Goal: Task Accomplishment & Management: Manage account settings

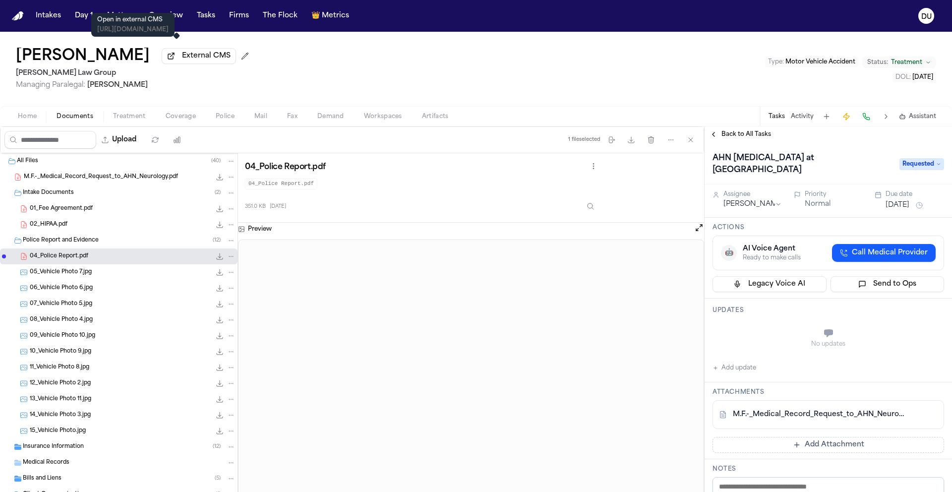
scroll to position [137, 0]
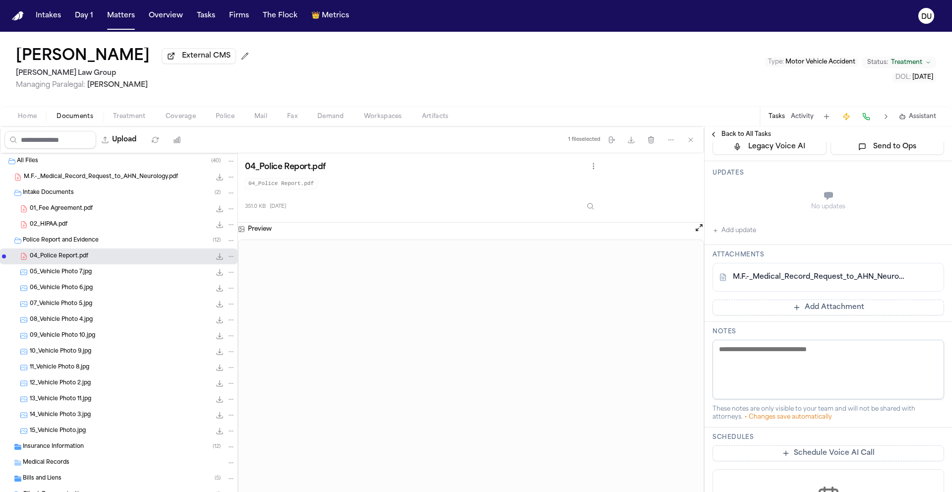
click at [17, 19] on img "Home" at bounding box center [18, 15] width 12 height 9
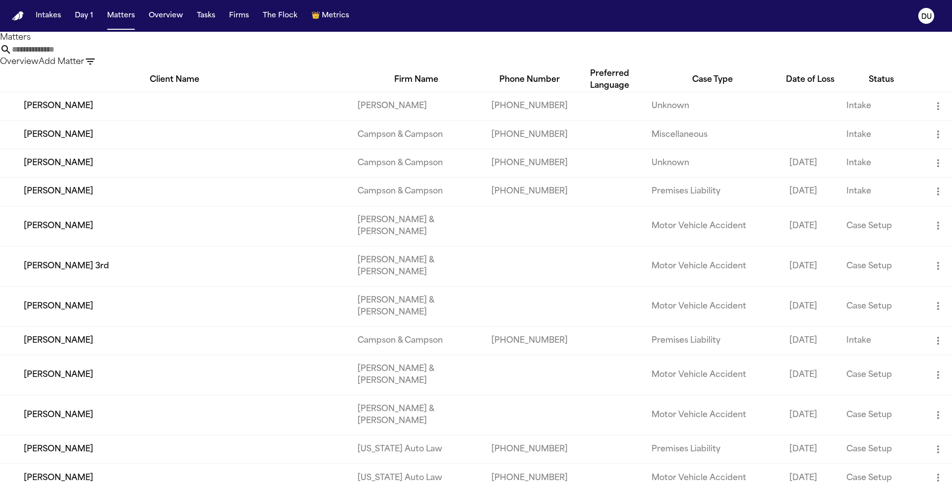
click at [91, 52] on input "text" at bounding box center [51, 50] width 79 height 12
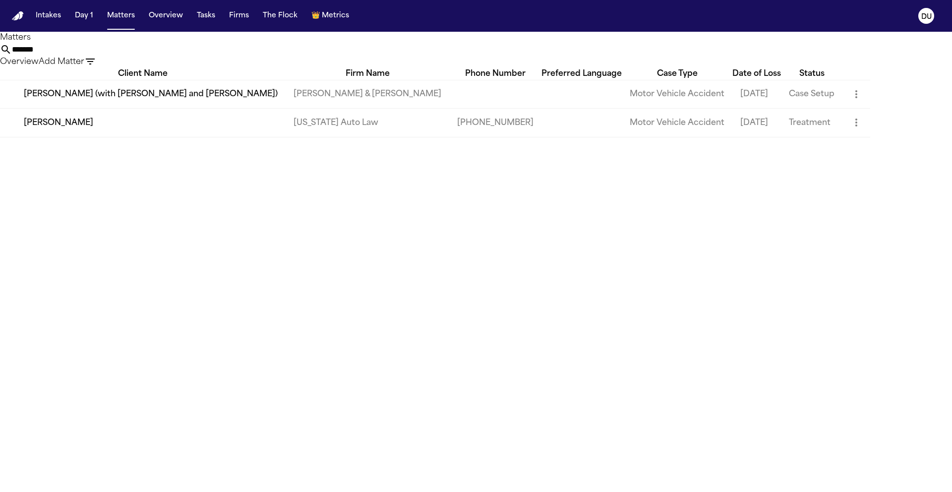
type input "******"
click at [182, 137] on td "Dwayne Gaynor" at bounding box center [143, 123] width 286 height 28
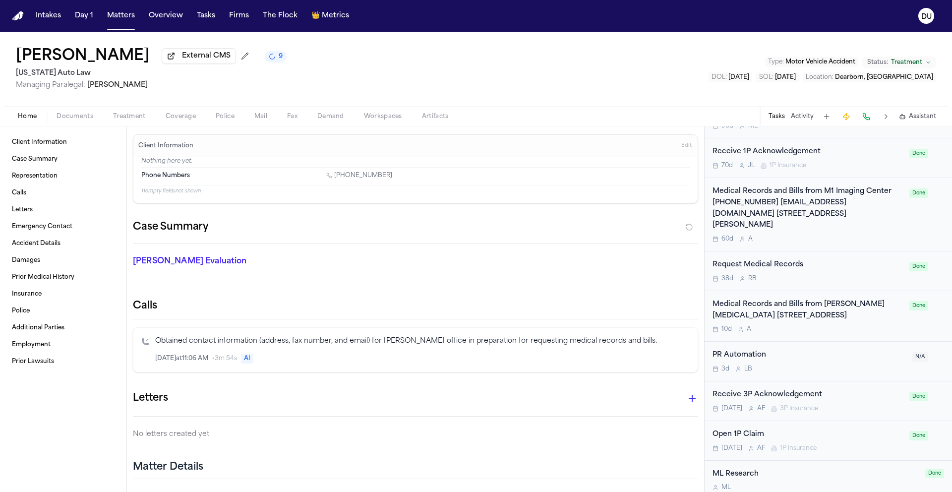
scroll to position [1206, 0]
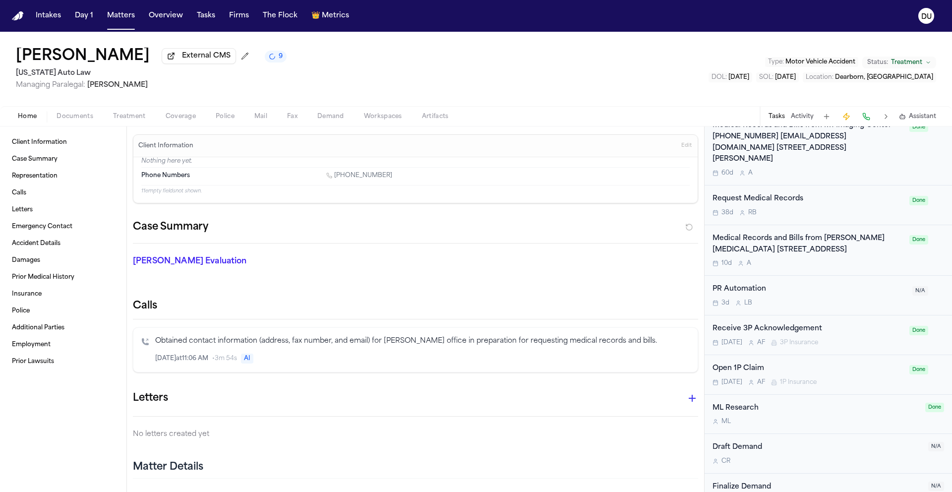
click at [801, 233] on div "Medical Records and Bills from Ruffini Chiropractic 24725 W 12 Mile Rd, Ste 260…" at bounding box center [808, 244] width 191 height 23
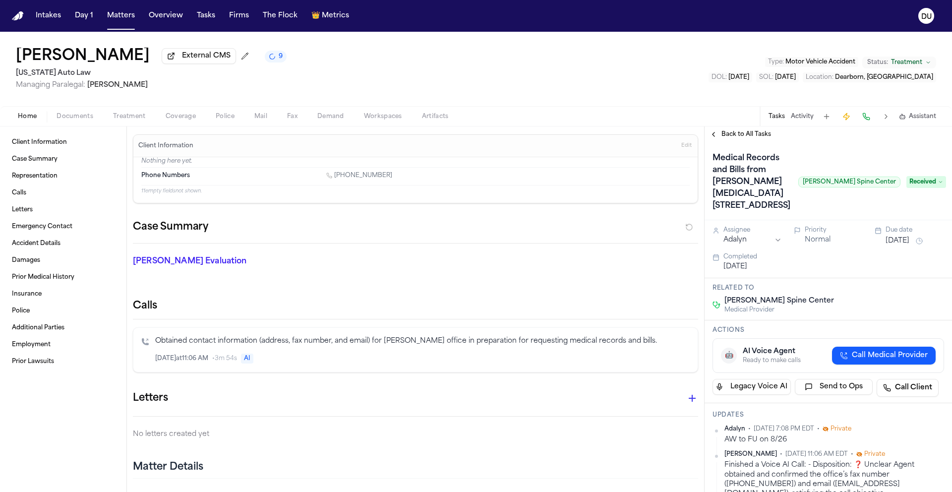
click at [262, 119] on span "Mail" at bounding box center [260, 117] width 13 height 8
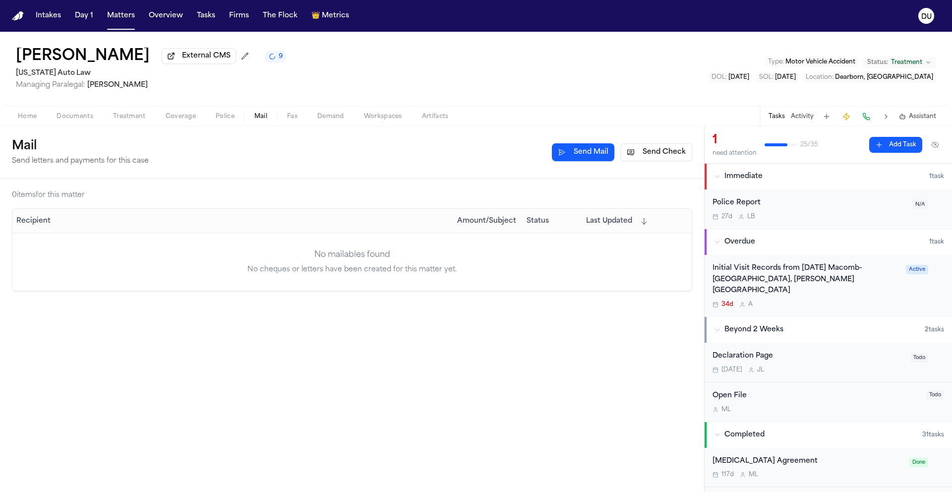
click at [670, 152] on button "Send Check" at bounding box center [656, 152] width 72 height 18
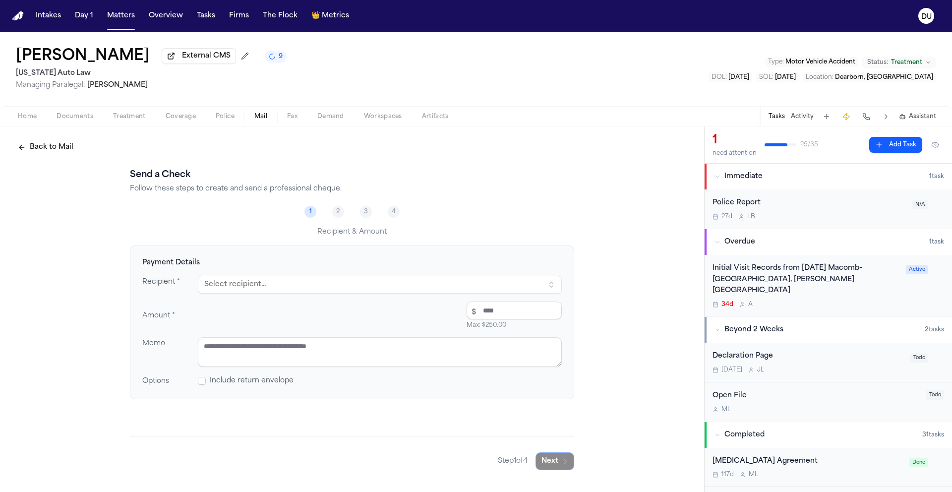
click at [361, 282] on button "Select recipient..." at bounding box center [380, 285] width 364 height 18
type input "*"
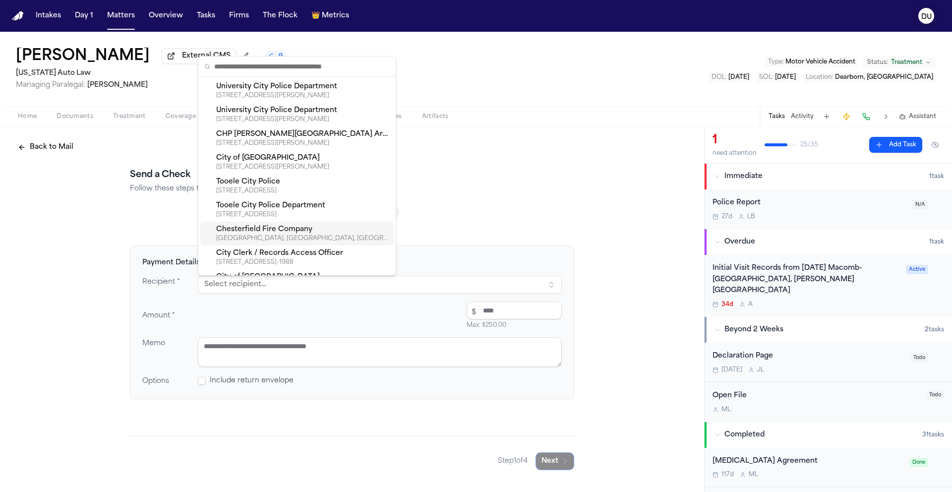
click at [934, 21] on button "DU" at bounding box center [927, 16] width 28 height 22
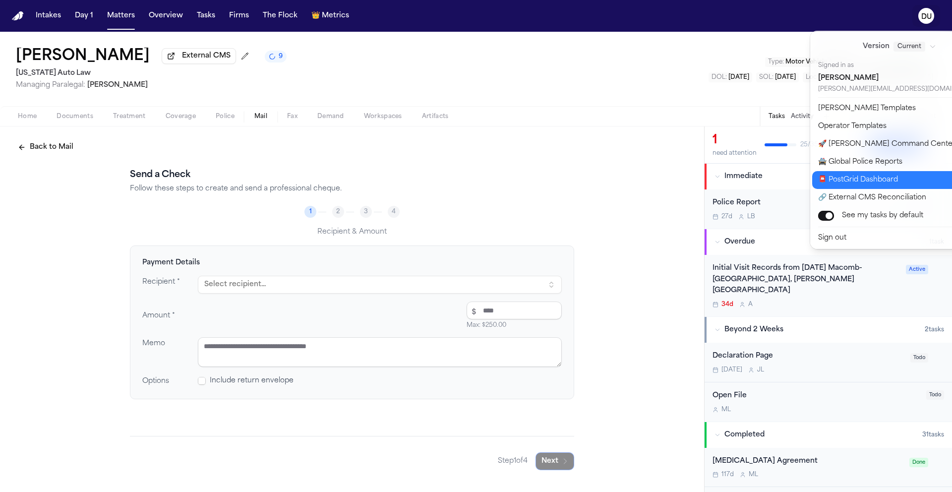
click at [859, 182] on button "📮 PostGrid Dashboard" at bounding box center [905, 180] width 186 height 18
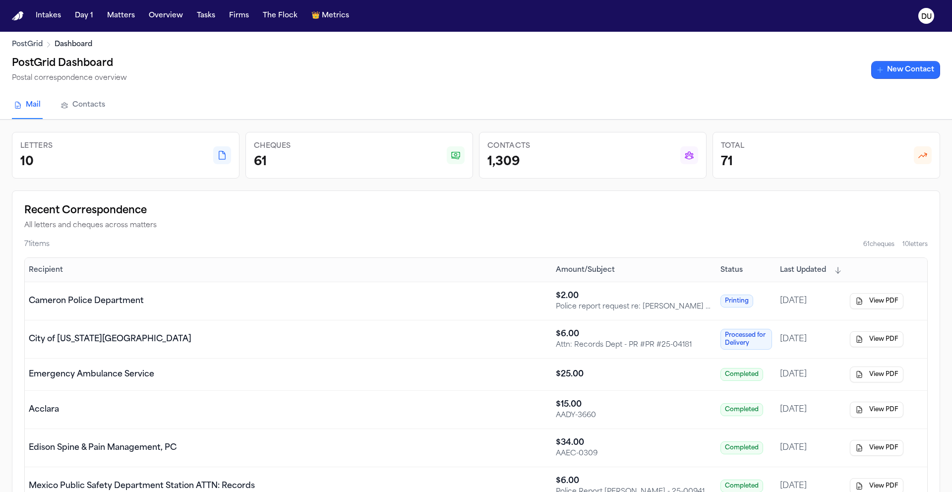
click at [904, 70] on link "New Contact" at bounding box center [905, 70] width 69 height 18
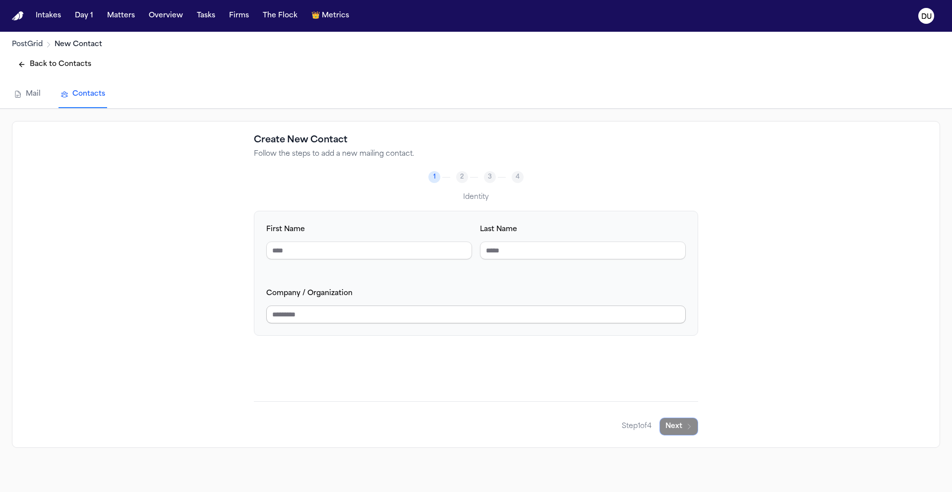
click at [369, 319] on input "Company / Organization" at bounding box center [476, 314] width 420 height 18
type input "**********"
click at [666, 425] on button "Next" at bounding box center [679, 427] width 39 height 18
click at [503, 256] on input "Phone Number" at bounding box center [583, 251] width 206 height 18
type input "**********"
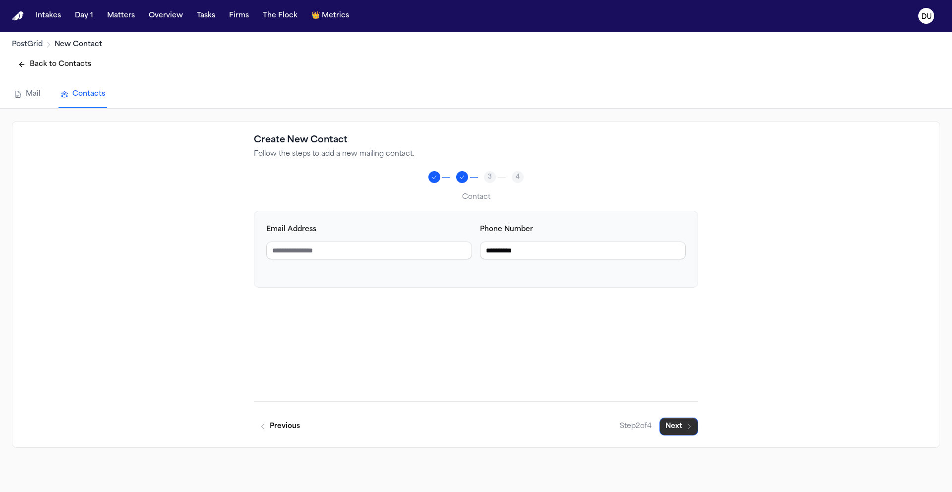
click at [681, 423] on button "Next" at bounding box center [679, 427] width 39 height 18
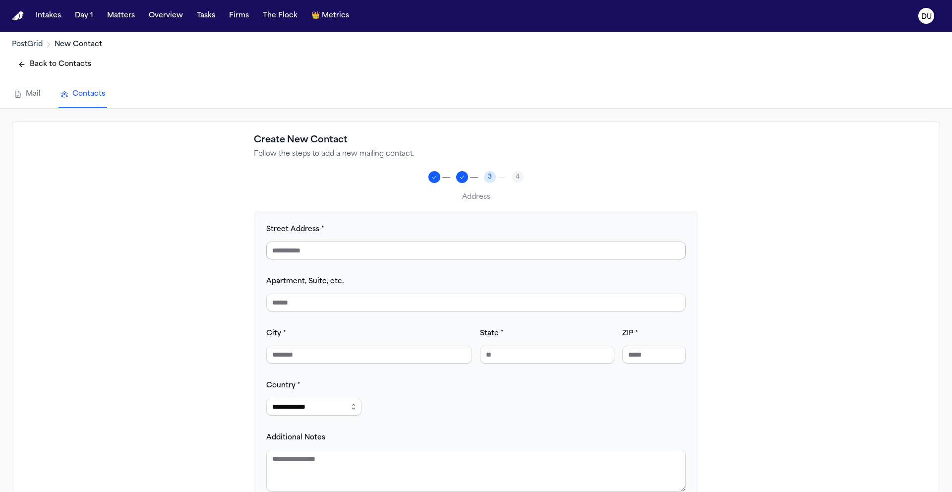
click at [331, 253] on input "Street Address *" at bounding box center [476, 251] width 420 height 18
type input "**********"
click at [390, 350] on input "City *" at bounding box center [369, 355] width 206 height 18
type input "**********"
type input "**"
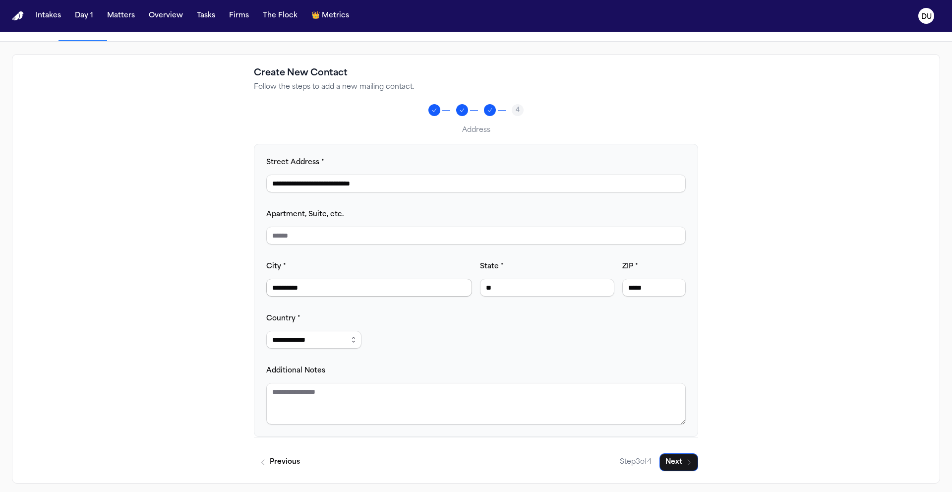
scroll to position [73, 0]
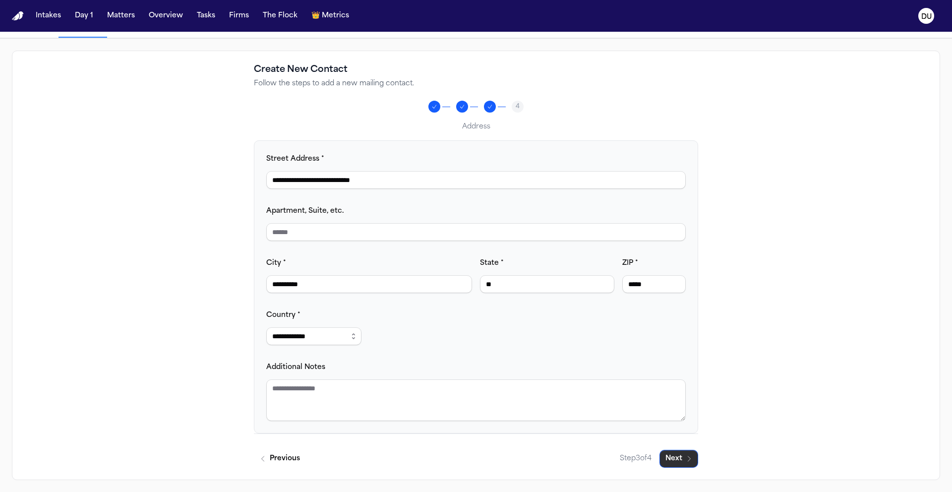
type input "*****"
click at [672, 461] on button "Next" at bounding box center [679, 459] width 39 height 18
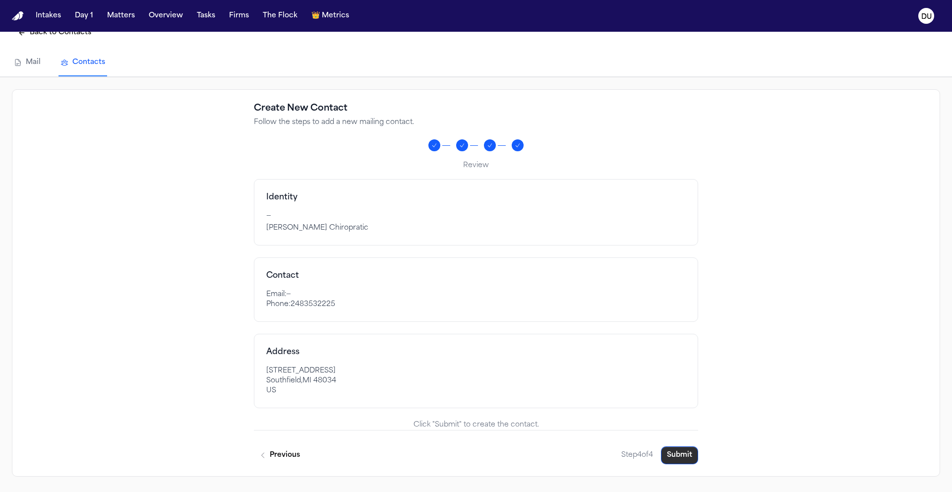
click at [677, 458] on button "Submit" at bounding box center [679, 455] width 37 height 18
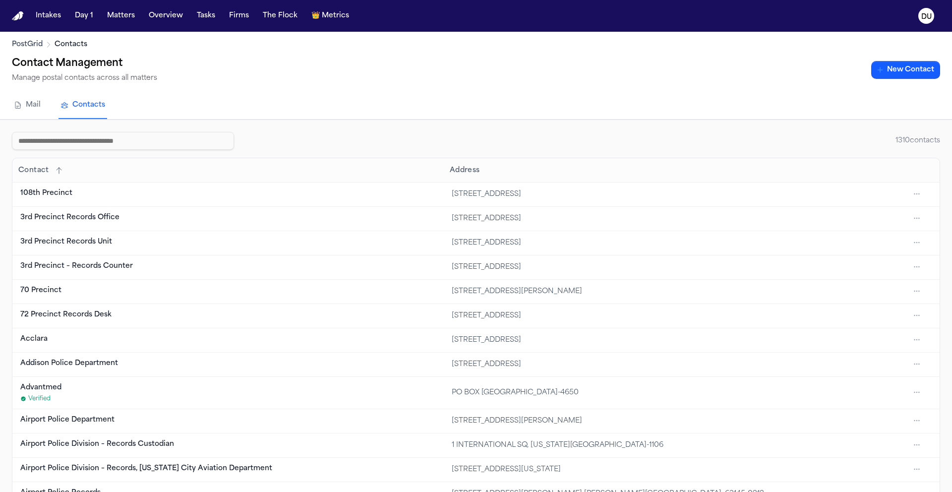
click at [22, 17] on img "Home" at bounding box center [18, 15] width 12 height 9
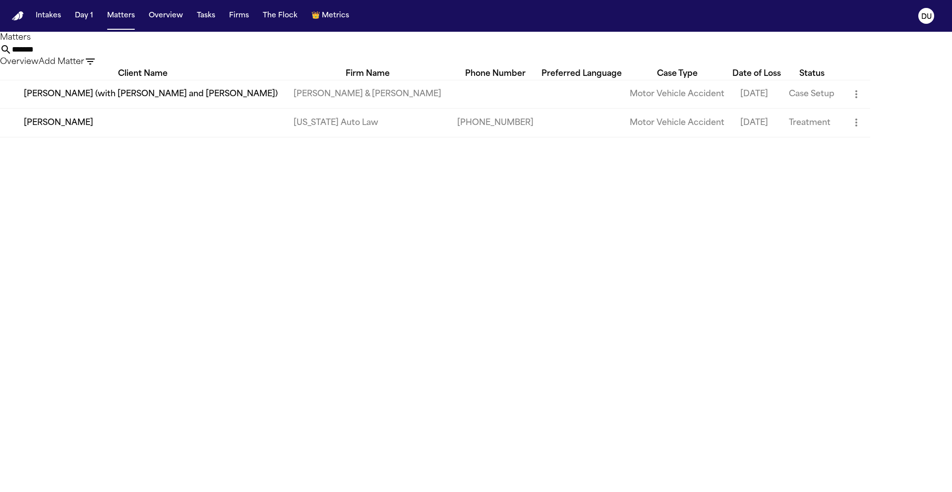
click at [115, 137] on td "Dwayne Gaynor" at bounding box center [143, 123] width 286 height 28
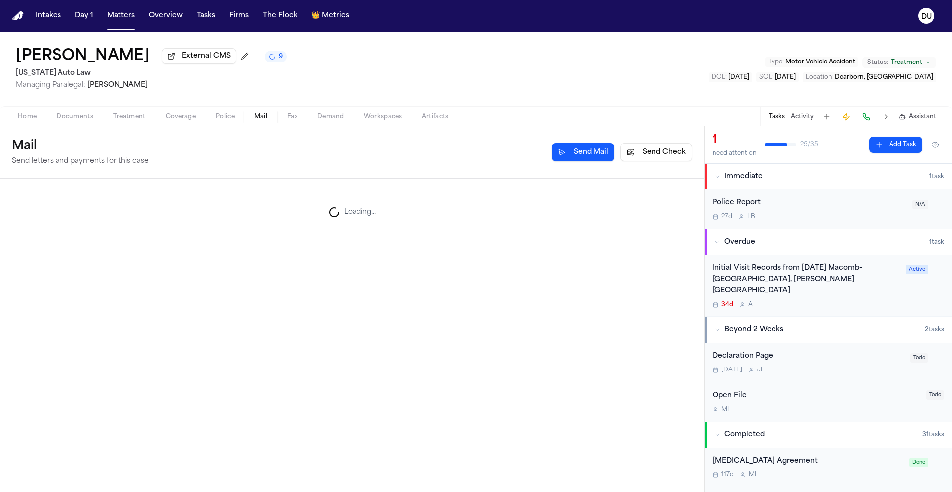
click at [256, 121] on span "Mail" at bounding box center [260, 117] width 13 height 8
click at [657, 157] on button "Send Check" at bounding box center [656, 152] width 72 height 18
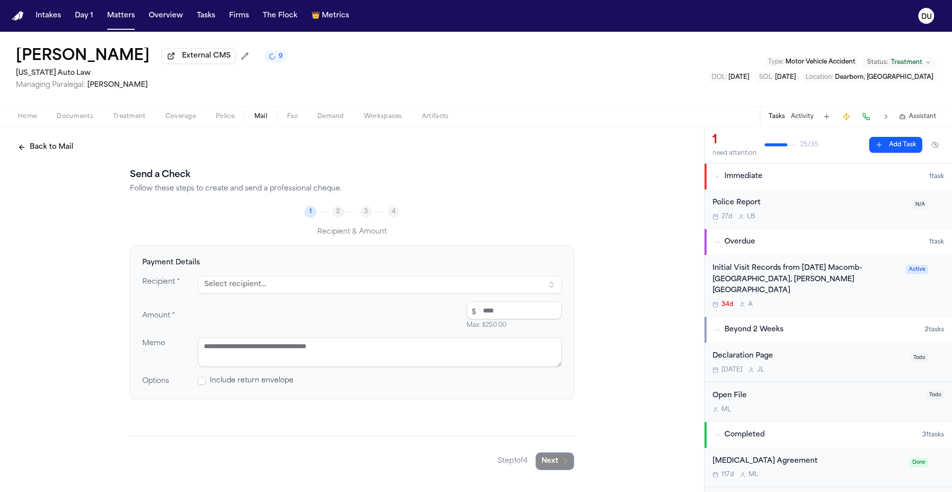
click at [276, 289] on button "Select recipient..." at bounding box center [380, 285] width 364 height 18
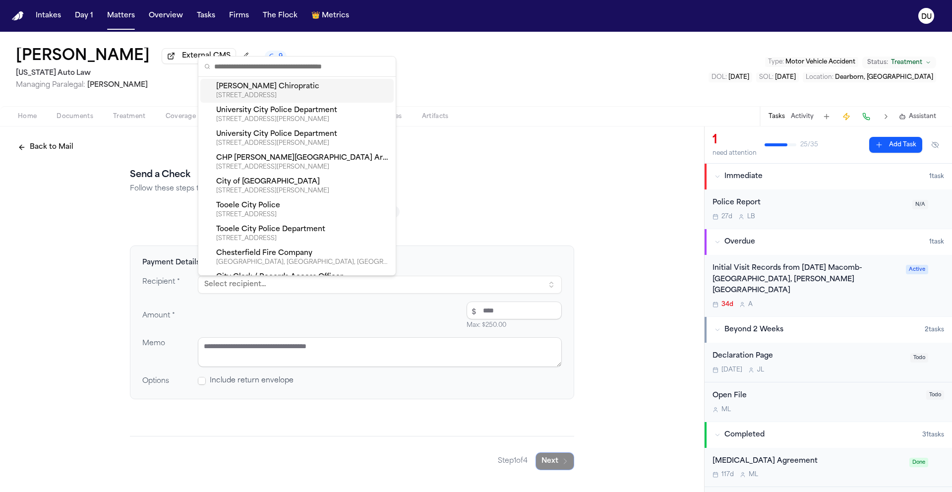
click at [286, 90] on div "Ruffini Chiropratic" at bounding box center [303, 87] width 174 height 10
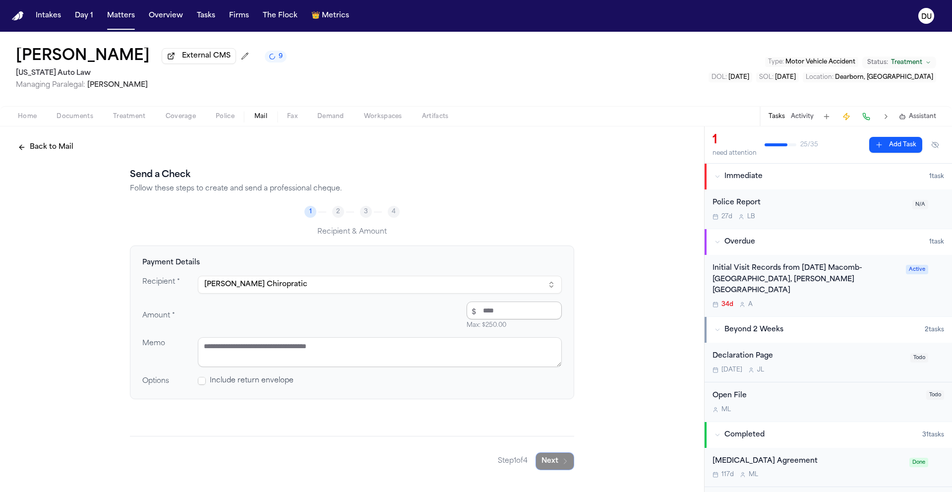
click at [490, 315] on input "number" at bounding box center [514, 311] width 95 height 18
type input "******"
click at [444, 349] on textarea at bounding box center [380, 352] width 364 height 30
click at [263, 355] on textarea at bounding box center [380, 352] width 364 height 30
type textarea "**********"
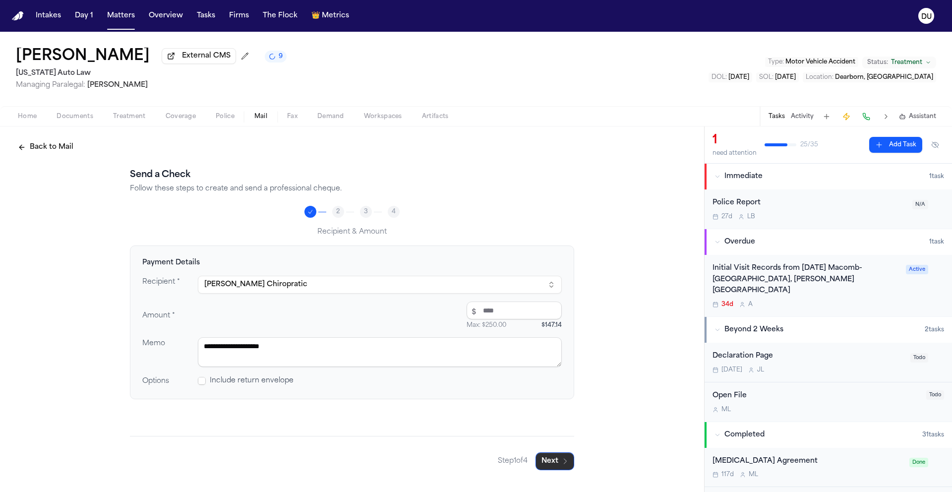
click at [556, 464] on button "Next" at bounding box center [555, 461] width 39 height 18
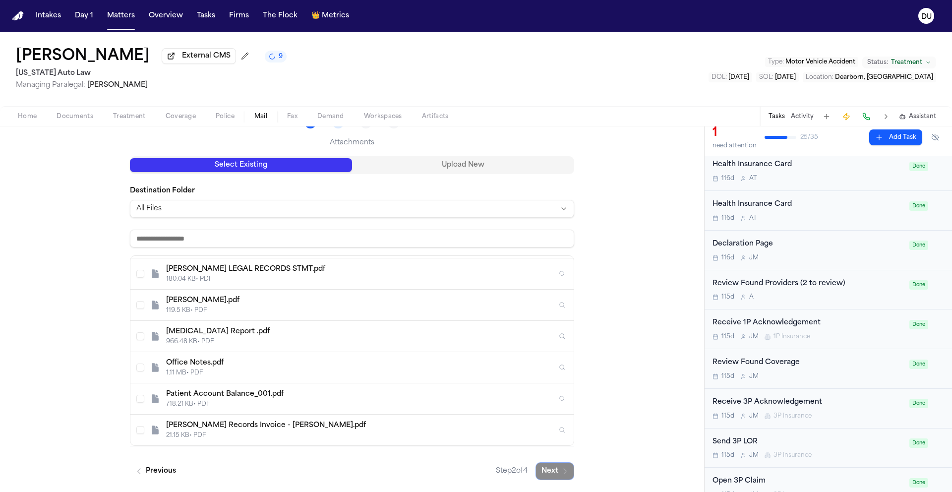
scroll to position [341, 0]
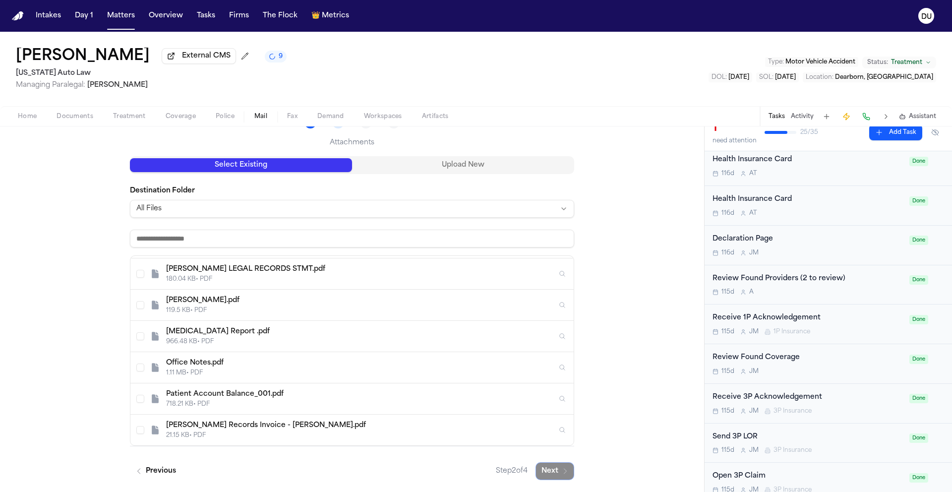
click at [137, 432] on button "Select Ruffini Records Invoice - Finch.pdf" at bounding box center [140, 430] width 8 height 8
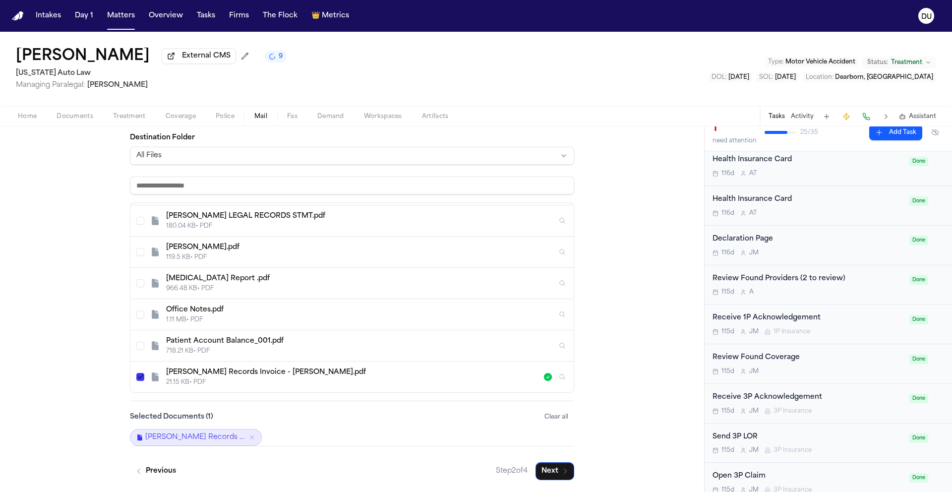
scroll to position [144, 0]
click at [553, 470] on button "Next" at bounding box center [555, 471] width 39 height 18
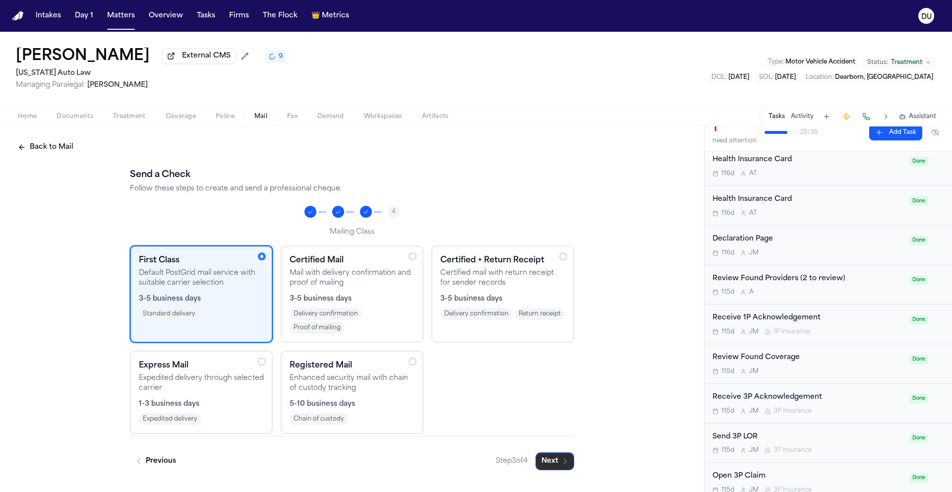
click at [552, 463] on button "Next" at bounding box center [555, 461] width 39 height 18
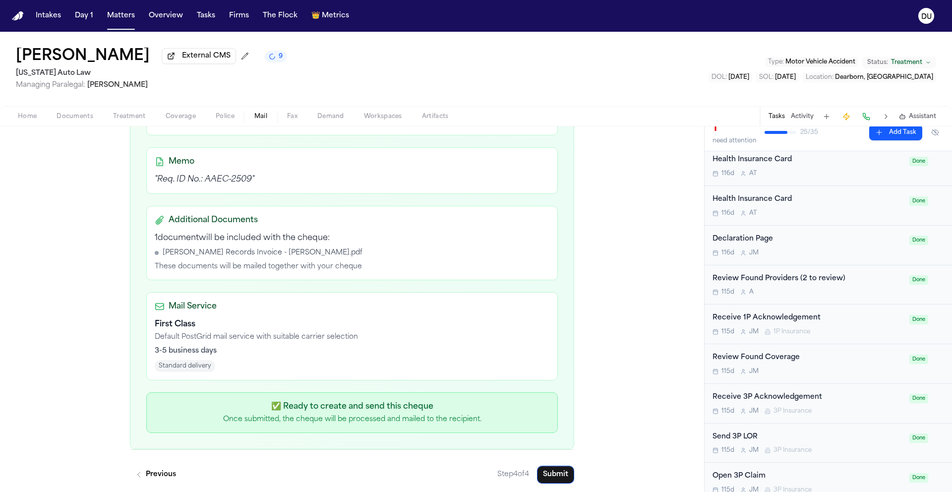
scroll to position [280, 0]
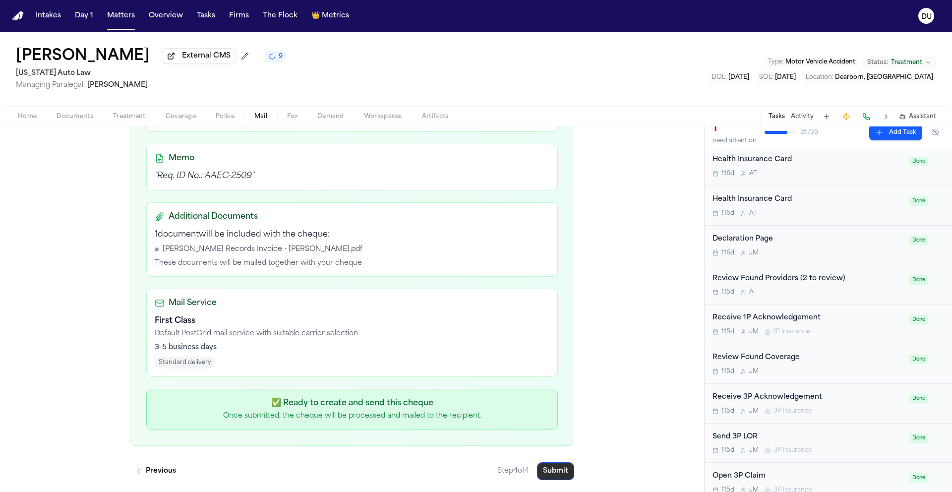
click at [556, 470] on button "Submit" at bounding box center [555, 471] width 37 height 18
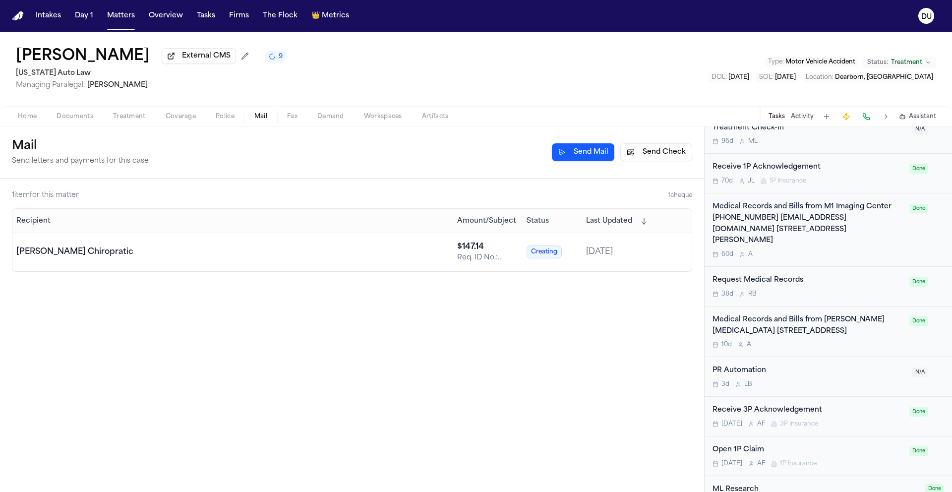
scroll to position [1129, 0]
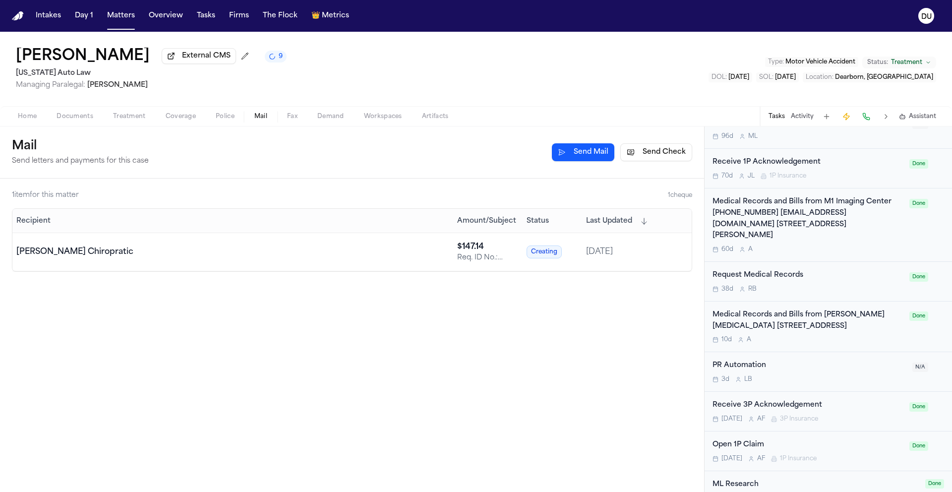
click at [817, 309] on div "Medical Records and Bills from Ruffini Chiropractic 24725 W 12 Mile Rd, Ste 260…" at bounding box center [808, 320] width 191 height 23
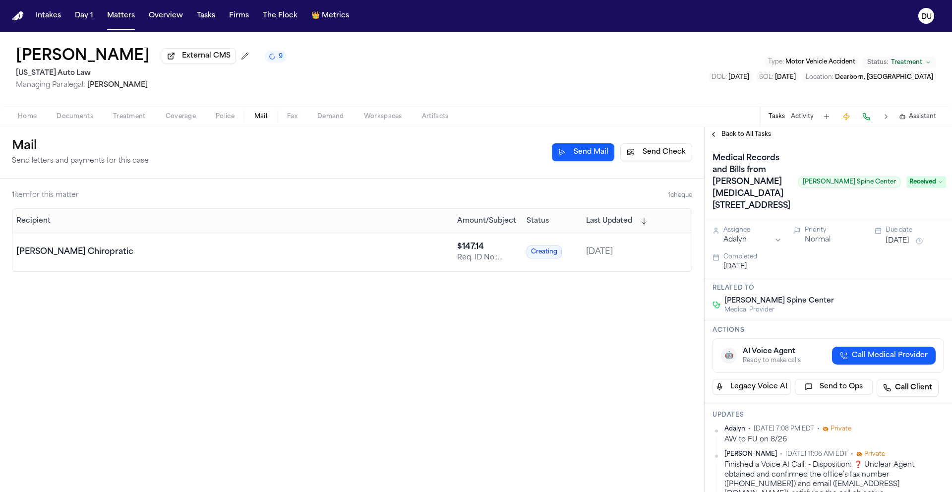
click at [923, 181] on span "Received" at bounding box center [927, 182] width 40 height 12
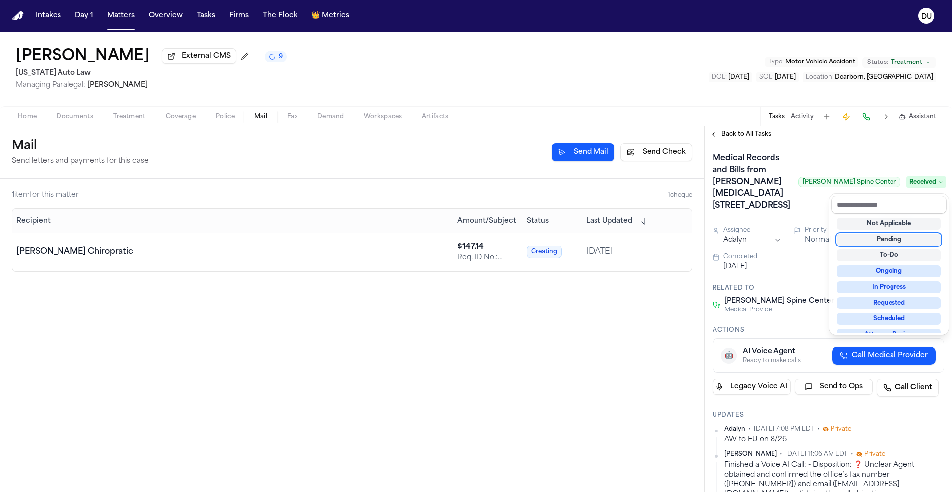
click at [893, 238] on div "Pending" at bounding box center [889, 240] width 104 height 12
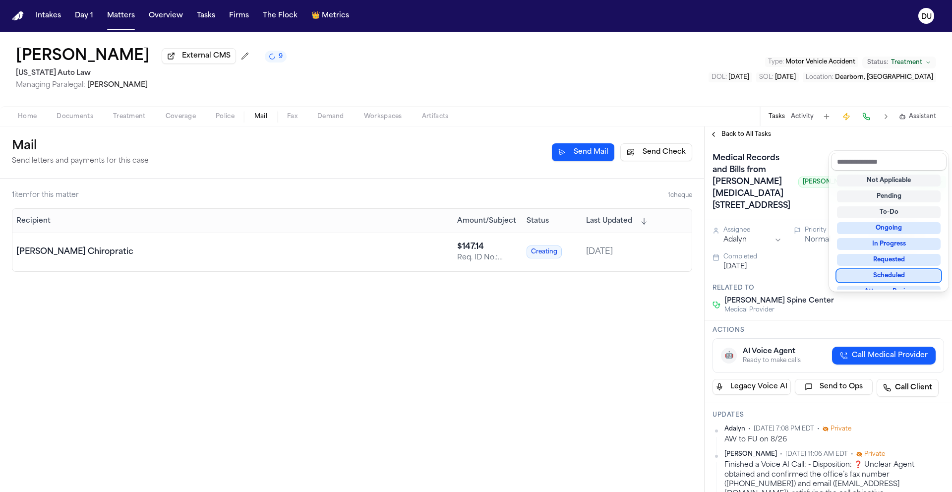
scroll to position [154, 0]
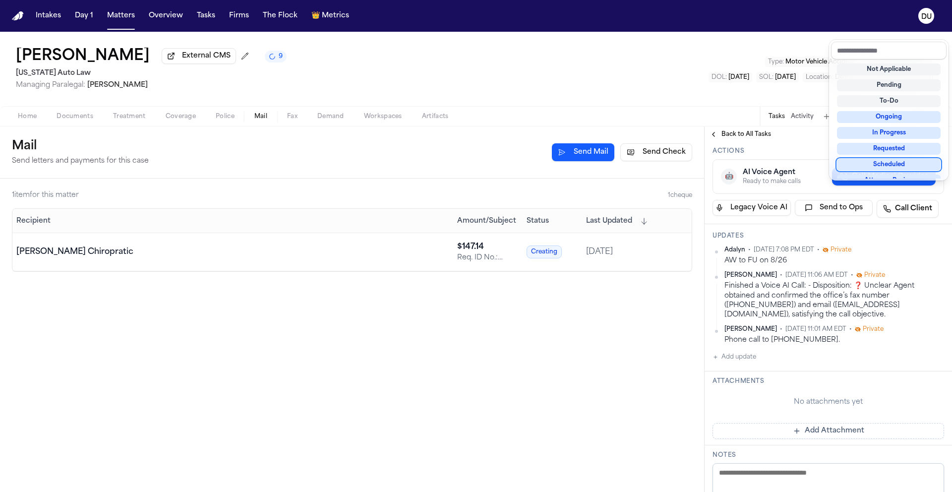
click at [739, 358] on div "Medical Records and Bills from Ruffini Chiropractic 24725 W 12 Mile Rd, Ste 260…" at bounding box center [828, 367] width 247 height 759
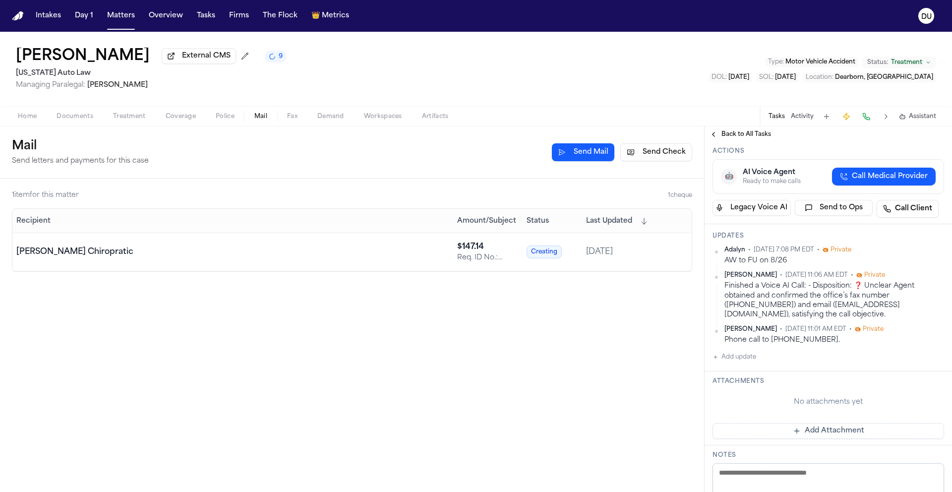
click at [739, 363] on button "Add update" at bounding box center [735, 357] width 44 height 12
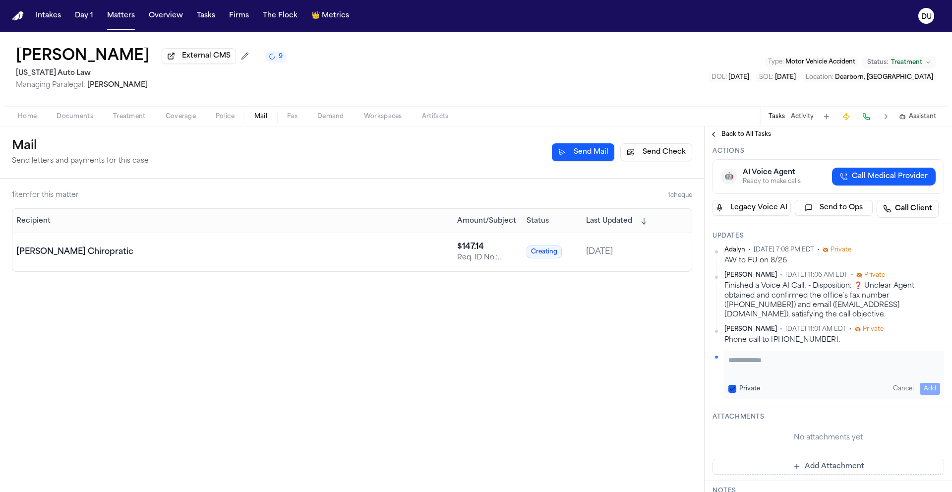
click at [757, 375] on textarea "Add your update" at bounding box center [835, 365] width 212 height 20
type textarea "**********"
click at [923, 392] on button "Add" at bounding box center [930, 389] width 20 height 12
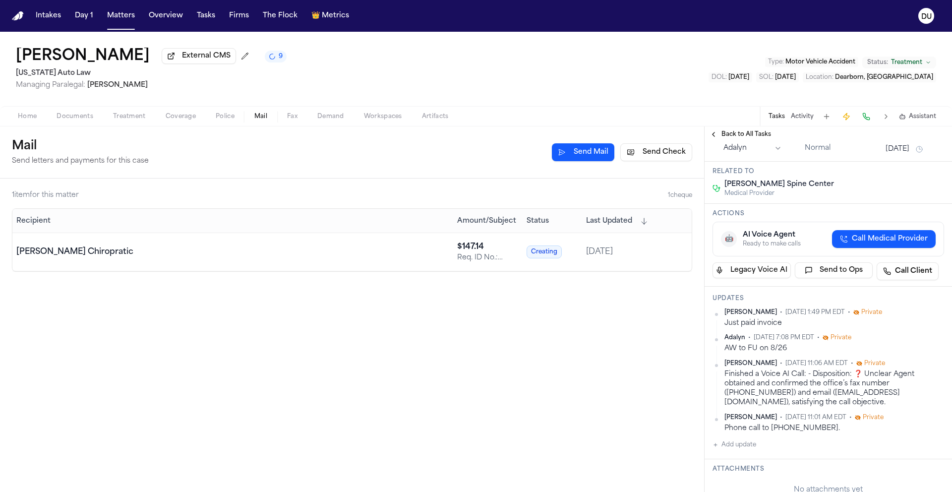
scroll to position [0, 0]
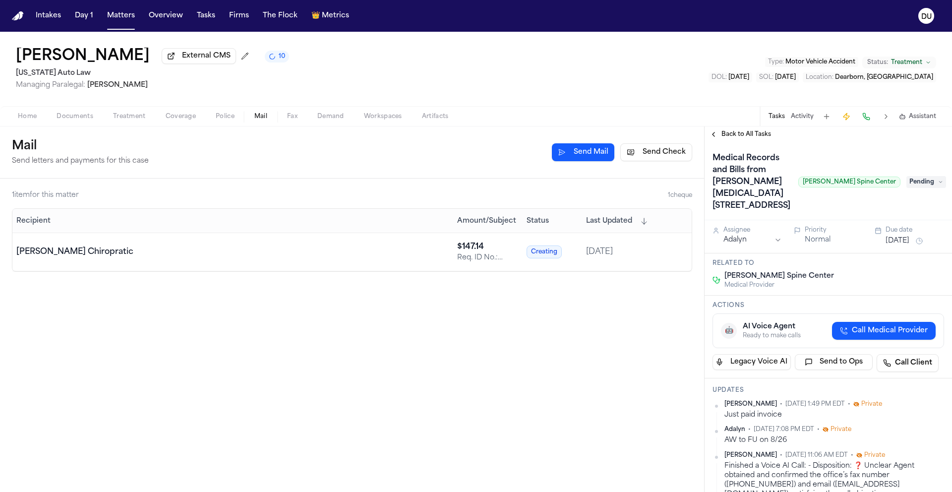
click at [18, 16] on img "Home" at bounding box center [18, 15] width 12 height 9
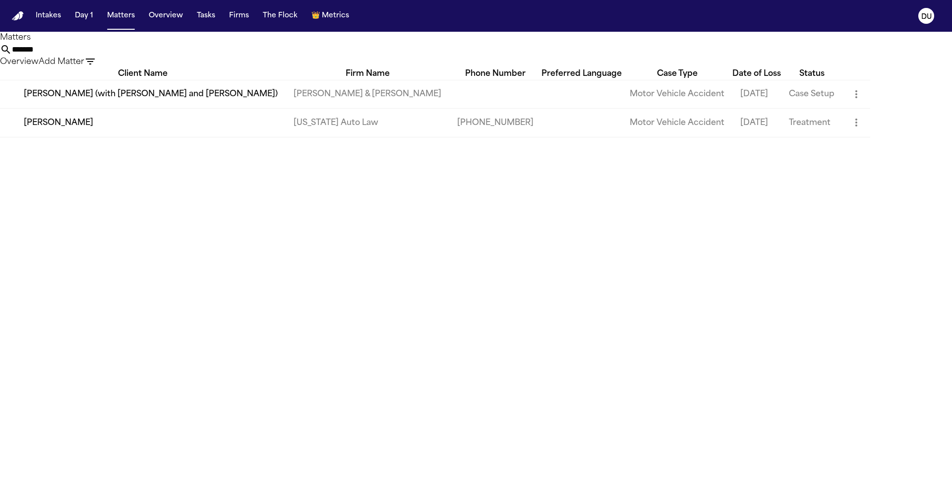
drag, startPoint x: 610, startPoint y: 58, endPoint x: 409, endPoint y: 58, distance: 201.3
click at [410, 58] on div "****** Overview Add Matter" at bounding box center [476, 56] width 952 height 24
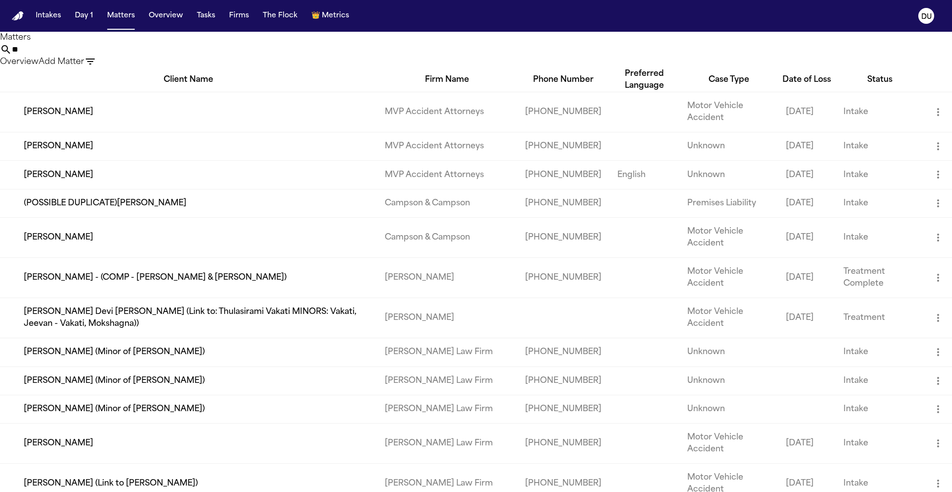
type input "*"
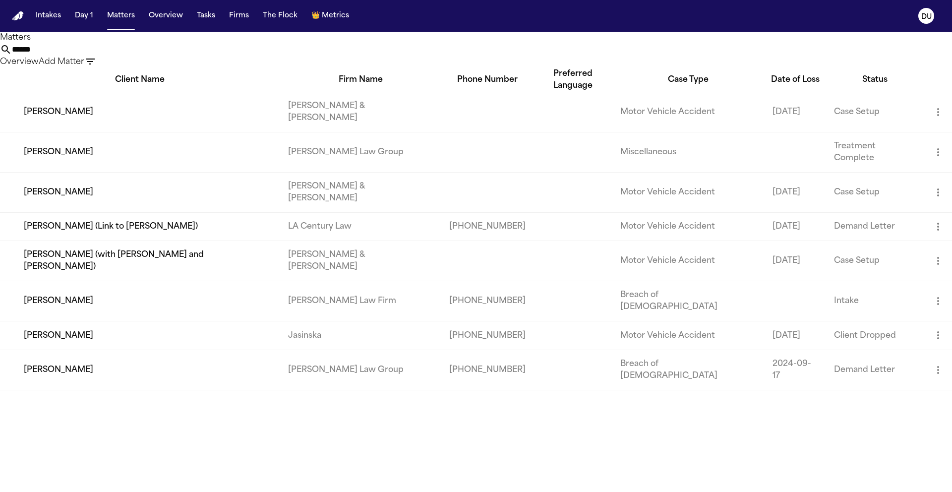
type input "******"
drag, startPoint x: 570, startPoint y: 53, endPoint x: 482, endPoint y: 58, distance: 88.4
click at [482, 58] on div "****** Overview Add Matter" at bounding box center [476, 56] width 952 height 24
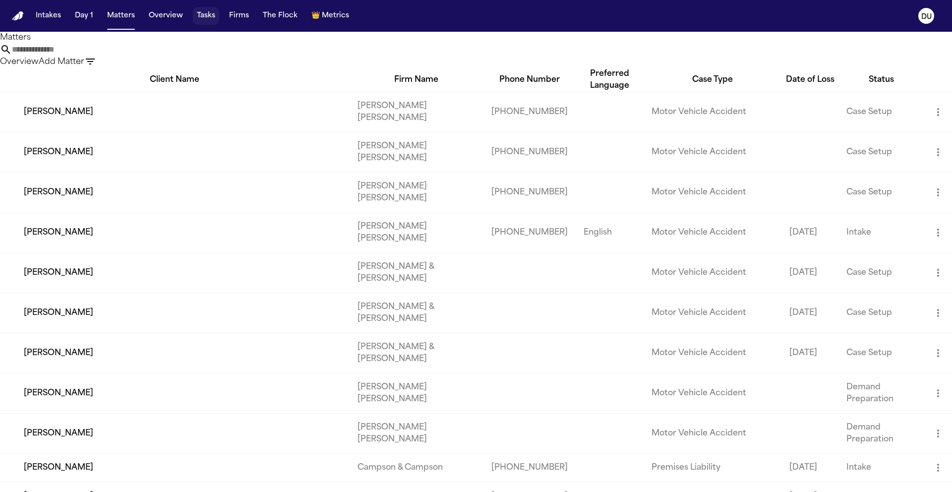
click at [205, 16] on button "Tasks" at bounding box center [206, 16] width 26 height 18
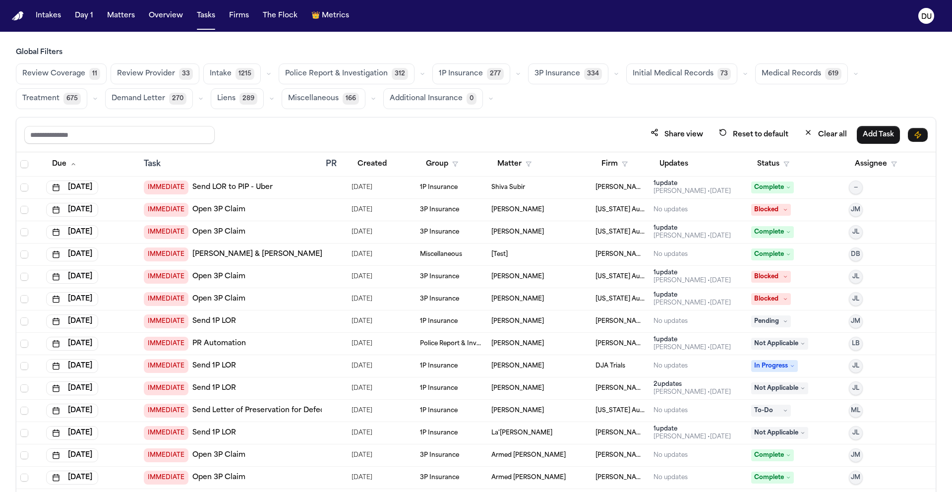
click at [670, 75] on span "Initial Medical Records" at bounding box center [673, 74] width 81 height 10
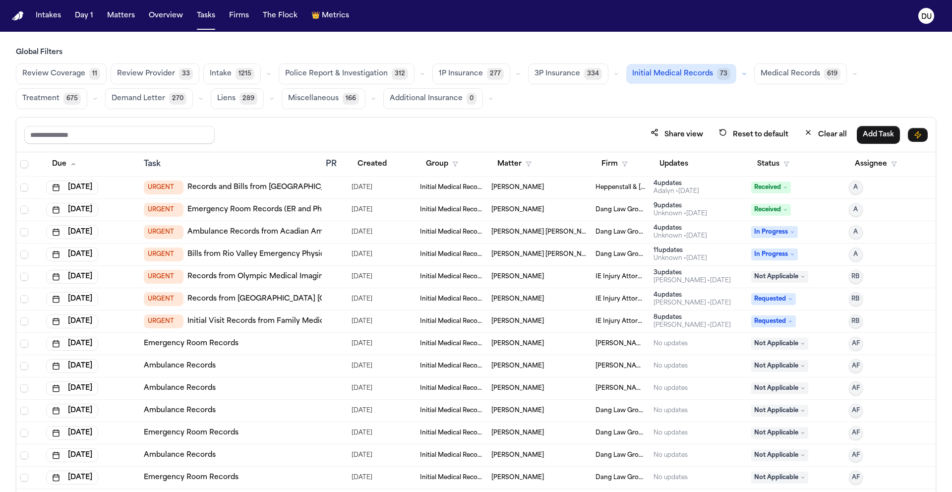
click at [771, 72] on span "Medical Records" at bounding box center [791, 74] width 60 height 10
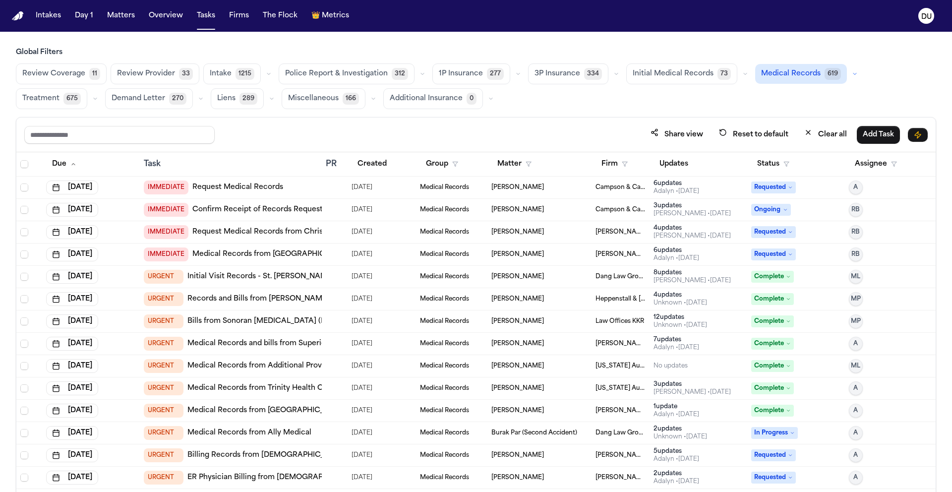
click at [771, 166] on button "Status" at bounding box center [773, 164] width 44 height 18
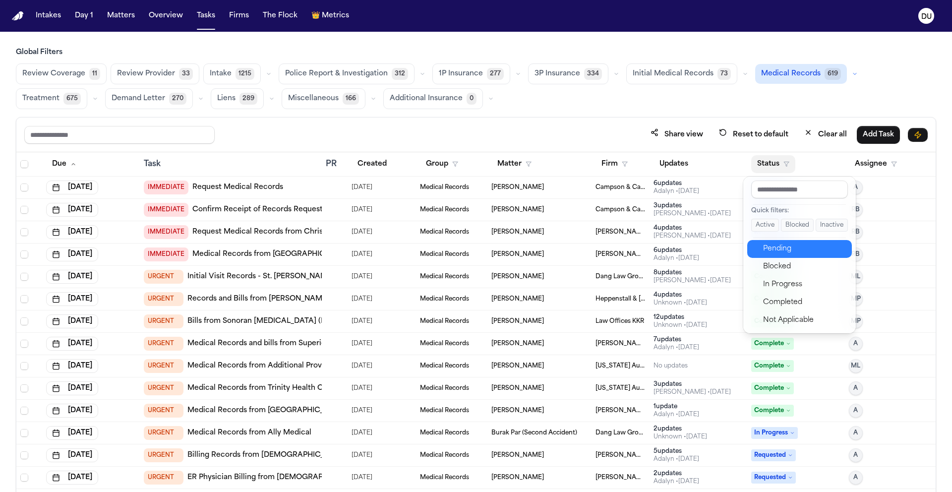
click at [790, 248] on div "Pending" at bounding box center [804, 249] width 83 height 12
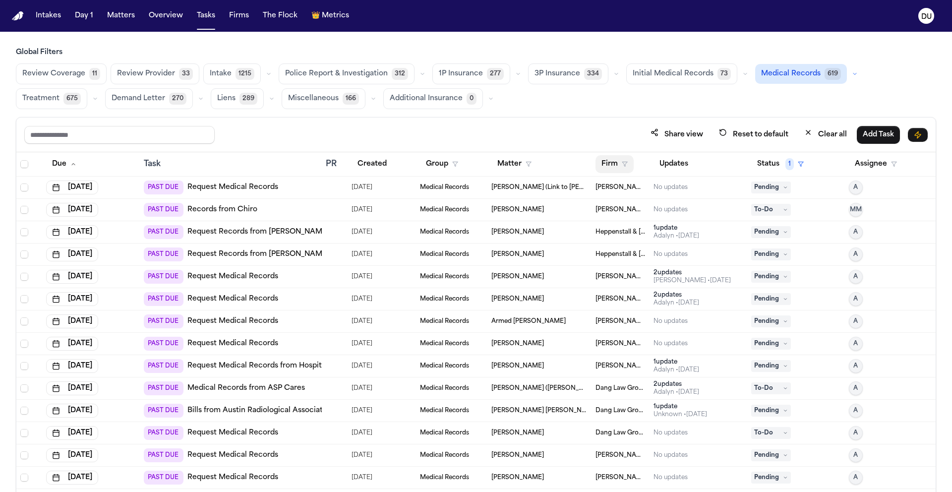
click at [609, 165] on button "Firm" at bounding box center [615, 164] width 38 height 18
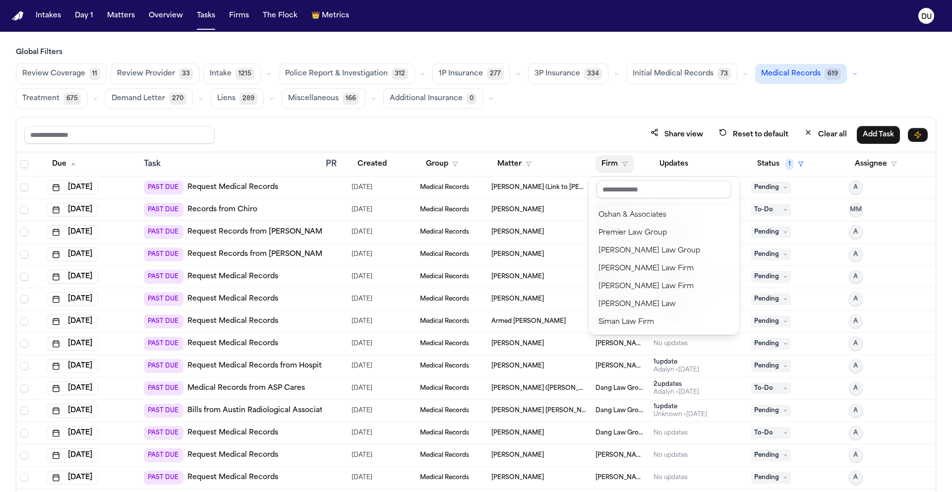
scroll to position [931, 0]
click at [646, 252] on div "[PERSON_NAME] Law Group" at bounding box center [664, 249] width 131 height 12
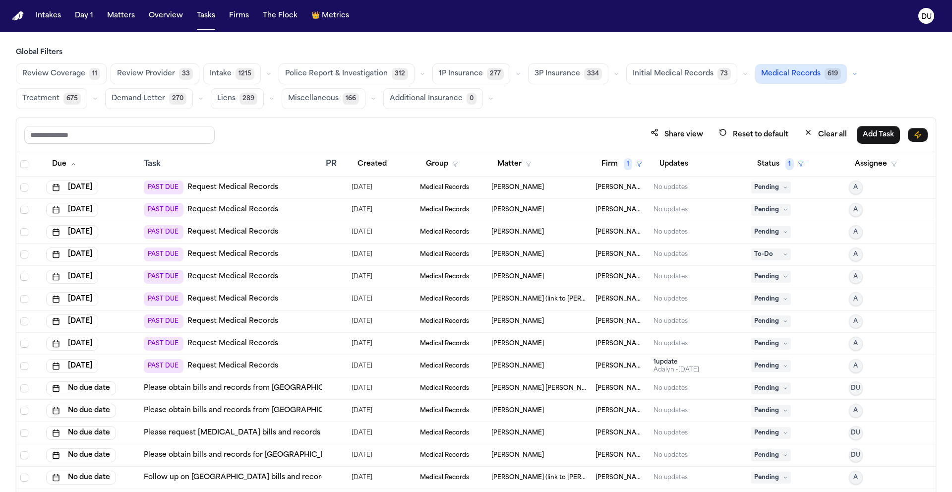
click at [221, 188] on link "Request Medical Records" at bounding box center [232, 188] width 91 height 10
click at [200, 209] on link "Request Medical Records" at bounding box center [232, 210] width 91 height 10
click at [241, 236] on link "Request Medical Records" at bounding box center [232, 232] width 91 height 10
click at [245, 231] on link "Request Medical Records" at bounding box center [232, 232] width 91 height 10
click at [241, 256] on link "Request Medical Records" at bounding box center [232, 254] width 91 height 10
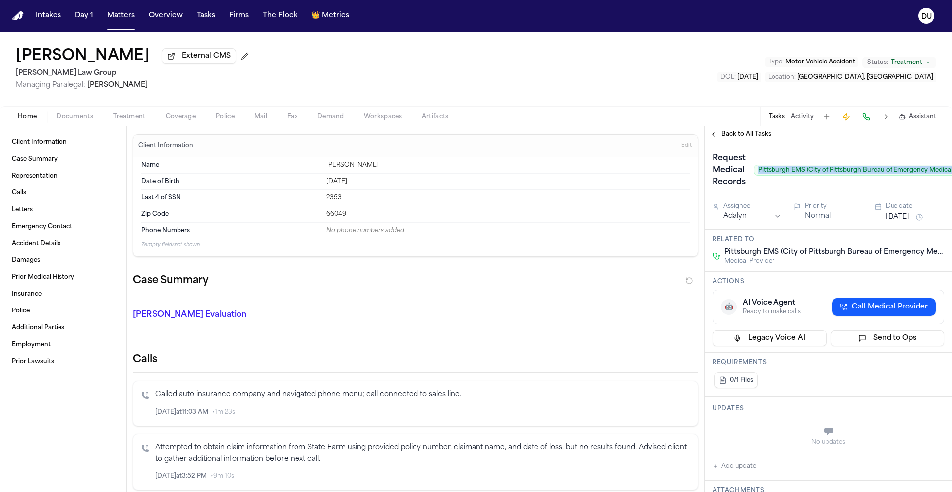
scroll to position [0, 85]
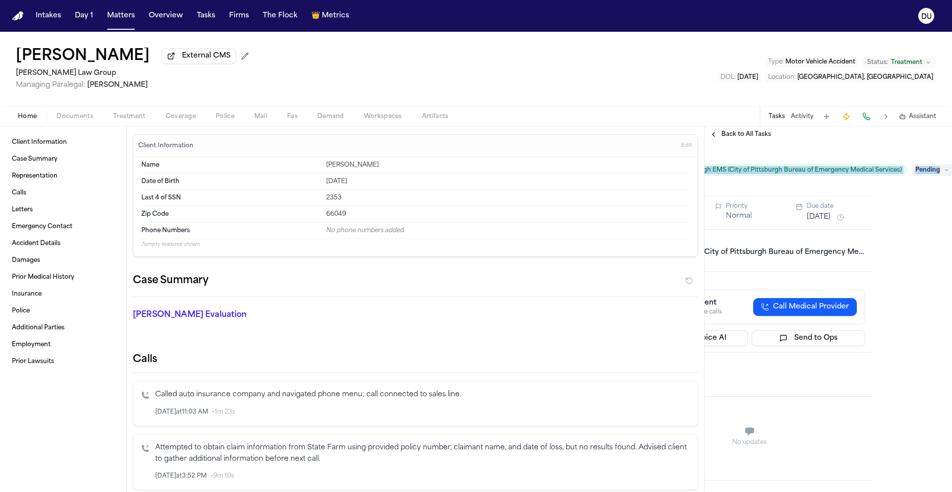
drag, startPoint x: 757, startPoint y: 171, endPoint x: 1003, endPoint y: 175, distance: 246.0
click at [952, 175] on html "Intakes Day 1 Matters Overview Tasks Firms The Flock 👑 Metrics DU Shawn Yang Ex…" at bounding box center [476, 246] width 952 height 492
click at [844, 176] on span "Pittsburgh EMS (City of Pittsburgh Bureau of Emergency Medical Services)" at bounding box center [791, 170] width 232 height 11
drag, startPoint x: 708, startPoint y: 171, endPoint x: 895, endPoint y: 172, distance: 187.0
click at [895, 172] on span "Pittsburgh EMS (City of Pittsburgh Bureau of Emergency Medical Services)" at bounding box center [791, 170] width 232 height 11
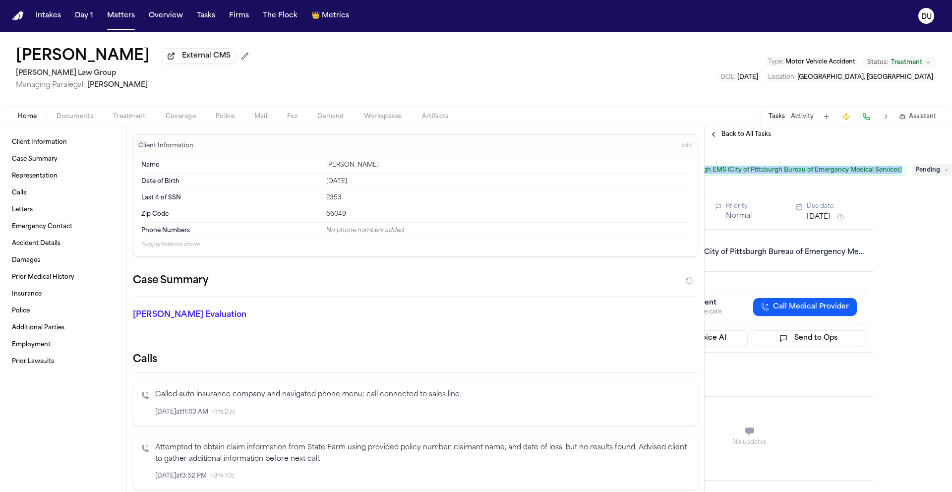
copy span "Pittsburgh EMS (City of Pittsburgh Bureau of Emergency Medical Services)"
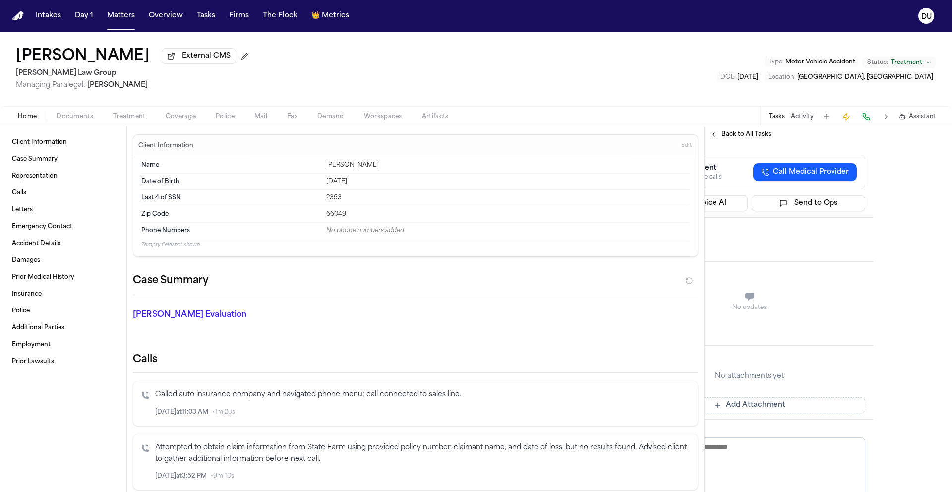
scroll to position [136, 85]
click at [823, 393] on div "No attachments yet Add Attachment" at bounding box center [750, 388] width 232 height 50
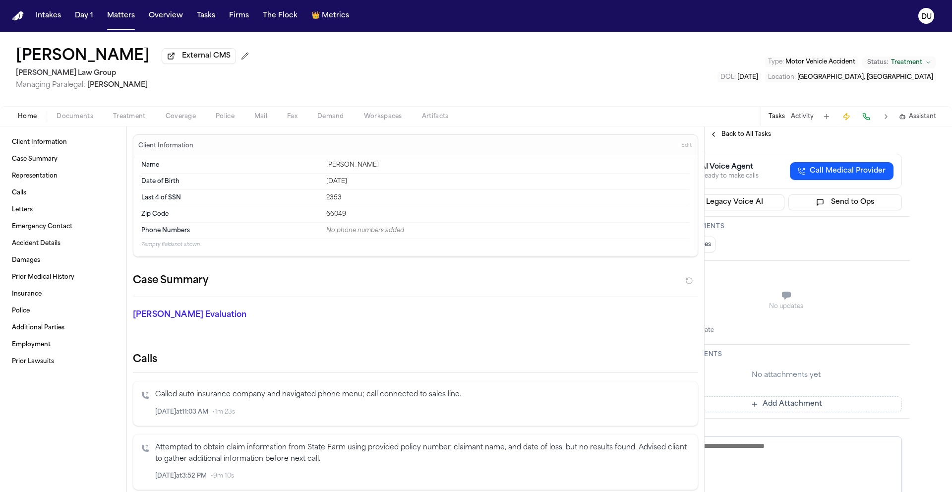
scroll to position [136, 0]
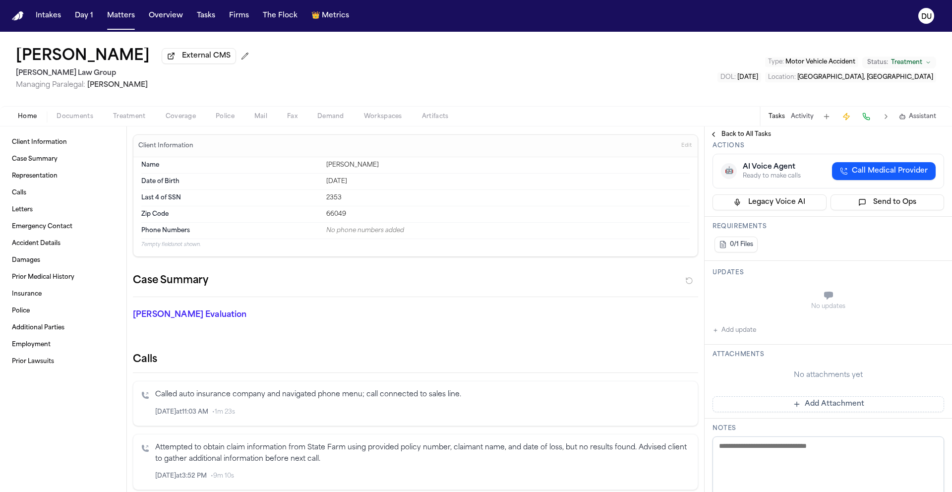
click at [725, 334] on button "Add update" at bounding box center [735, 330] width 44 height 12
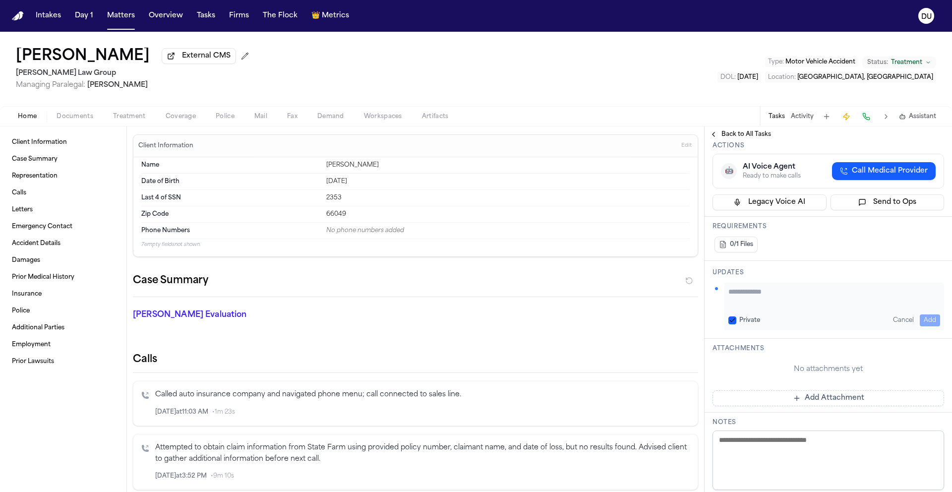
click at [799, 301] on textarea "Add your update" at bounding box center [835, 297] width 212 height 20
type textarea "**********"
click at [927, 319] on button "Add" at bounding box center [930, 320] width 20 height 12
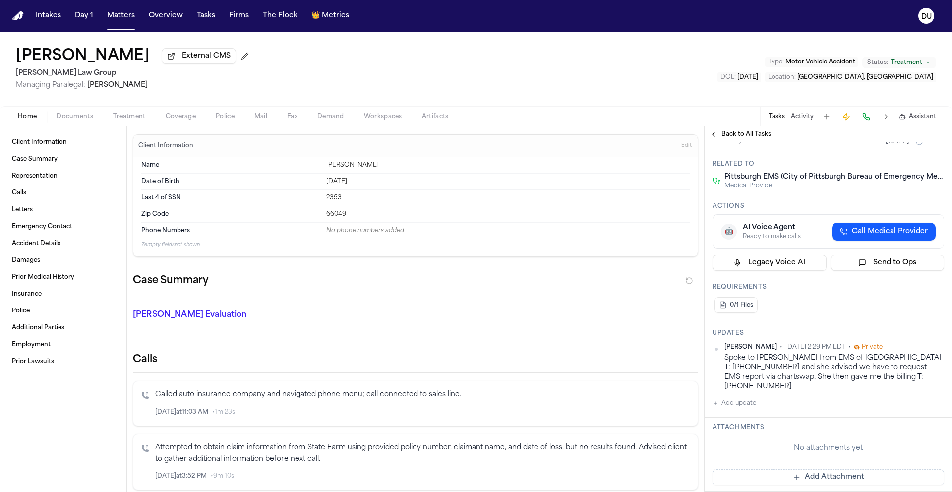
scroll to position [0, 0]
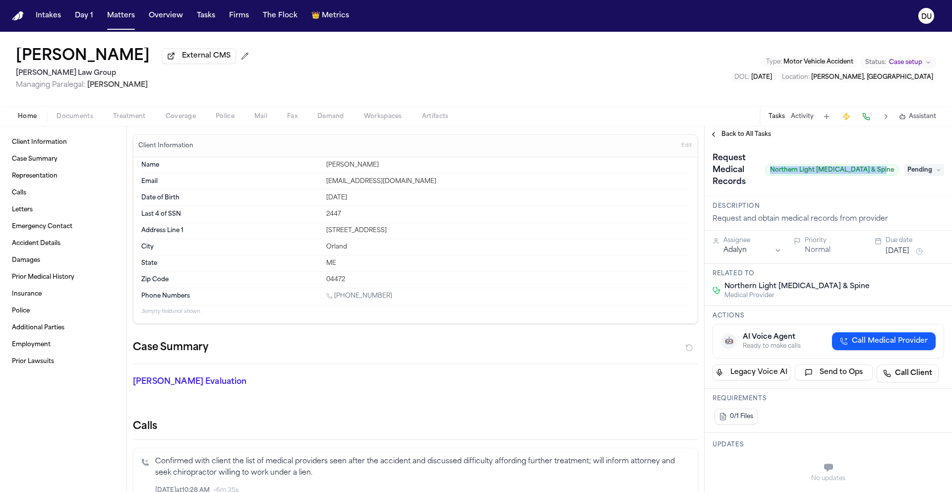
drag, startPoint x: 777, startPoint y: 172, endPoint x: 888, endPoint y: 172, distance: 111.1
click at [888, 172] on span "Northern Light Neurosurgery & Spine" at bounding box center [832, 170] width 133 height 11
copy span "Northern Light [MEDICAL_DATA] & Spine"
click at [829, 202] on div "Description Request and obtain medical records from provider" at bounding box center [828, 213] width 247 height 34
click at [182, 61] on span "External CMS" at bounding box center [206, 56] width 49 height 10
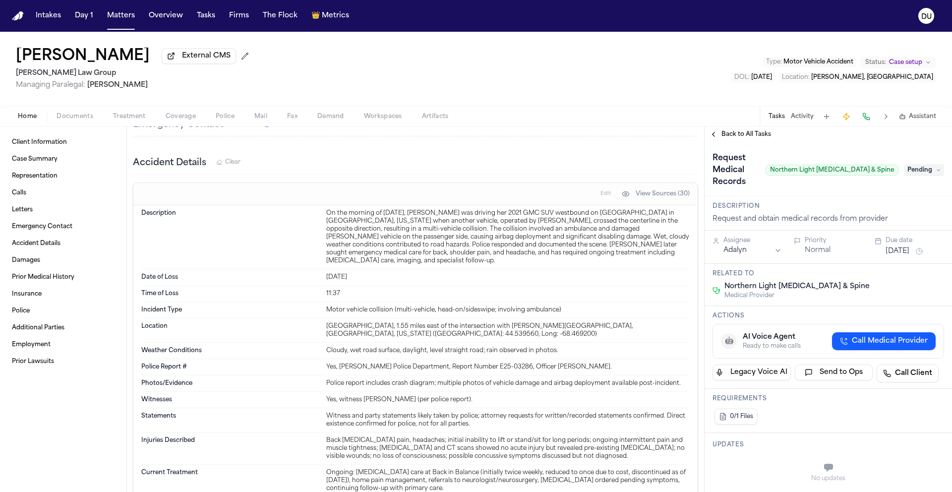
scroll to position [1373, 0]
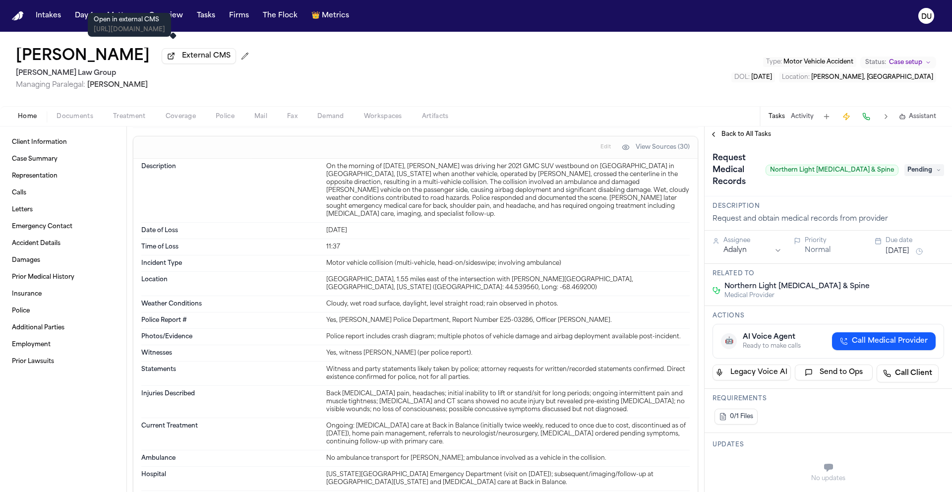
click at [77, 121] on span "Documents" at bounding box center [75, 117] width 37 height 8
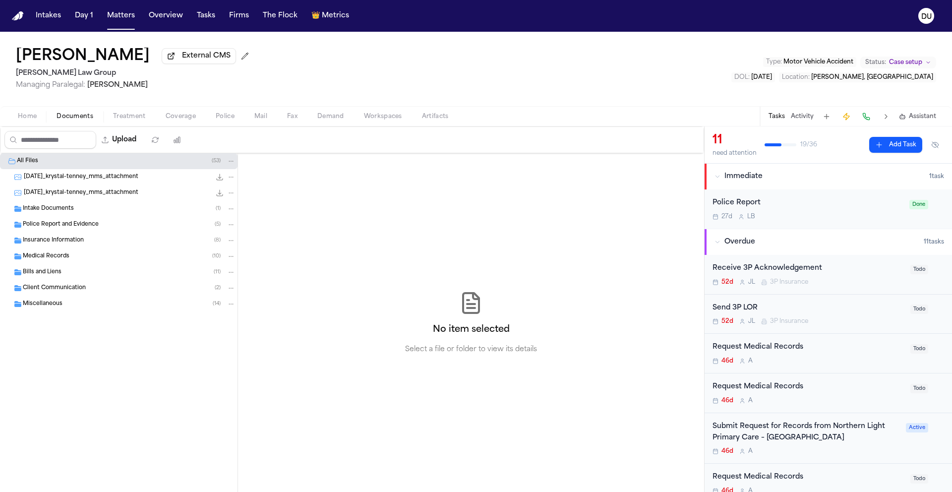
click at [67, 213] on span "Intake Documents" at bounding box center [48, 209] width 51 height 8
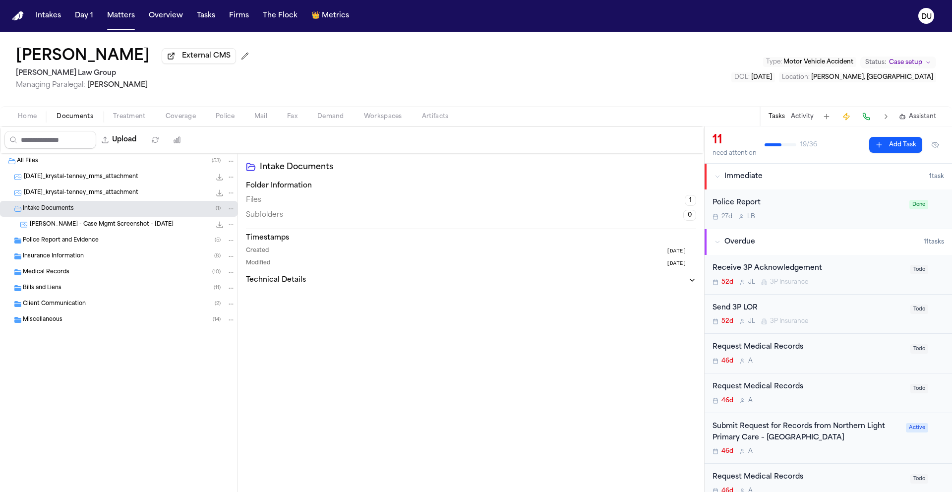
click at [71, 243] on span "Police Report and Evidence" at bounding box center [61, 241] width 76 height 8
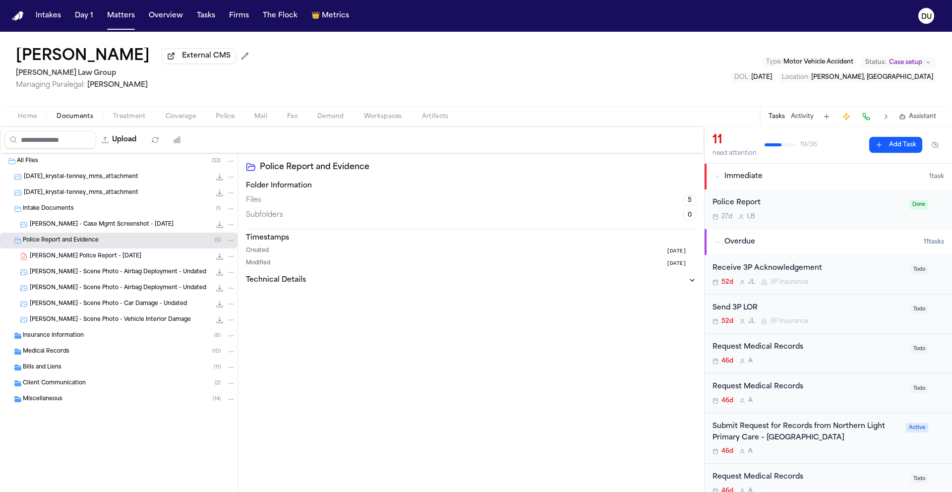
click at [84, 342] on div "Insurance Information ( 8 )" at bounding box center [119, 336] width 238 height 16
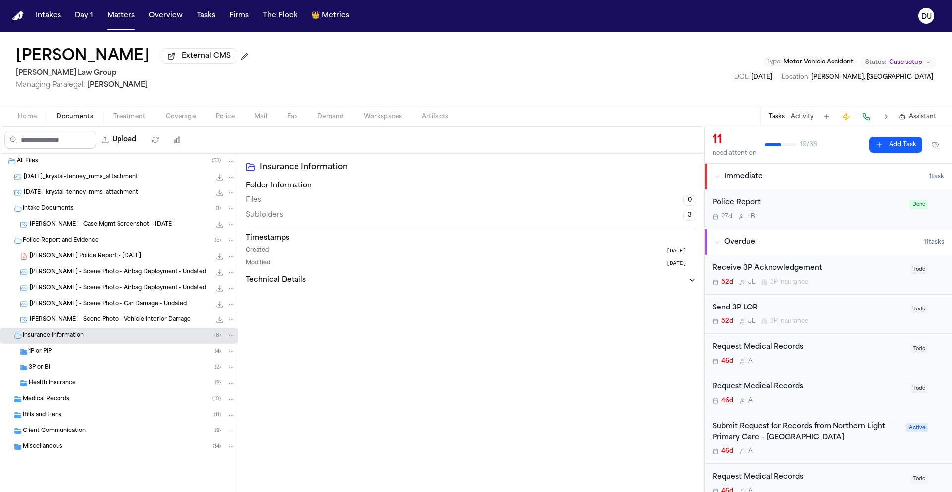
click at [62, 402] on span "Medical Records" at bounding box center [46, 399] width 47 height 8
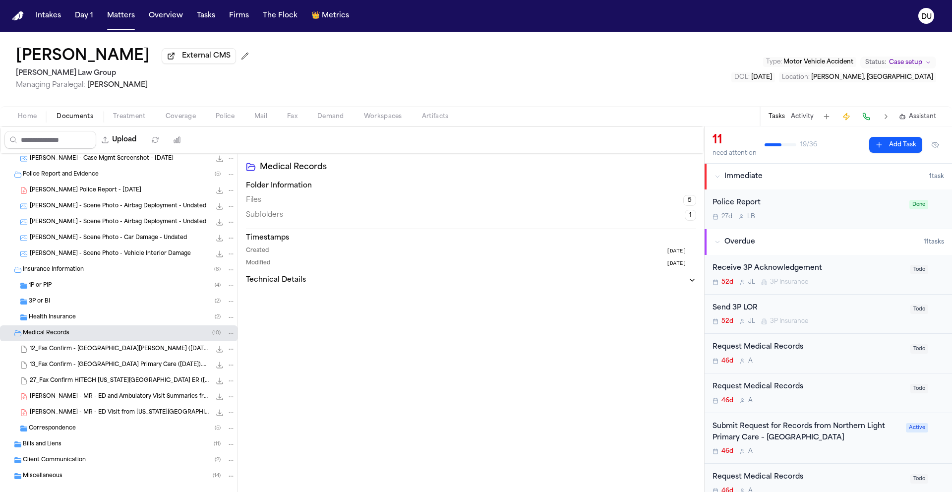
scroll to position [83, 0]
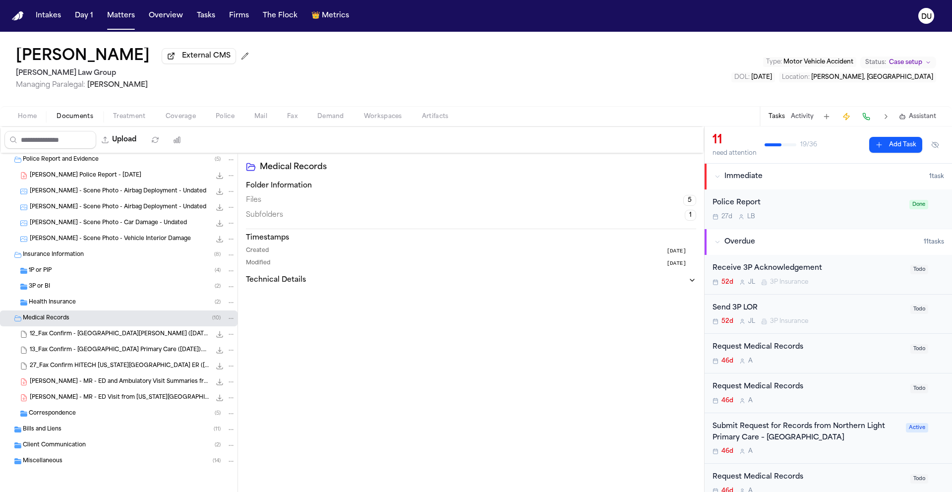
click at [46, 434] on div "Bills and Liens ( 11 )" at bounding box center [119, 430] width 238 height 16
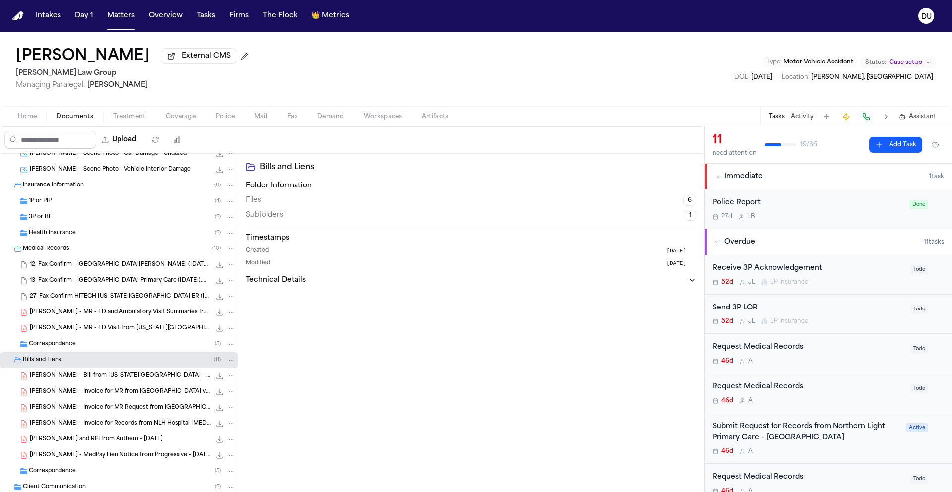
scroll to position [194, 0]
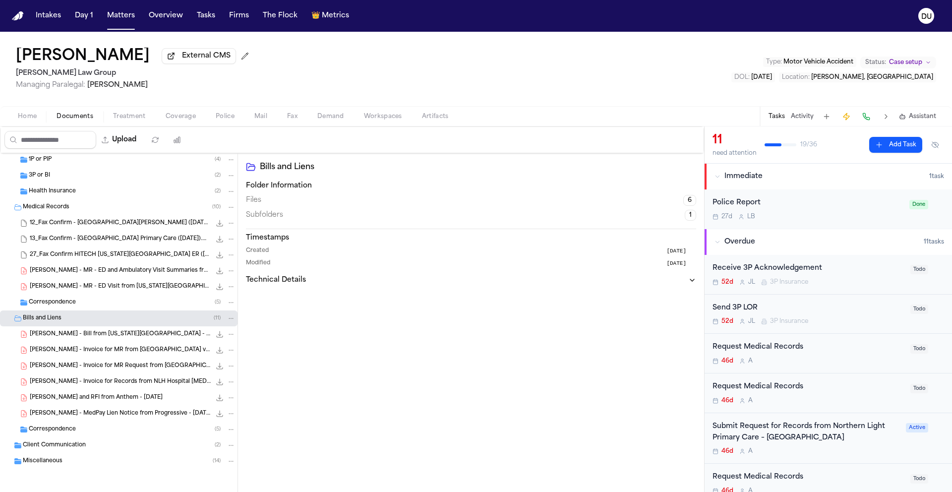
click at [44, 301] on span "Correspondence" at bounding box center [52, 303] width 47 height 8
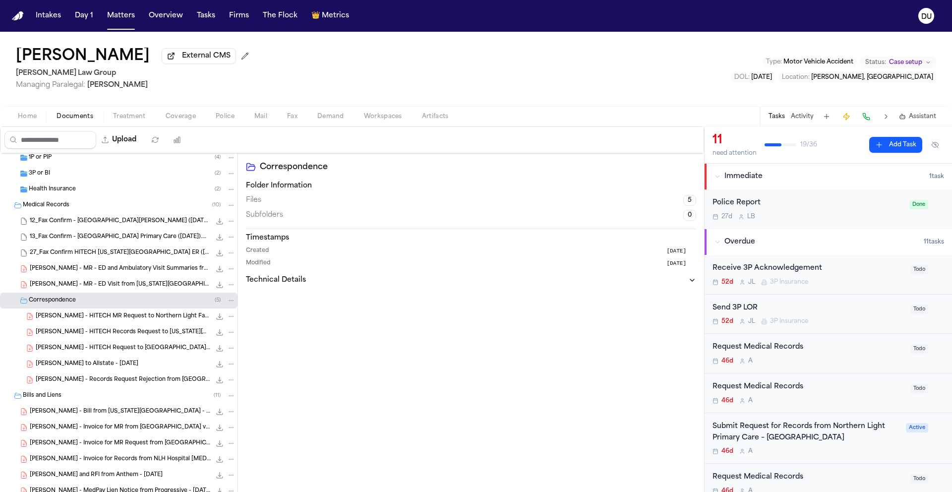
scroll to position [273, 0]
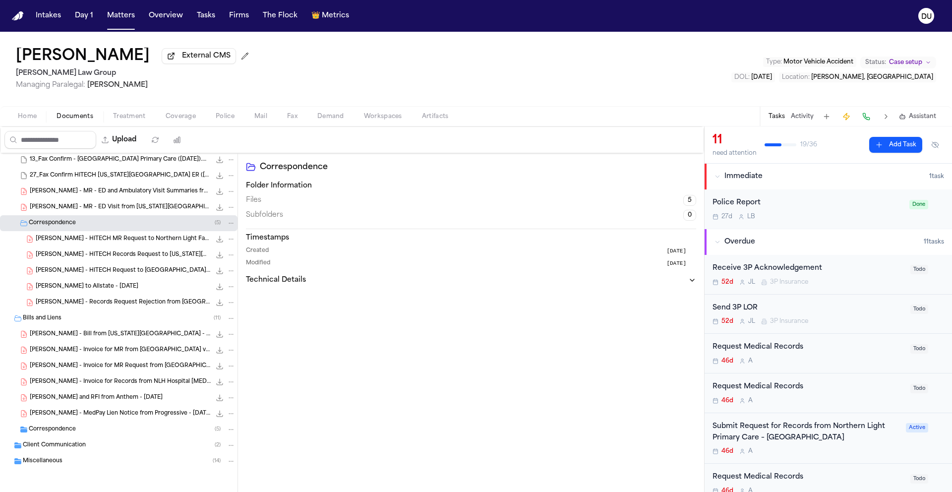
click at [54, 426] on span "Correspondence" at bounding box center [52, 430] width 47 height 8
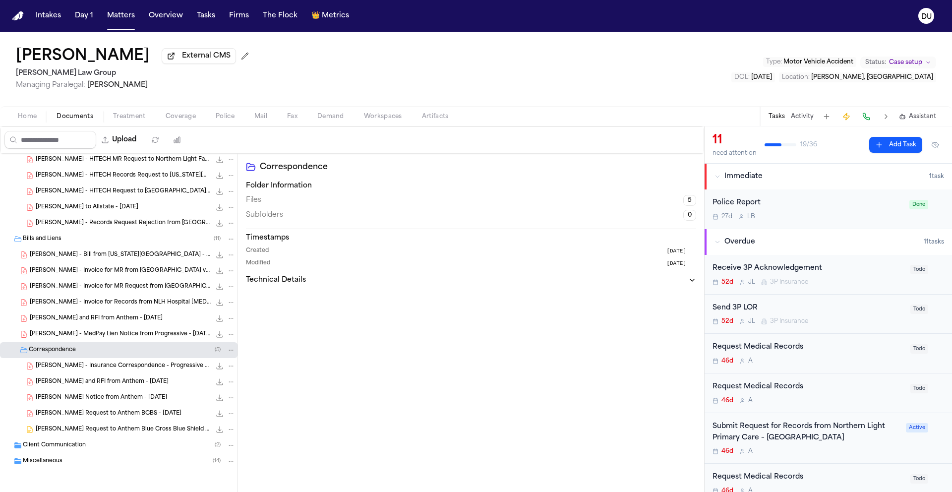
scroll to position [353, 0]
click at [47, 444] on span "Client Communication" at bounding box center [54, 445] width 63 height 8
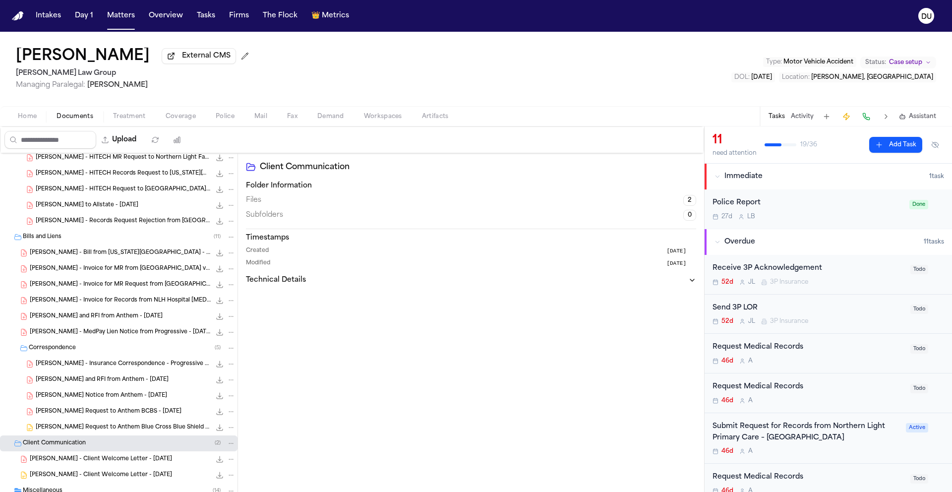
scroll to position [384, 0]
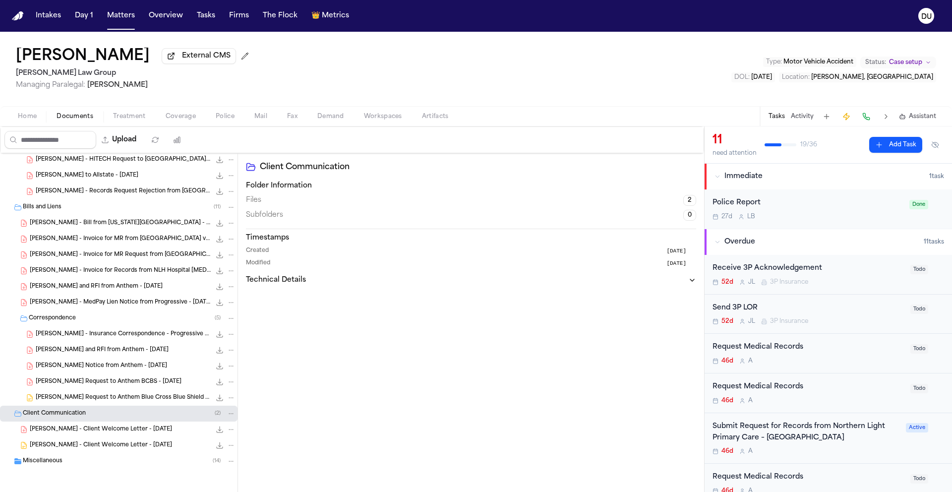
click at [55, 457] on span "Miscellaneous" at bounding box center [43, 461] width 40 height 8
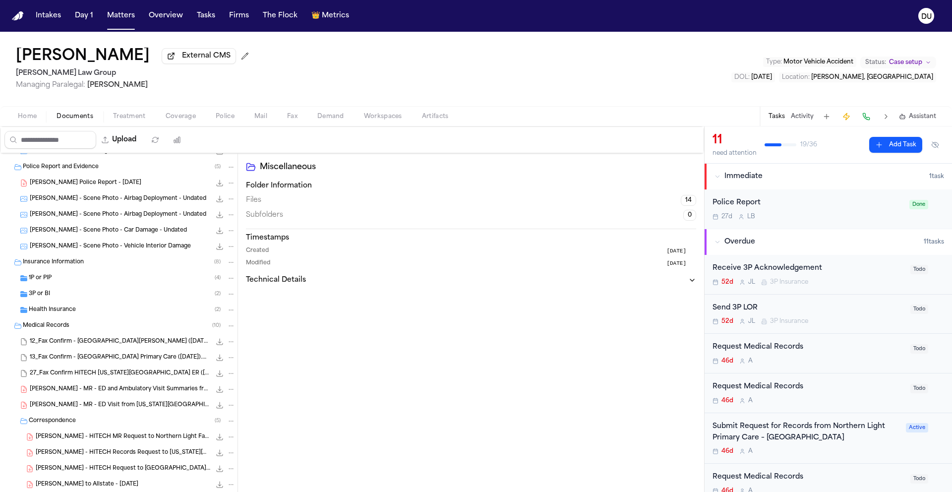
scroll to position [74, 0]
click at [97, 394] on div "K. Tenney - MR - ED and Ambulatory Visit Summaries from Northern Light Maine Co…" at bounding box center [133, 389] width 206 height 10
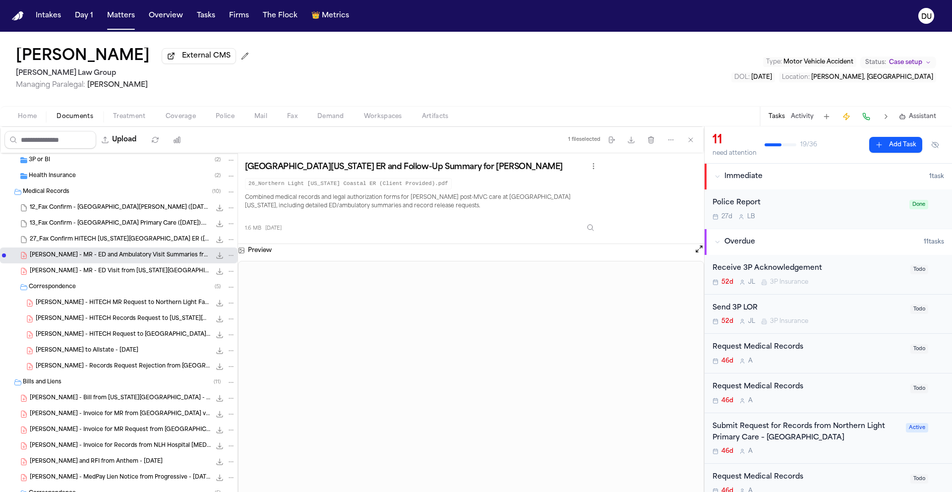
scroll to position [222, 0]
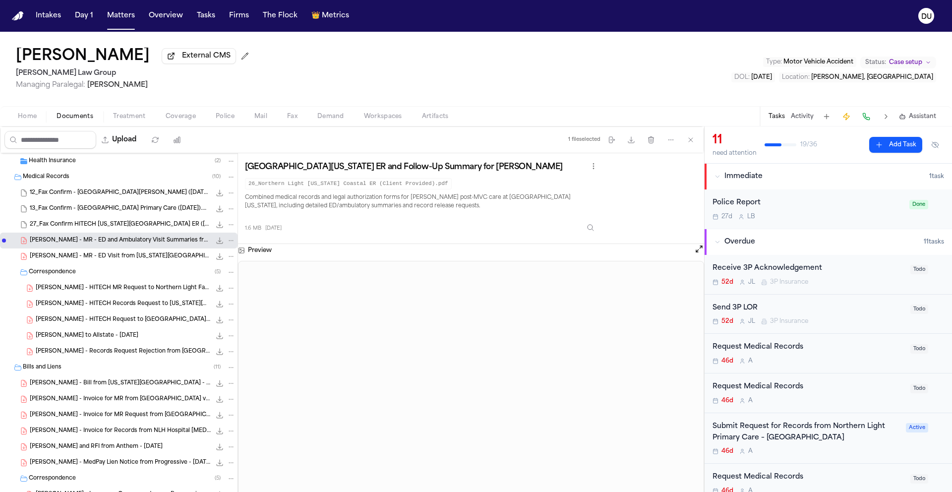
click at [77, 291] on span "K. Tenney - HITECH MR Request to Northern Light Family Practice - 5.29.25" at bounding box center [123, 288] width 175 height 8
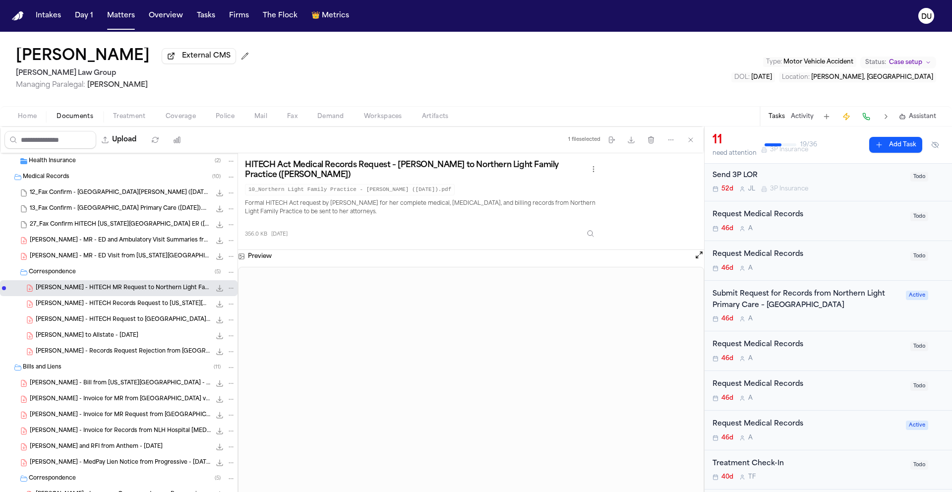
scroll to position [134, 0]
click at [763, 304] on div "Submit Request for Records from Northern Light Primary Care – Ellsworth" at bounding box center [806, 298] width 187 height 23
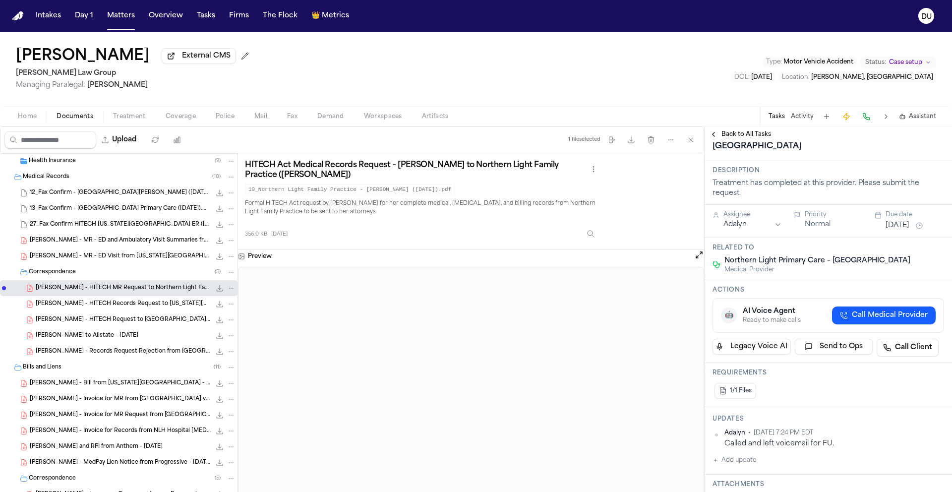
scroll to position [66, 0]
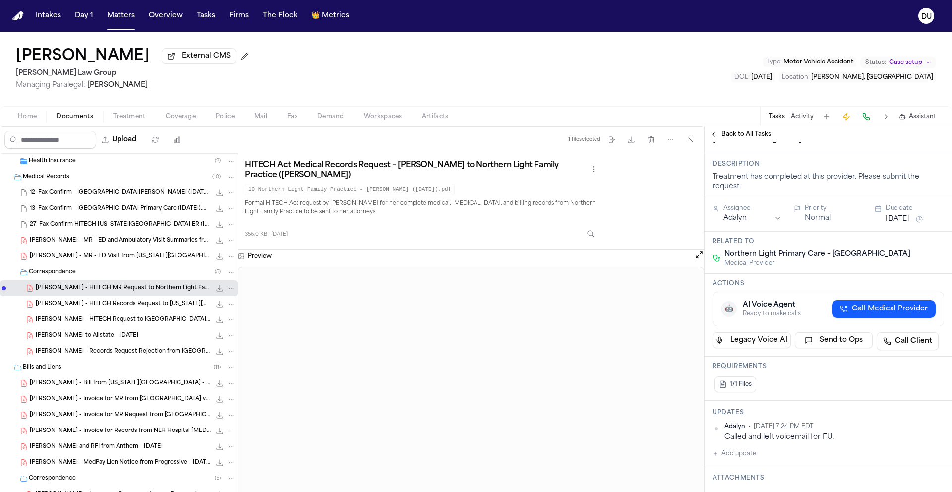
click at [742, 134] on span "Back to All Tasks" at bounding box center [747, 134] width 50 height 8
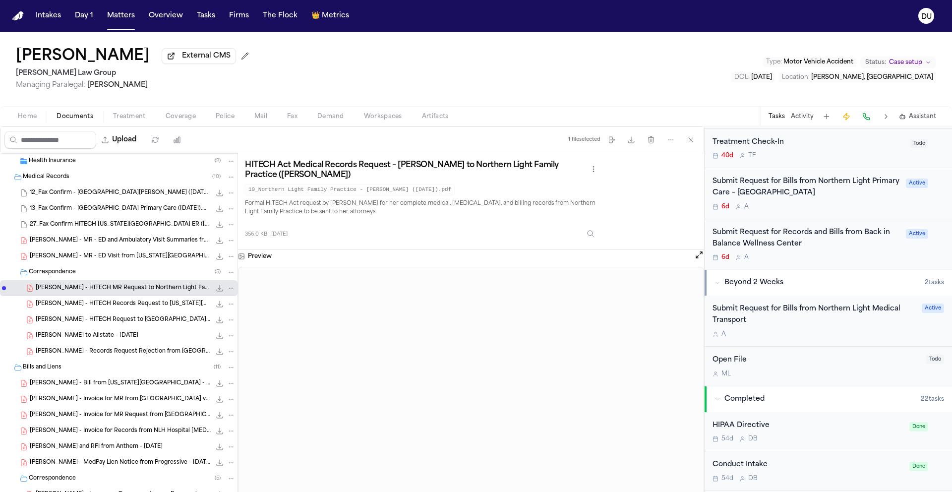
scroll to position [562, 0]
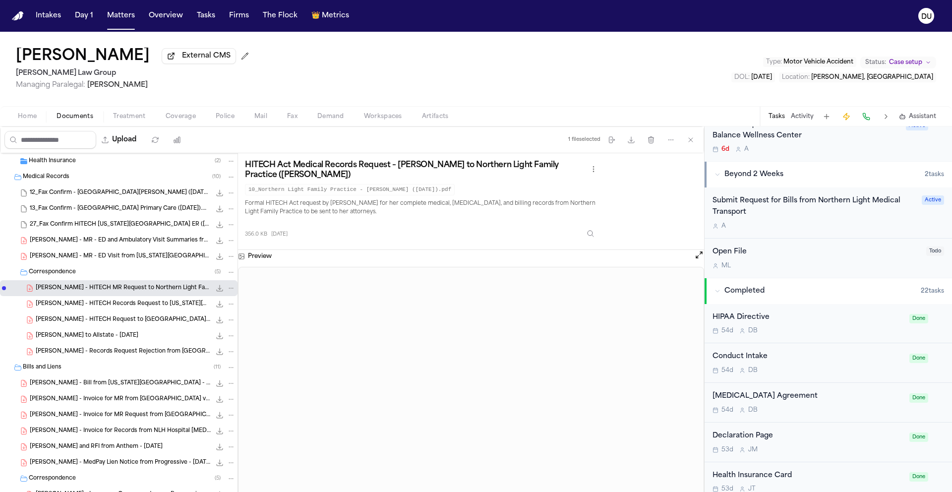
click at [762, 208] on div "Submit Request for Bills from Northern Light Medical Transport" at bounding box center [814, 206] width 203 height 23
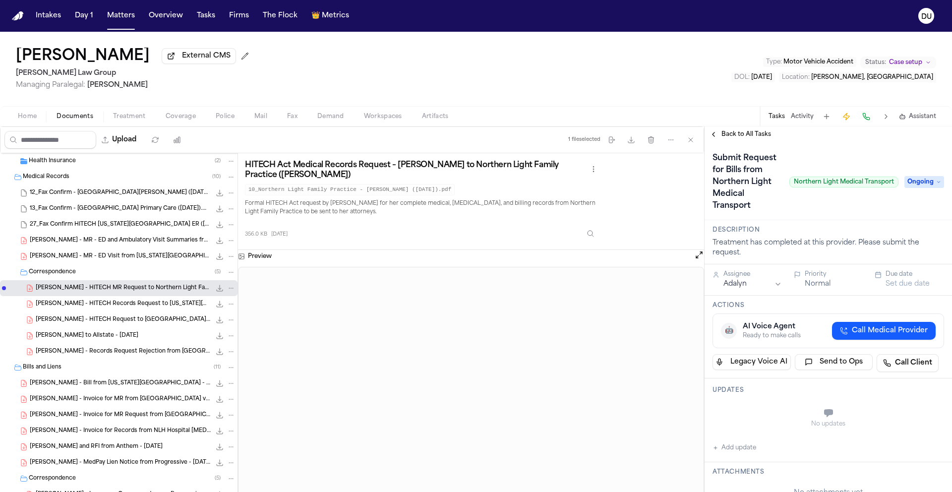
click at [747, 137] on span "Back to All Tasks" at bounding box center [747, 134] width 50 height 8
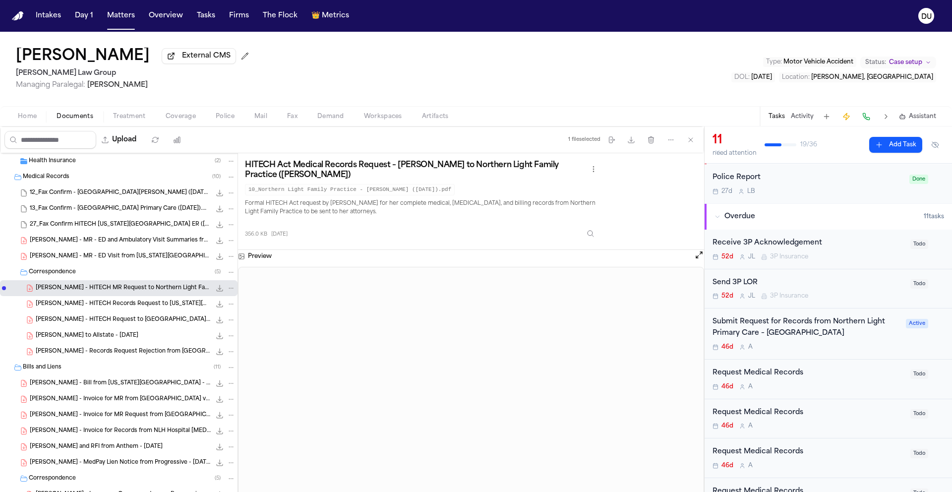
scroll to position [82, 0]
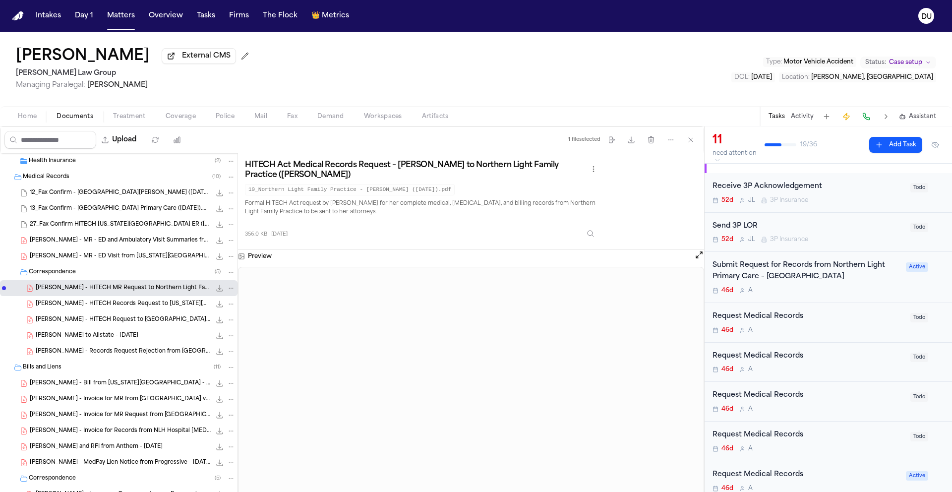
click at [779, 322] on div "Request Medical Records" at bounding box center [809, 316] width 192 height 11
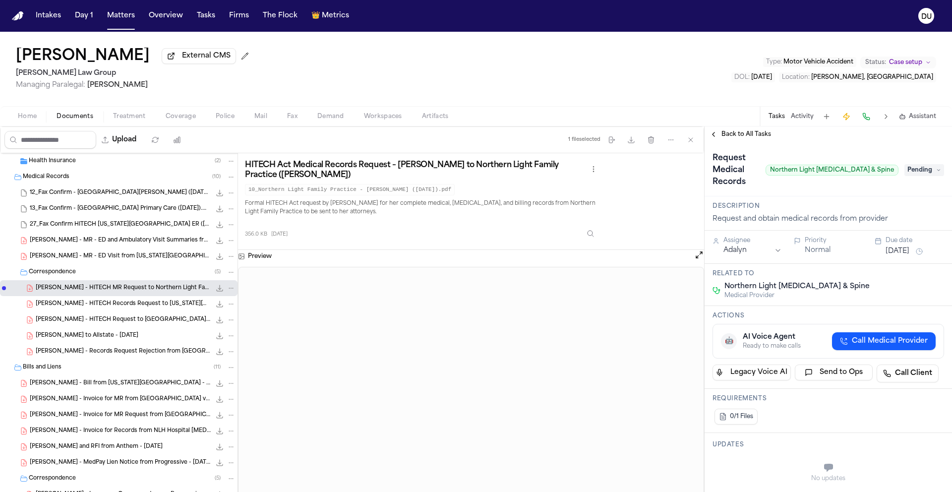
click at [921, 174] on span "Pending" at bounding box center [925, 170] width 40 height 12
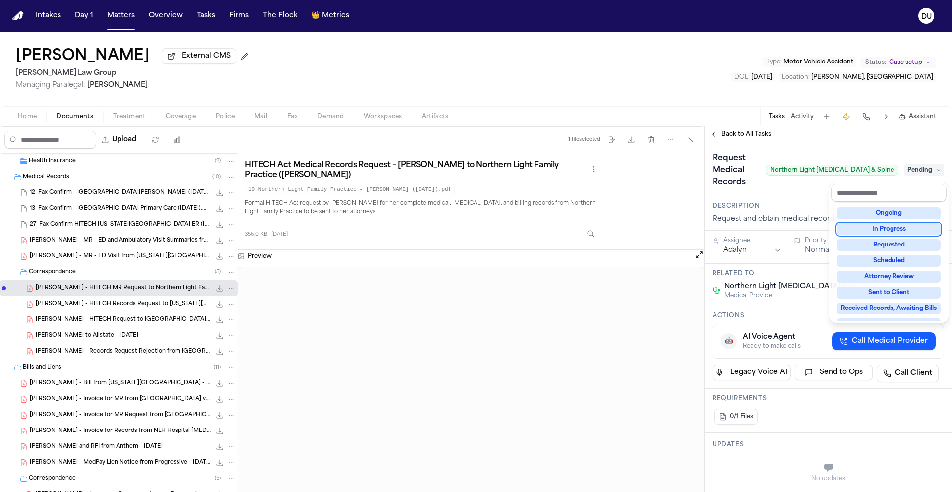
scroll to position [50, 0]
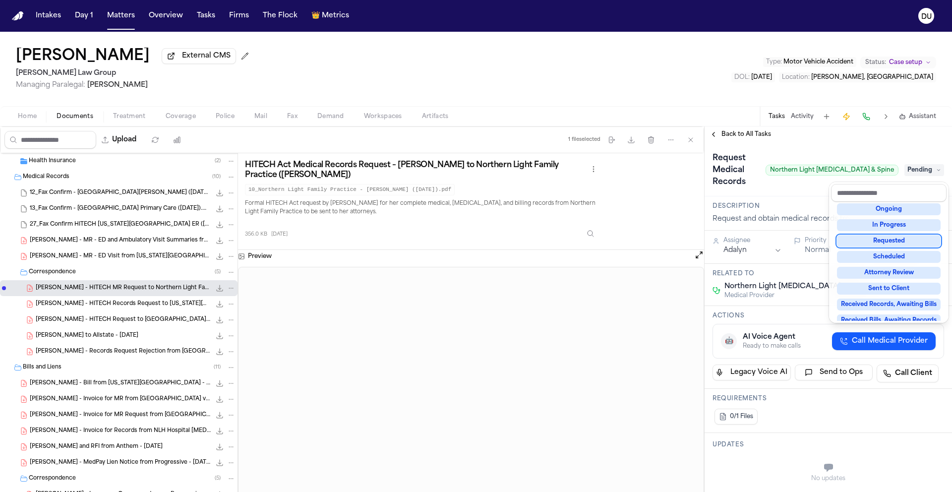
click at [891, 242] on div "Requested" at bounding box center [889, 241] width 104 height 12
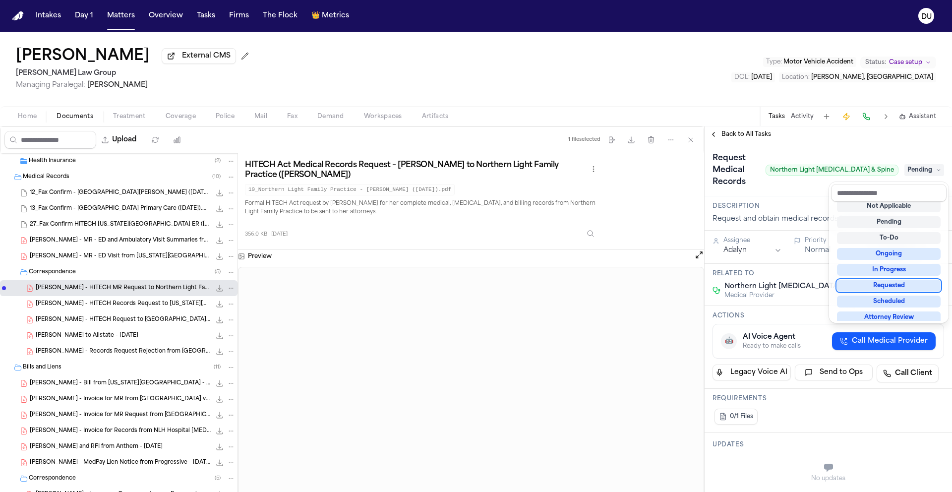
scroll to position [4, 0]
click at [784, 190] on div "Request Medical Records Northern Light Neurosurgery & Spine Requested" at bounding box center [829, 170] width 232 height 40
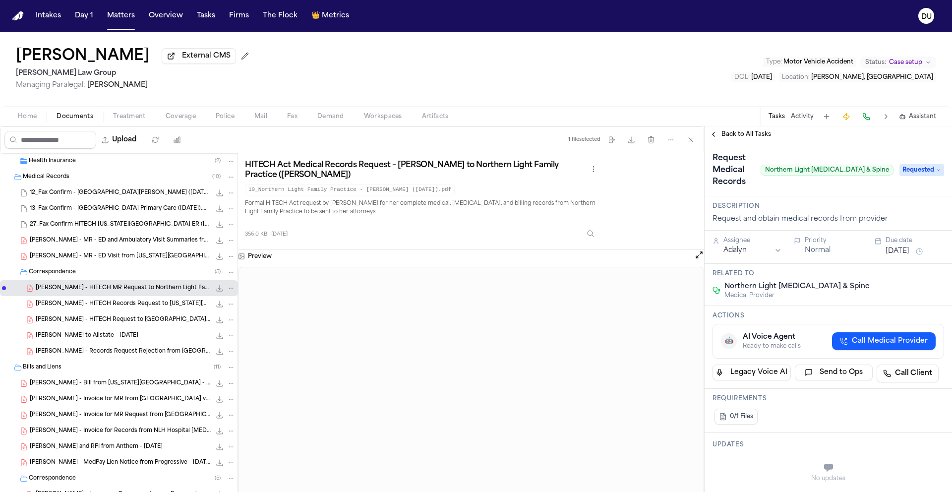
click at [753, 250] on html "Intakes Day 1 Matters Overview Tasks Firms The Flock 👑 Metrics DU Krystal Tenne…" at bounding box center [476, 246] width 952 height 492
click at [903, 251] on button "[DATE]" at bounding box center [898, 251] width 24 height 10
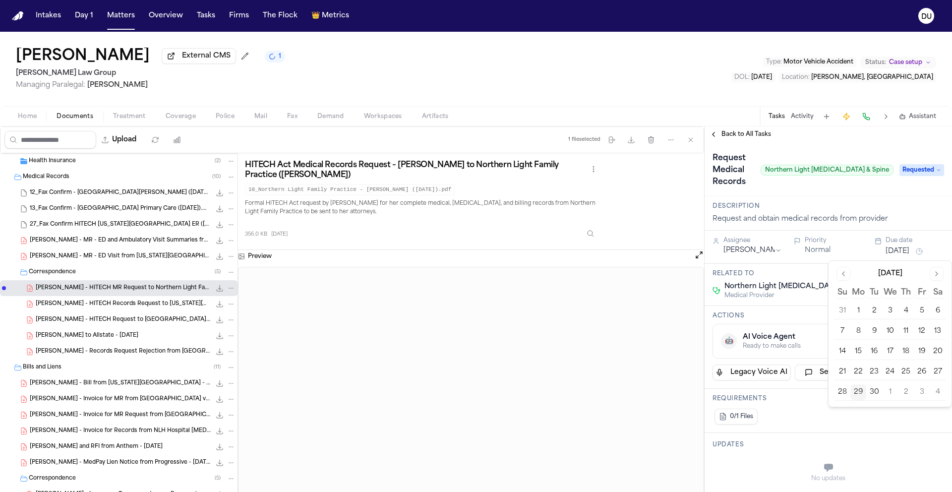
click at [935, 273] on button "Go to next month" at bounding box center [937, 274] width 14 height 14
click at [911, 312] on button "2" at bounding box center [906, 311] width 16 height 16
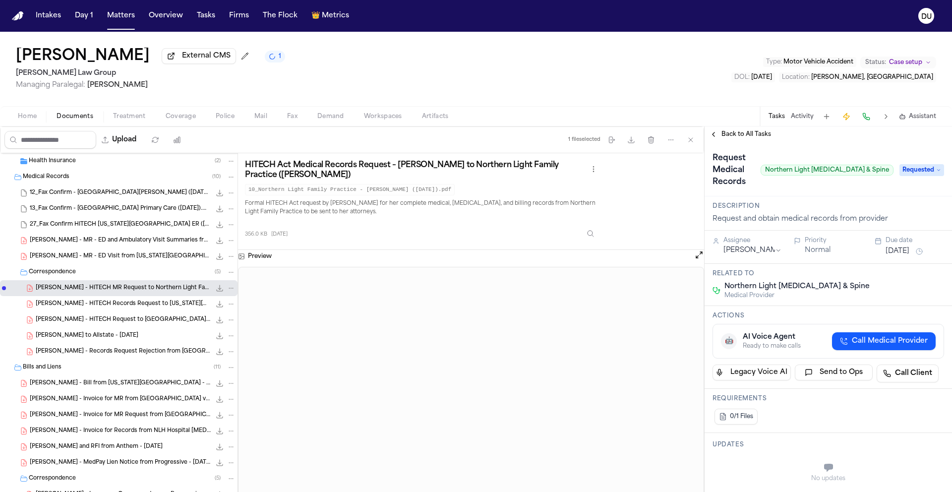
click at [879, 202] on div "Description Request and obtain medical records from provider" at bounding box center [828, 213] width 247 height 34
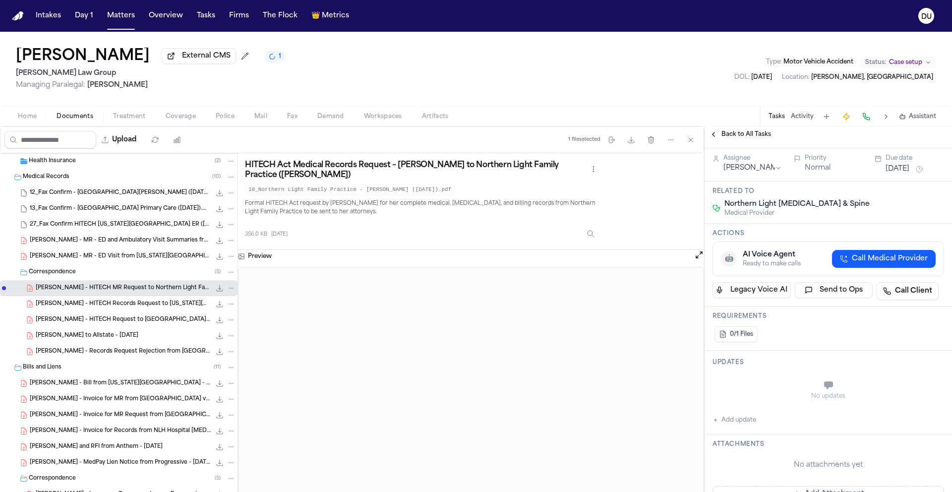
scroll to position [181, 0]
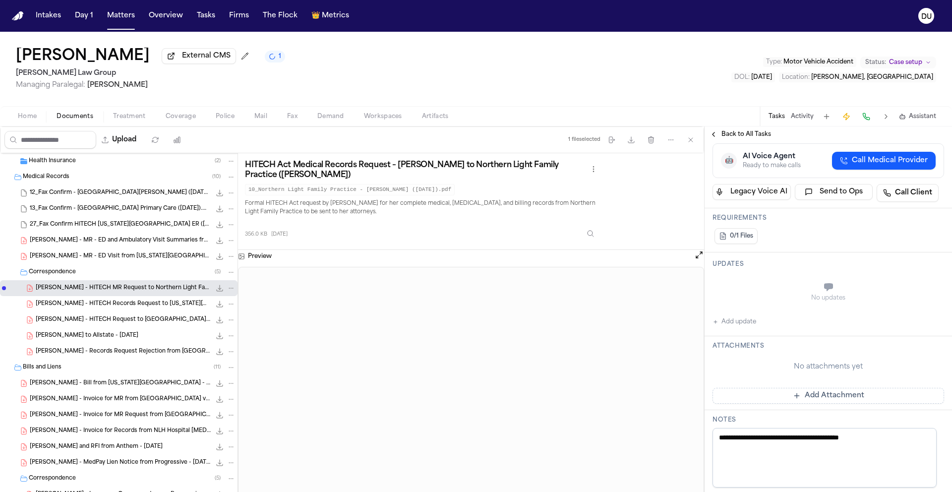
click at [811, 395] on button "Add Attachment" at bounding box center [829, 396] width 232 height 16
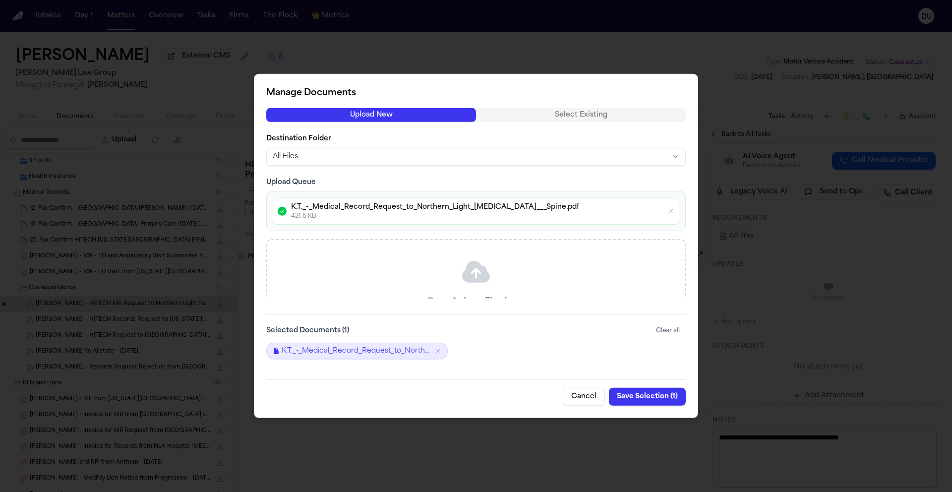
click at [646, 399] on button "Save Selection ( 1 )" at bounding box center [647, 397] width 77 height 18
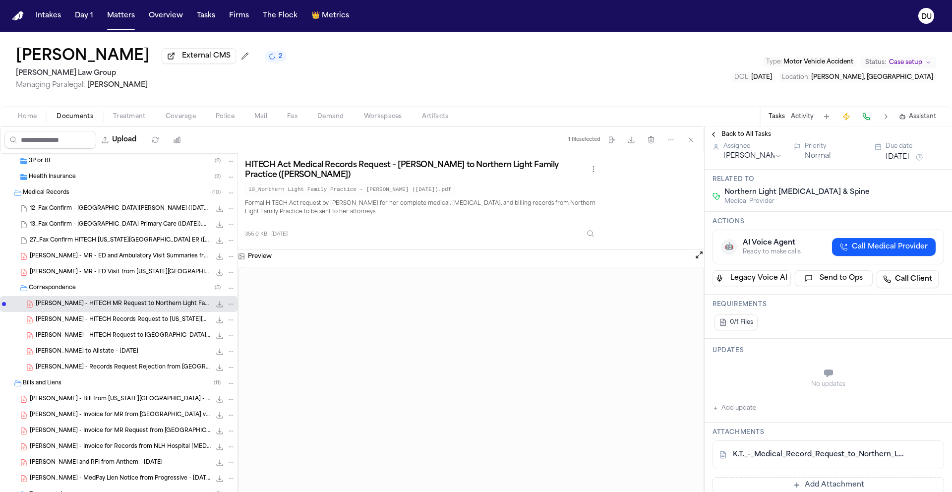
scroll to position [0, 0]
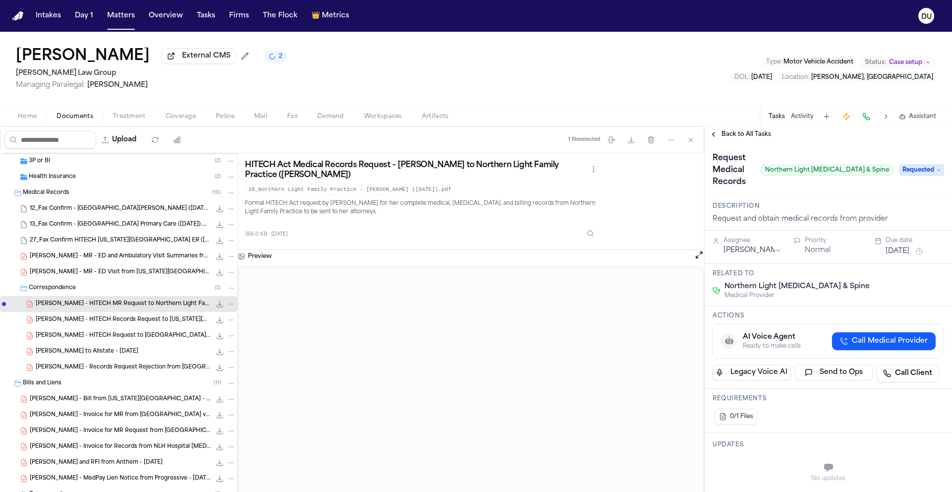
click at [737, 137] on span "Back to All Tasks" at bounding box center [747, 134] width 50 height 8
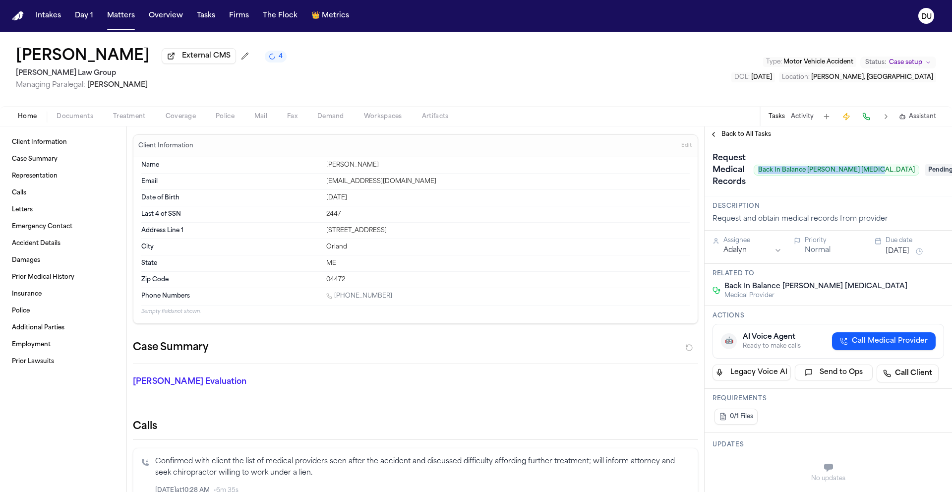
drag, startPoint x: 770, startPoint y: 172, endPoint x: 886, endPoint y: 176, distance: 116.1
click at [886, 176] on span "Back In Balance [PERSON_NAME] [MEDICAL_DATA]" at bounding box center [837, 170] width 166 height 11
copy span "Back In Balance [PERSON_NAME] [MEDICAL_DATA]"
drag, startPoint x: 800, startPoint y: 159, endPoint x: 791, endPoint y: 166, distance: 12.4
click at [800, 159] on div "Request Medical Records Back In Balance Redmond Chiropractic" at bounding box center [816, 170] width 207 height 40
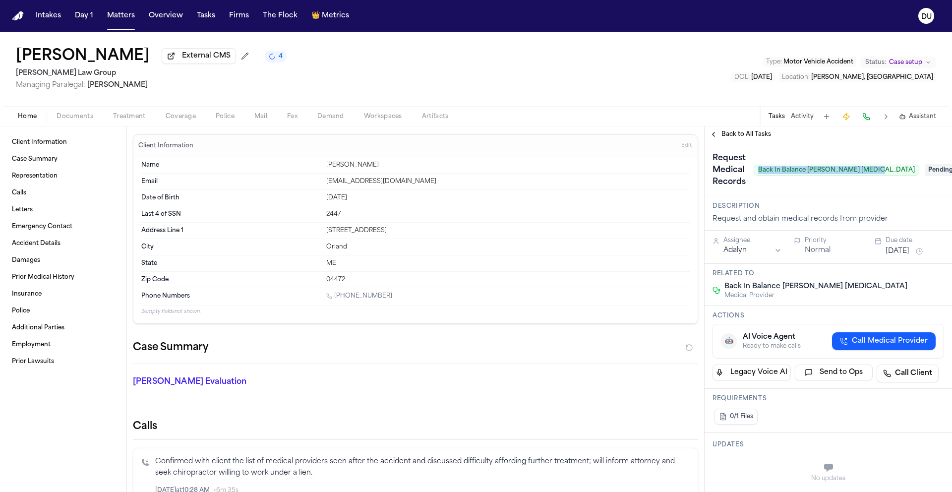
drag, startPoint x: 770, startPoint y: 174, endPoint x: 888, endPoint y: 174, distance: 117.5
click at [888, 174] on span "Back In Balance Redmond Chiropractic" at bounding box center [837, 170] width 166 height 11
copy span "Back In Balance Redmond Chiropractic"
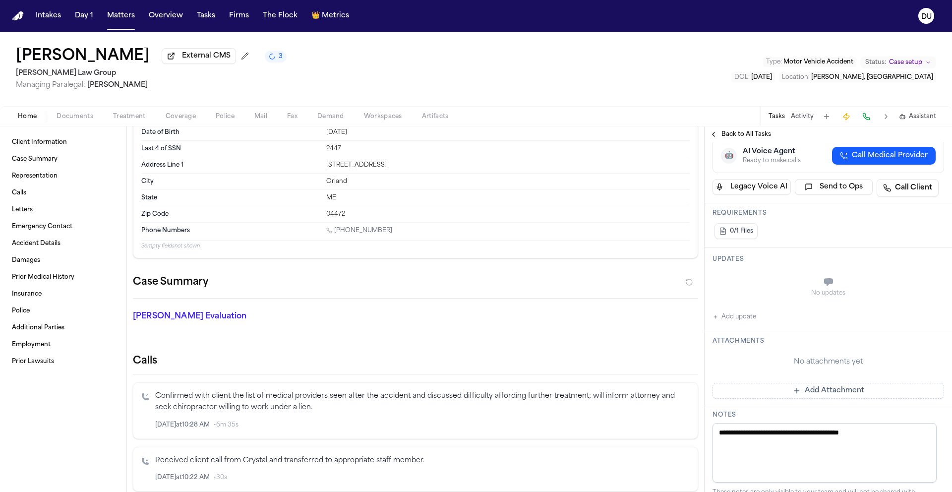
scroll to position [68, 0]
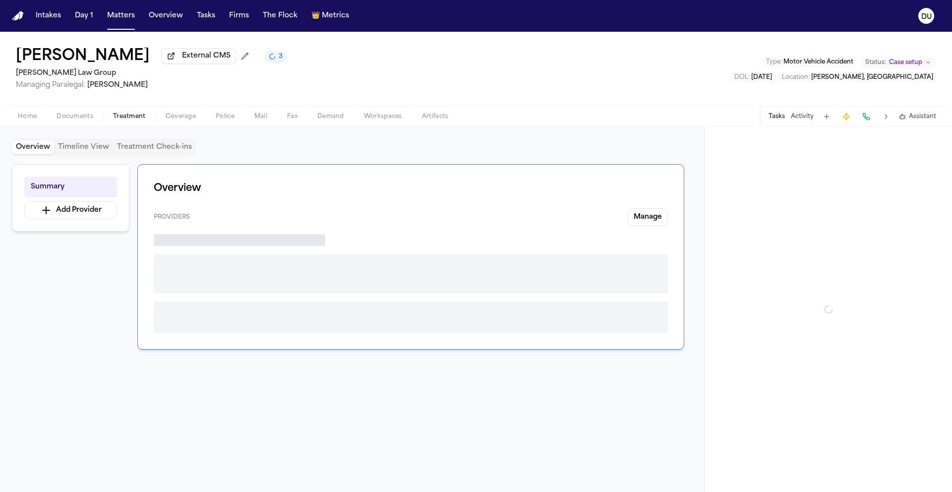
click at [117, 115] on span "Treatment" at bounding box center [129, 117] width 33 height 8
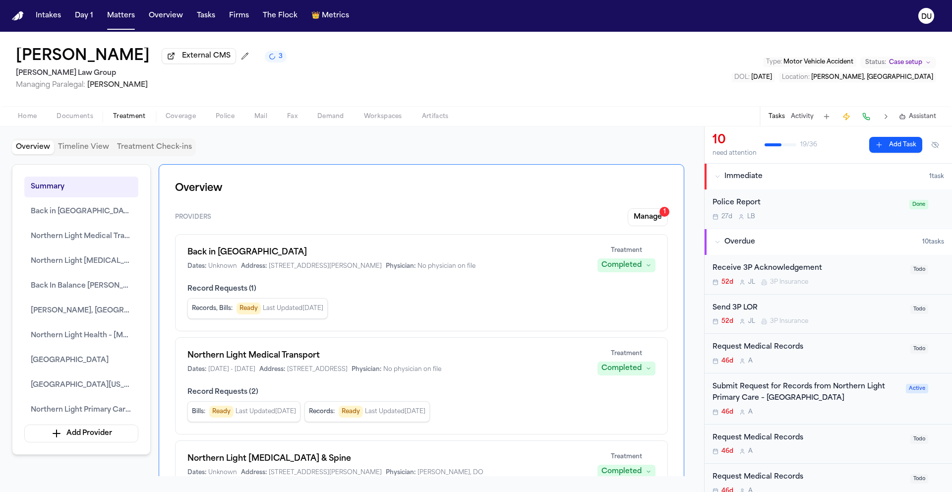
click at [95, 297] on button "Back In Balance [PERSON_NAME] [MEDICAL_DATA]" at bounding box center [81, 286] width 114 height 21
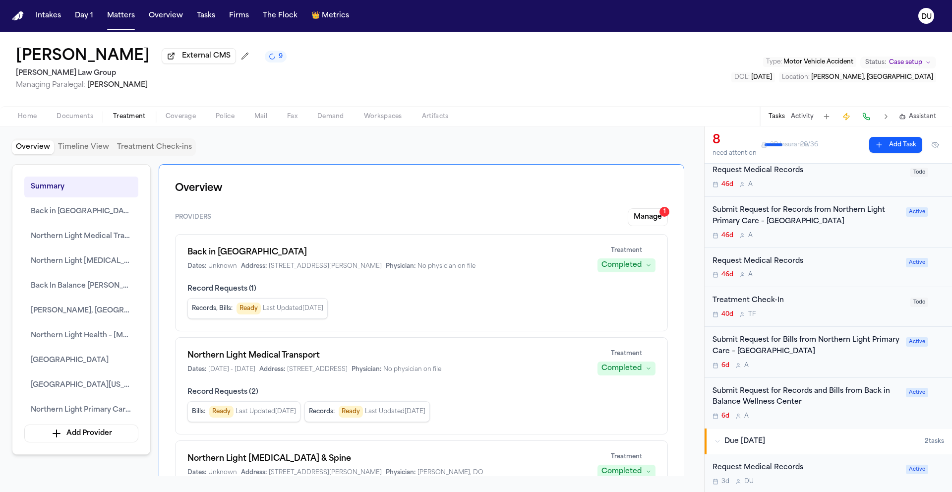
scroll to position [177, 0]
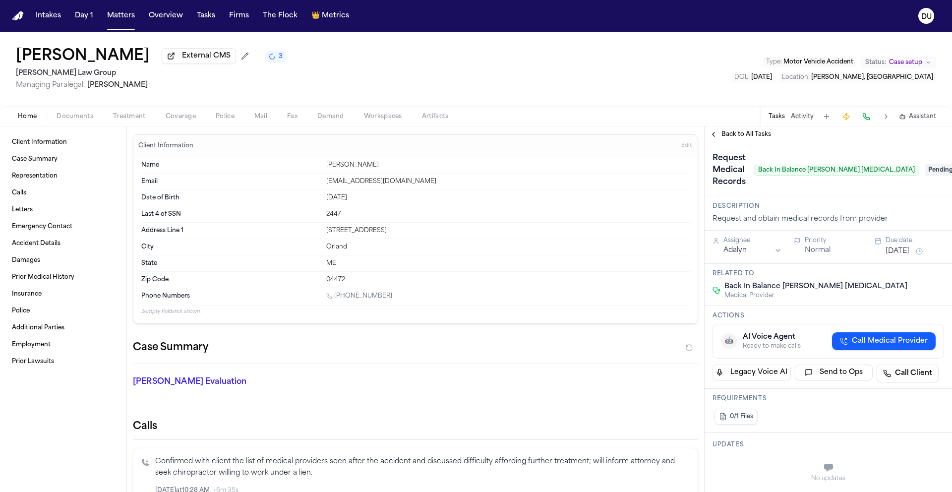
click at [952, 171] on icon at bounding box center [959, 170] width 5 height 5
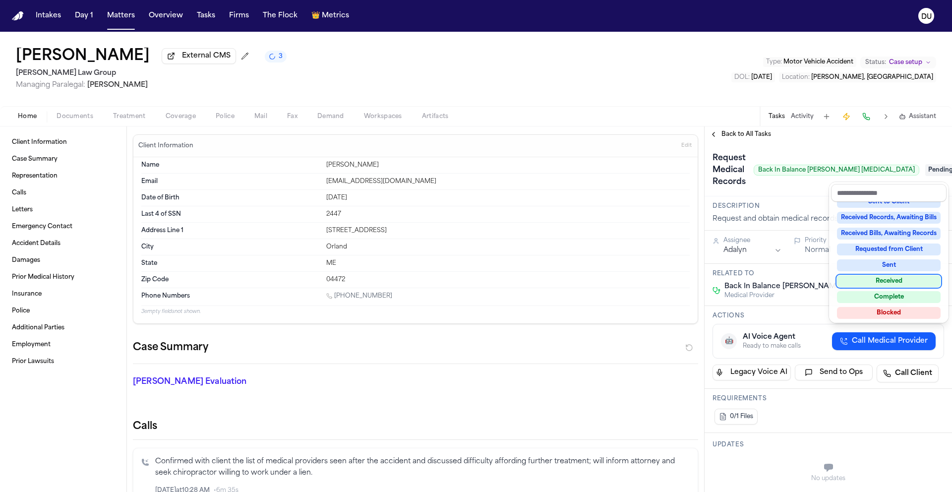
click at [903, 278] on div "Received" at bounding box center [889, 281] width 104 height 12
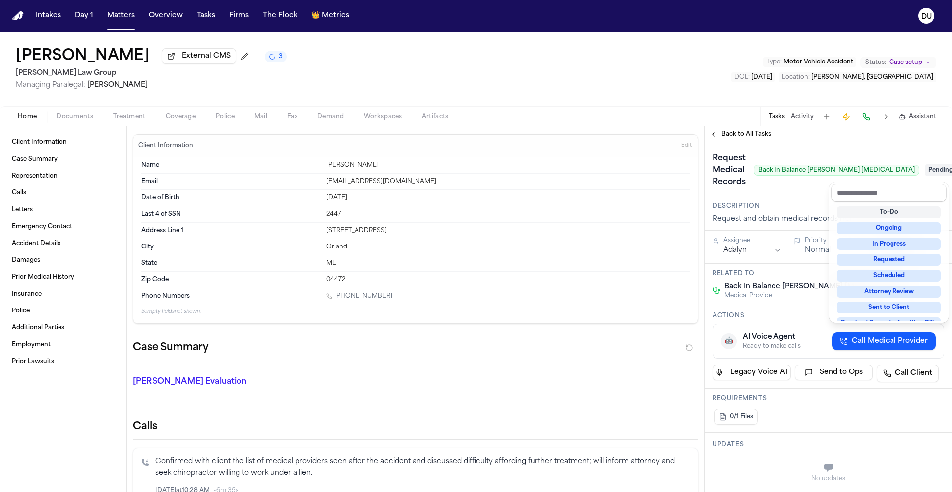
scroll to position [10, 0]
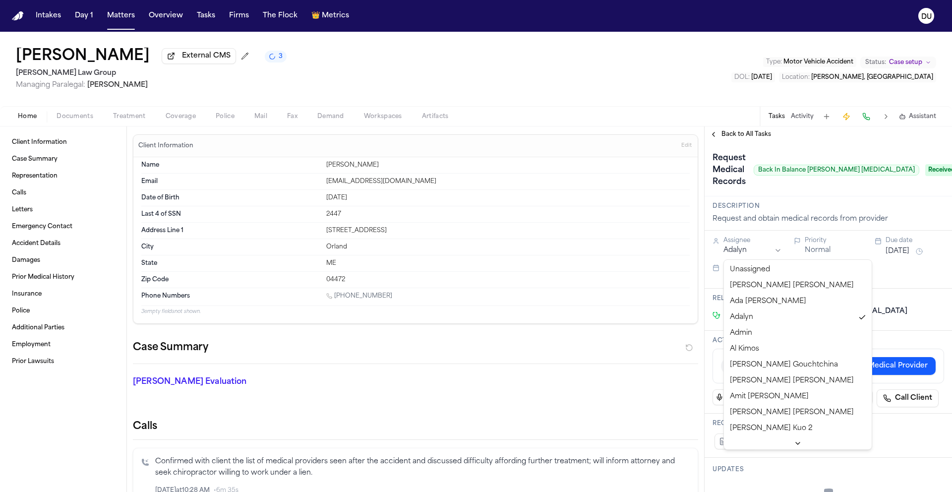
click at [754, 253] on html "Intakes Day 1 Matters Overview Tasks Firms The Flock 👑 Metrics DU [PERSON_NAME]…" at bounding box center [476, 246] width 952 height 492
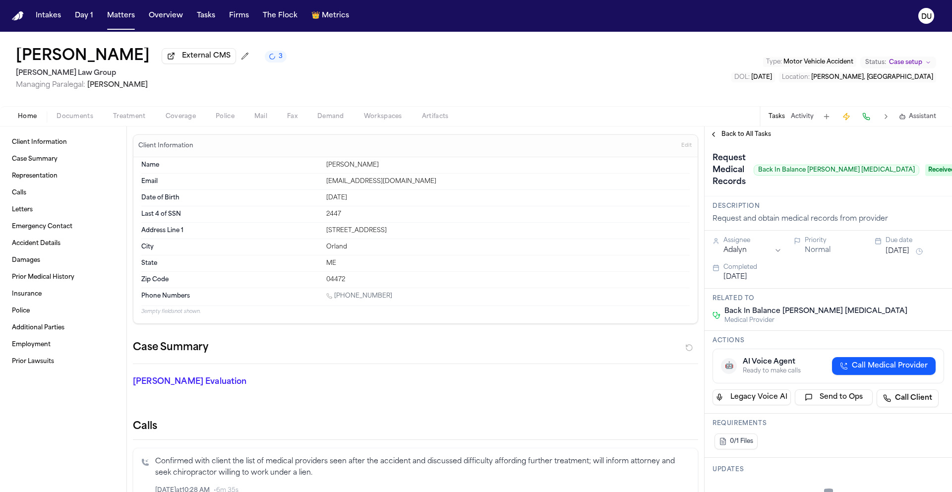
click at [905, 256] on button "[DATE]" at bounding box center [898, 251] width 24 height 10
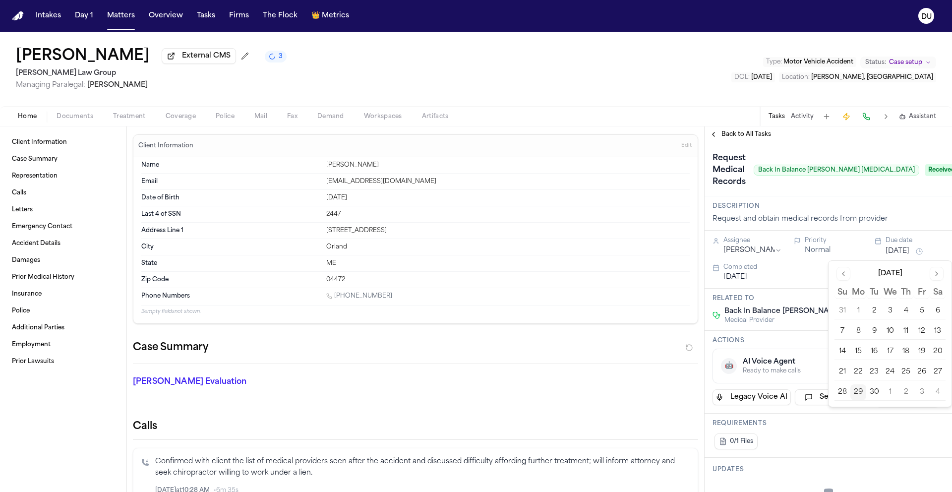
click at [908, 393] on button "2" at bounding box center [906, 392] width 16 height 16
drag, startPoint x: 805, startPoint y: 466, endPoint x: 812, endPoint y: 461, distance: 8.8
click at [805, 466] on div "Updates No updates Add update" at bounding box center [828, 500] width 247 height 84
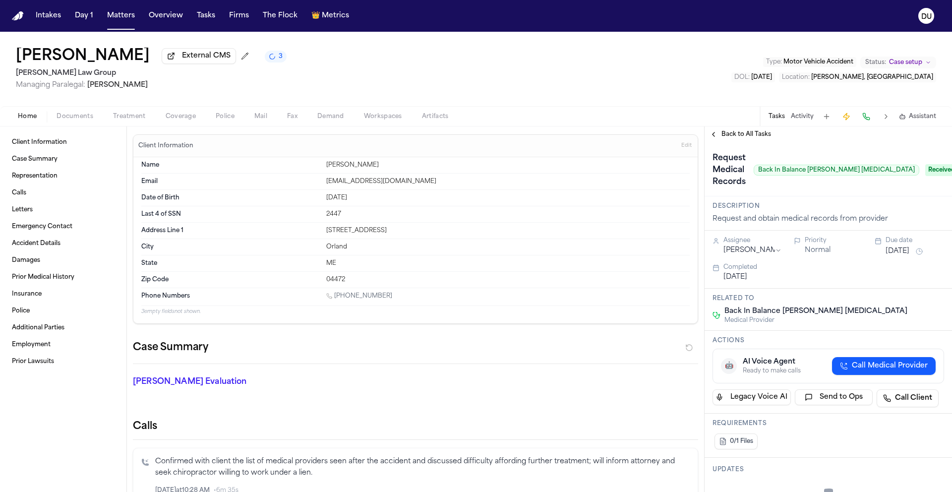
scroll to position [288, 0]
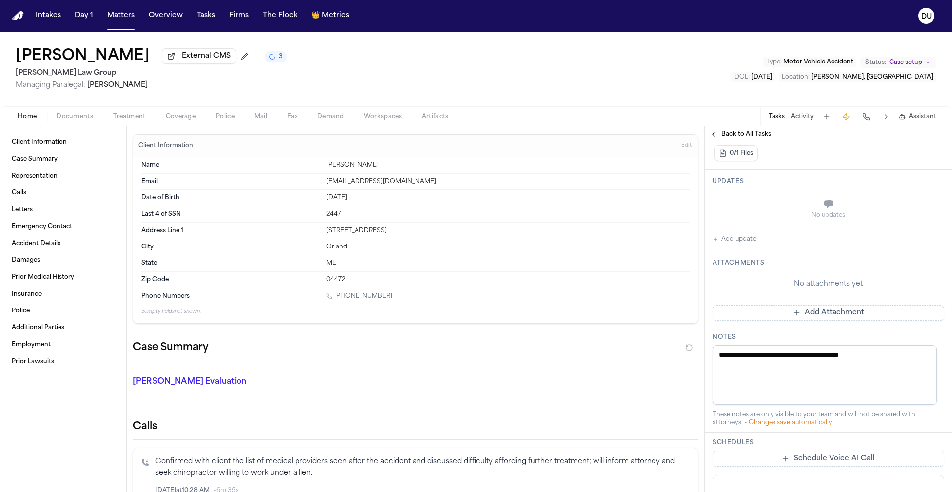
click at [802, 318] on button "Add Attachment" at bounding box center [829, 313] width 232 height 16
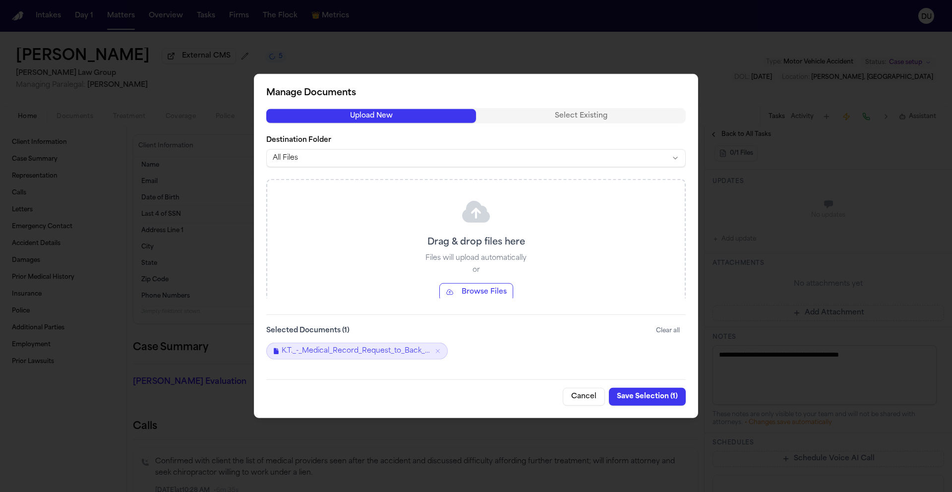
click at [655, 400] on button "Save Selection ( 1 )" at bounding box center [647, 397] width 77 height 18
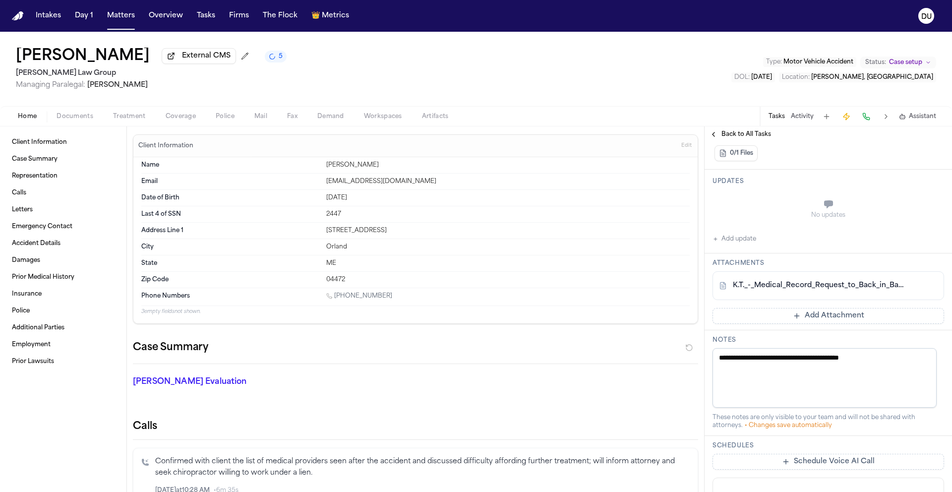
scroll to position [0, 0]
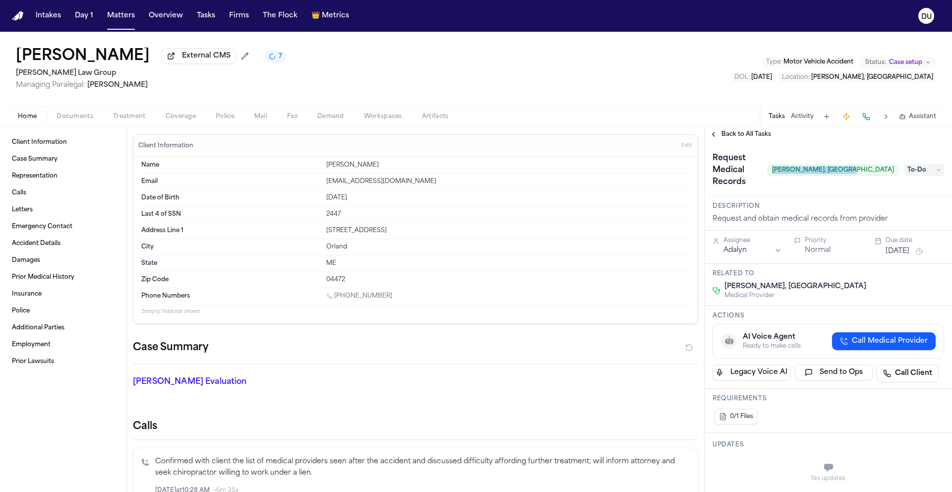
drag, startPoint x: 818, startPoint y: 167, endPoint x: 887, endPoint y: 164, distance: 69.0
click at [887, 165] on span "[PERSON_NAME], [GEOGRAPHIC_DATA]" at bounding box center [833, 170] width 131 height 11
copy span "[PERSON_NAME], [GEOGRAPHIC_DATA]"
click at [925, 168] on span "To-Do" at bounding box center [925, 170] width 40 height 12
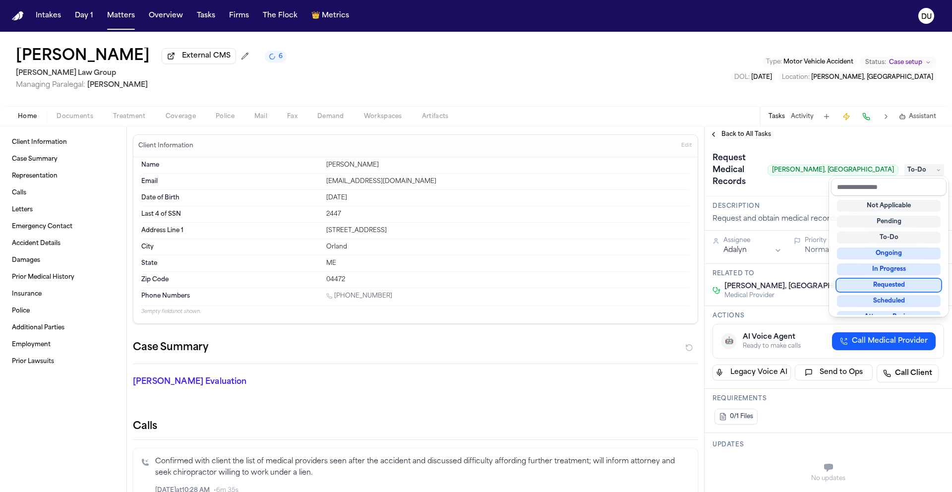
click at [889, 290] on div "Requested" at bounding box center [889, 285] width 104 height 12
click at [802, 147] on div "Request Medical Records Dr. Mona G. Pernia, MD Requested" at bounding box center [828, 169] width 247 height 54
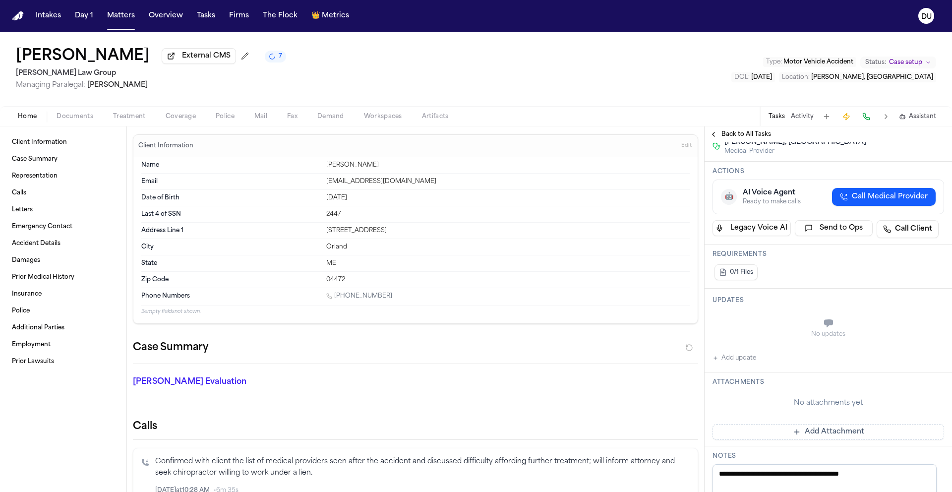
scroll to position [146, 0]
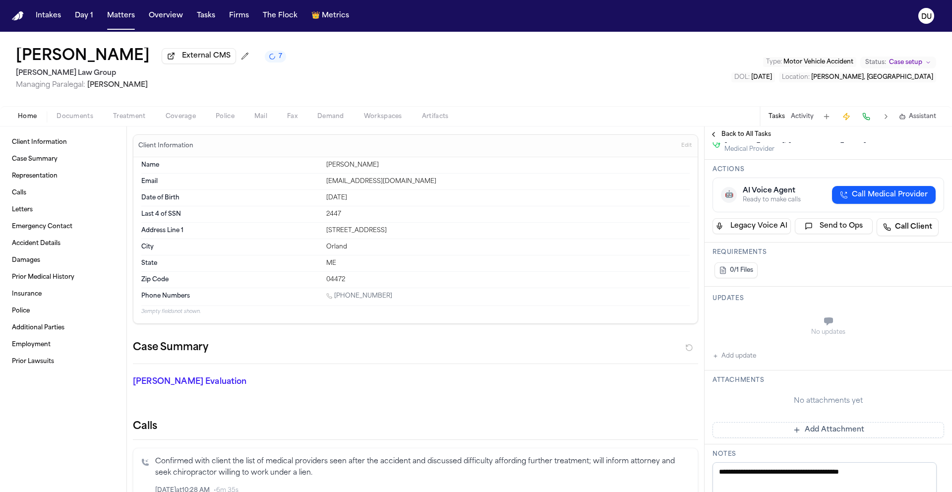
click at [840, 422] on button "Add Attachment" at bounding box center [829, 430] width 232 height 16
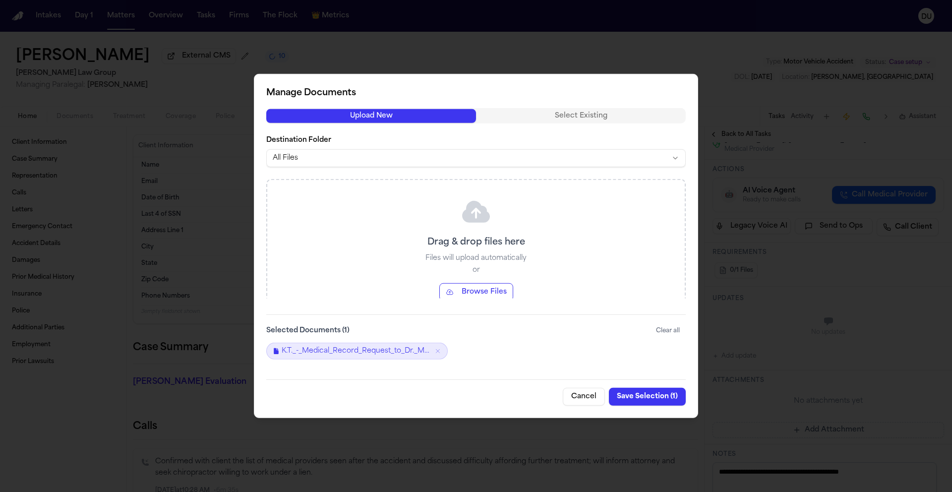
click at [666, 399] on button "Save Selection ( 1 )" at bounding box center [647, 397] width 77 height 18
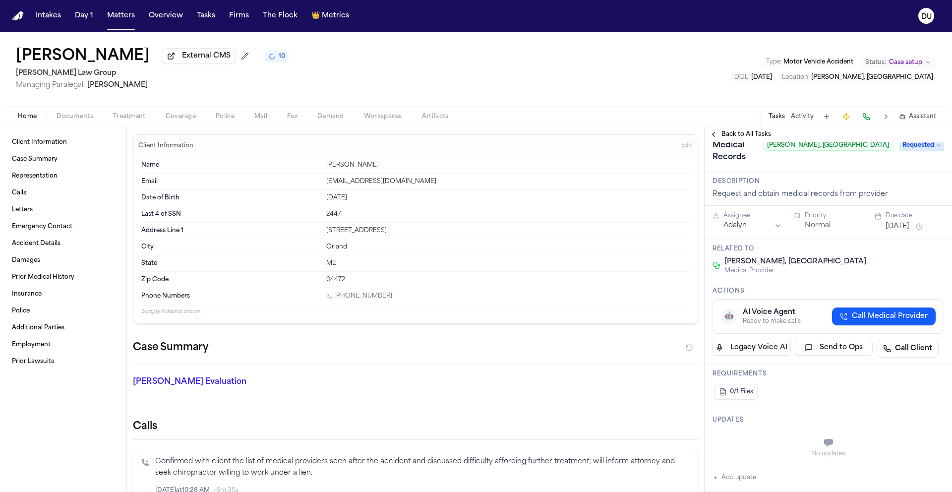
scroll to position [0, 0]
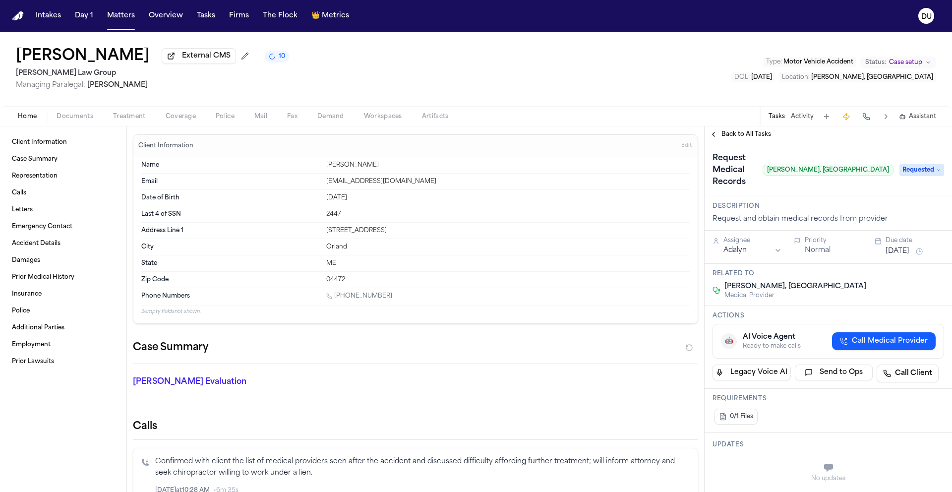
click at [901, 246] on button "[DATE]" at bounding box center [898, 251] width 24 height 10
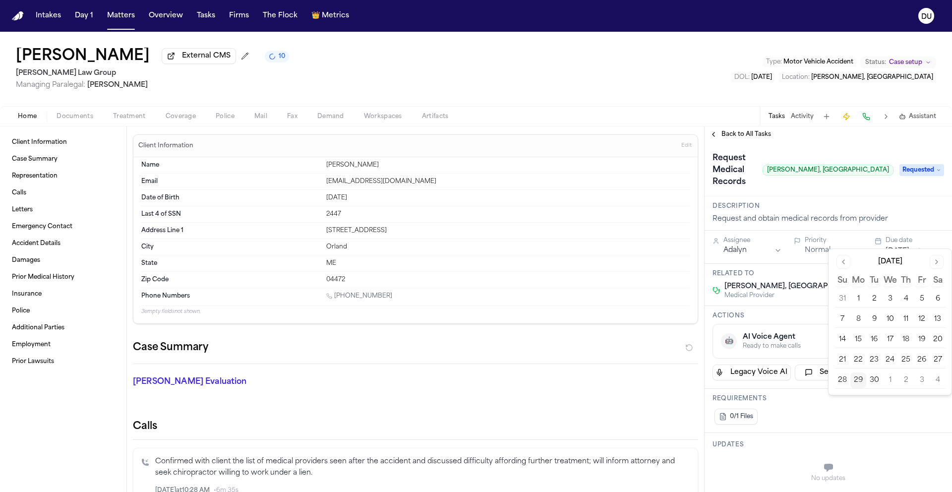
click at [907, 382] on button "2" at bounding box center [906, 380] width 16 height 16
click at [752, 244] on html "Intakes Day 1 Matters Overview Tasks Firms The Flock 👑 Metrics DU Krystal Tenne…" at bounding box center [476, 246] width 952 height 492
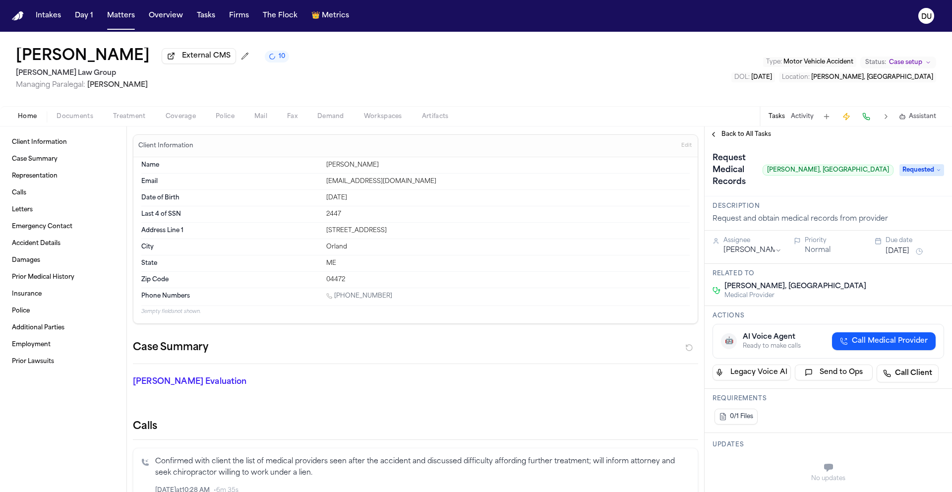
click at [784, 196] on div "Description Request and obtain medical records from provider" at bounding box center [828, 213] width 247 height 34
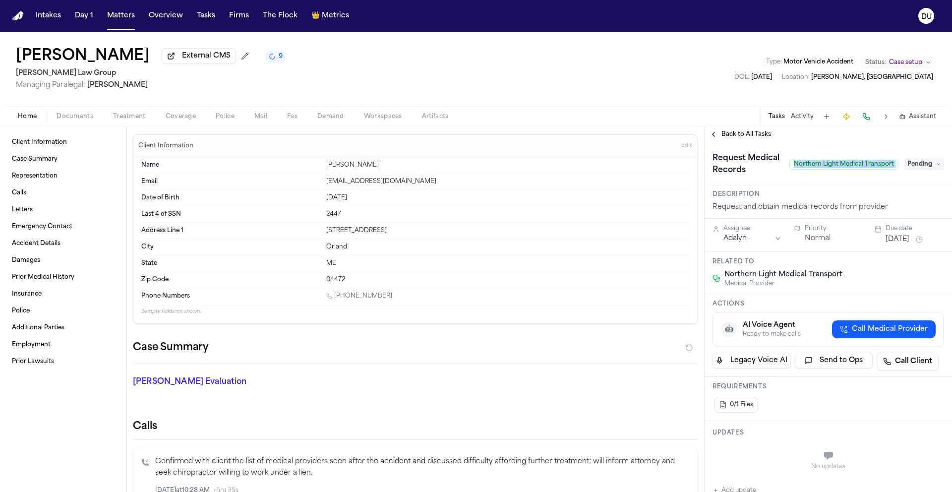
drag, startPoint x: 788, startPoint y: 172, endPoint x: 896, endPoint y: 172, distance: 108.1
click at [896, 172] on div "Request Medical Records Northern Light Medical Transport Pending" at bounding box center [829, 164] width 232 height 28
copy span "Northern Light Medical Transport"
click at [15, 18] on img "Home" at bounding box center [18, 15] width 12 height 9
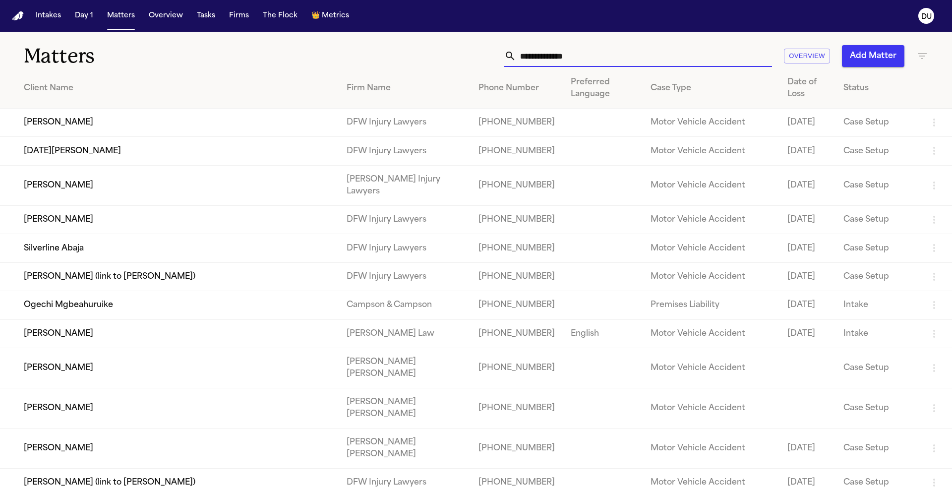
click at [638, 59] on input "text" at bounding box center [644, 56] width 256 height 22
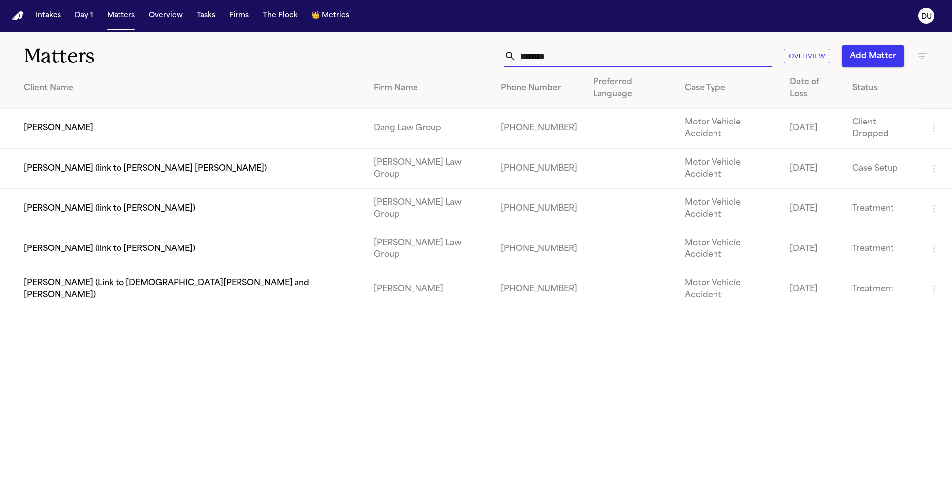
type input "*******"
click at [145, 229] on td "Brianna Pearson (link to N’Neiko Brown)" at bounding box center [183, 249] width 366 height 40
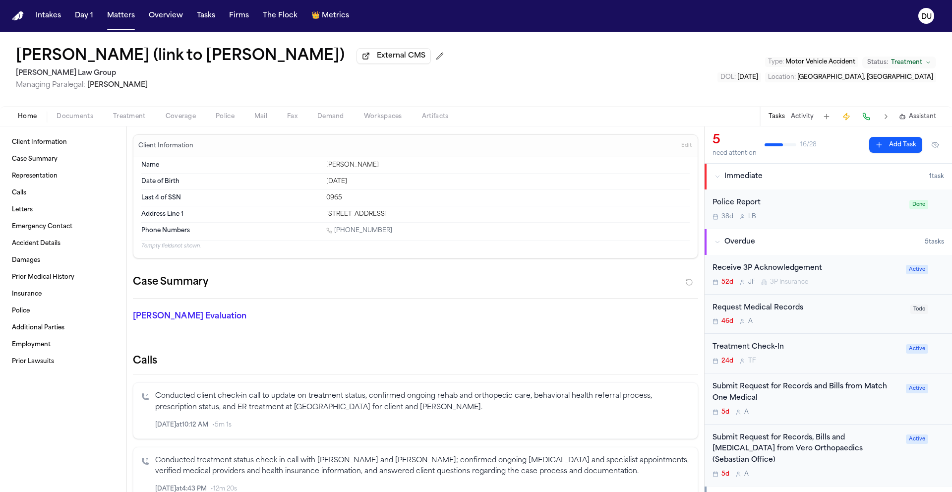
scroll to position [16, 0]
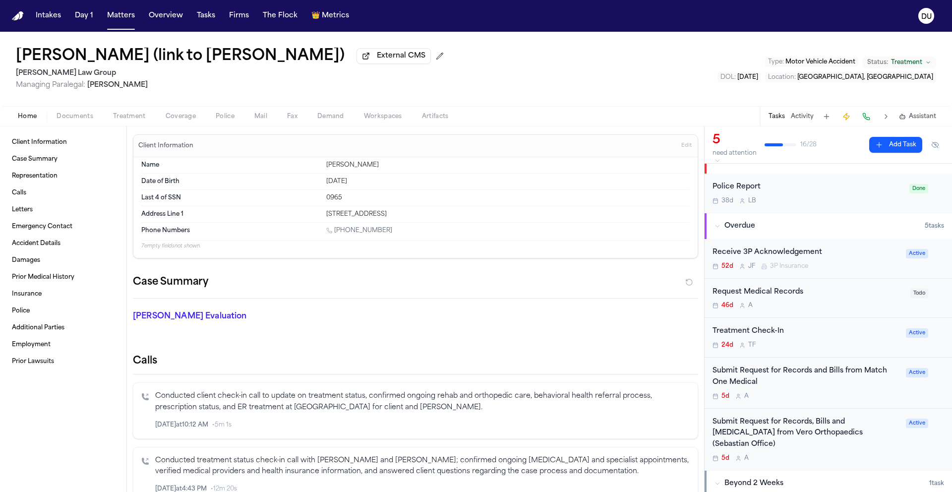
click at [778, 297] on div "Request Medical Records" at bounding box center [809, 292] width 192 height 11
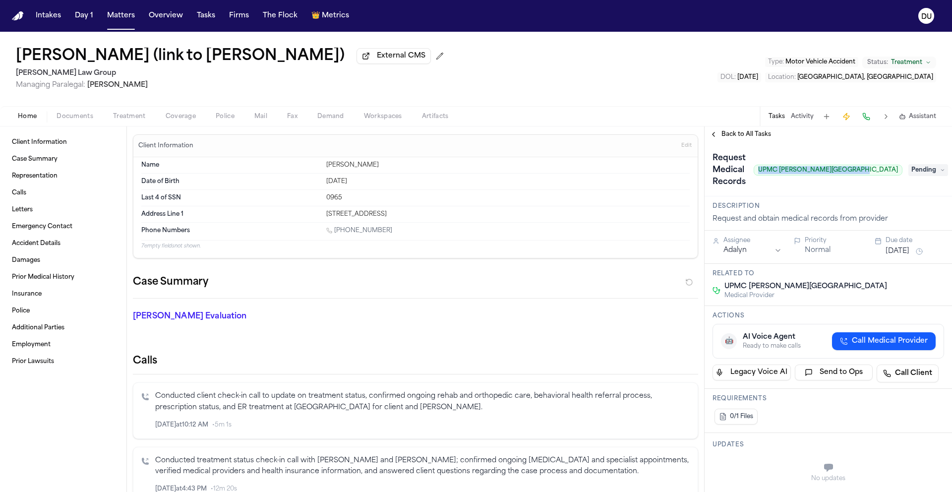
drag, startPoint x: 792, startPoint y: 173, endPoint x: 892, endPoint y: 176, distance: 99.7
click at [892, 176] on div "Request Medical Records UPMC Lemieux Sports Complex Pending" at bounding box center [829, 170] width 232 height 40
copy span "UPMC Lemieux Sports Complex"
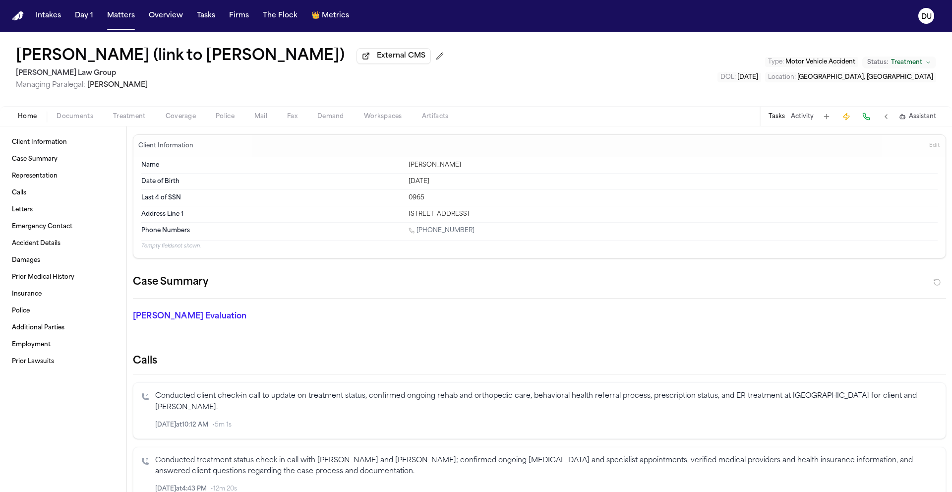
click at [63, 124] on div "Home Documents Treatment Coverage Police Mail Fax Demand Workspaces Artifacts T…" at bounding box center [476, 116] width 952 height 20
click at [70, 120] on span "Documents" at bounding box center [75, 117] width 37 height 8
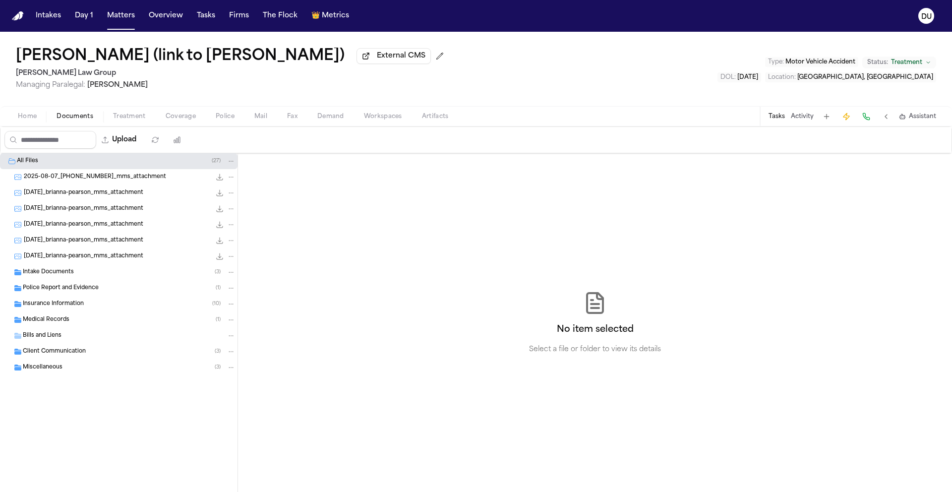
click at [73, 280] on div "Intake Documents ( 3 )" at bounding box center [119, 272] width 238 height 16
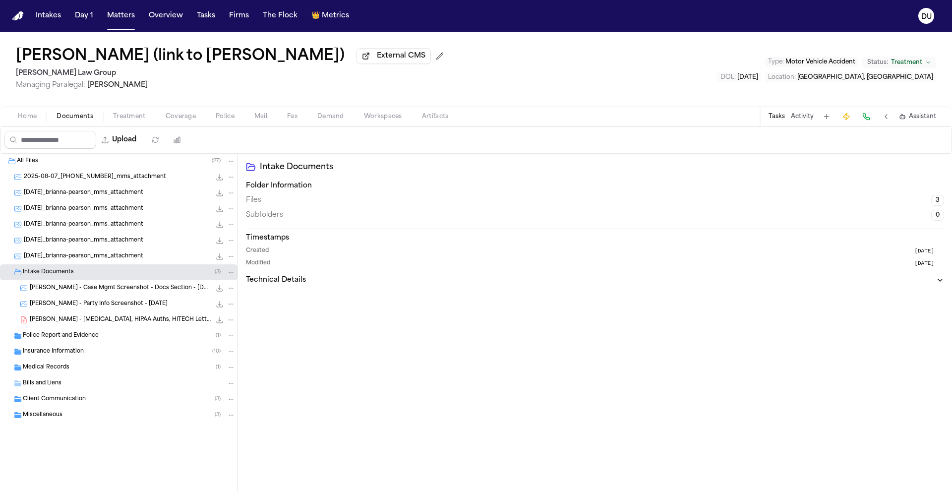
click at [79, 339] on span "Police Report and Evidence" at bounding box center [61, 336] width 76 height 8
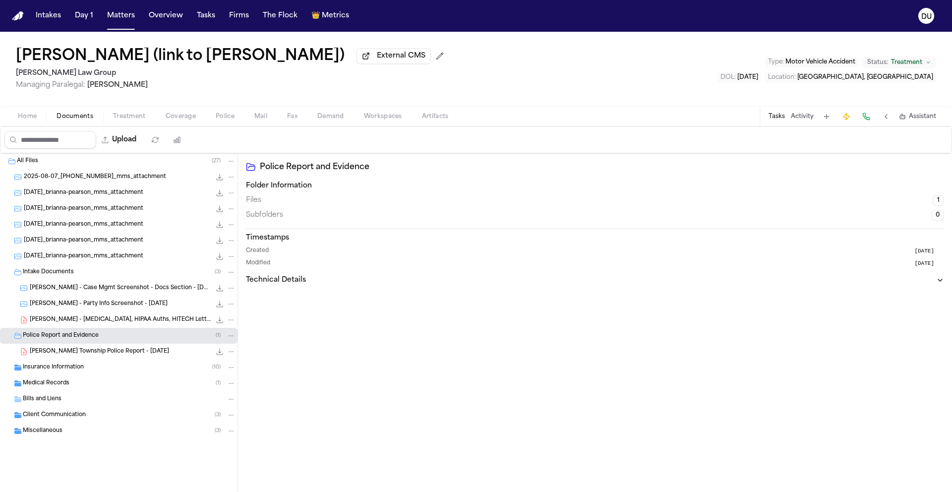
click at [80, 372] on div "Insurance Information ( 10 )" at bounding box center [129, 367] width 213 height 9
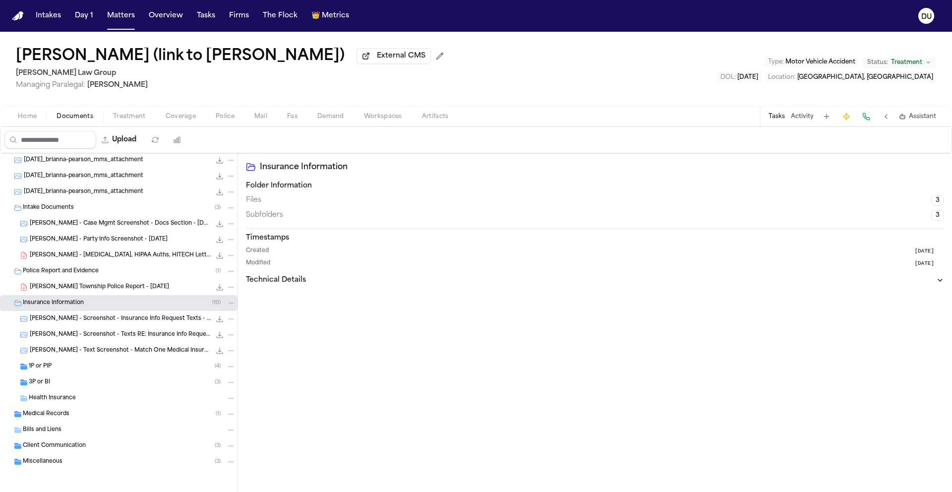
scroll to position [67, 0]
click at [38, 464] on span "Miscellaneous" at bounding box center [43, 461] width 40 height 8
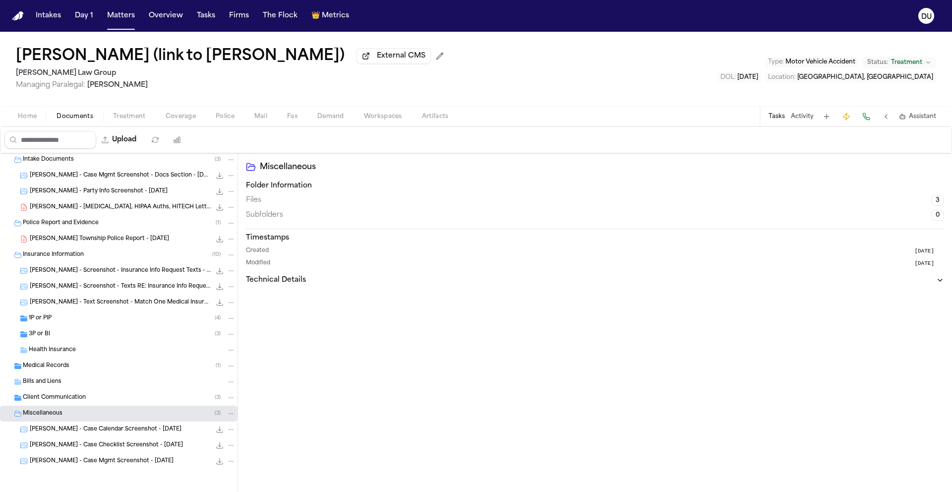
scroll to position [115, 0]
click at [36, 393] on div "Client Communication ( 3 )" at bounding box center [119, 398] width 238 height 16
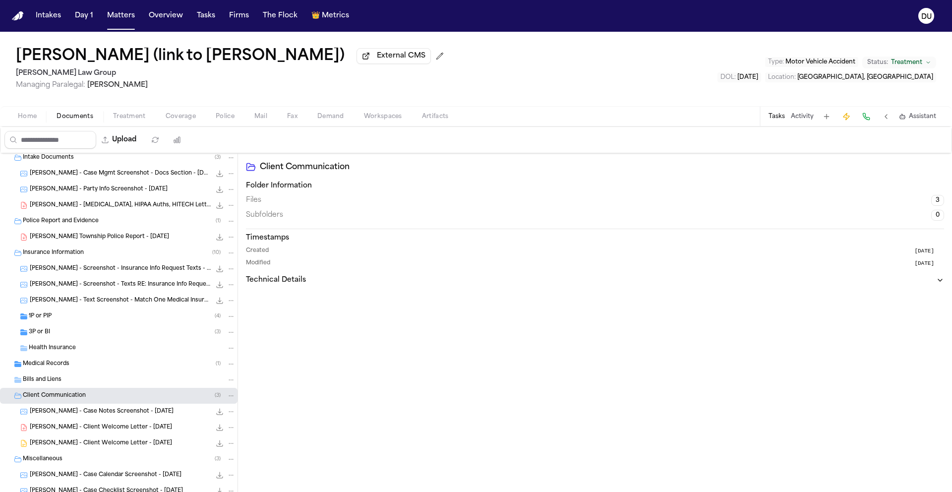
click at [48, 384] on div "Bills and Liens" at bounding box center [129, 379] width 213 height 9
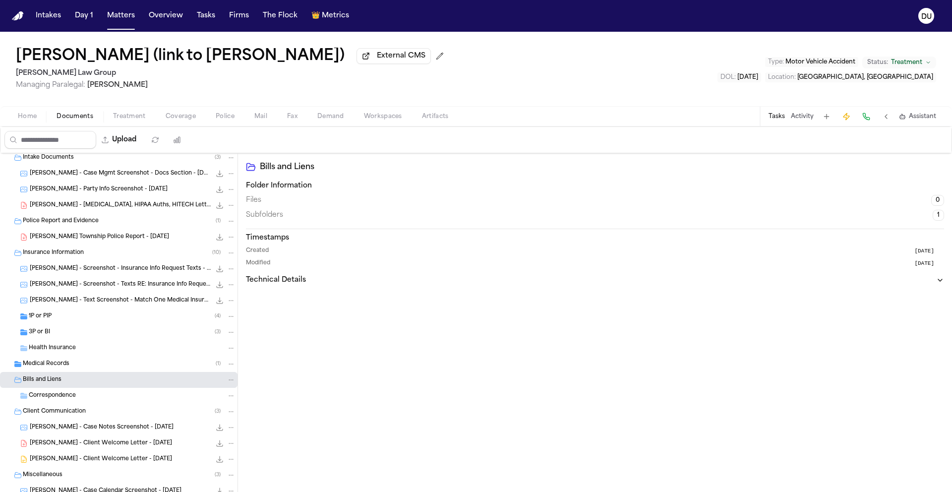
click at [62, 363] on span "Medical Records" at bounding box center [46, 364] width 47 height 8
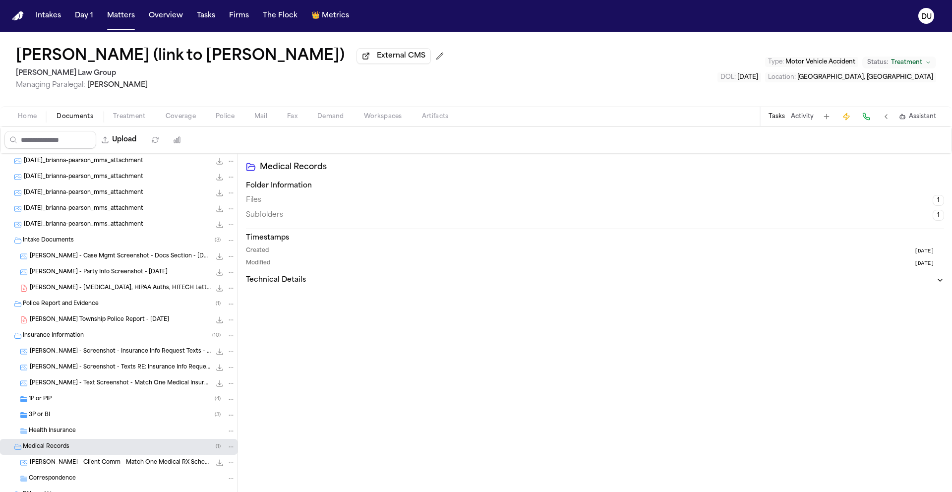
scroll to position [0, 0]
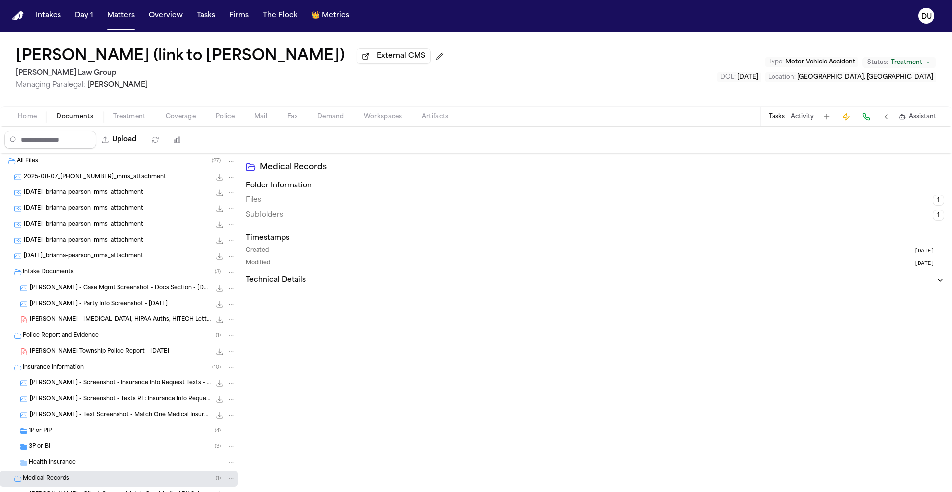
click at [139, 175] on span "2025-08-07_412-499-6437_mms_attachment" at bounding box center [95, 177] width 142 height 8
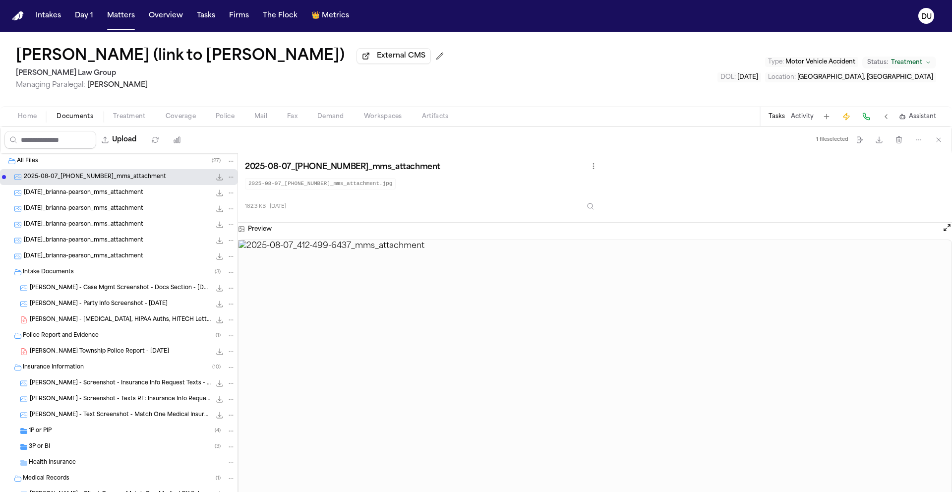
click at [127, 197] on span "2025-08-13_brianna-pearson_mms_attachment" at bounding box center [84, 193] width 120 height 8
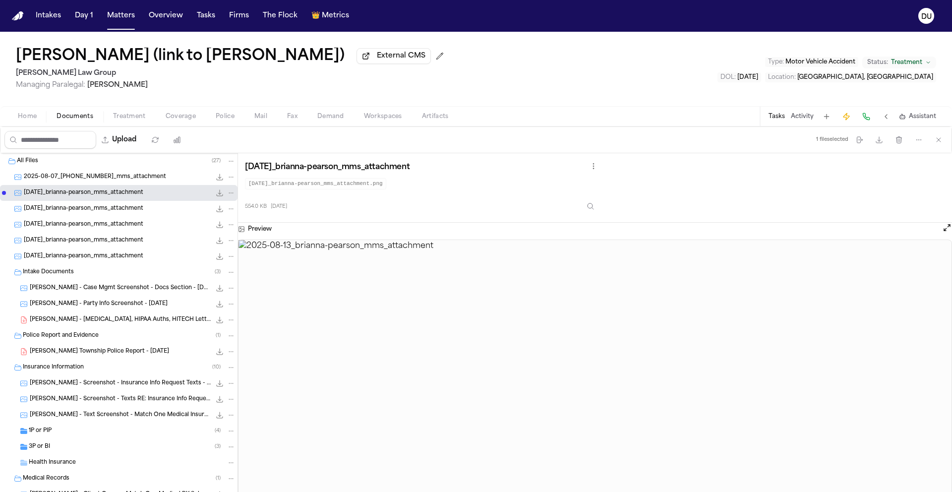
click at [123, 217] on div "2025-08-14_brianna-pearson_mms_attachment 333.1 KB • PNG" at bounding box center [119, 209] width 238 height 16
click at [122, 230] on div "2025-08-14_brianna-pearson_mms_attachment 196.7 KB • JPG" at bounding box center [130, 225] width 212 height 10
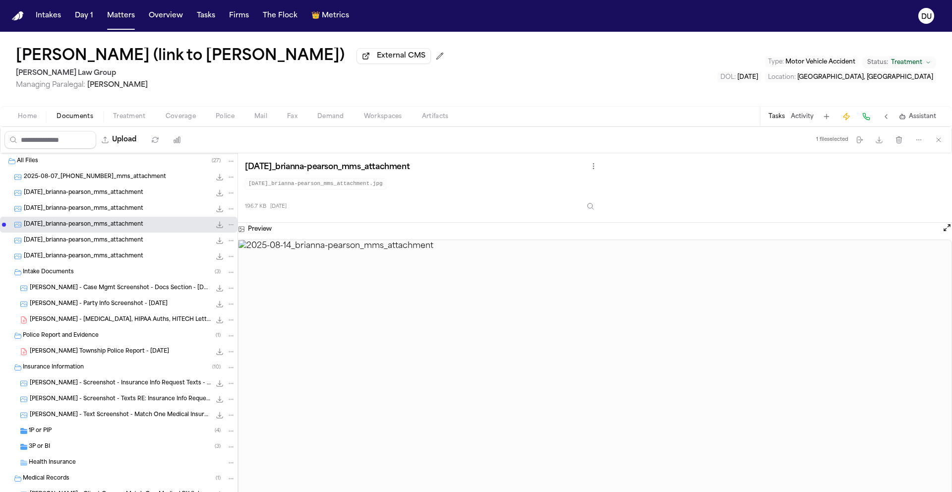
click at [126, 242] on span "2025-08-14_brianna-pearson_mms_attachment" at bounding box center [84, 241] width 120 height 8
click at [129, 261] on div "2025-08-14_brianna-pearson_mms_attachment 196.9 KB • JPG" at bounding box center [130, 256] width 212 height 10
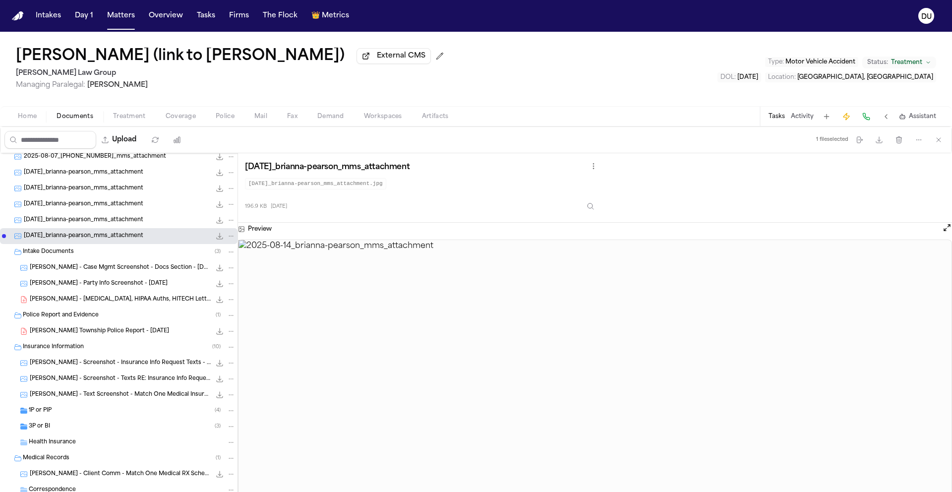
scroll to position [34, 0]
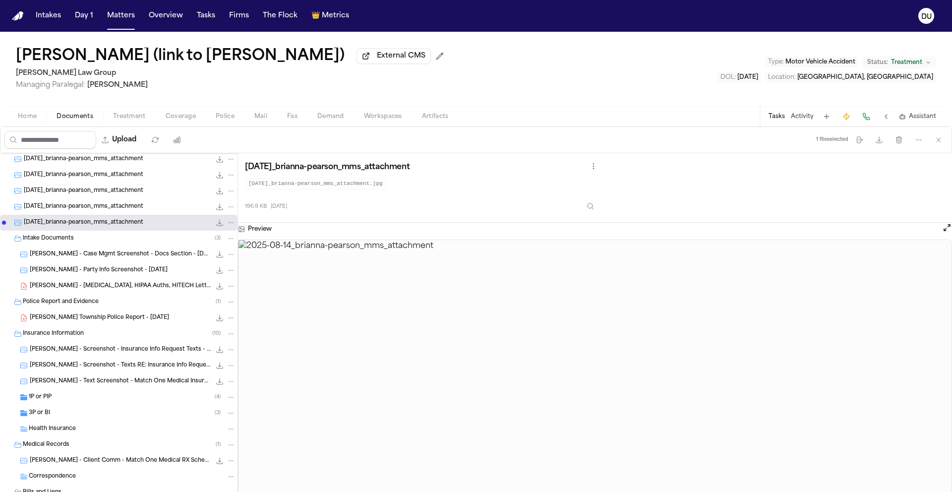
click at [104, 287] on span "B. Pearson - Retainer, HIPAA Auths, HITECH Letter - 7.29.25" at bounding box center [120, 286] width 181 height 8
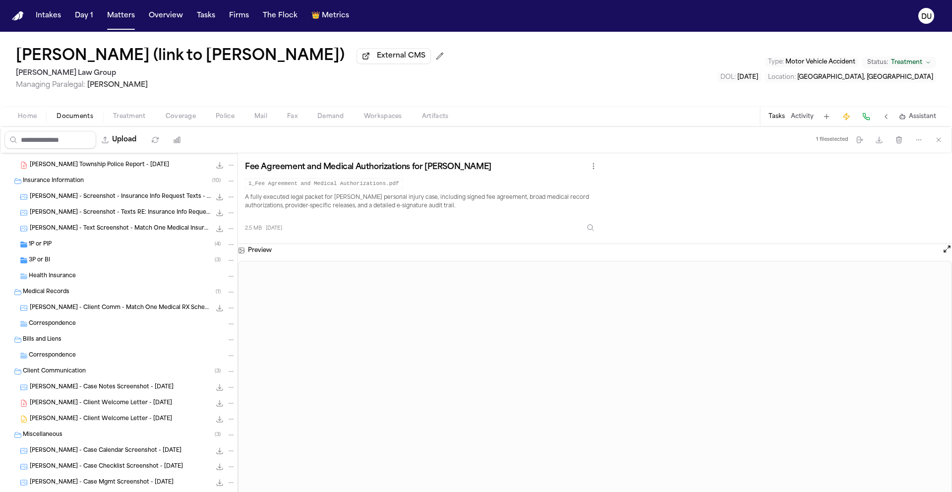
scroll to position [188, 0]
click at [60, 352] on span "Correspondence" at bounding box center [52, 354] width 47 height 8
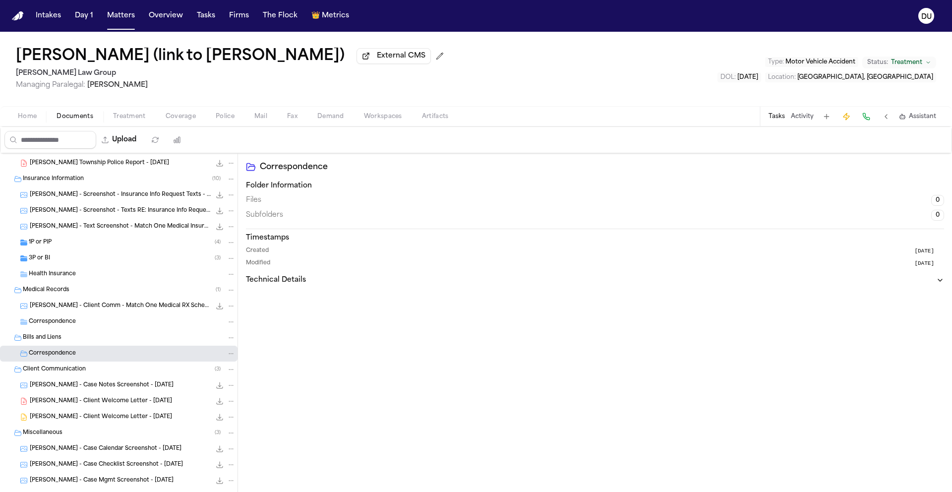
click at [56, 342] on span "Bills and Liens" at bounding box center [42, 338] width 39 height 8
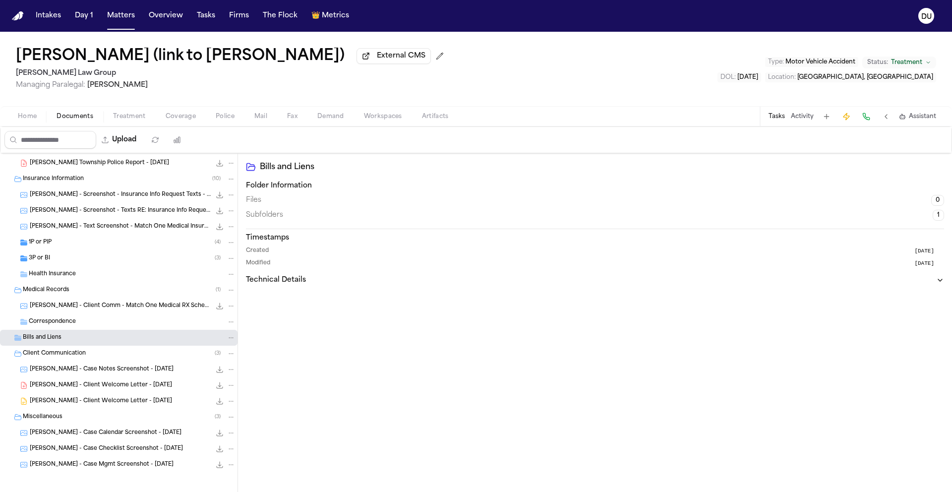
click at [63, 322] on span "Correspondence" at bounding box center [52, 322] width 47 height 8
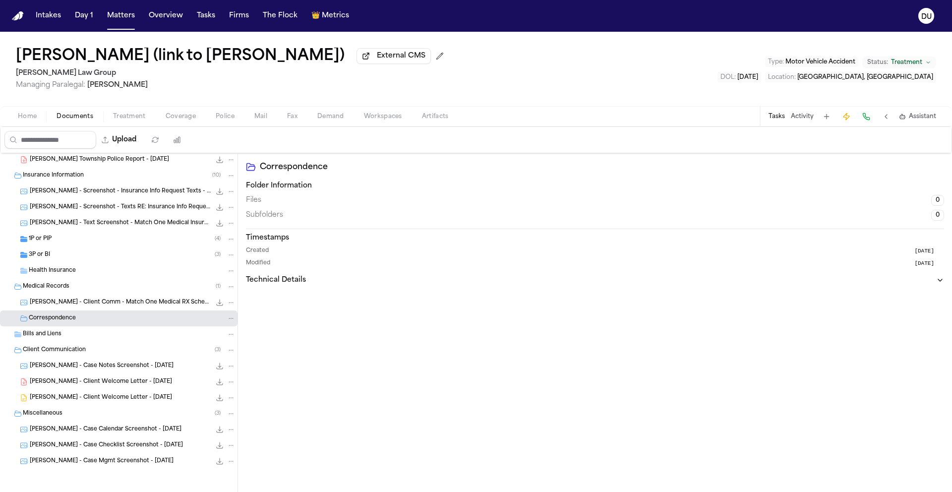
click at [51, 340] on div "Bills and Liens" at bounding box center [119, 334] width 238 height 16
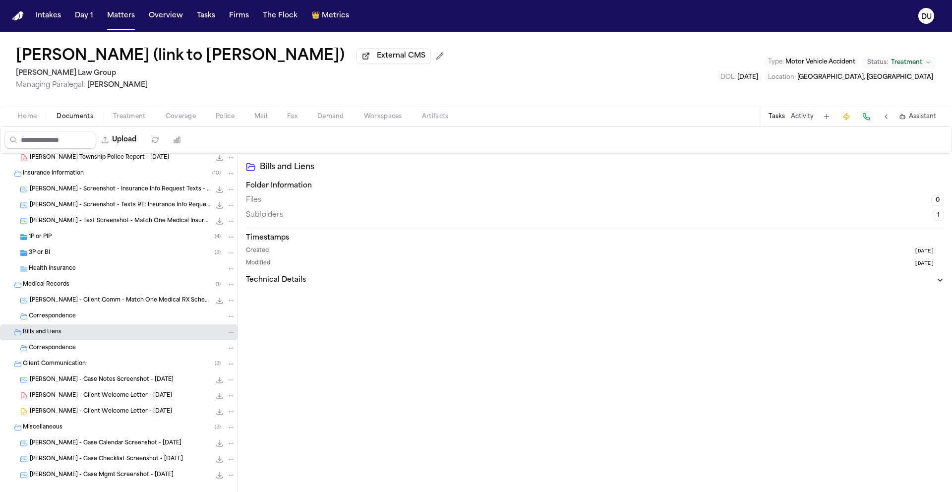
click at [69, 356] on div "Correspondence" at bounding box center [119, 348] width 238 height 16
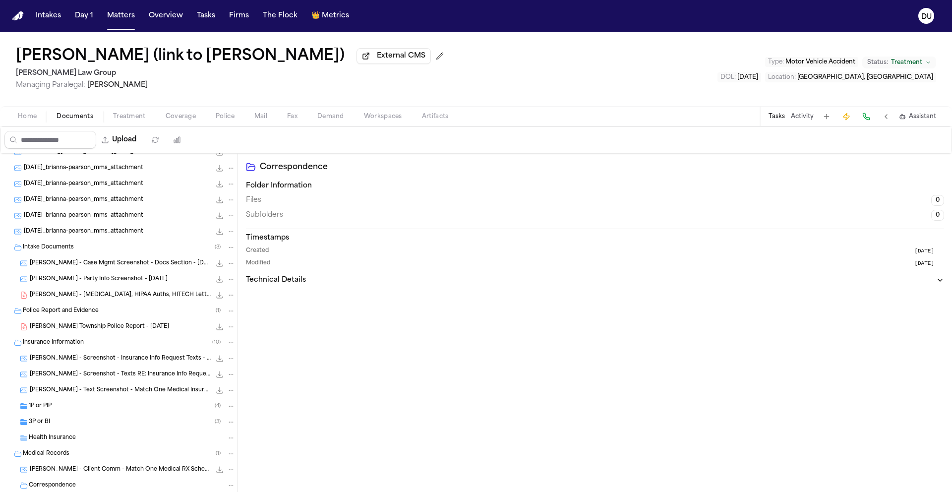
scroll to position [5, 0]
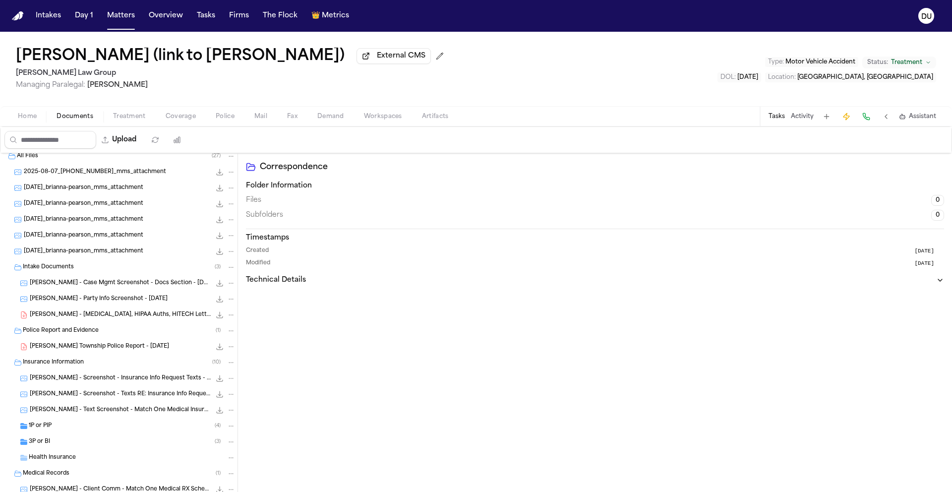
click at [110, 300] on span "B. Pearson - Party Info Screenshot - 7.29.25" at bounding box center [99, 299] width 138 height 8
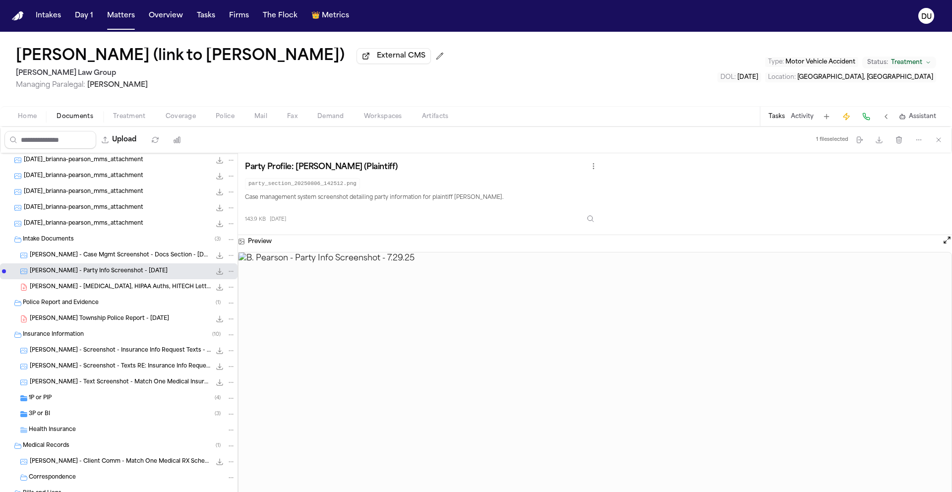
scroll to position [0, 0]
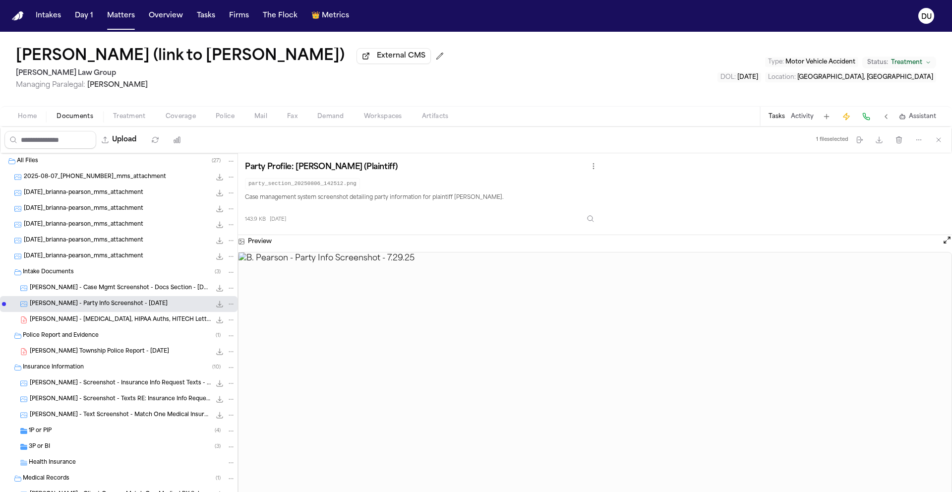
click at [64, 175] on span "2025-08-07_412-499-6437_mms_attachment" at bounding box center [95, 177] width 142 height 8
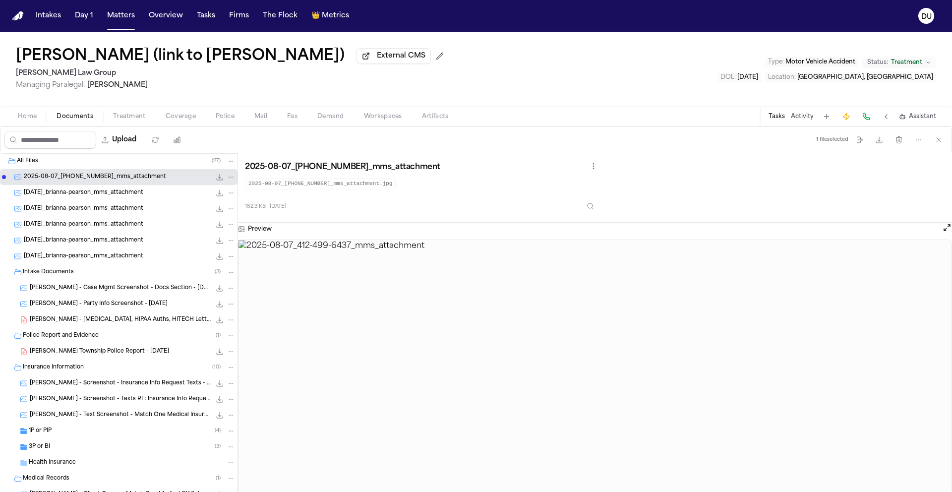
click at [97, 197] on span "2025-08-13_brianna-pearson_mms_attachment" at bounding box center [84, 193] width 120 height 8
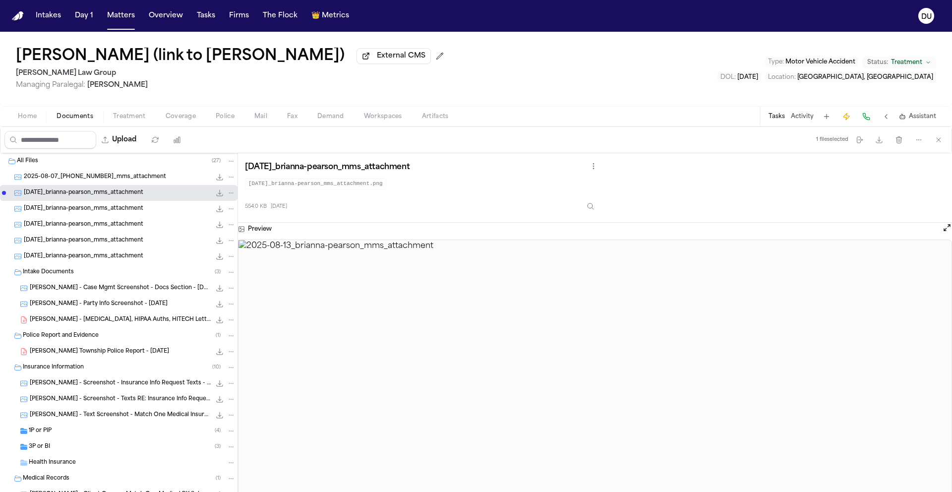
click at [99, 226] on span "2025-08-14_brianna-pearson_mms_attachment" at bounding box center [84, 225] width 120 height 8
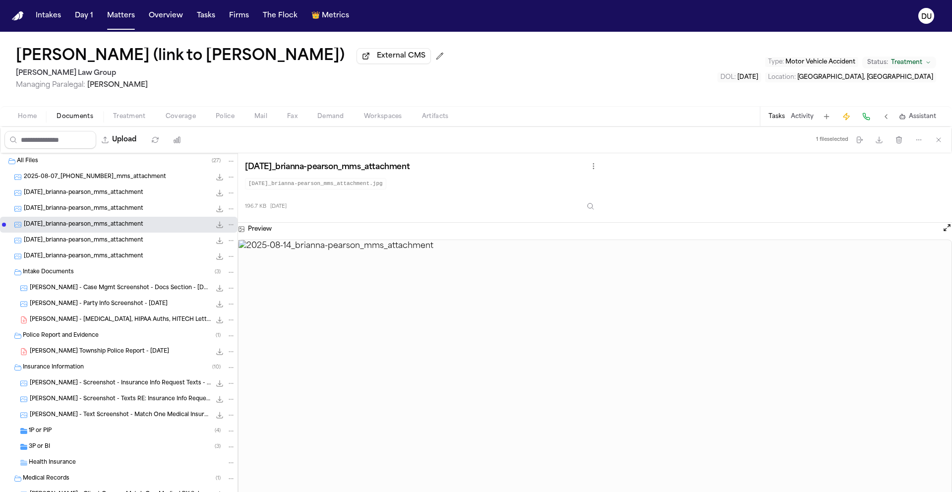
click at [107, 306] on span "B. Pearson - Party Info Screenshot - 7.29.25" at bounding box center [99, 304] width 138 height 8
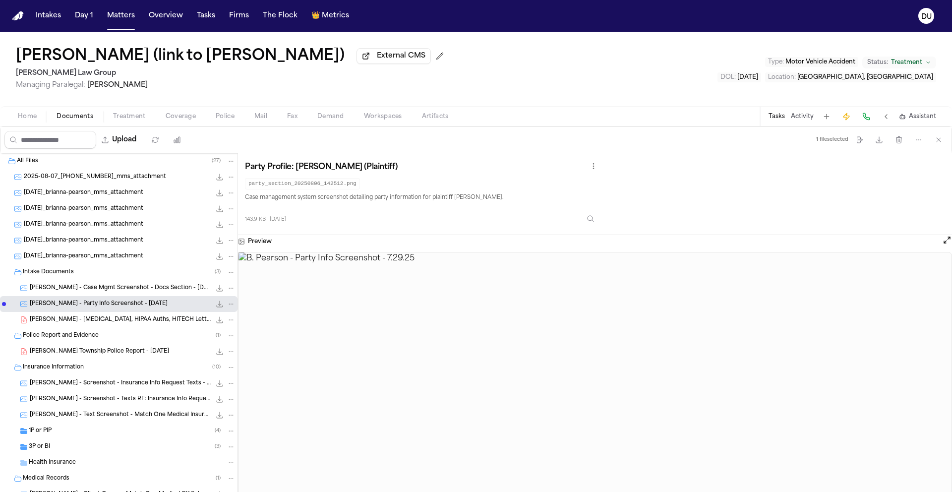
click at [129, 291] on span "B. Pearson - Case Mgmt Screenshot - Docs Section - 8.6.25" at bounding box center [120, 288] width 181 height 8
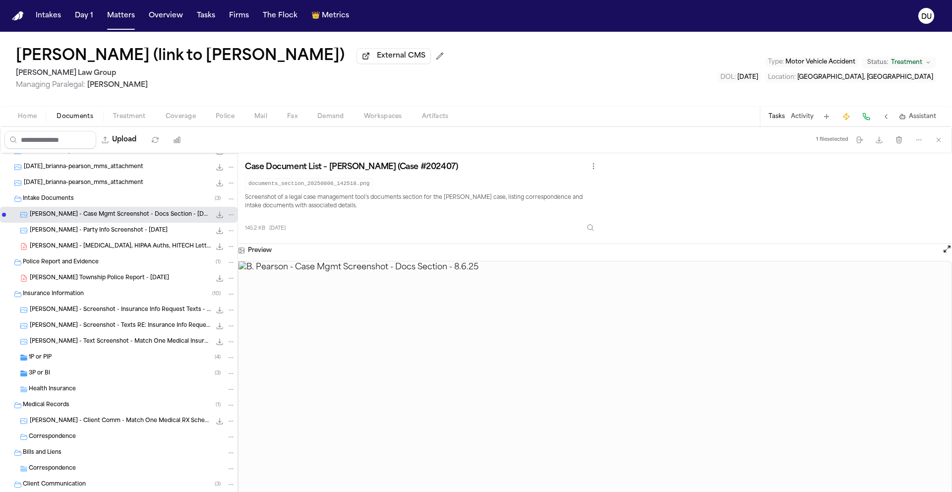
scroll to position [74, 0]
click at [115, 283] on div "B. Pearson - Moon Township Police Report - 6.13.25 1.9 MB • PDF" at bounding box center [133, 278] width 206 height 10
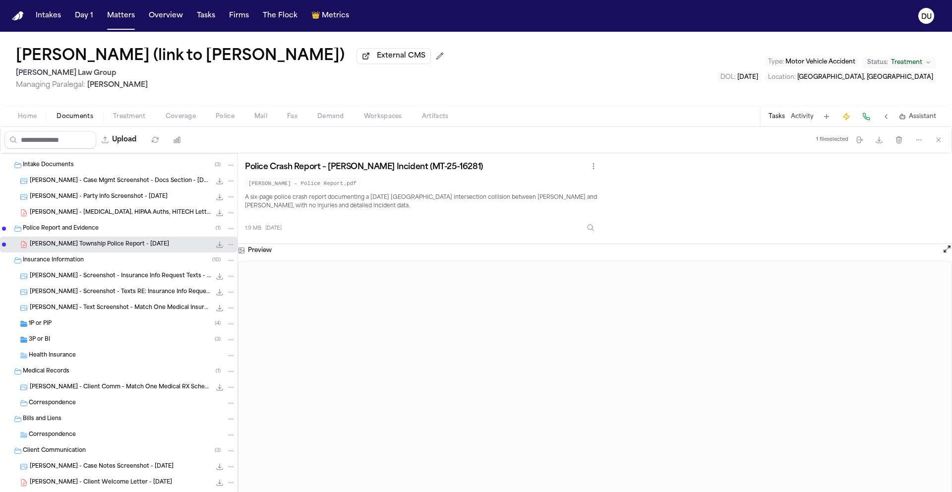
scroll to position [149, 0]
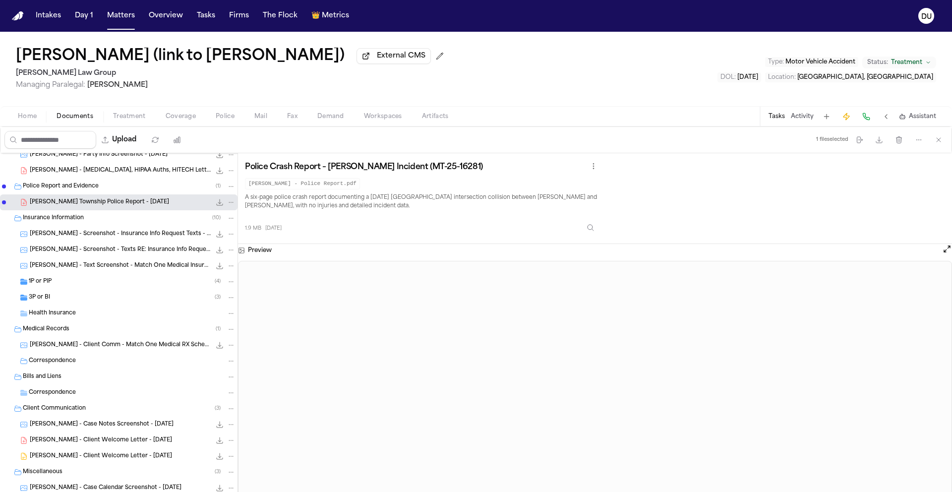
click at [73, 283] on div "1P or PIP ( 4 )" at bounding box center [132, 281] width 207 height 9
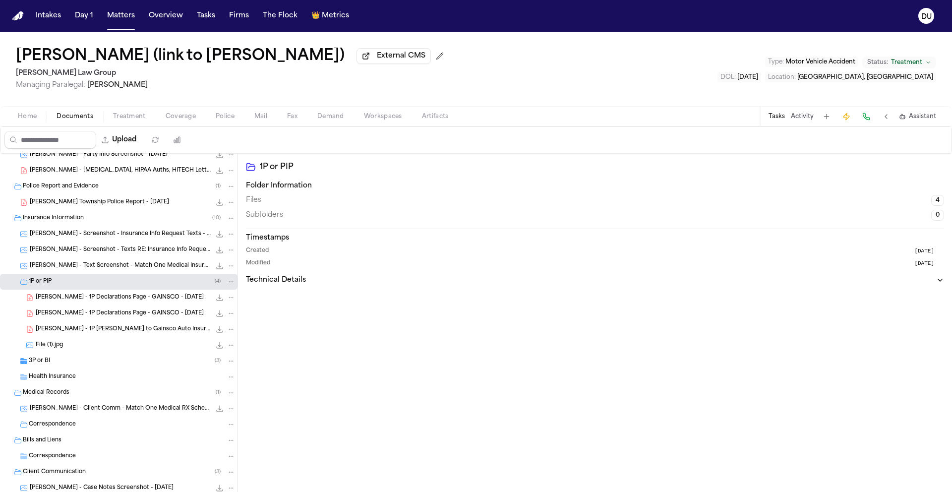
click at [78, 353] on div "File (1).jpg 125.7 KB • JPG" at bounding box center [119, 345] width 238 height 16
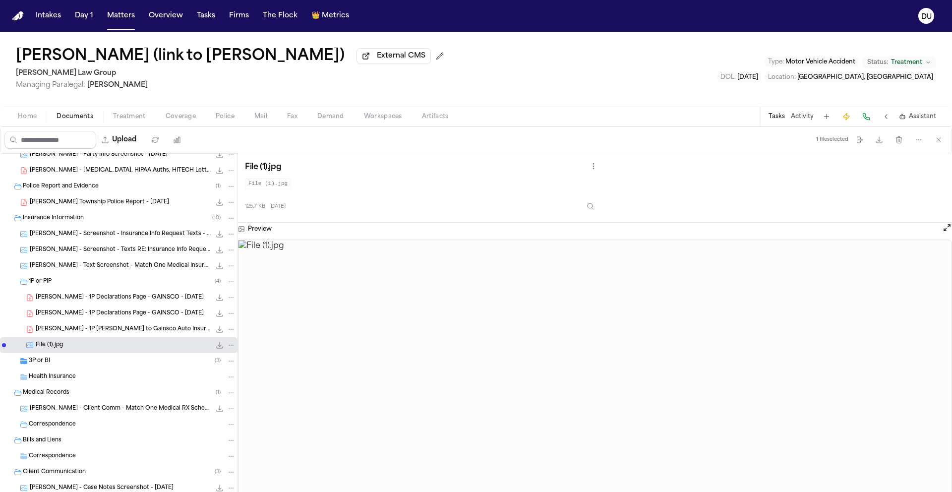
click at [79, 365] on div "3P or BI ( 3 )" at bounding box center [132, 361] width 207 height 9
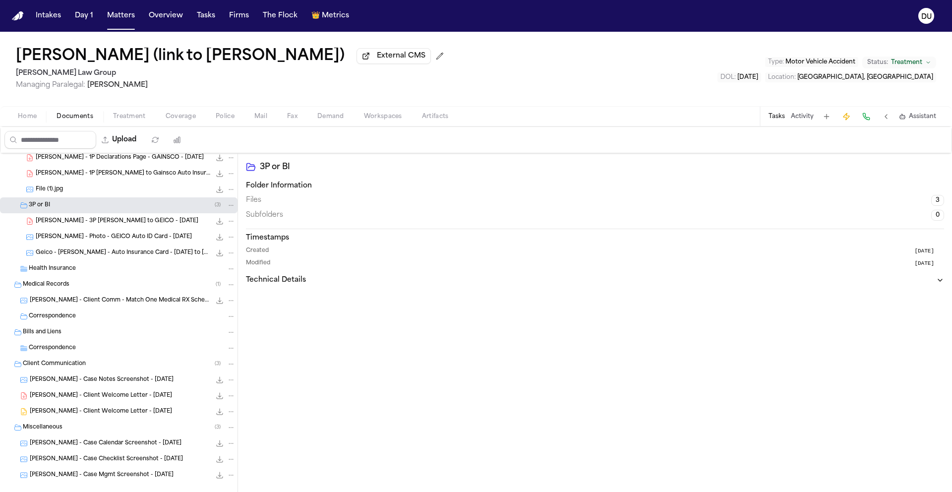
scroll to position [321, 0]
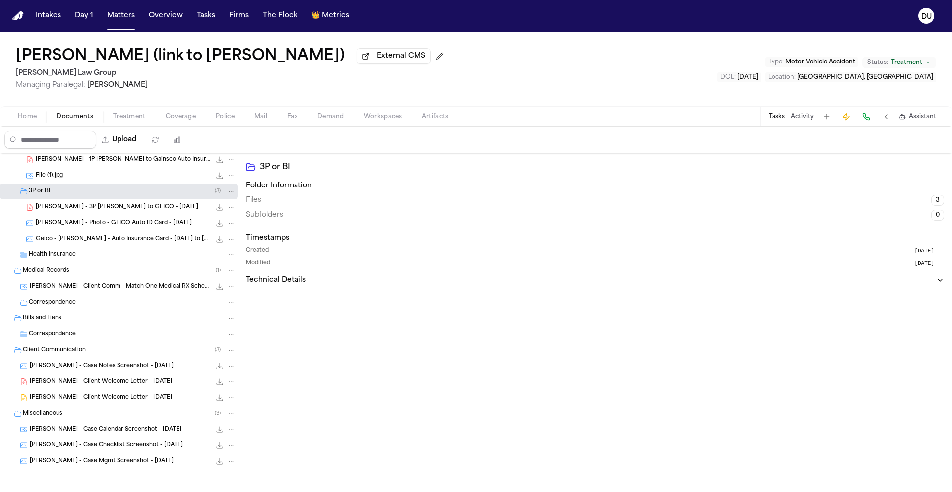
click at [134, 370] on div "B. Pearson - Case Notes Screenshot - 8.6.25 144.2 KB • PNG" at bounding box center [133, 366] width 206 height 10
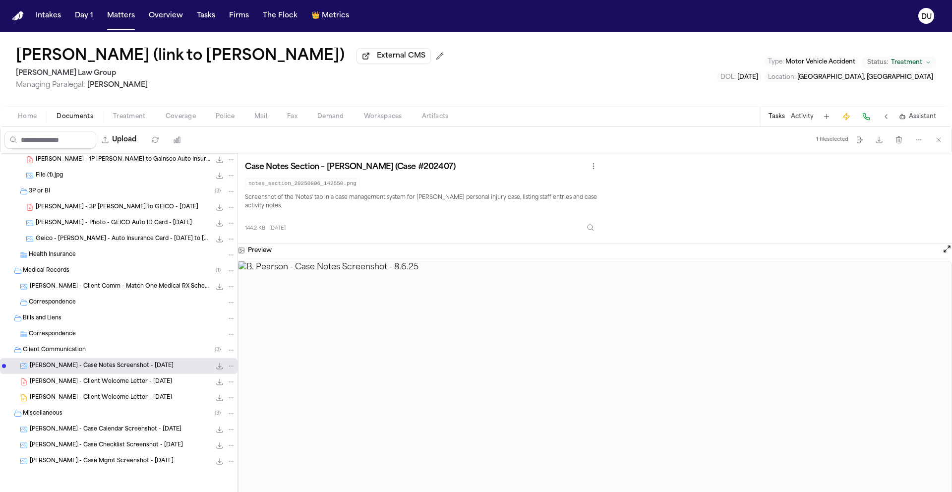
click at [130, 388] on div "B. Pearson - Client Welcome Letter - 7.30.25 197.1 KB • PDF" at bounding box center [119, 382] width 238 height 16
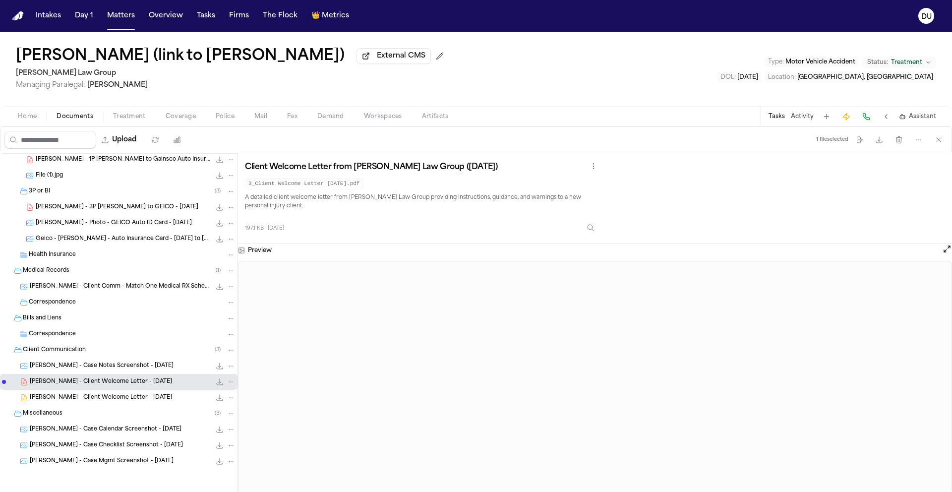
click at [130, 400] on span "B. Pearson - Client Welcome Letter - 8.6.25" at bounding box center [101, 398] width 142 height 8
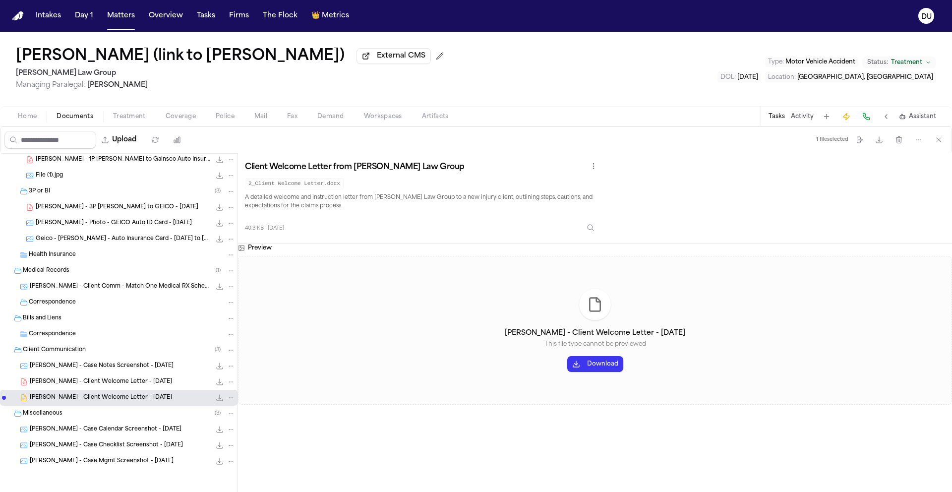
click at [137, 428] on span "B. Pearson - Case Calendar Screenshot - 8.6.25" at bounding box center [106, 430] width 152 height 8
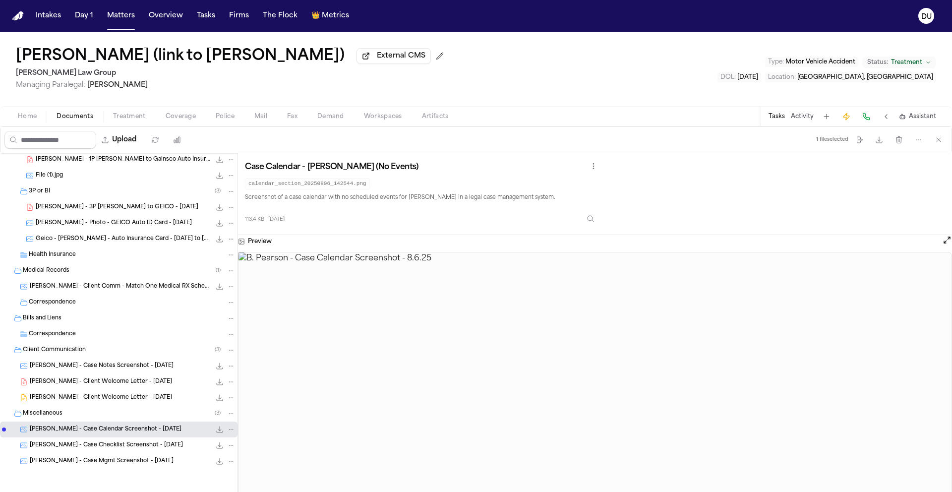
click at [136, 451] on div "B. Pearson - Case Checklist Screenshot - 8.6.25 171.7 KB • PNG" at bounding box center [119, 445] width 238 height 16
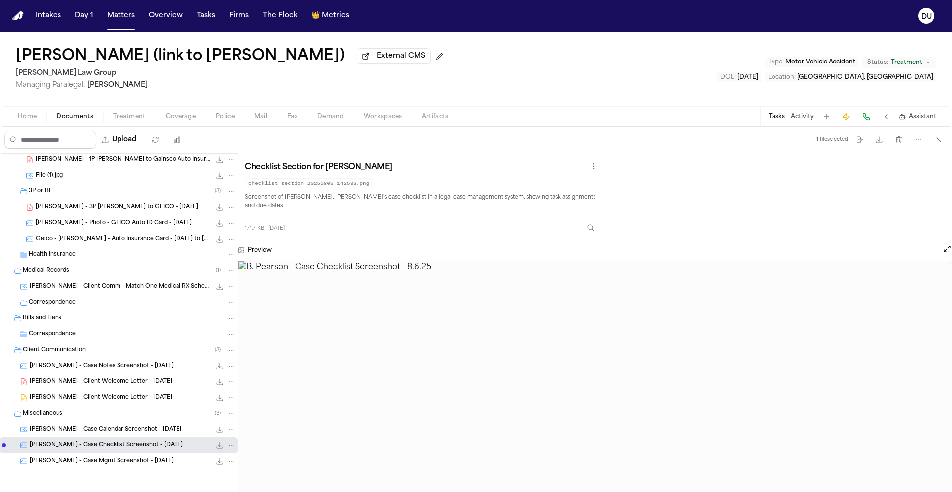
click at [135, 476] on div "B. Pearson - Screenshot - Texts RE: Insurance Info Request - 9.17.25 164.6 KB •…" at bounding box center [119, 176] width 238 height 684
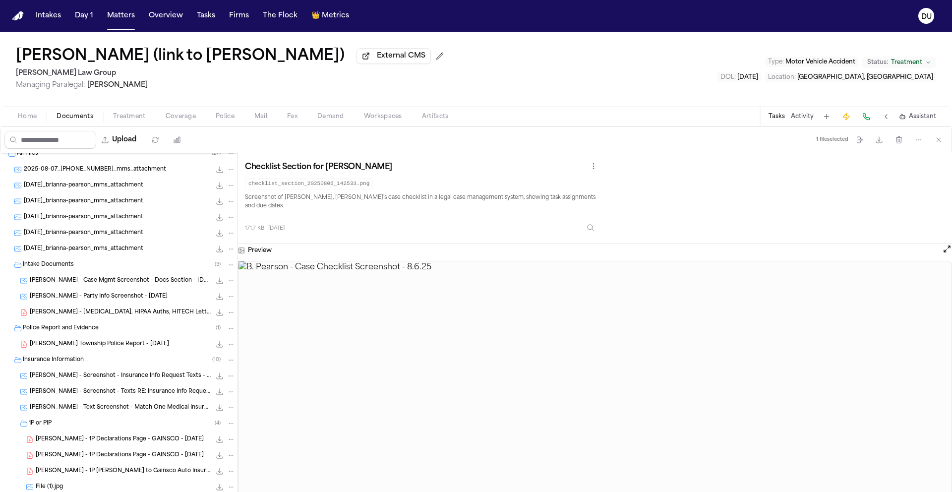
scroll to position [60, 0]
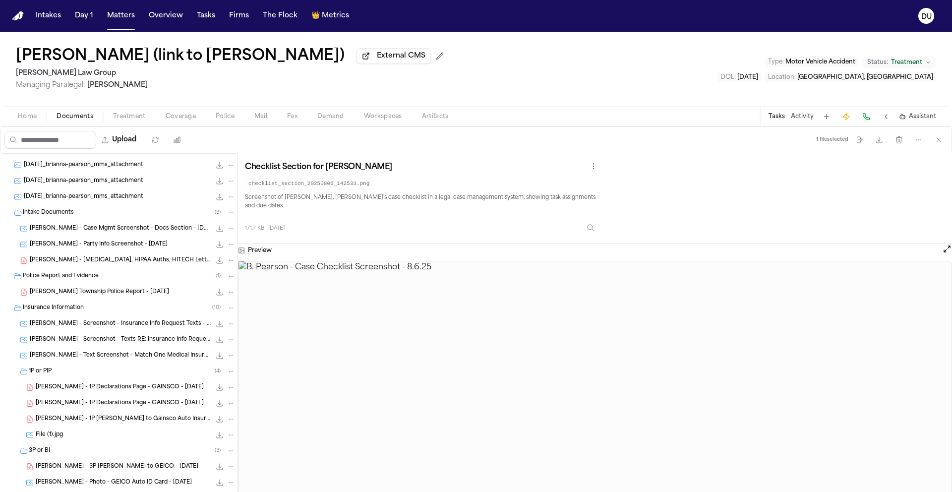
click at [137, 265] on div "B. Pearson - Retainer, HIPAA Auths, HITECH Letter - 7.29.25 2.5 MB • PDF" at bounding box center [133, 260] width 206 height 10
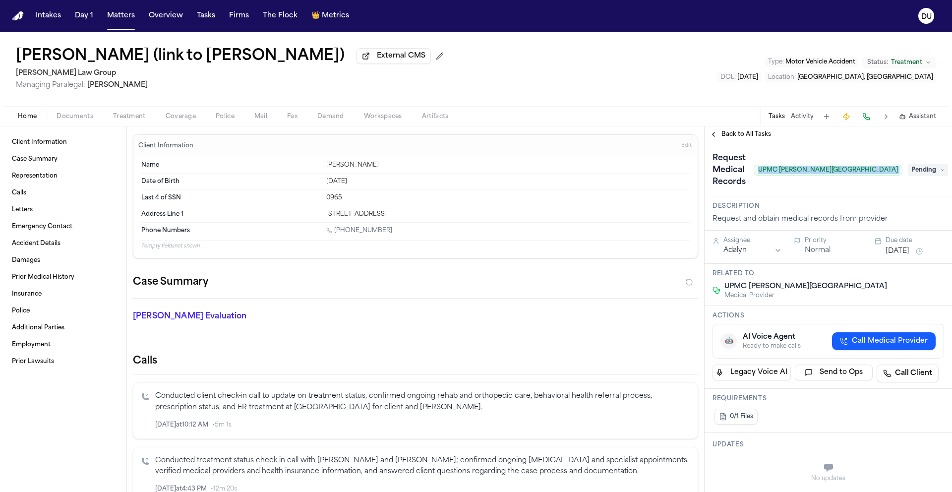
drag, startPoint x: 792, startPoint y: 173, endPoint x: 898, endPoint y: 173, distance: 105.1
click at [898, 173] on div "Request Medical Records UPMC Lemieux Sports Complex Pending" at bounding box center [829, 170] width 232 height 40
copy span "UPMC [PERSON_NAME][GEOGRAPHIC_DATA]"
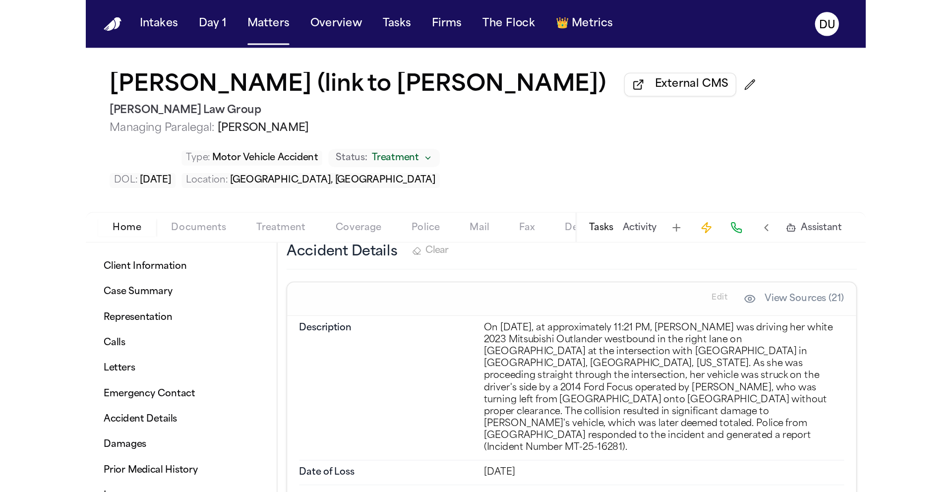
scroll to position [1514, 0]
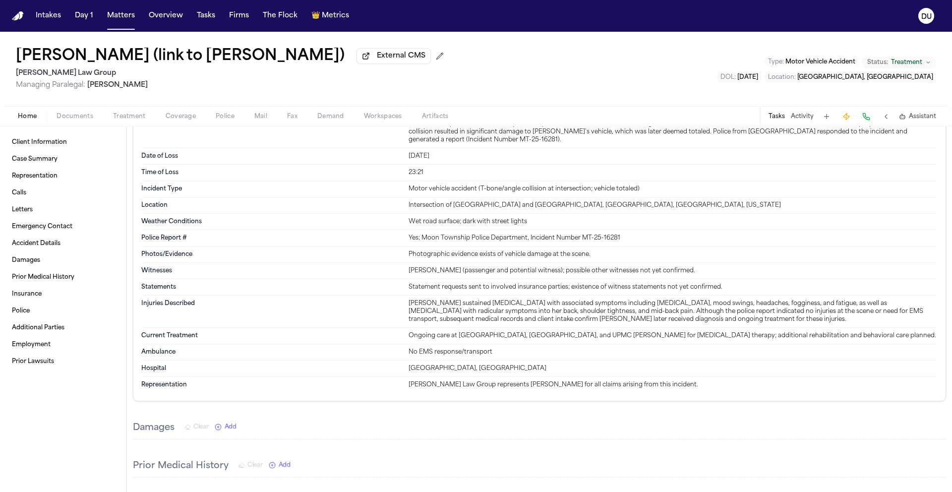
click at [64, 122] on span "button" at bounding box center [75, 122] width 49 height 1
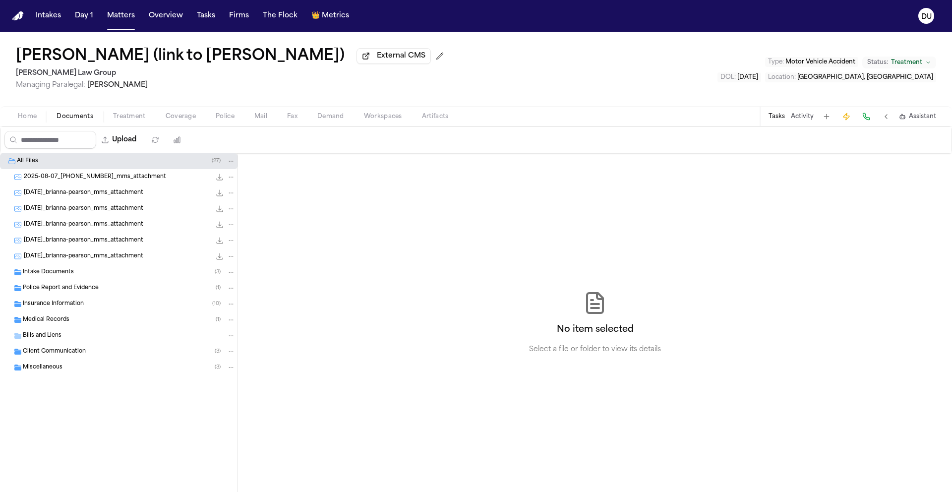
click at [55, 323] on span "Medical Records" at bounding box center [46, 320] width 47 height 8
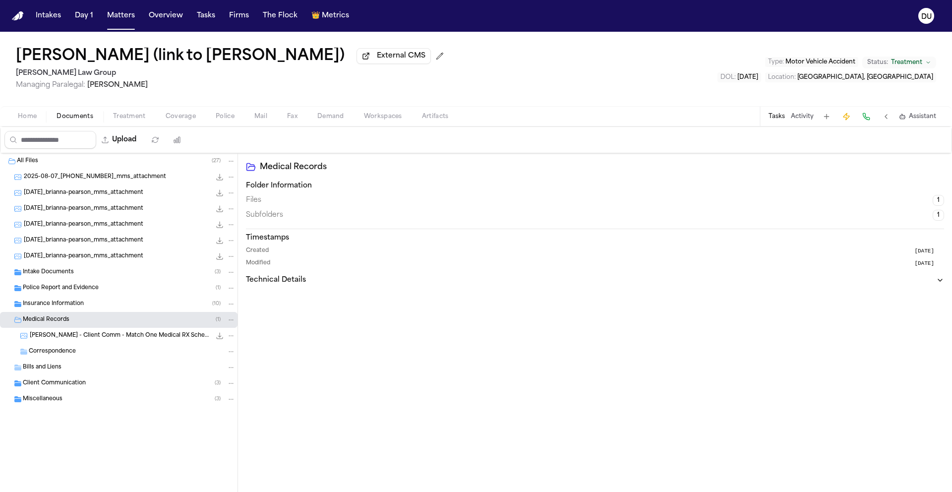
click at [85, 340] on span "B. Pearson - Client Comm - Match One Medical RX Scheduling - 9.3.25 to 9.5.25" at bounding box center [120, 336] width 181 height 8
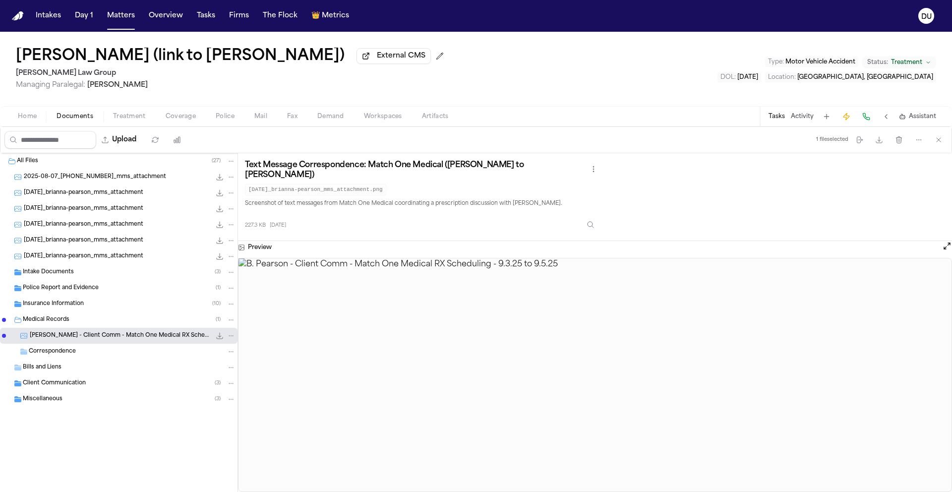
click at [65, 361] on div "Bills and Liens" at bounding box center [119, 368] width 238 height 16
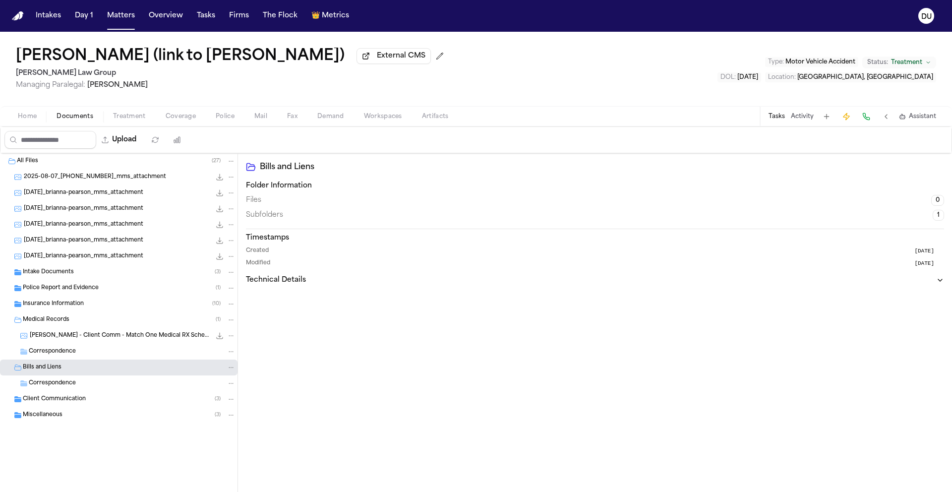
click at [69, 351] on span "Correspondence" at bounding box center [52, 352] width 47 height 8
click at [52, 404] on span "Client Communication" at bounding box center [54, 399] width 63 height 8
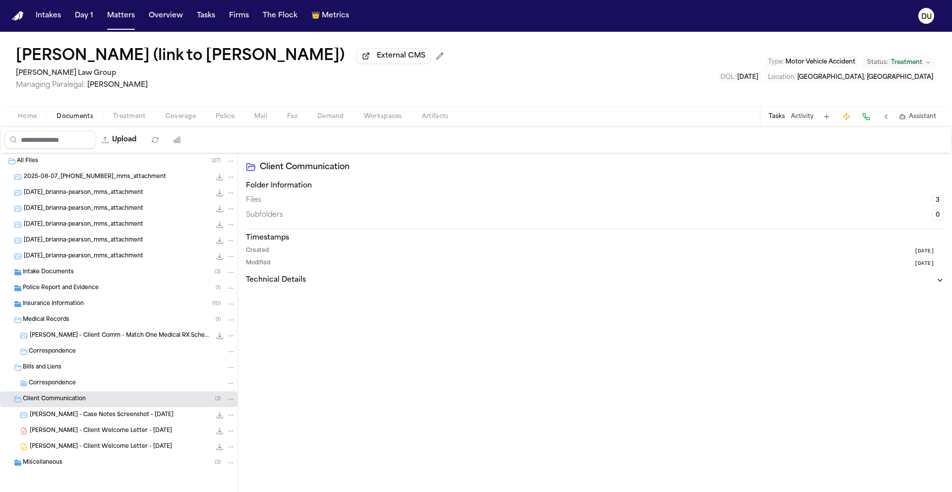
click at [51, 464] on span "Miscellaneous" at bounding box center [43, 463] width 40 height 8
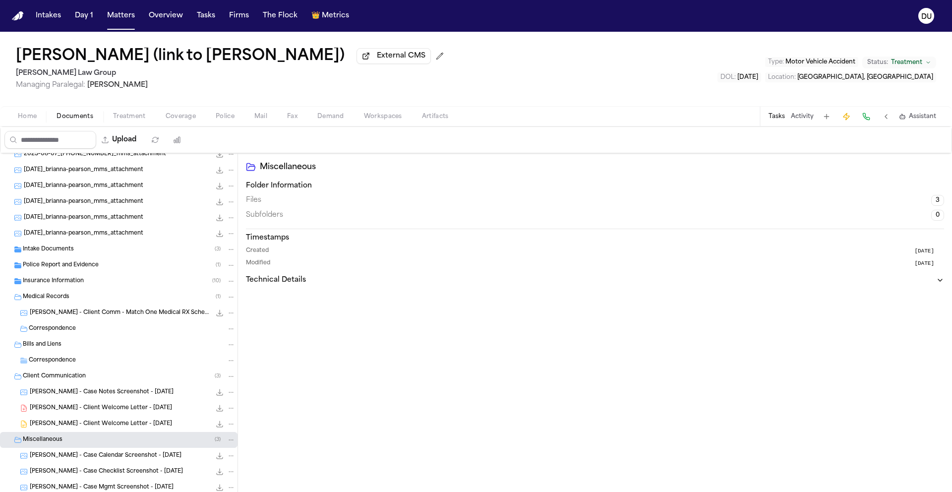
scroll to position [51, 0]
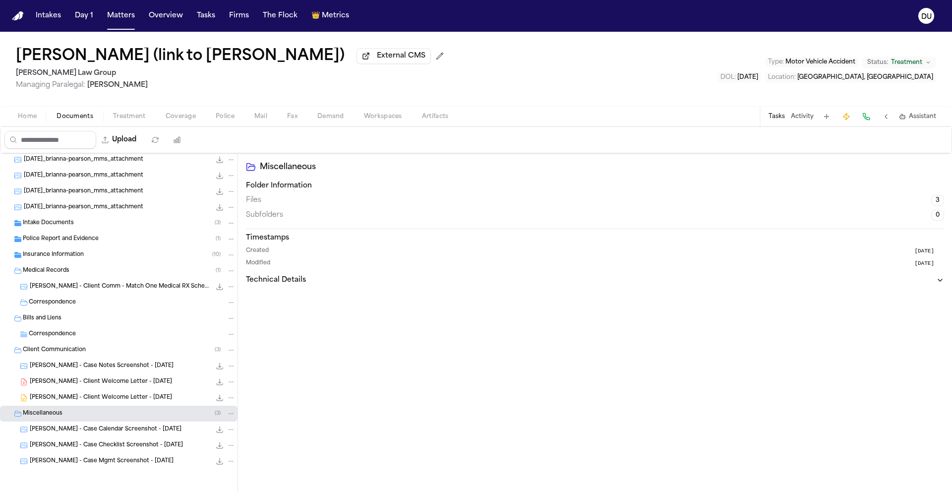
click at [44, 254] on span "Insurance Information" at bounding box center [53, 255] width 61 height 8
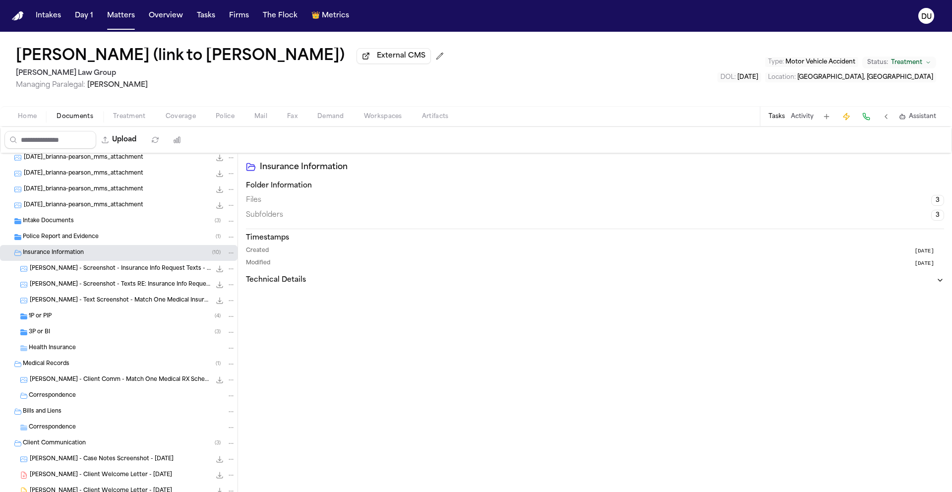
click at [61, 239] on span "Police Report and Evidence" at bounding box center [61, 237] width 76 height 8
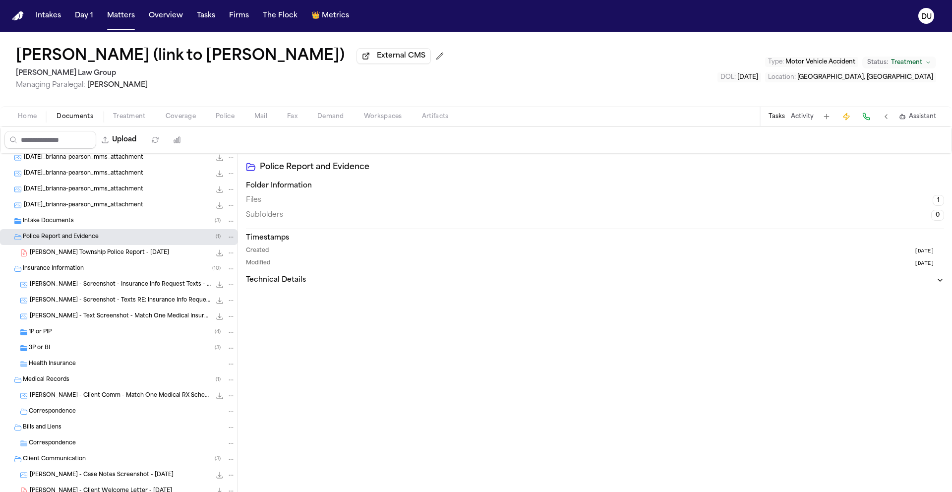
click at [61, 221] on span "Intake Documents" at bounding box center [48, 221] width 51 height 8
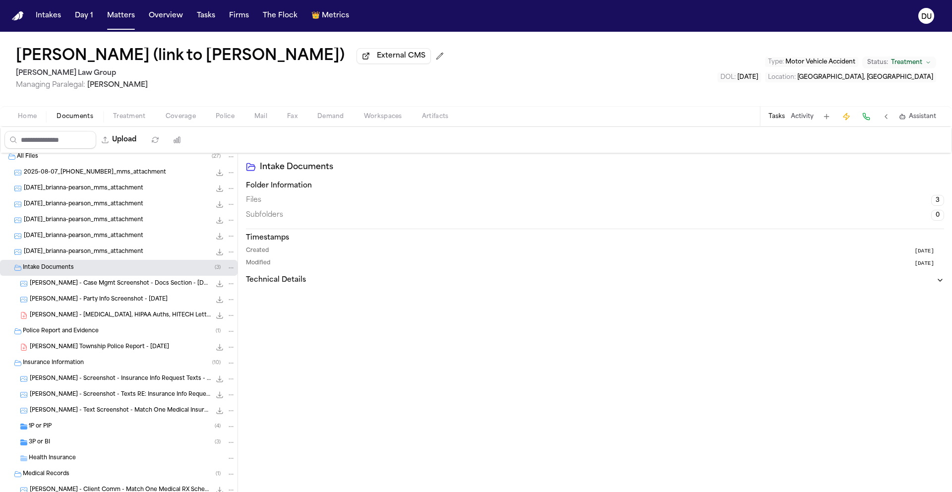
scroll to position [0, 0]
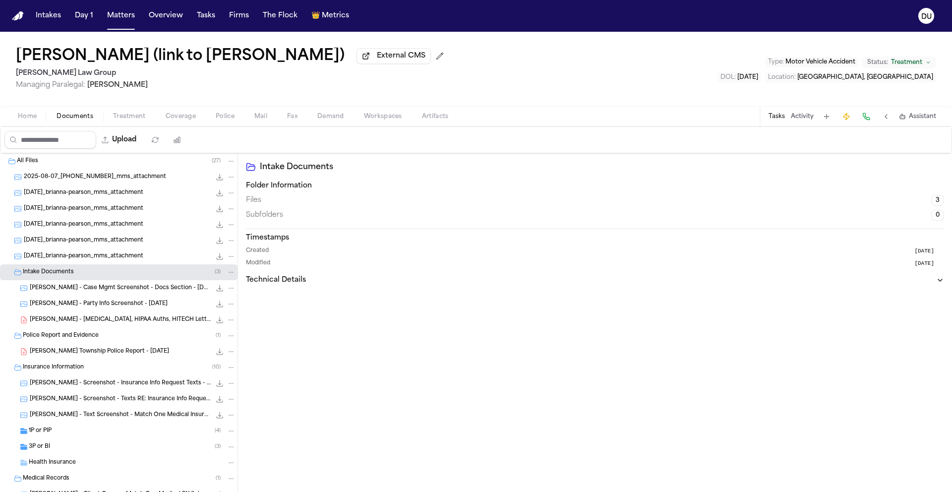
click at [114, 257] on span "2025-08-14_brianna-pearson_mms_attachment" at bounding box center [84, 256] width 120 height 8
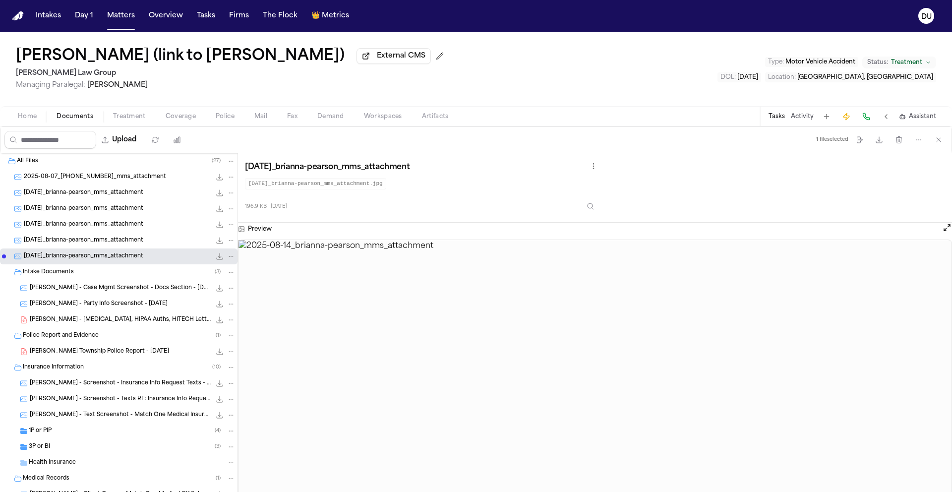
click at [103, 239] on span "2025-08-14_brianna-pearson_mms_attachment" at bounding box center [84, 241] width 120 height 8
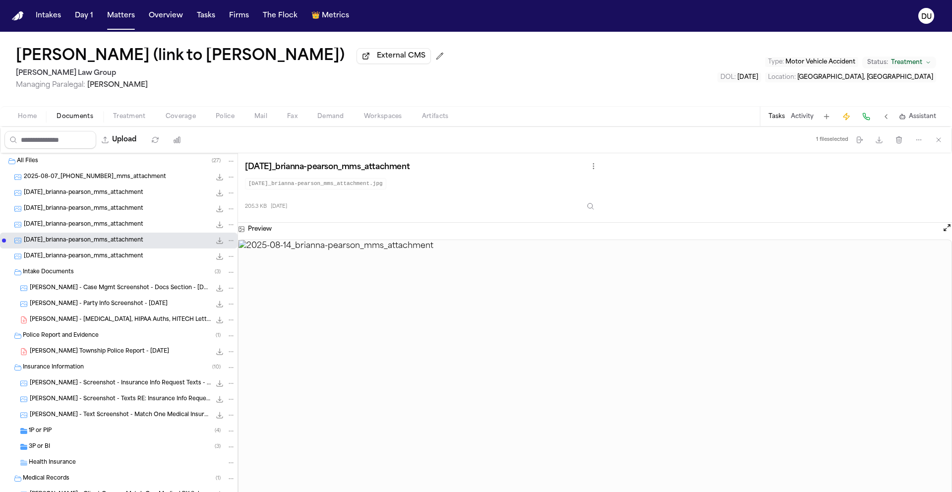
click at [119, 223] on span "2025-08-14_brianna-pearson_mms_attachment" at bounding box center [84, 225] width 120 height 8
click at [117, 207] on span "2025-08-14_brianna-pearson_mms_attachment" at bounding box center [84, 209] width 120 height 8
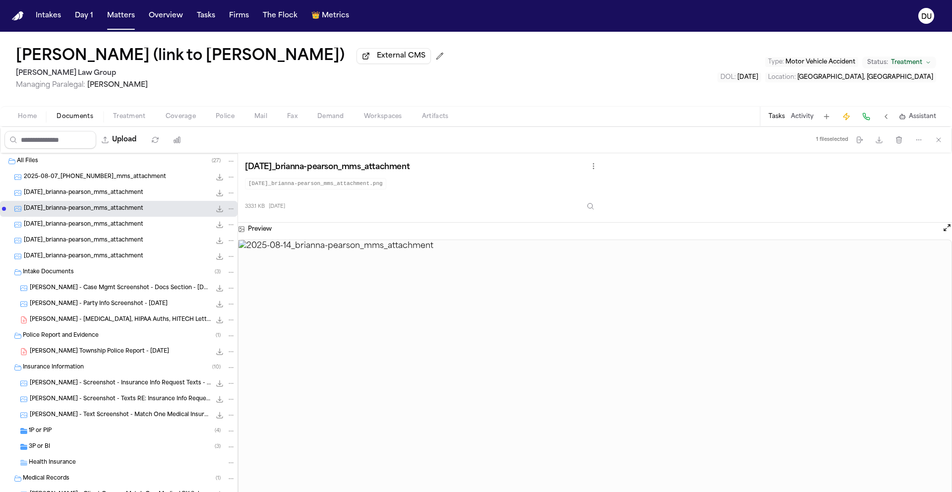
click at [117, 185] on div "2025-08-07_412-499-6437_mms_attachment 182.3 KB • JPG" at bounding box center [119, 177] width 238 height 16
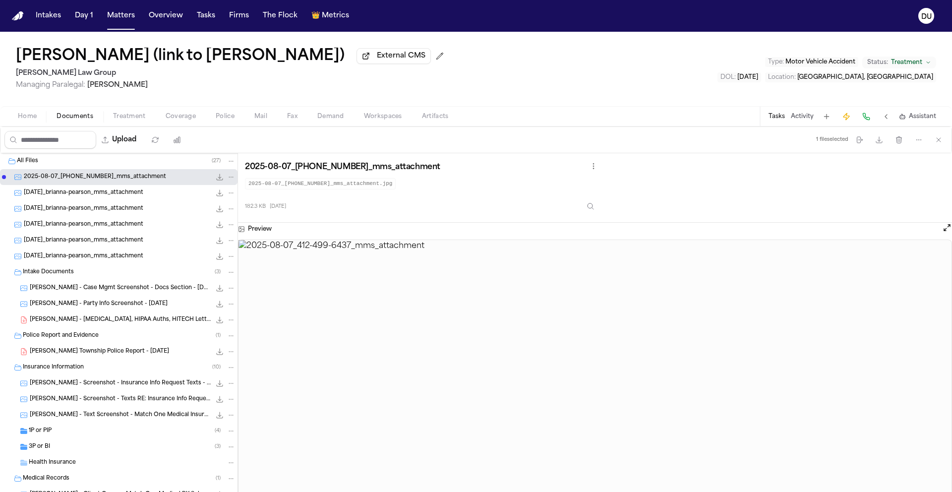
click at [121, 174] on div "2025-08-07_412-499-6437_mms_attachment 182.3 KB • JPG" at bounding box center [119, 177] width 238 height 16
click at [119, 182] on div "2025-08-07_412-499-6437_mms_attachment 182.3 KB • JPG" at bounding box center [130, 177] width 212 height 10
click at [100, 351] on span "B. Pearson - Moon Township Police Report - 6.13.25" at bounding box center [99, 352] width 139 height 8
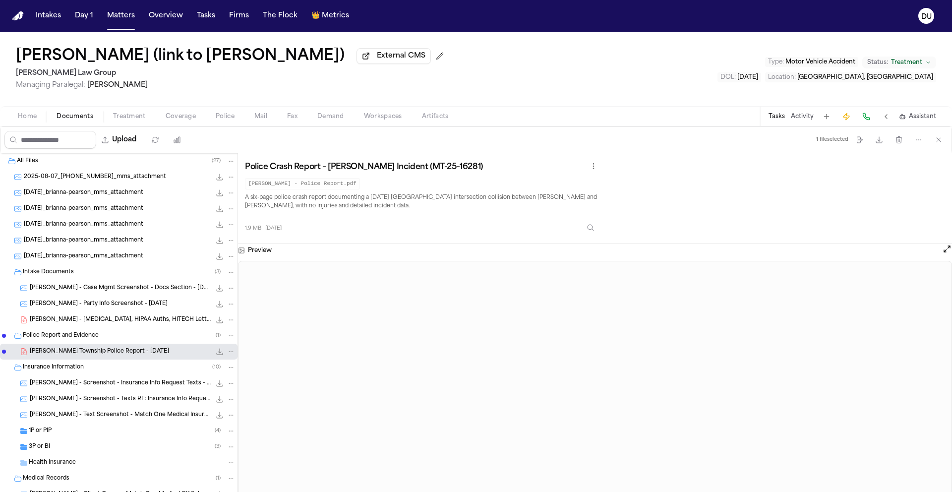
click at [43, 433] on span "1P or PIP" at bounding box center [40, 431] width 23 height 8
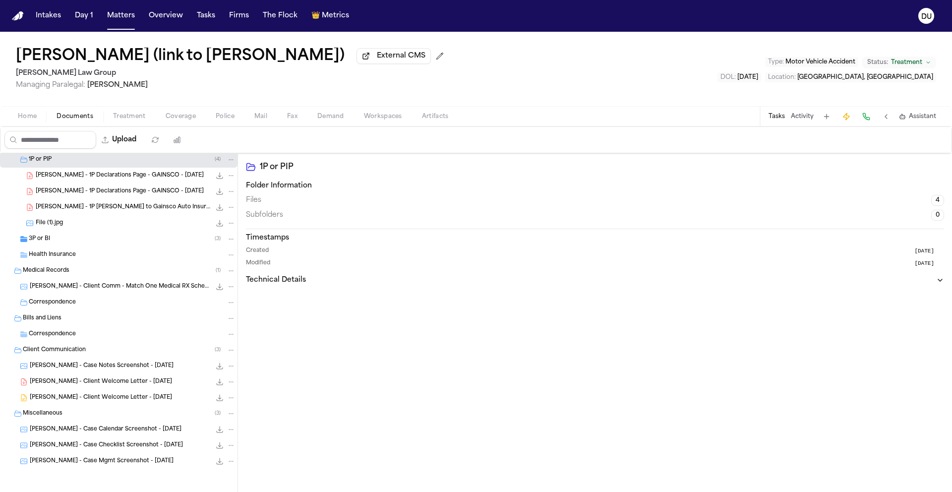
scroll to position [273, 0]
click at [59, 299] on span "Correspondence" at bounding box center [52, 303] width 47 height 8
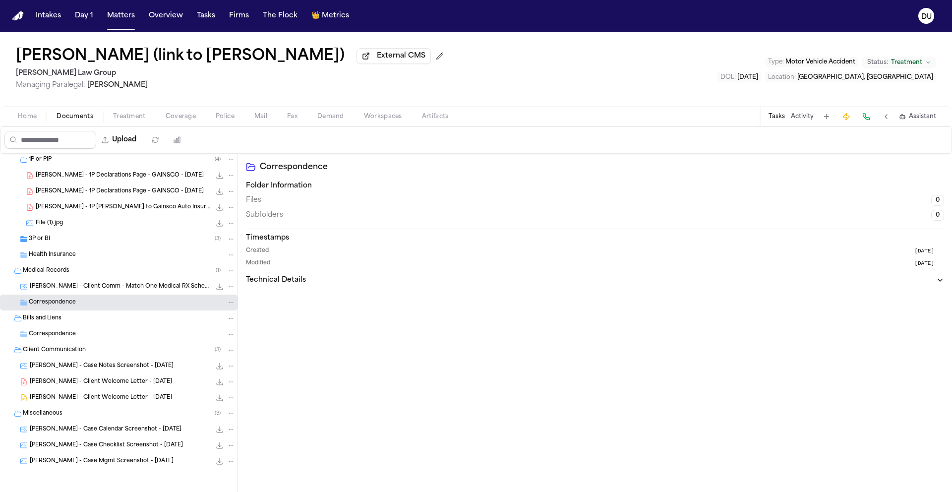
click at [52, 256] on span "Health Insurance" at bounding box center [52, 255] width 47 height 8
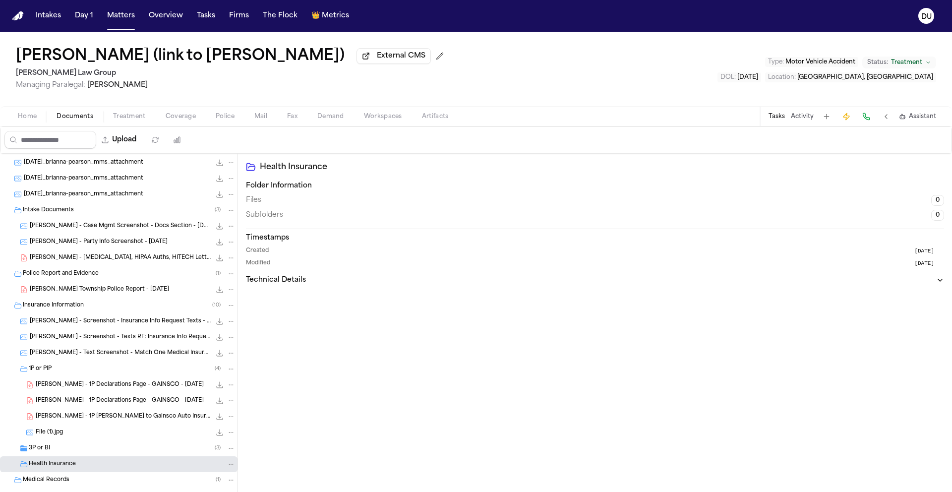
scroll to position [0, 0]
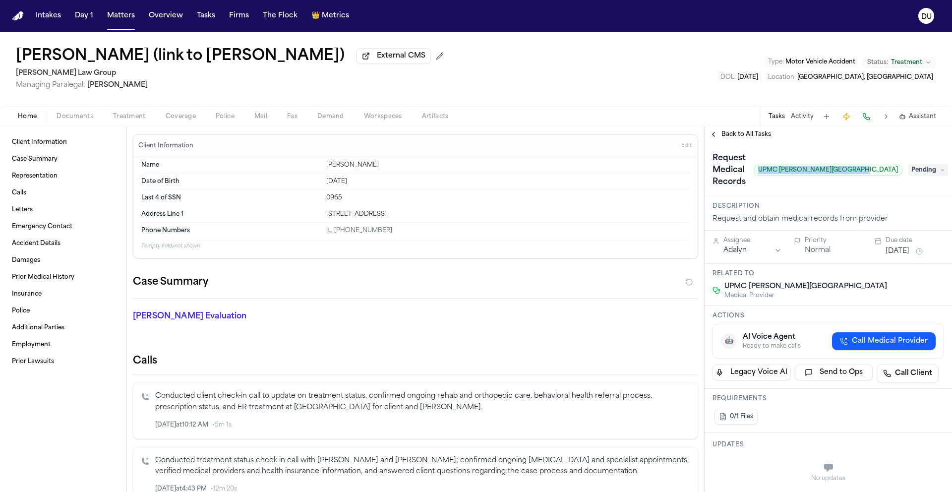
drag, startPoint x: 792, startPoint y: 152, endPoint x: 887, endPoint y: 173, distance: 98.0
click at [887, 173] on span "UPMC [PERSON_NAME][GEOGRAPHIC_DATA]" at bounding box center [828, 170] width 149 height 11
copy span "UPMC [PERSON_NAME][GEOGRAPHIC_DATA]"
drag, startPoint x: 790, startPoint y: 174, endPoint x: 891, endPoint y: 173, distance: 100.7
click at [891, 173] on span "UPMC [PERSON_NAME][GEOGRAPHIC_DATA]" at bounding box center [828, 170] width 149 height 11
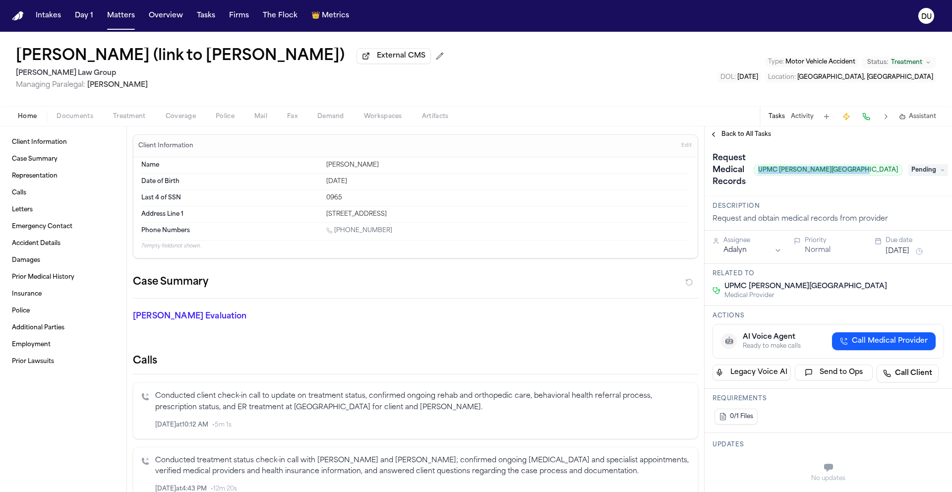
copy span "UPMC [PERSON_NAME][GEOGRAPHIC_DATA]"
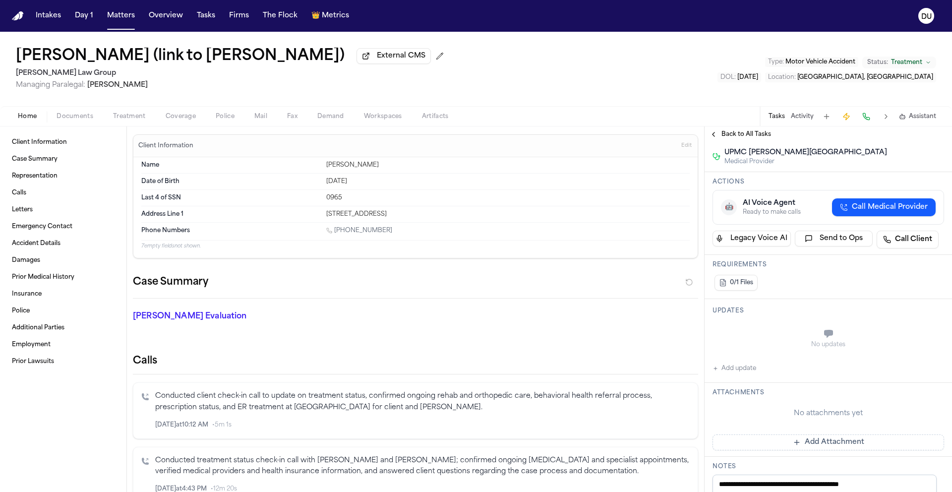
scroll to position [143, 0]
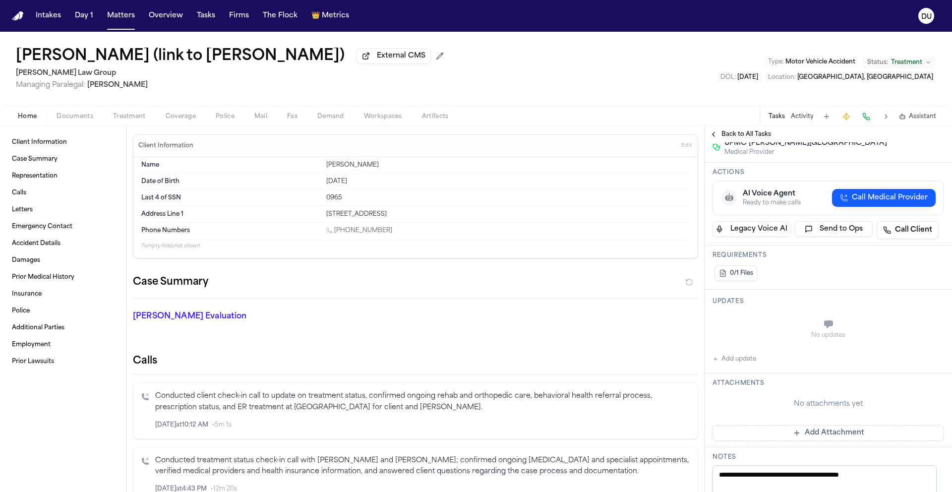
click at [732, 364] on button "Add update" at bounding box center [735, 359] width 44 height 12
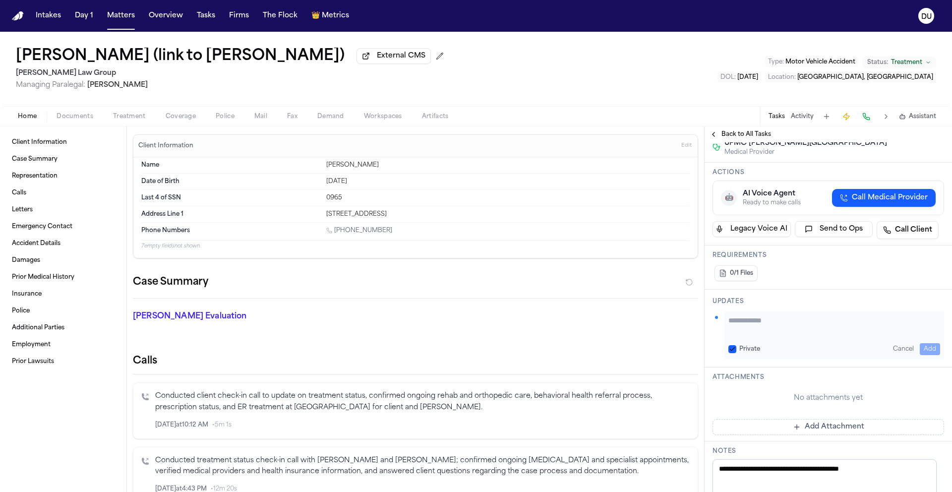
click at [808, 328] on textarea "Add your update" at bounding box center [835, 325] width 212 height 20
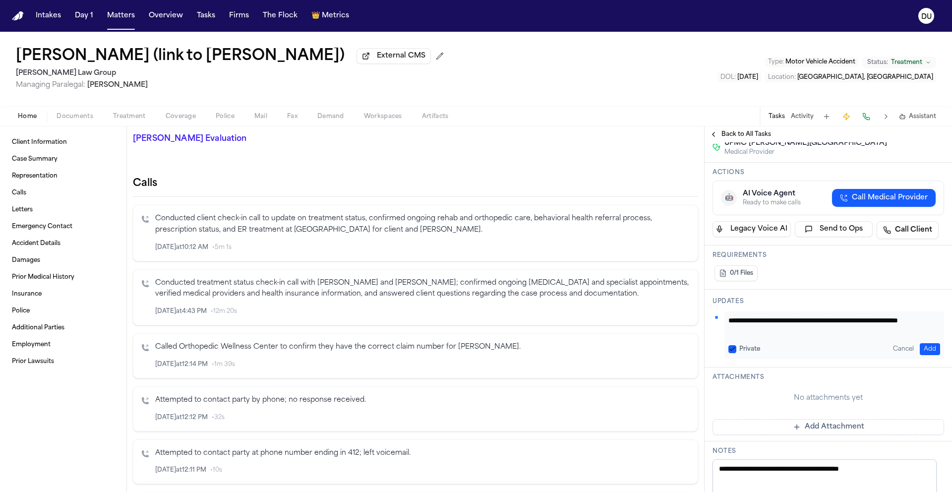
scroll to position [21, 0]
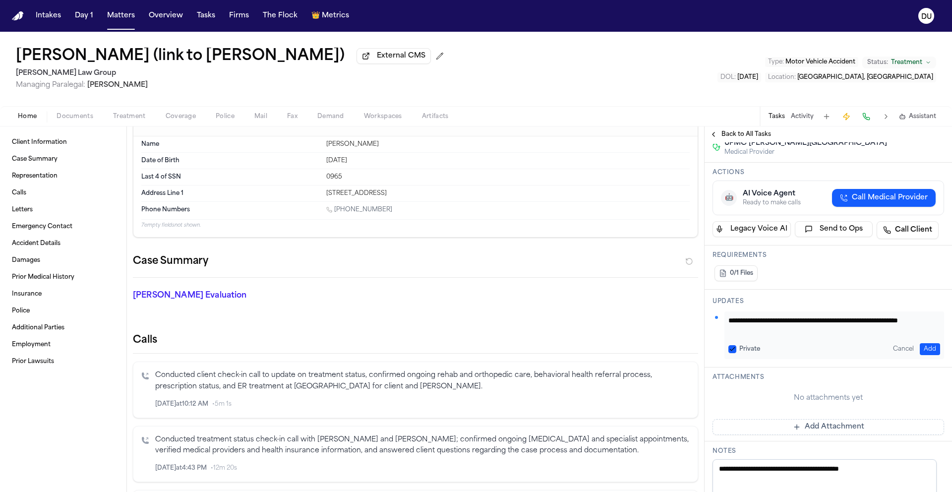
click at [783, 335] on textarea "**********" at bounding box center [831, 325] width 204 height 20
type textarea "**********"
click at [920, 347] on button "Add" at bounding box center [930, 349] width 20 height 12
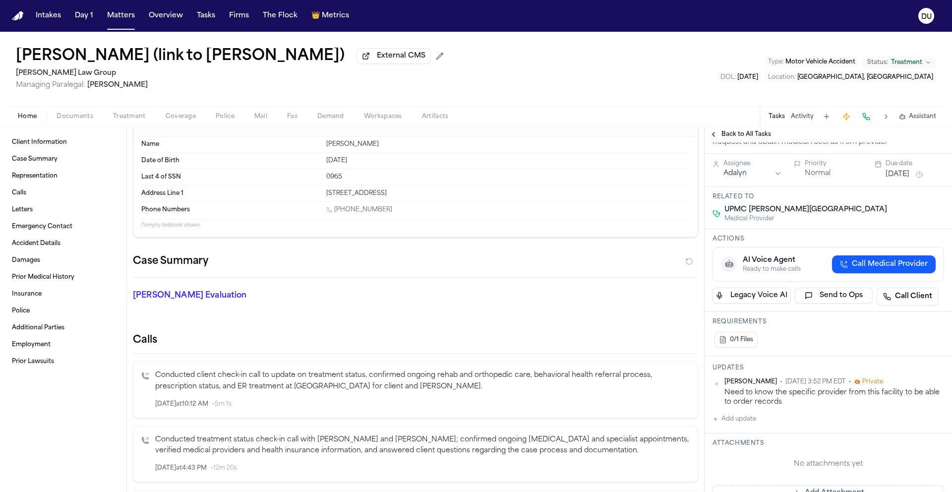
scroll to position [0, 0]
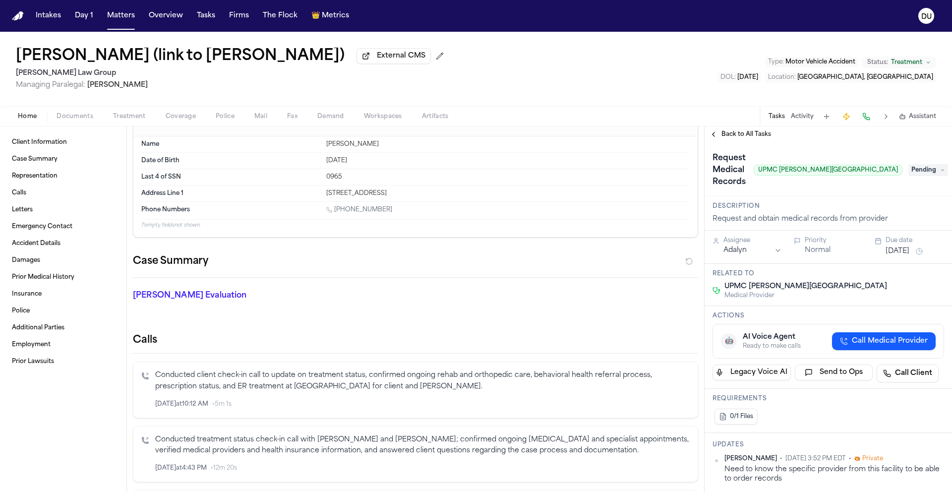
click at [918, 174] on span "Pending" at bounding box center [929, 170] width 40 height 12
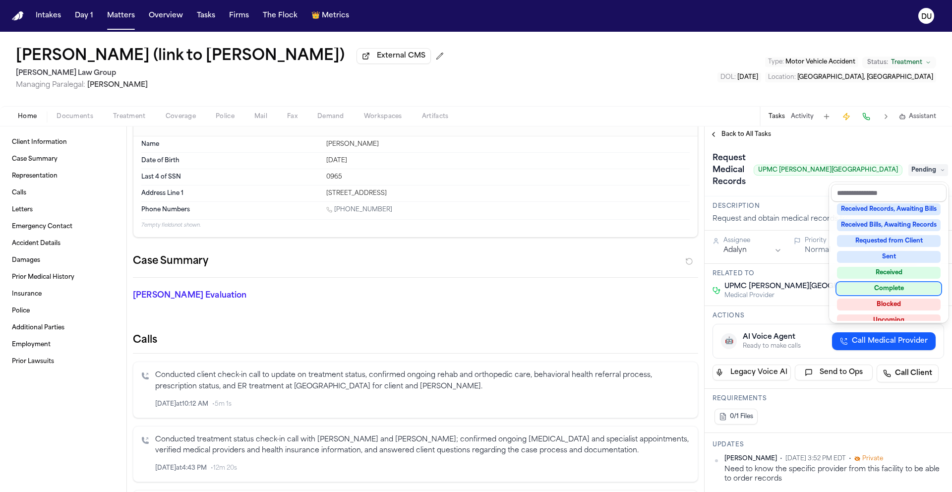
scroll to position [155, 0]
click at [895, 297] on div "Blocked" at bounding box center [889, 295] width 104 height 12
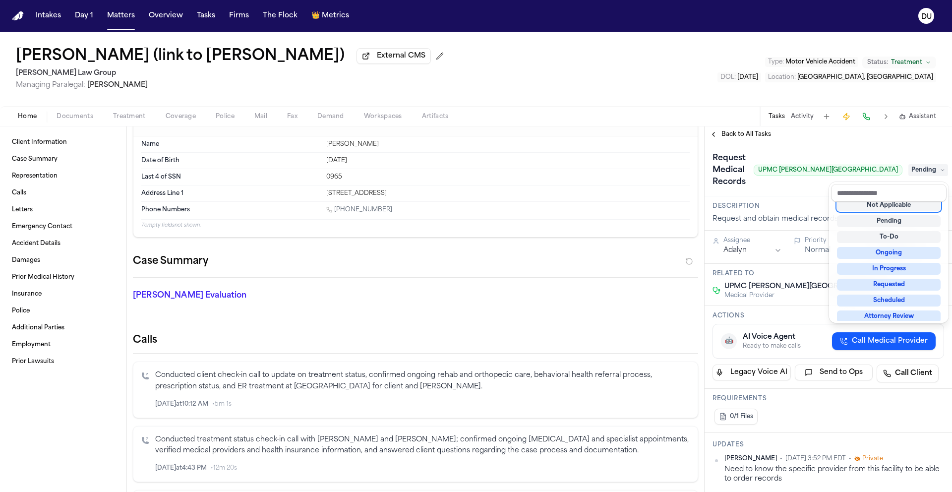
scroll to position [4, 0]
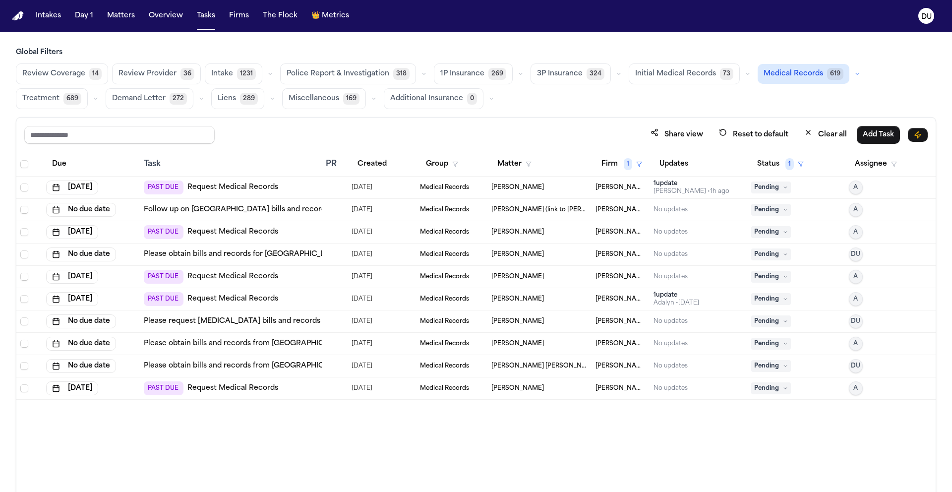
click at [252, 367] on link "Please obtain bills and records from [GEOGRAPHIC_DATA][US_STATE] (MaineHealth –…" at bounding box center [335, 366] width 383 height 10
click at [196, 371] on td "Please obtain bills and records from [GEOGRAPHIC_DATA][US_STATE] (MaineHealth –…" at bounding box center [231, 366] width 182 height 22
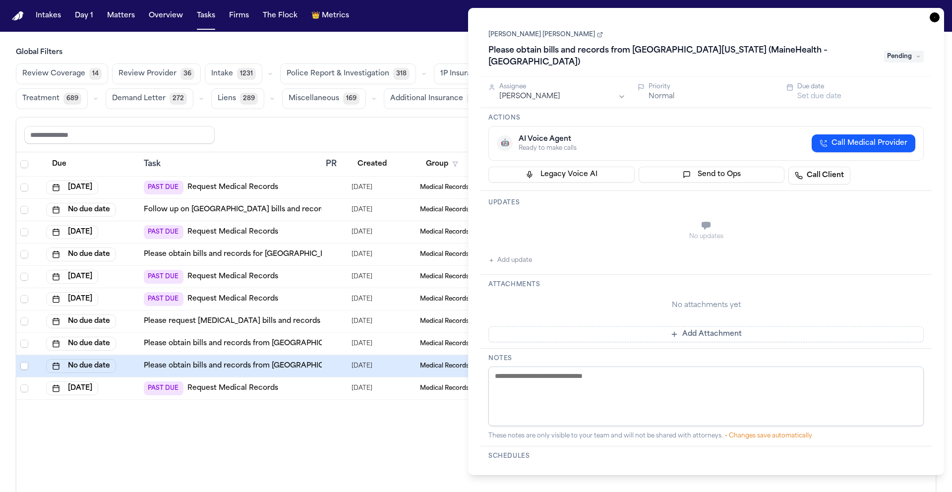
click at [239, 367] on link "Please obtain bills and records from [GEOGRAPHIC_DATA][US_STATE] (MaineHealth –…" at bounding box center [335, 366] width 383 height 10
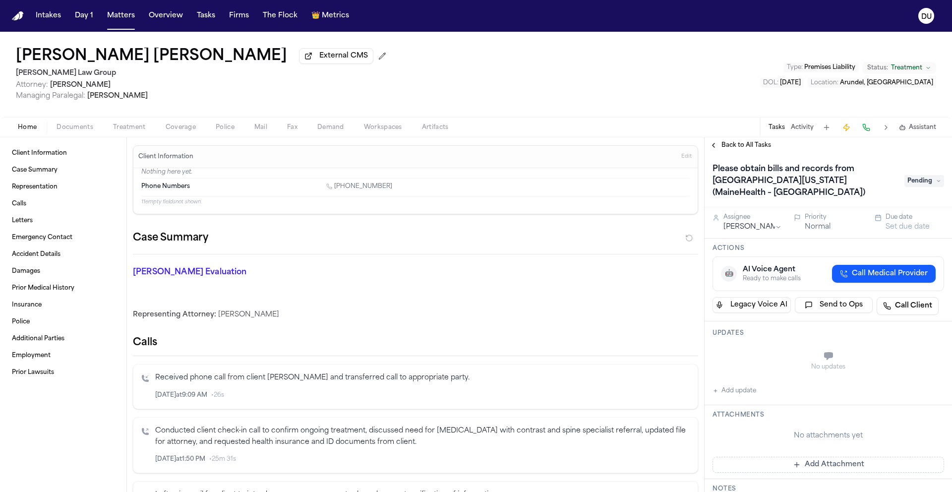
drag, startPoint x: 714, startPoint y: 174, endPoint x: 876, endPoint y: 199, distance: 164.1
click at [876, 199] on h1 "Please obtain bills and records from [GEOGRAPHIC_DATA][US_STATE] (MaineHealth –…" at bounding box center [804, 181] width 190 height 40
drag, startPoint x: 713, startPoint y: 173, endPoint x: 853, endPoint y: 199, distance: 142.8
click at [853, 199] on h1 "Please obtain bills and records from [GEOGRAPHIC_DATA][US_STATE] (MaineHealth –…" at bounding box center [804, 181] width 190 height 40
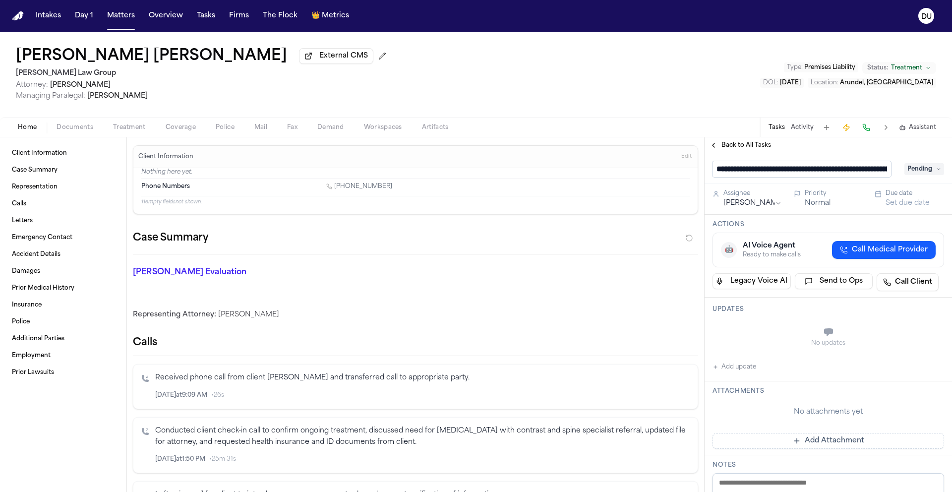
drag, startPoint x: 890, startPoint y: 173, endPoint x: 857, endPoint y: 169, distance: 32.9
click at [857, 169] on input "**********" at bounding box center [802, 169] width 179 height 16
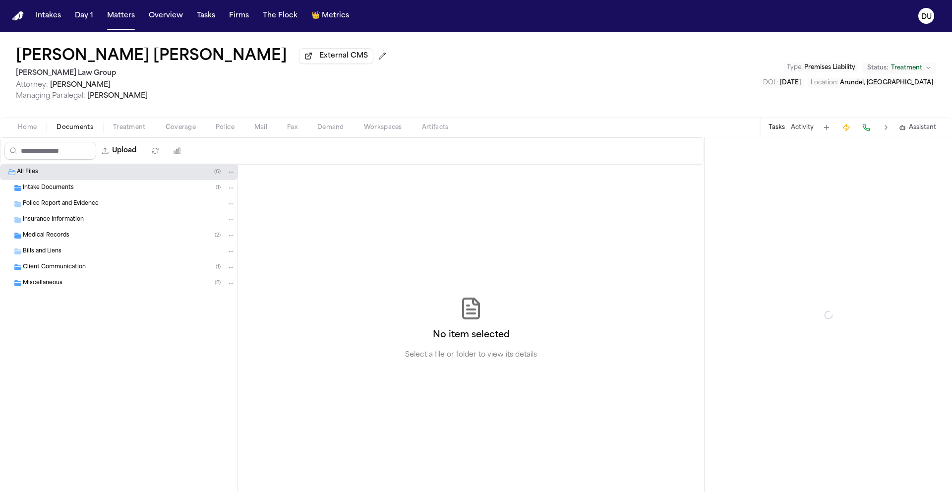
click at [75, 129] on span "Documents" at bounding box center [75, 127] width 37 height 8
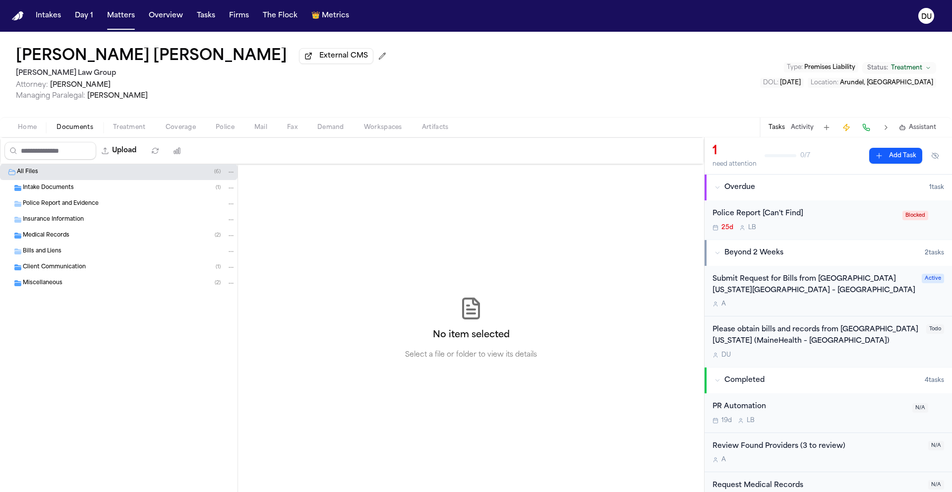
click at [58, 186] on span "Intake Documents" at bounding box center [48, 188] width 51 height 8
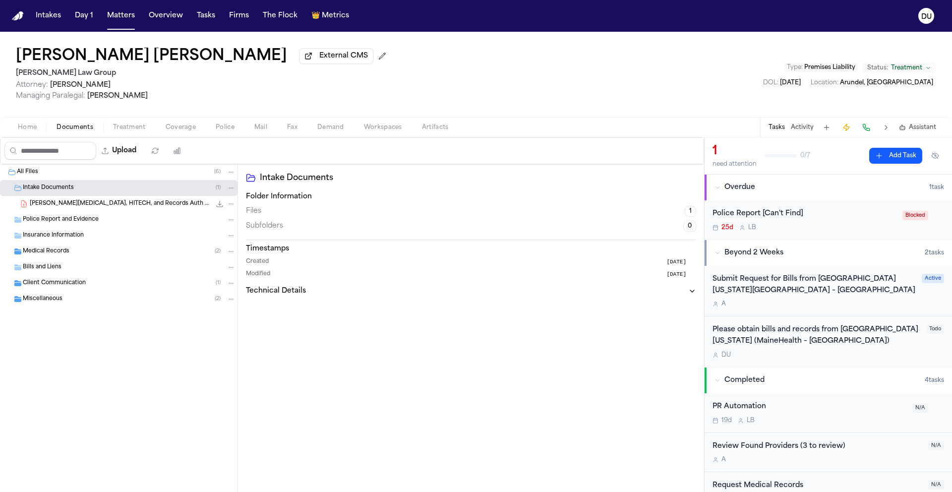
click at [87, 203] on span "[PERSON_NAME][MEDICAL_DATA], HITECH, and Records Auth Packet - Undated" at bounding box center [120, 204] width 181 height 8
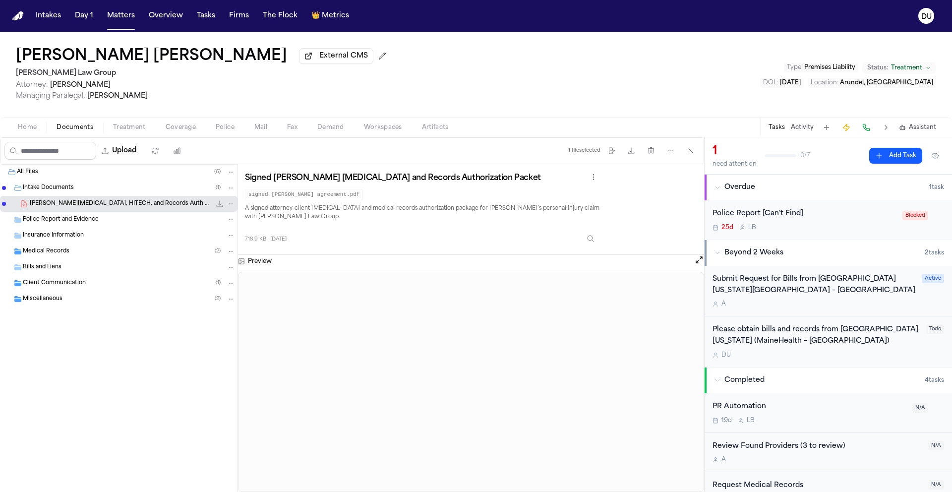
click at [30, 130] on span "Home" at bounding box center [27, 127] width 19 height 8
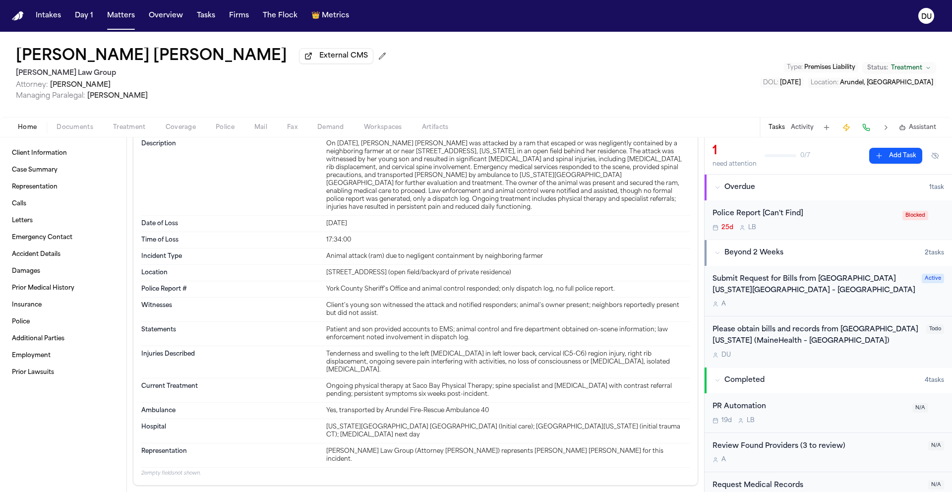
scroll to position [785, 0]
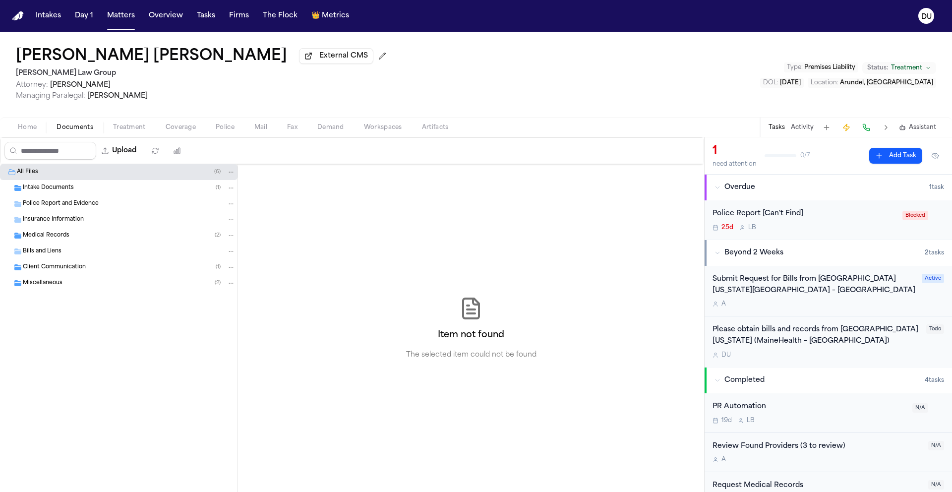
click at [74, 129] on span "Documents" at bounding box center [75, 127] width 37 height 8
click at [58, 192] on span "Intake Documents" at bounding box center [48, 188] width 51 height 8
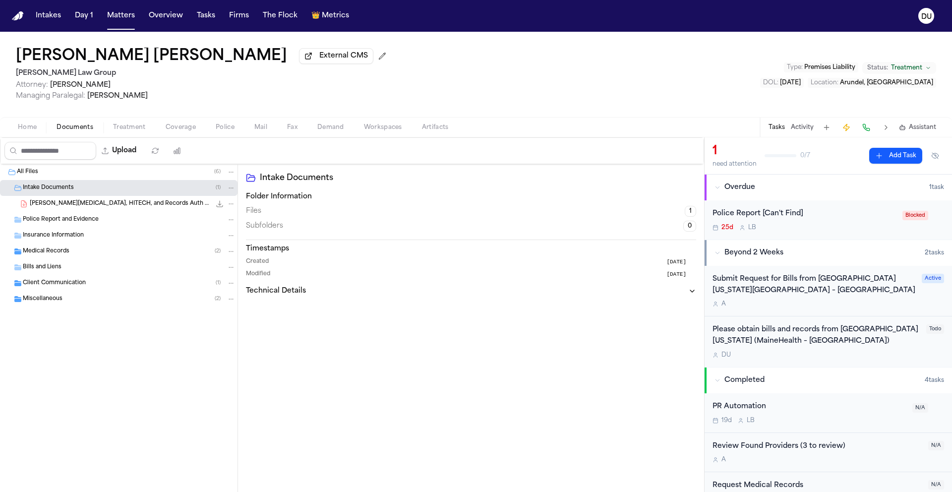
click at [69, 224] on span "Police Report and Evidence" at bounding box center [61, 220] width 76 height 8
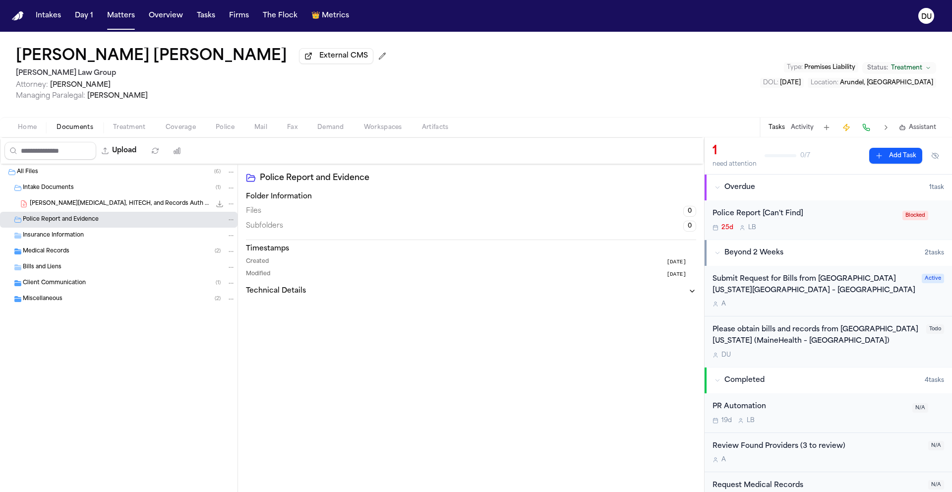
click at [65, 239] on span "Insurance Information" at bounding box center [53, 236] width 61 height 8
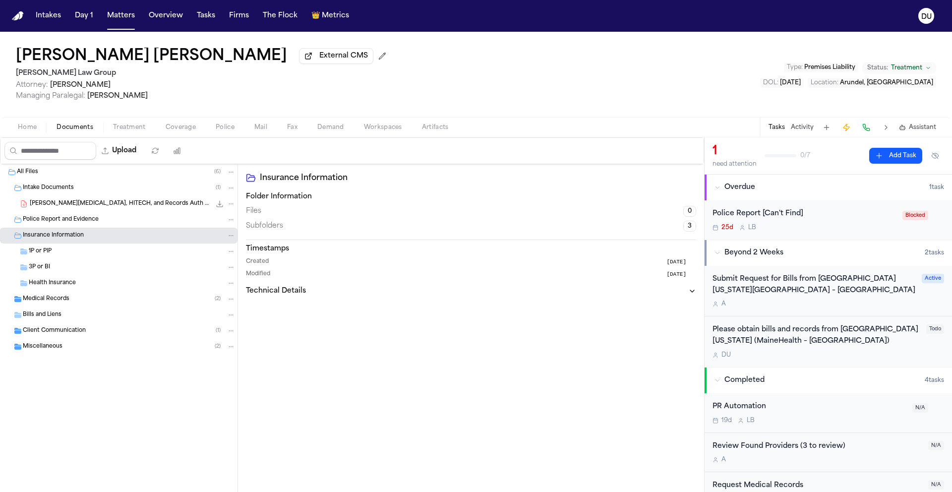
click at [52, 297] on span "Medical Records" at bounding box center [46, 299] width 47 height 8
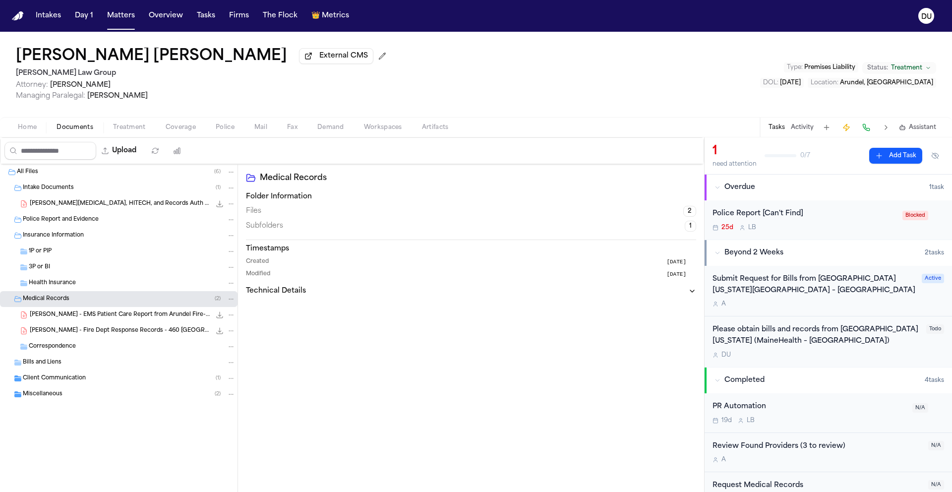
click at [49, 369] on div "Bills and Liens" at bounding box center [119, 363] width 238 height 16
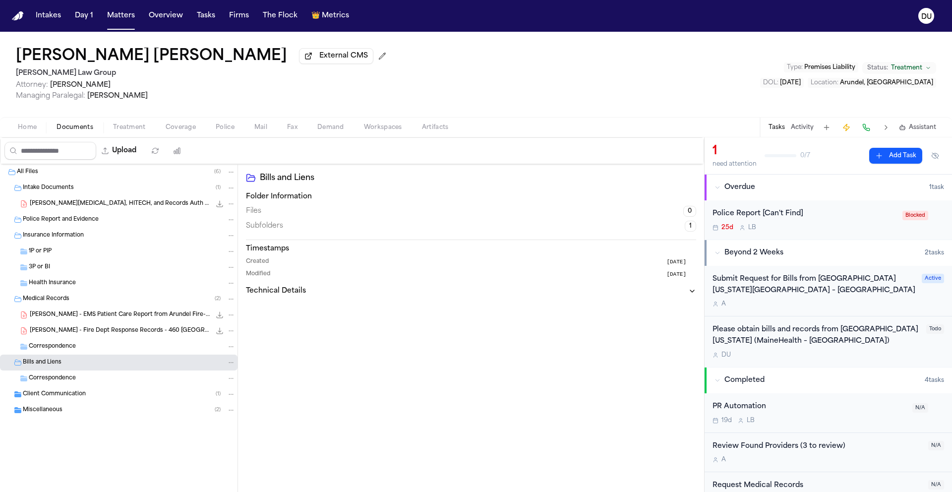
click at [51, 399] on span "Client Communication" at bounding box center [54, 394] width 63 height 8
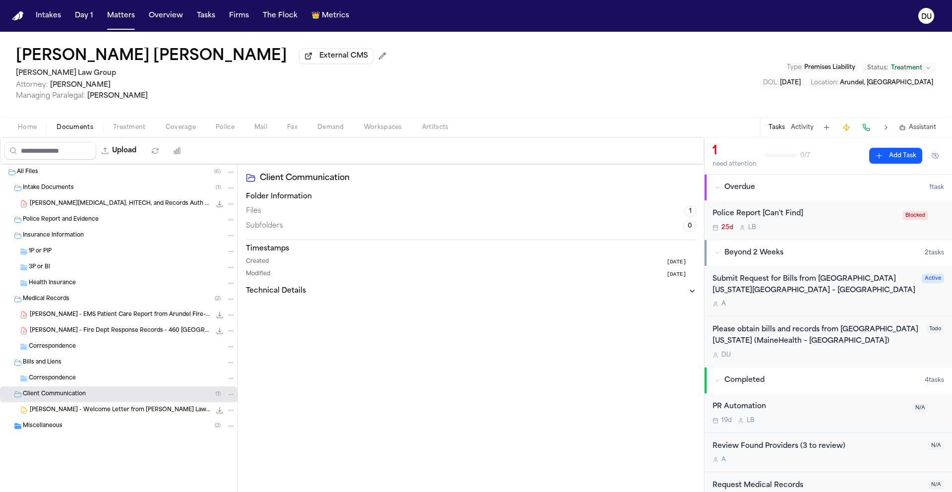
click at [51, 427] on span "Miscellaneous" at bounding box center [43, 426] width 40 height 8
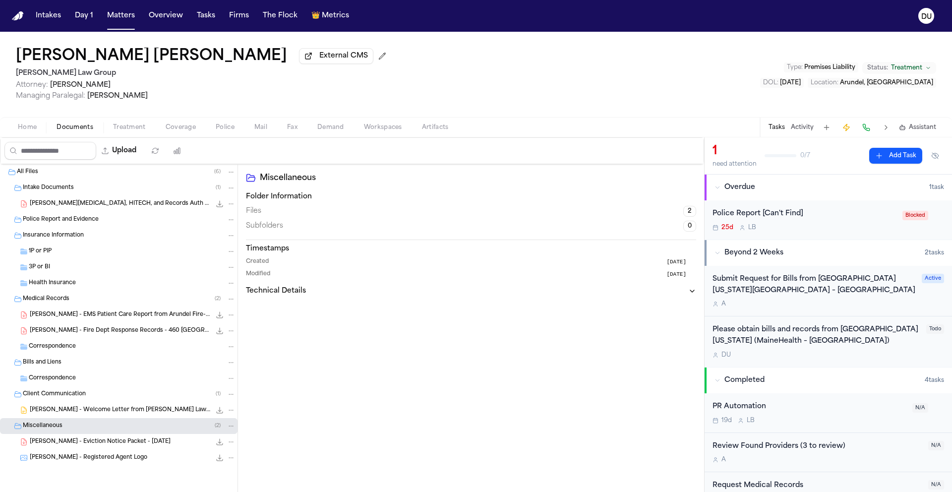
click at [141, 445] on div "[PERSON_NAME] - Eviction Notice Packet - [DATE] 656.4 KB • PDF" at bounding box center [133, 442] width 206 height 10
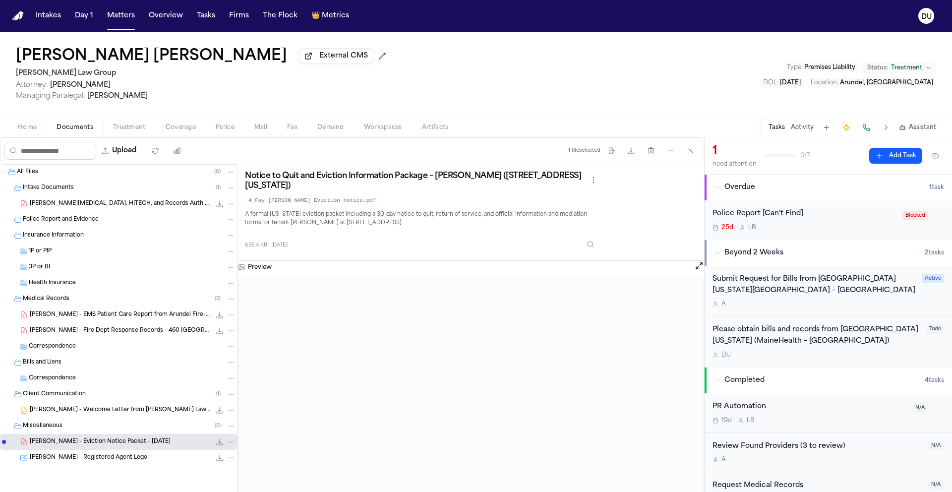
click at [64, 315] on span "[PERSON_NAME] - EMS Patient Care Report from Arundel Fire-Rescue - [DATE]" at bounding box center [120, 315] width 181 height 8
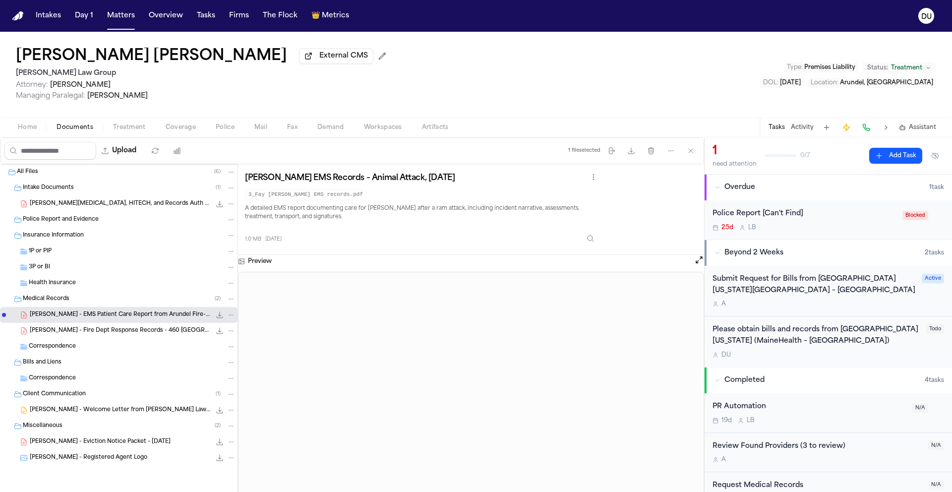
click at [67, 204] on span "[PERSON_NAME][MEDICAL_DATA], HITECH, and Records Auth Packet - Undated" at bounding box center [120, 204] width 181 height 8
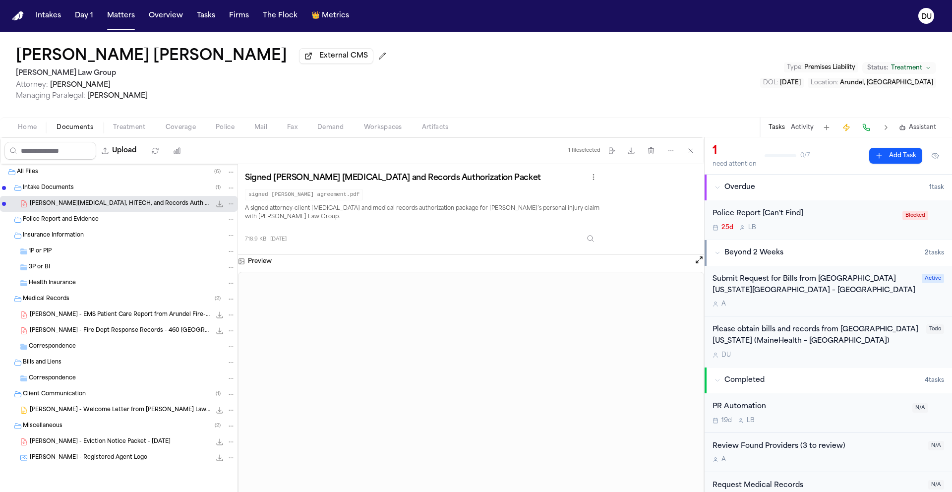
click at [60, 224] on div "Police Report and Evidence" at bounding box center [129, 219] width 213 height 9
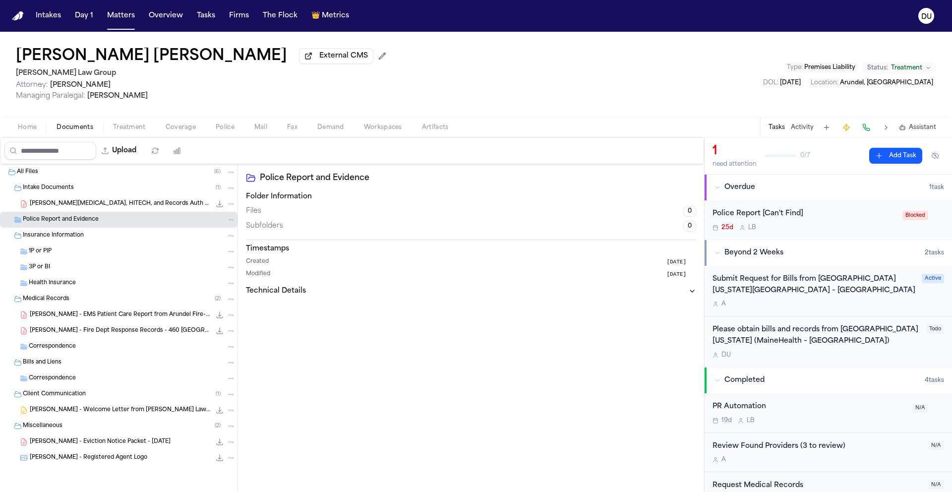
click at [67, 222] on span "Police Report and Evidence" at bounding box center [61, 220] width 76 height 8
click at [44, 253] on span "1P or PIP" at bounding box center [40, 251] width 23 height 8
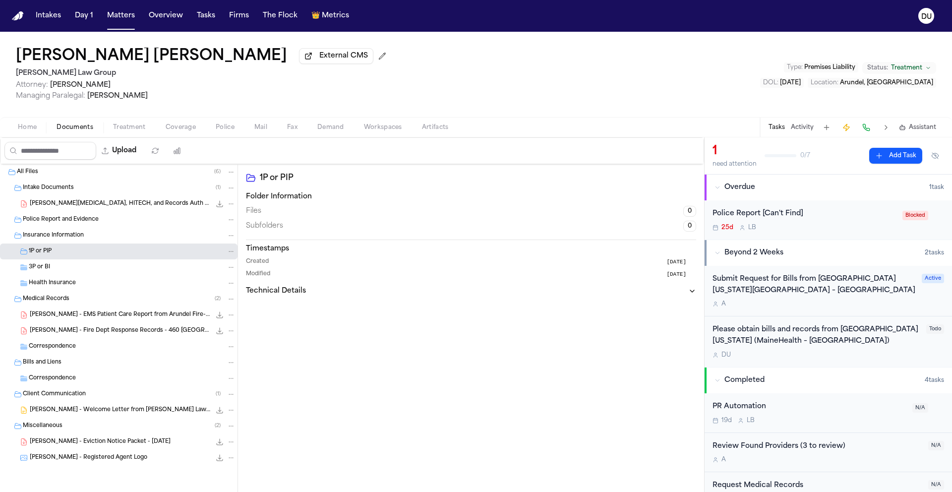
click at [44, 271] on span "3P or BI" at bounding box center [39, 267] width 21 height 8
click at [66, 291] on div "Health Insurance" at bounding box center [119, 283] width 238 height 16
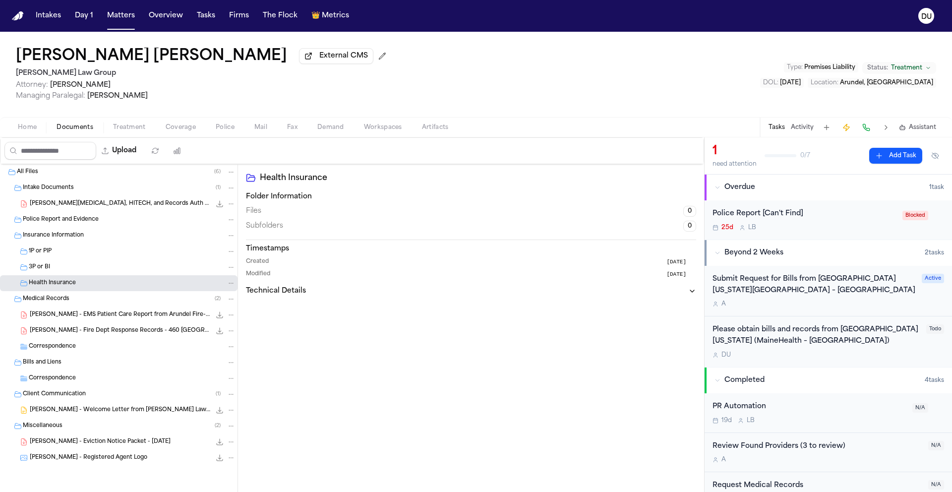
click at [65, 317] on span "[PERSON_NAME] - EMS Patient Care Report from Arundel Fire-Rescue - [DATE]" at bounding box center [120, 315] width 181 height 8
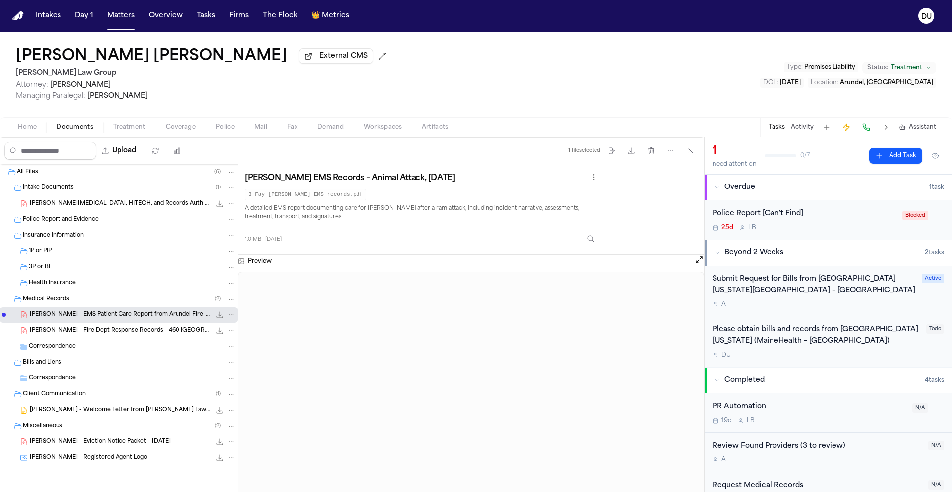
click at [91, 336] on div "[PERSON_NAME] - Fire Dept Response Records - 460 [GEOGRAPHIC_DATA] Rd - 2025 19…" at bounding box center [133, 331] width 206 height 10
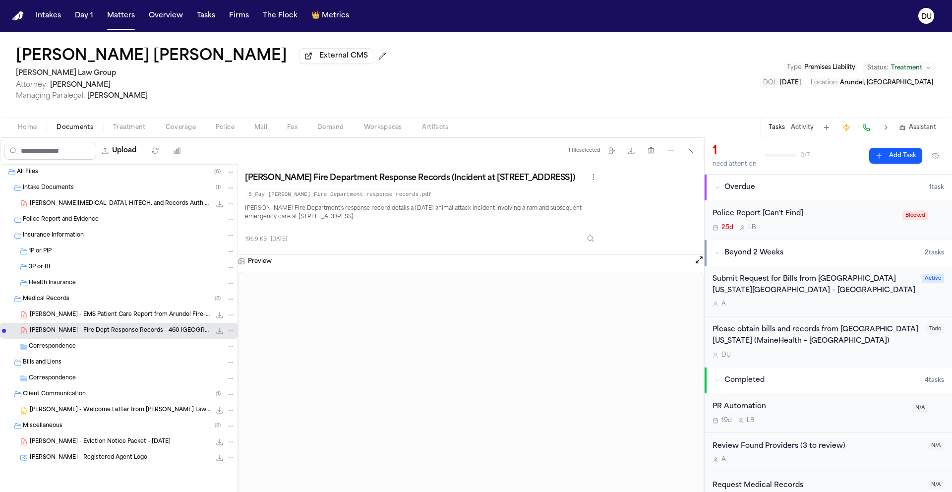
click at [25, 179] on div "All Files ( 6 )" at bounding box center [119, 172] width 238 height 16
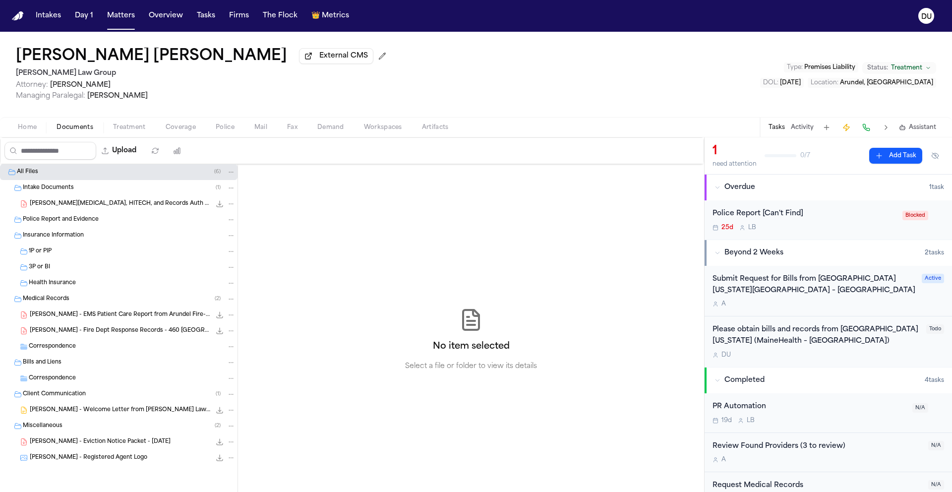
click at [67, 375] on div "Correspondence" at bounding box center [119, 378] width 238 height 16
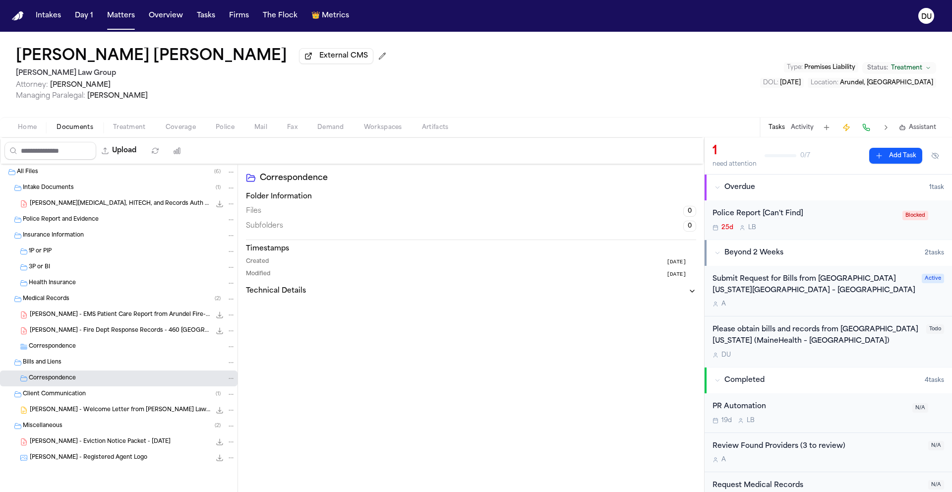
click at [57, 351] on span "Correspondence" at bounding box center [52, 347] width 47 height 8
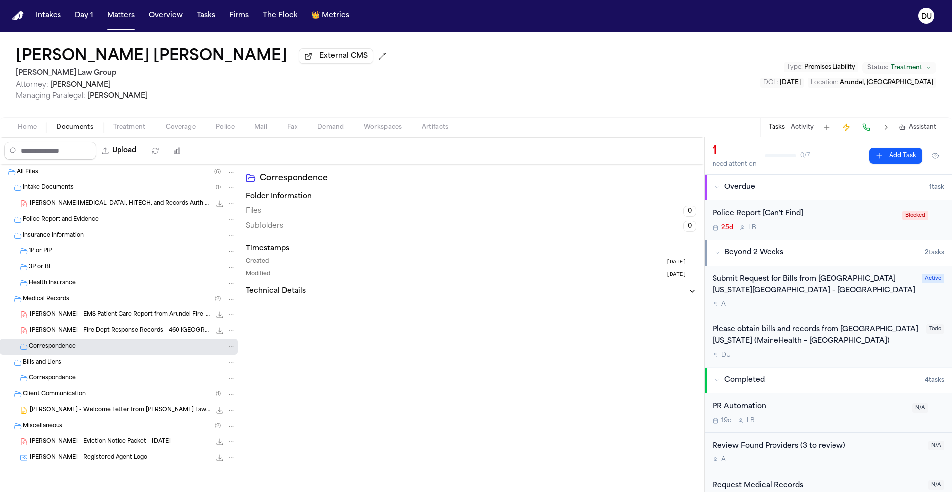
click at [106, 410] on span "[PERSON_NAME] - Welcome Letter from [PERSON_NAME] Law Group - [DATE]" at bounding box center [120, 410] width 181 height 8
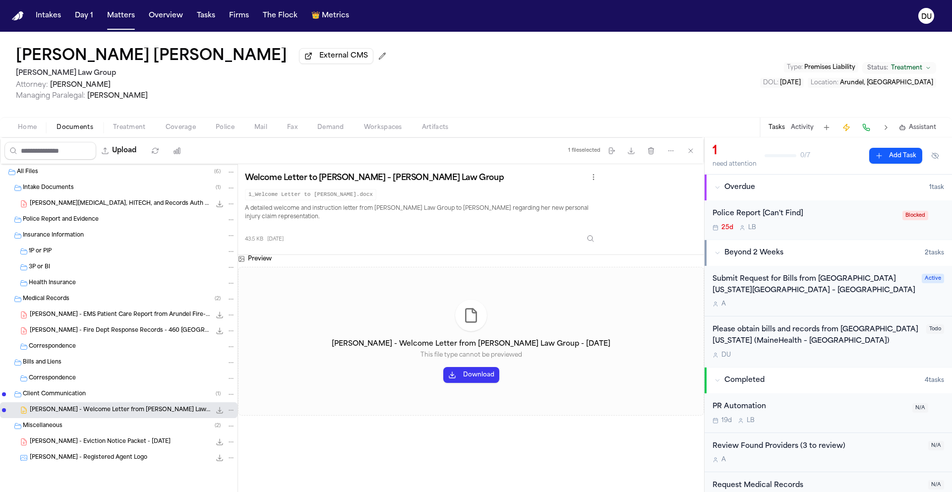
click at [826, 341] on div "Please obtain bills and records from [GEOGRAPHIC_DATA][US_STATE] (MaineHealth –…" at bounding box center [817, 335] width 208 height 23
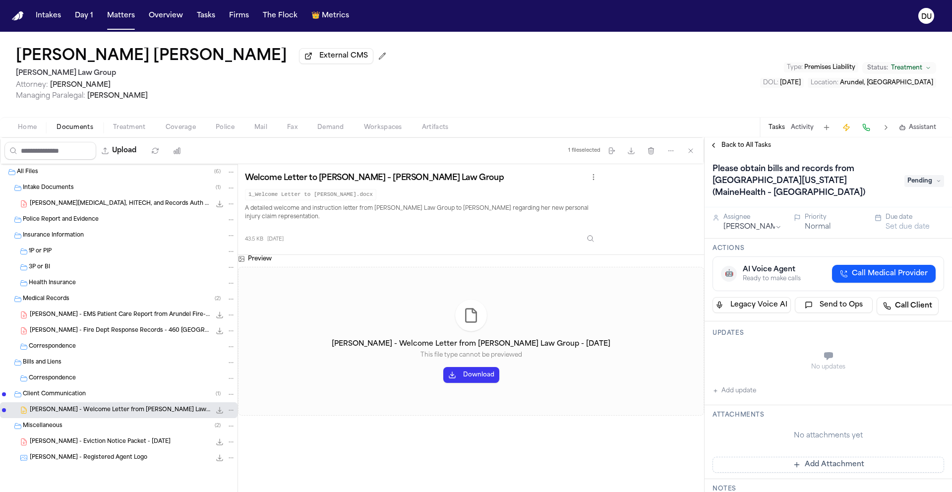
click at [27, 131] on span "Home" at bounding box center [27, 127] width 19 height 8
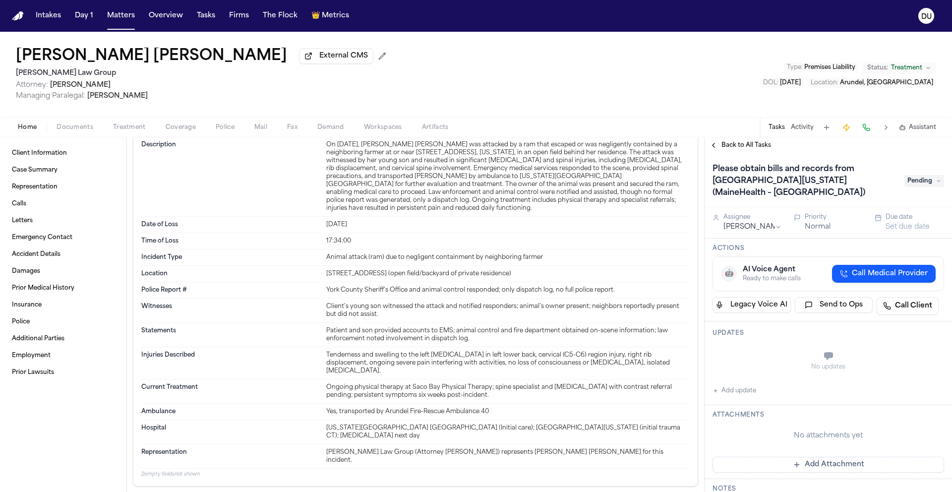
scroll to position [2, 0]
click at [912, 183] on span "Pending" at bounding box center [925, 179] width 40 height 12
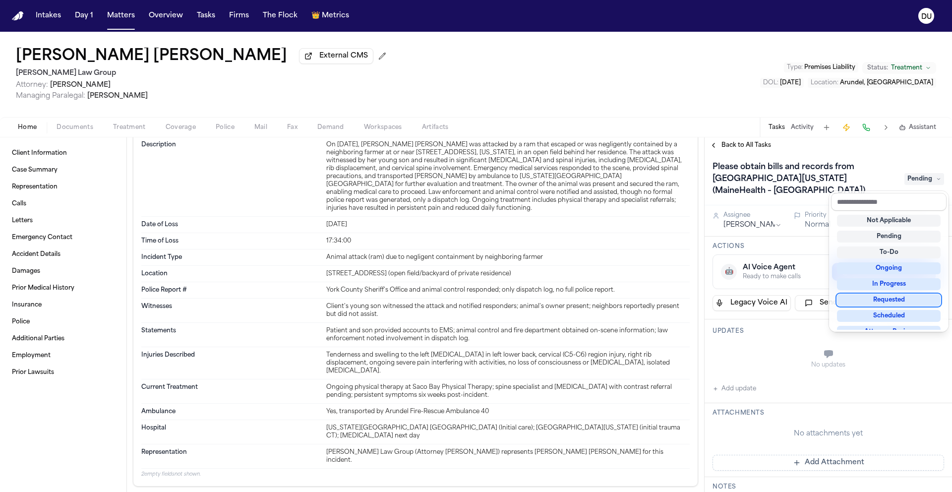
scroll to position [10, 0]
click at [875, 290] on div "Requested" at bounding box center [889, 290] width 104 height 12
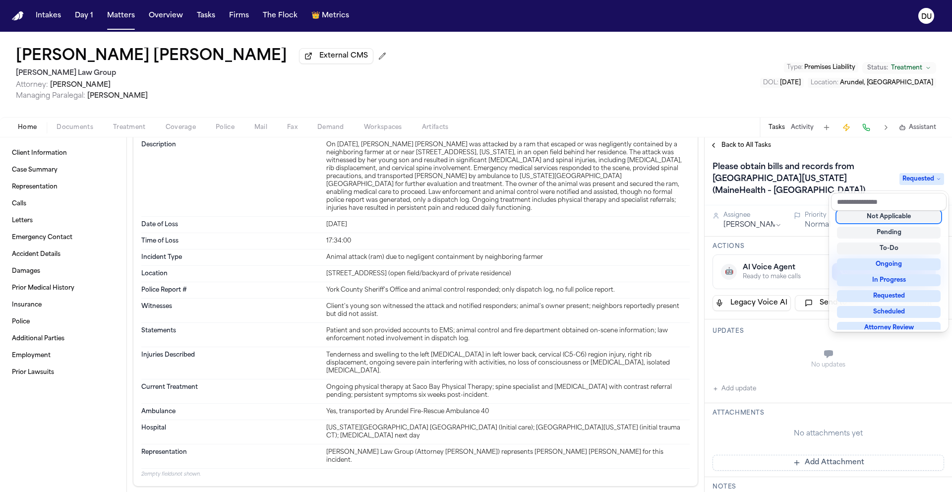
click at [878, 159] on div "Please obtain bills and records from Southern Maine Medical Center (MaineHealth…" at bounding box center [828, 178] width 247 height 54
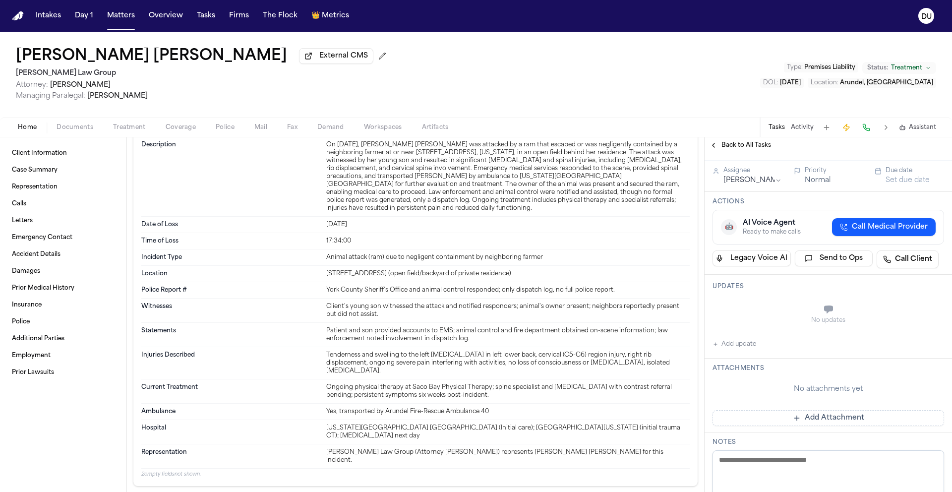
scroll to position [0, 0]
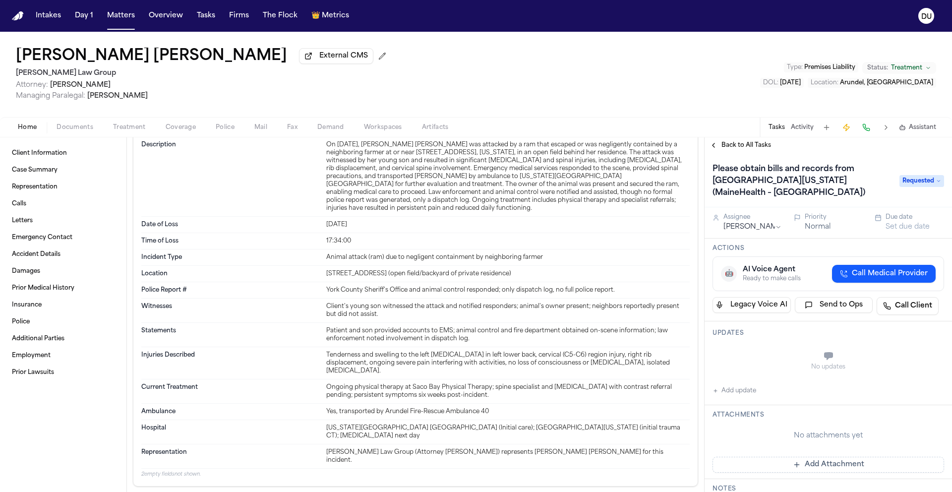
click at [903, 230] on button "Set due date" at bounding box center [908, 227] width 44 height 10
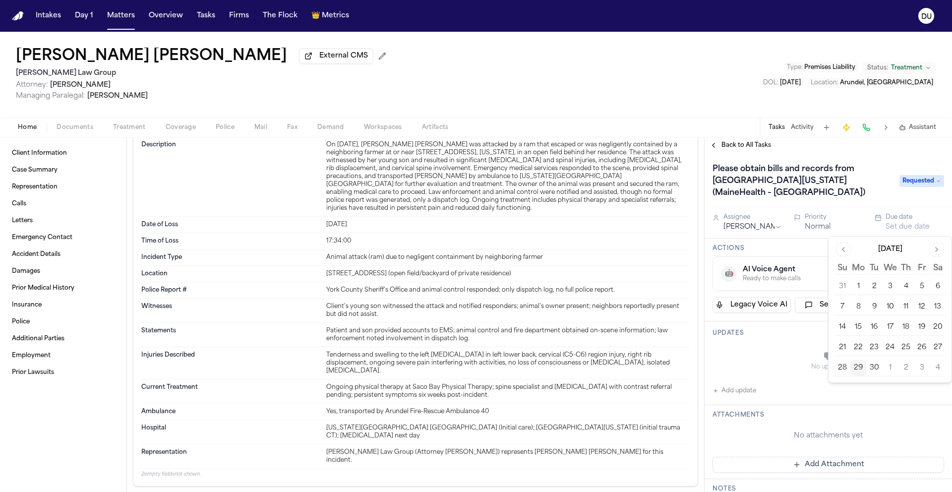
click at [912, 368] on button "2" at bounding box center [906, 368] width 16 height 16
click at [854, 161] on div "Please obtain bills and records from Southern Maine Medical Center (MaineHealth…" at bounding box center [828, 180] width 247 height 54
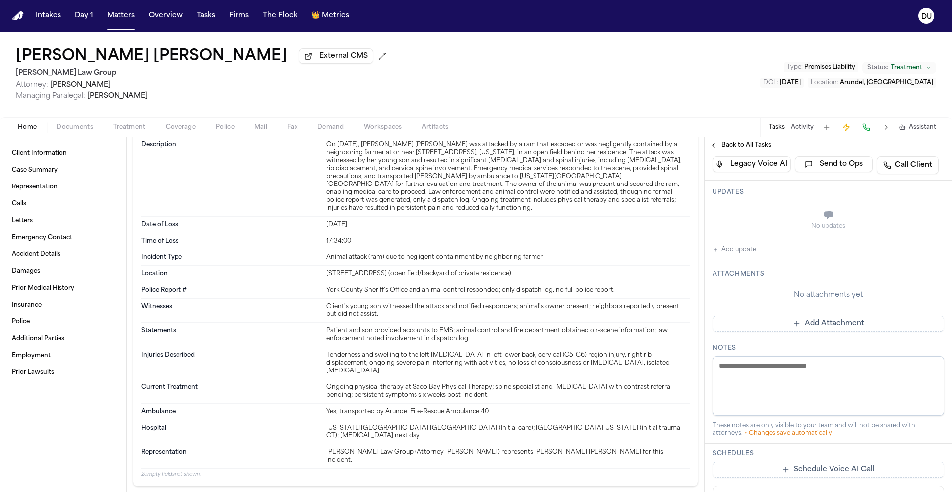
scroll to position [175, 0]
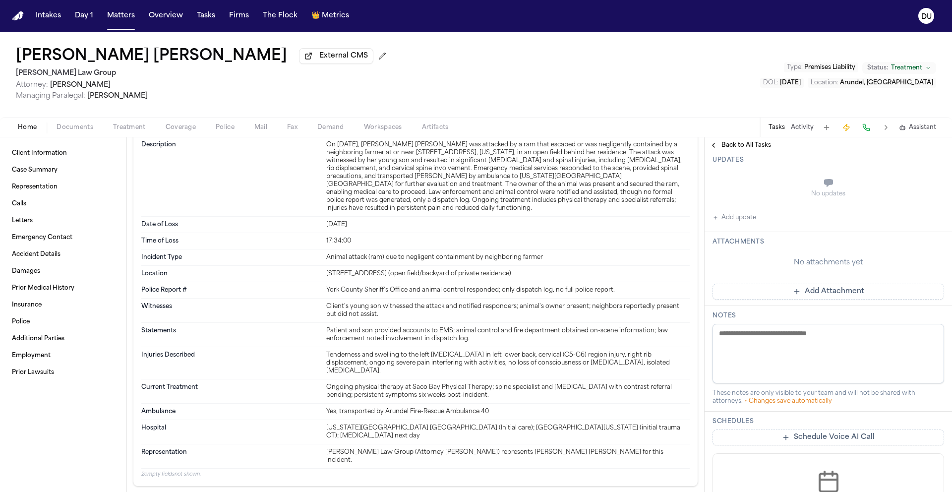
click at [777, 293] on button "Add Attachment" at bounding box center [829, 292] width 232 height 16
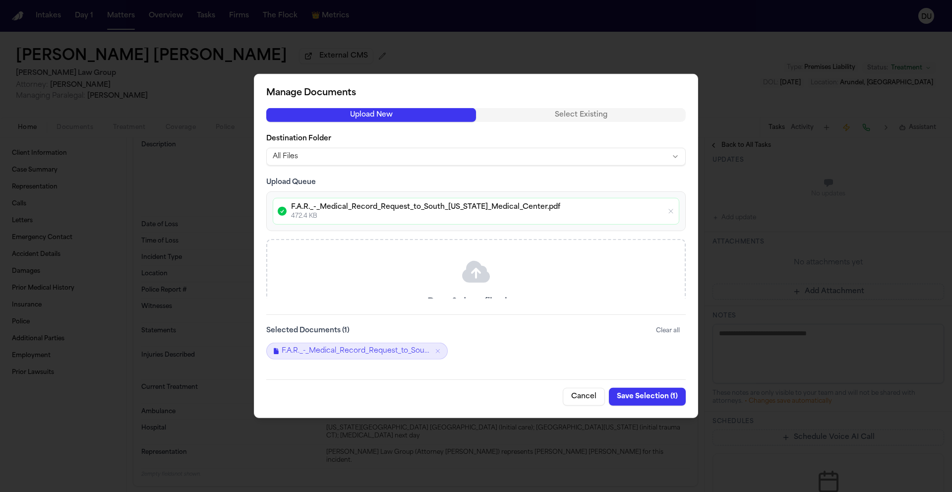
click at [646, 397] on button "Save Selection ( 1 )" at bounding box center [647, 397] width 77 height 18
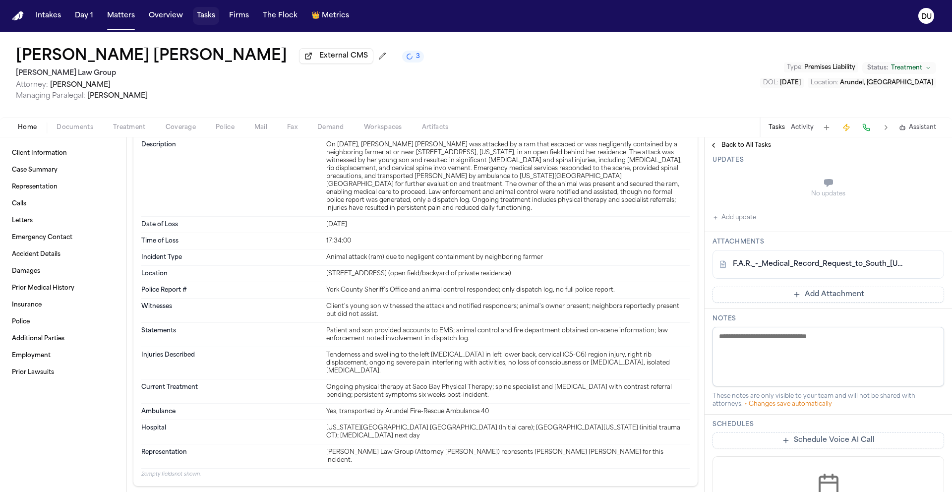
click at [206, 21] on button "Tasks" at bounding box center [206, 16] width 26 height 18
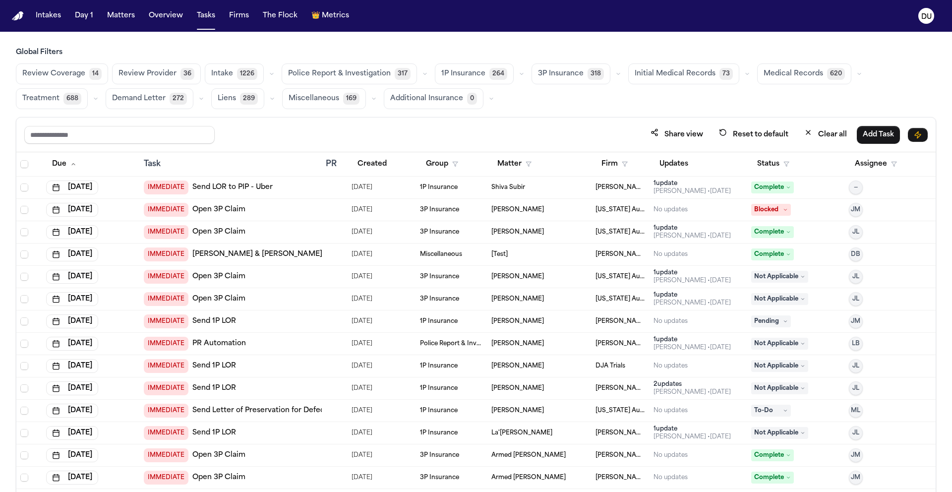
click at [777, 72] on span "Medical Records" at bounding box center [794, 74] width 60 height 10
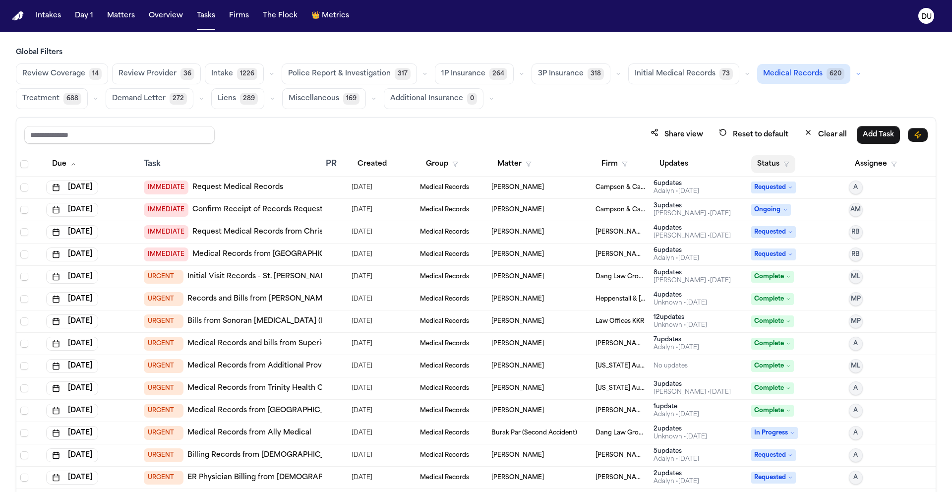
click at [753, 164] on button "Status" at bounding box center [773, 164] width 44 height 18
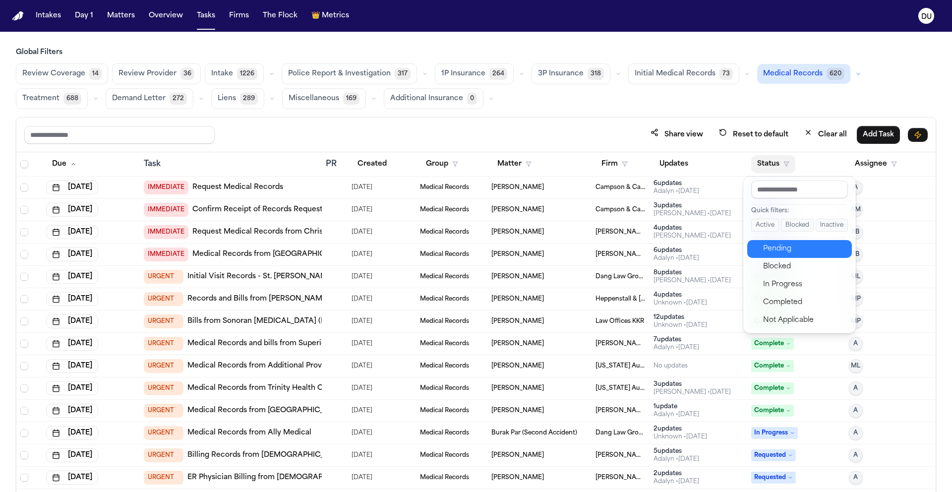
click at [785, 253] on div "Pending" at bounding box center [804, 249] width 83 height 12
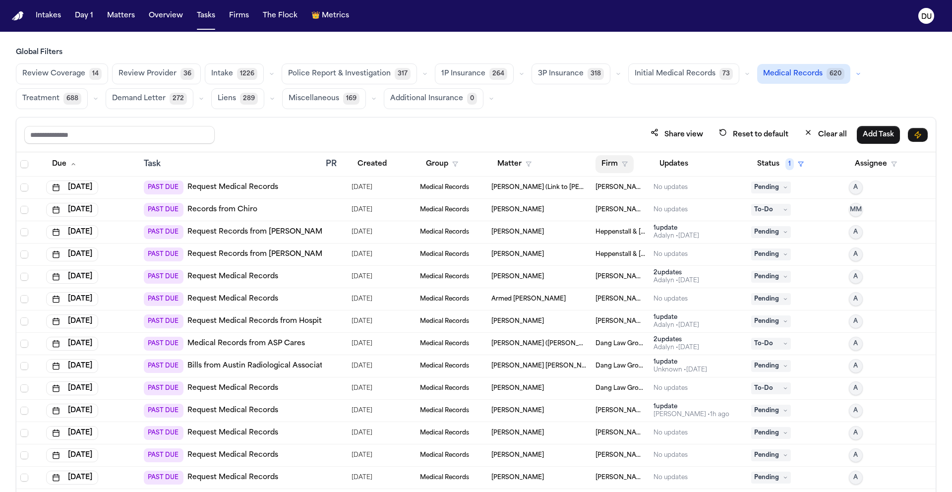
click at [606, 165] on button "Firm" at bounding box center [615, 164] width 38 height 18
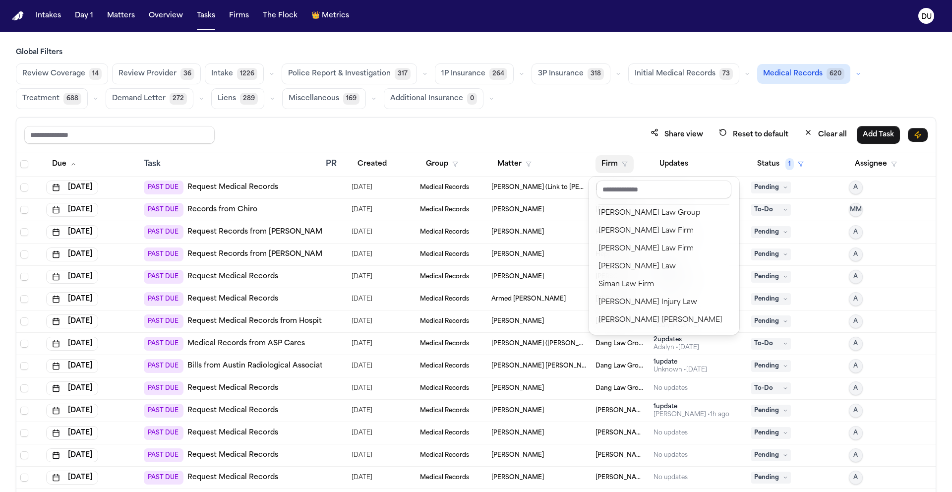
scroll to position [922, 0]
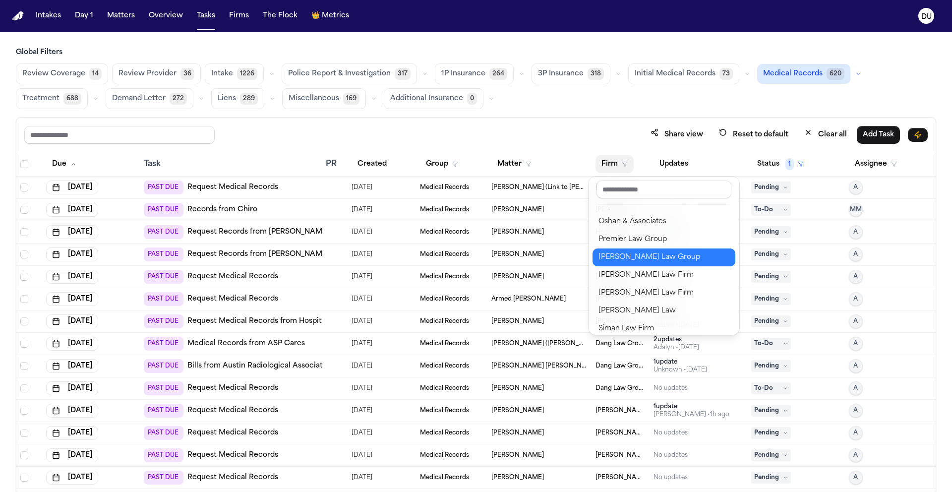
click at [637, 251] on div "[PERSON_NAME] Law Group" at bounding box center [664, 257] width 131 height 12
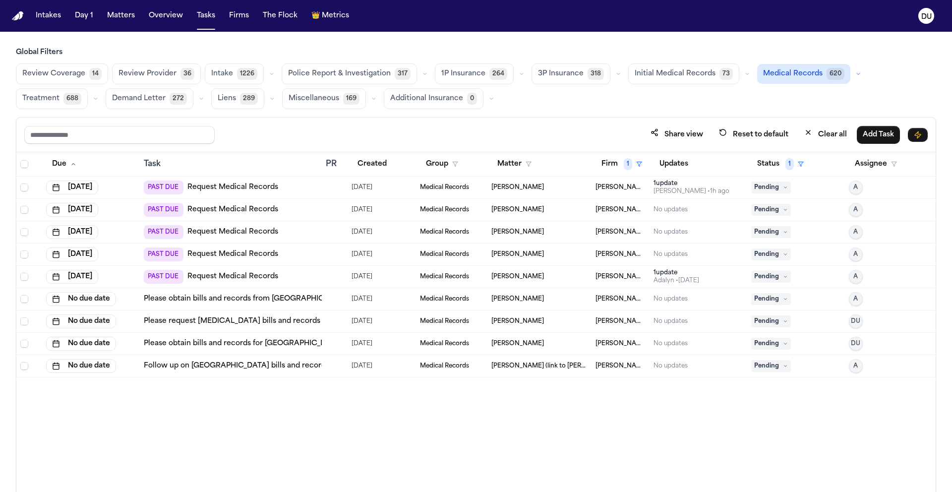
click at [260, 346] on link "Please obtain bills and records for St. Luke's Hospital – Allentown Campus" at bounding box center [286, 344] width 284 height 10
click at [253, 346] on link "Please obtain bills and records for St. Luke's Hospital – Allentown Campus" at bounding box center [286, 344] width 284 height 10
click at [239, 320] on link "Please request [MEDICAL_DATA] bills and records for UPMC Mercy" at bounding box center [263, 321] width 238 height 10
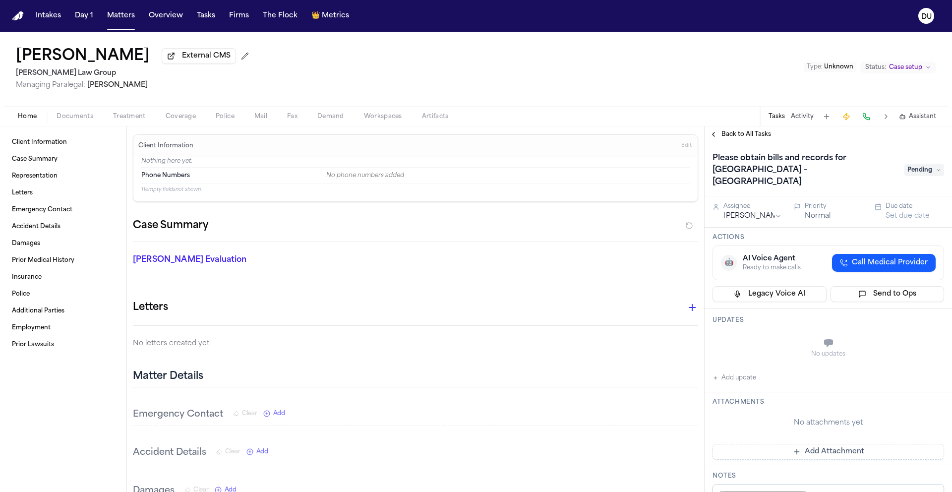
click at [822, 170] on h1 "Please obtain bills and records for [GEOGRAPHIC_DATA] – [GEOGRAPHIC_DATA]" at bounding box center [804, 170] width 190 height 40
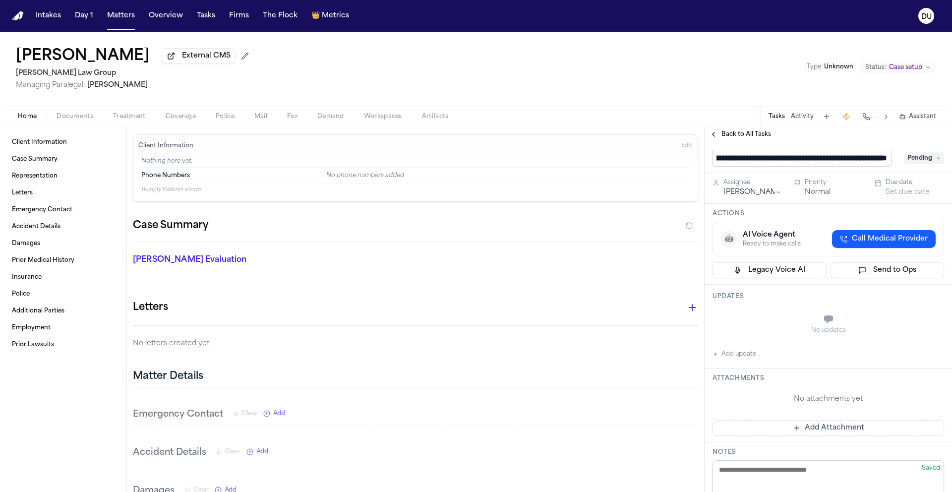
scroll to position [0, 121]
drag, startPoint x: 889, startPoint y: 163, endPoint x: 732, endPoint y: 164, distance: 156.7
click at [732, 164] on input "**********" at bounding box center [802, 158] width 179 height 16
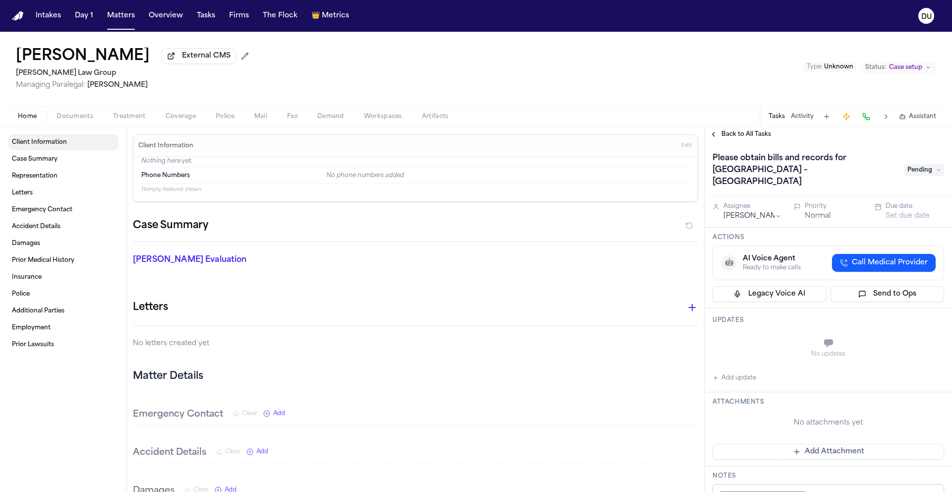
click at [57, 146] on span "Client Information" at bounding box center [39, 142] width 55 height 8
click at [60, 114] on span "Documents" at bounding box center [75, 117] width 37 height 8
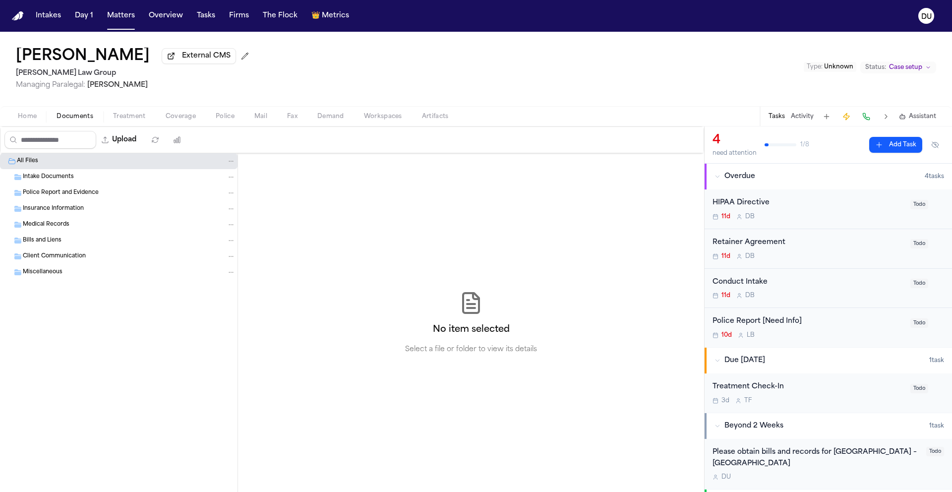
click at [50, 179] on span "Intake Documents" at bounding box center [48, 177] width 51 height 8
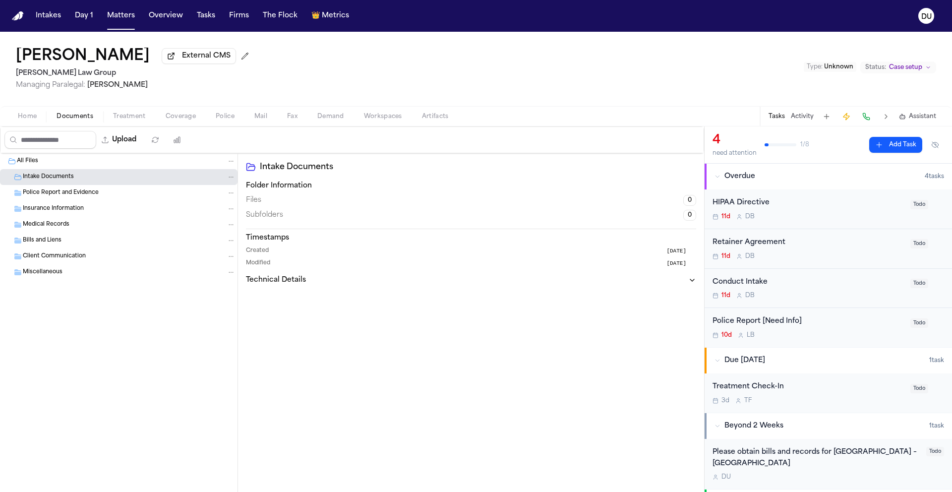
click at [83, 196] on span "Police Report and Evidence" at bounding box center [61, 193] width 76 height 8
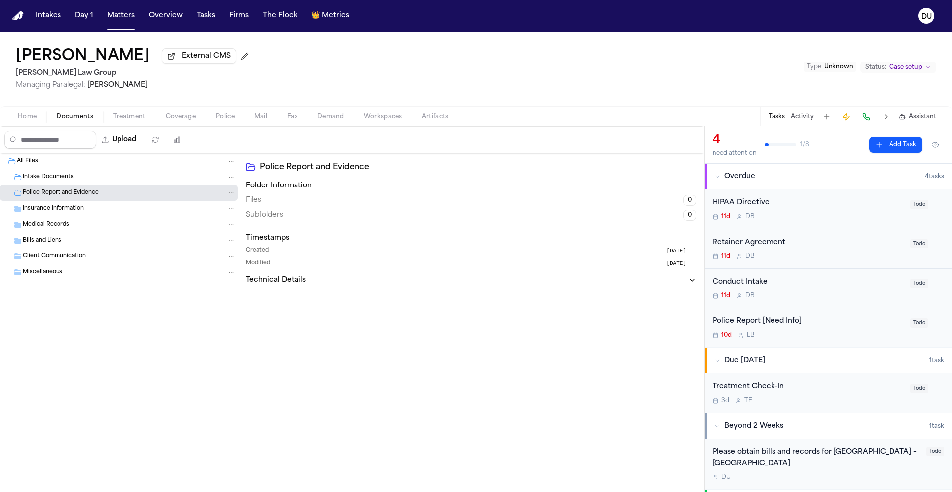
click at [69, 208] on span "Insurance Information" at bounding box center [53, 209] width 61 height 8
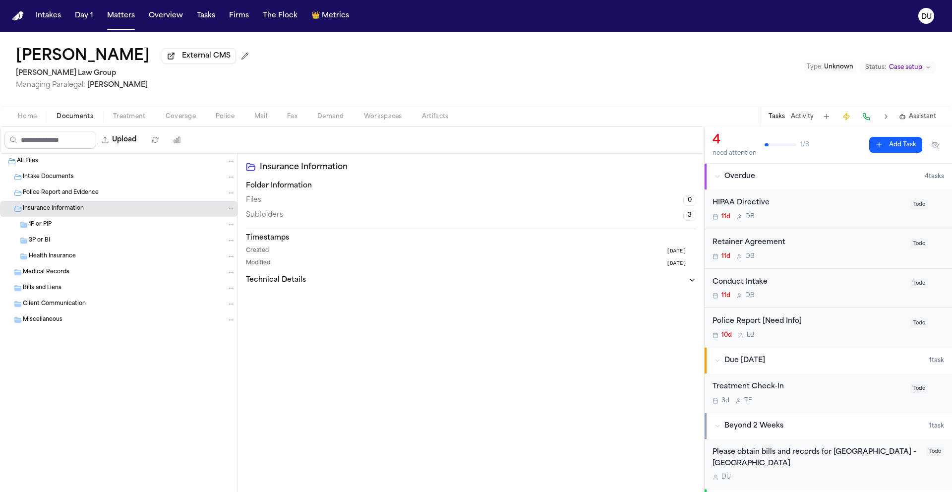
click at [66, 275] on span "Medical Records" at bounding box center [46, 272] width 47 height 8
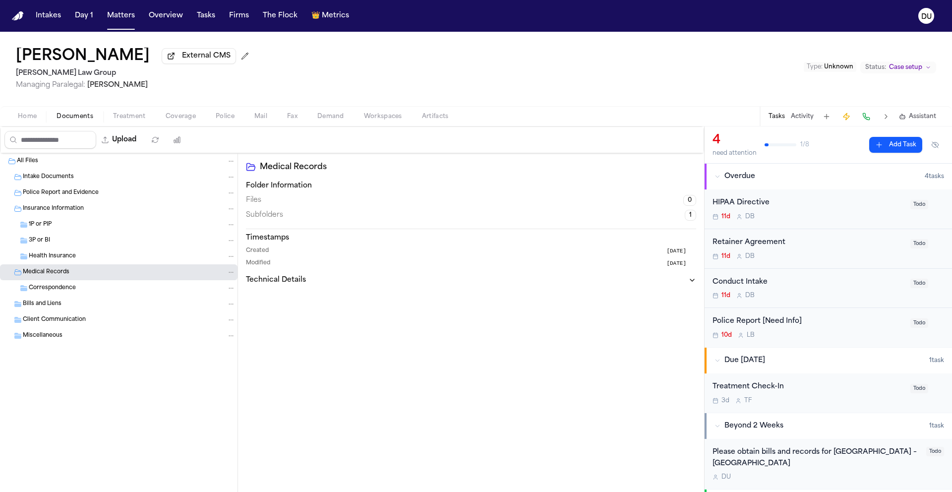
click at [48, 291] on span "Correspondence" at bounding box center [52, 288] width 47 height 8
click at [45, 306] on span "Bills and Liens" at bounding box center [42, 304] width 39 height 8
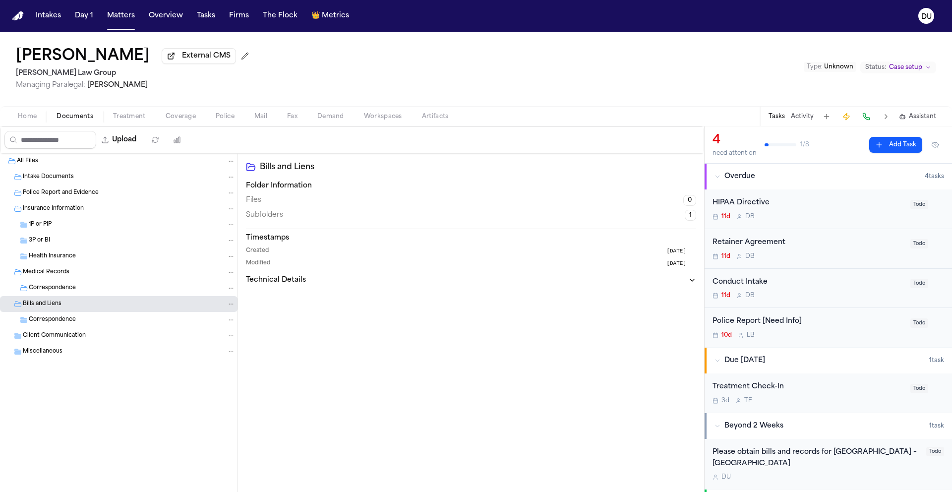
click at [62, 339] on span "Client Communication" at bounding box center [54, 336] width 63 height 8
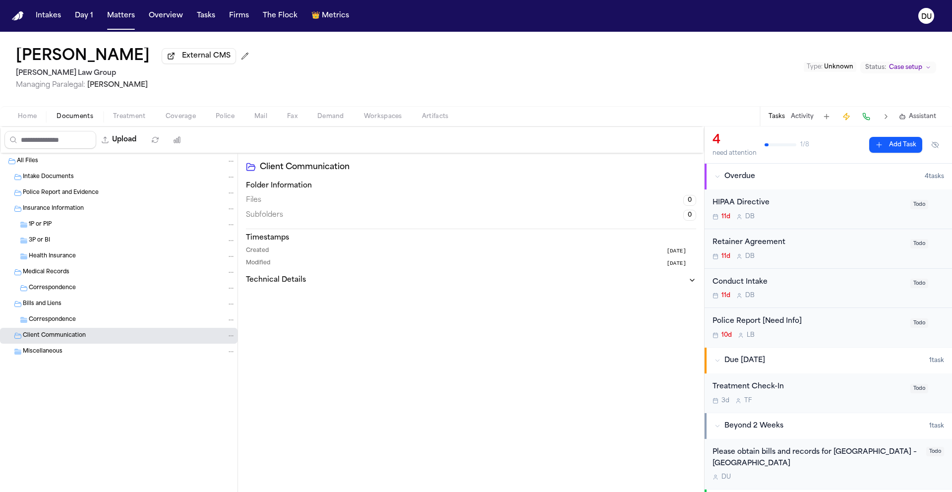
click at [55, 347] on div "Miscellaneous" at bounding box center [119, 352] width 238 height 16
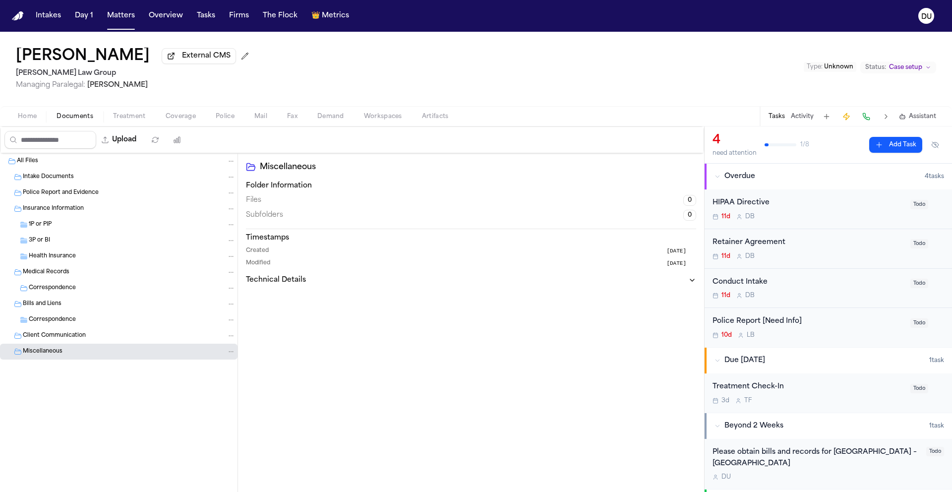
click at [336, 317] on div "Miscellaneous Folder Information Files 0 Subfolders 0 Timestamps Created 11 day…" at bounding box center [471, 322] width 466 height 339
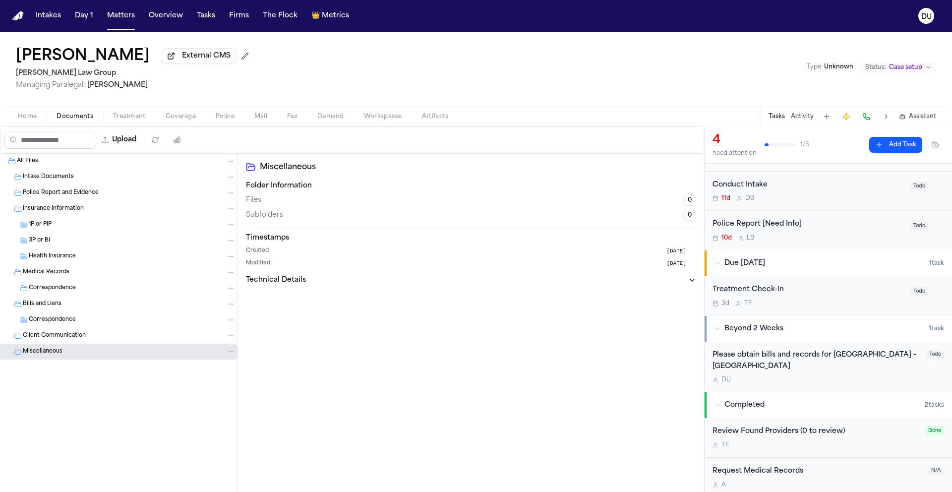
scroll to position [104, 0]
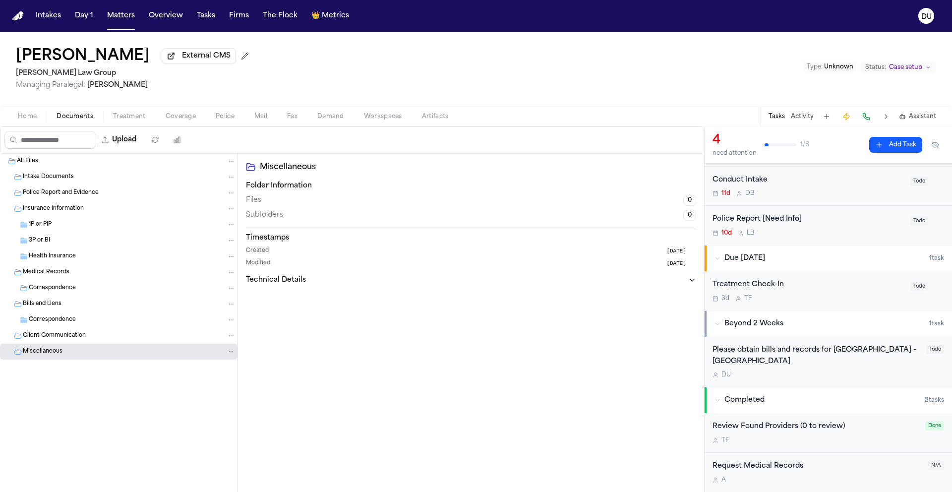
click at [747, 358] on div "Please obtain bills and records for St. Luke's Hospital – Allentown Campus" at bounding box center [817, 356] width 208 height 23
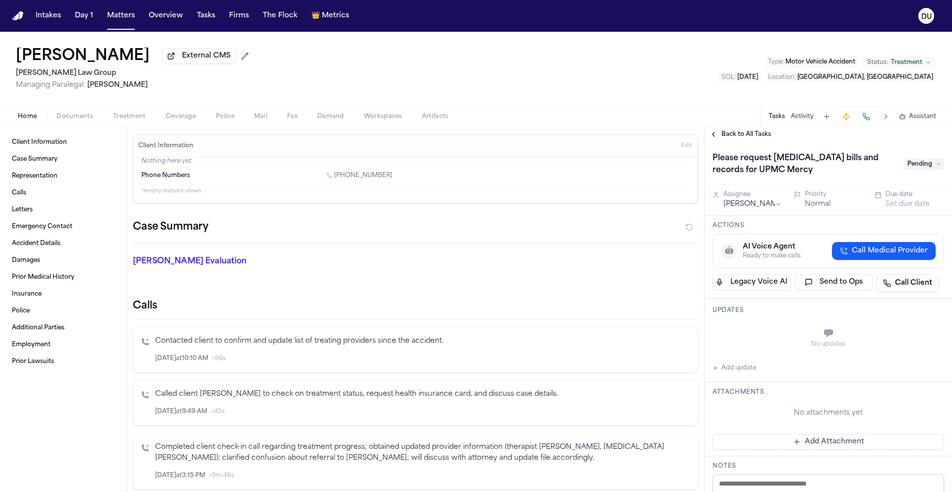
click at [753, 170] on h1 "Please request [MEDICAL_DATA] bills and records for UPMC Mercy" at bounding box center [804, 164] width 190 height 28
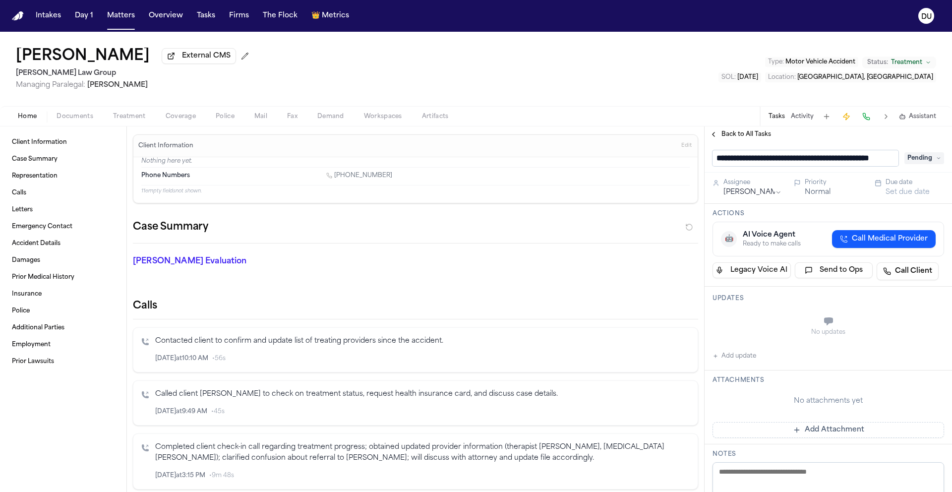
scroll to position [0, 42]
drag, startPoint x: 890, startPoint y: 161, endPoint x: 835, endPoint y: 162, distance: 54.6
click at [835, 162] on input "**********" at bounding box center [802, 158] width 179 height 16
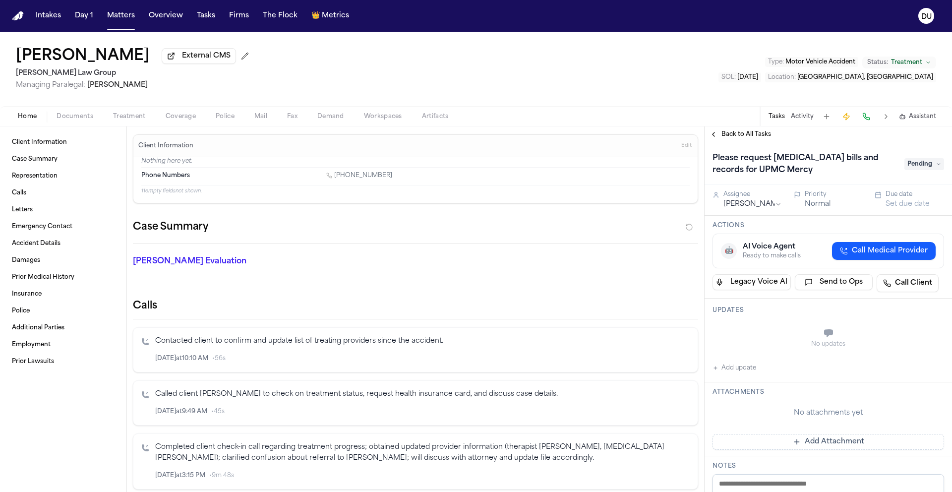
click at [72, 113] on button "Documents" at bounding box center [75, 117] width 57 height 12
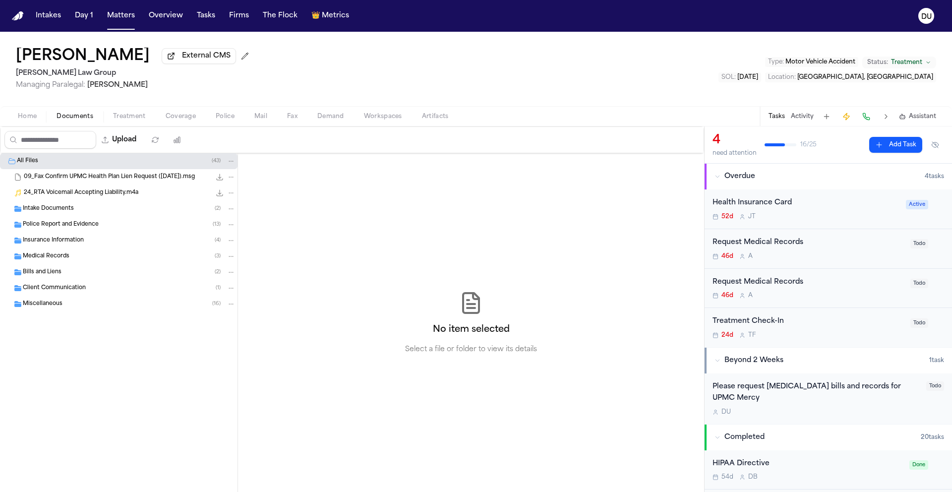
click at [50, 207] on span "Intake Documents" at bounding box center [48, 209] width 51 height 8
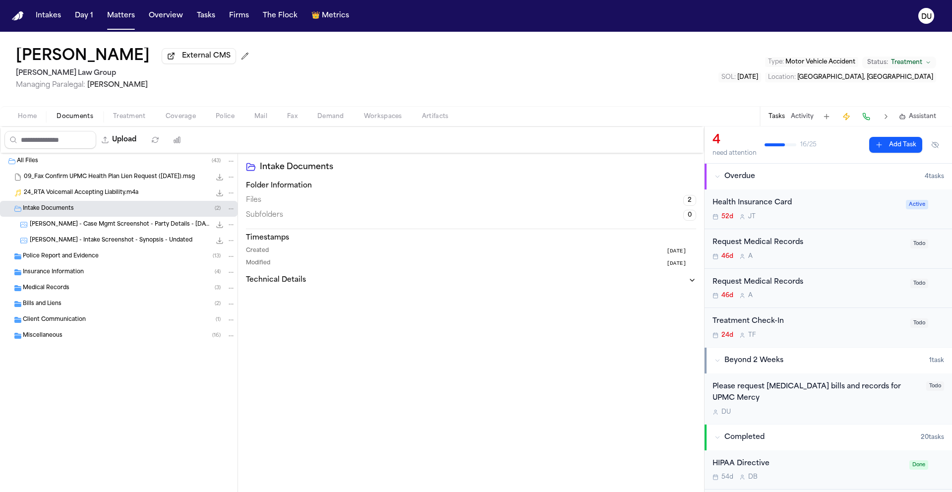
click at [70, 257] on span "Police Report and Evidence" at bounding box center [61, 256] width 76 height 8
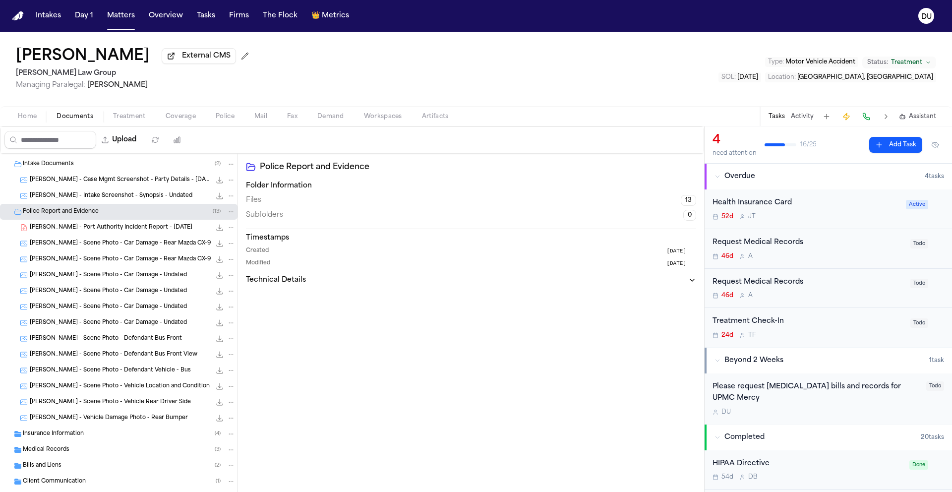
scroll to position [83, 0]
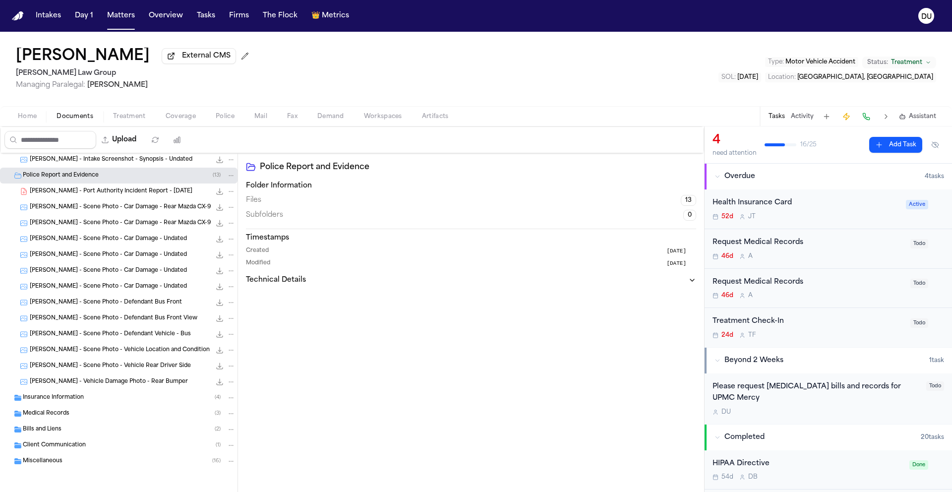
click at [68, 402] on div "Insurance Information ( 4 )" at bounding box center [119, 398] width 238 height 16
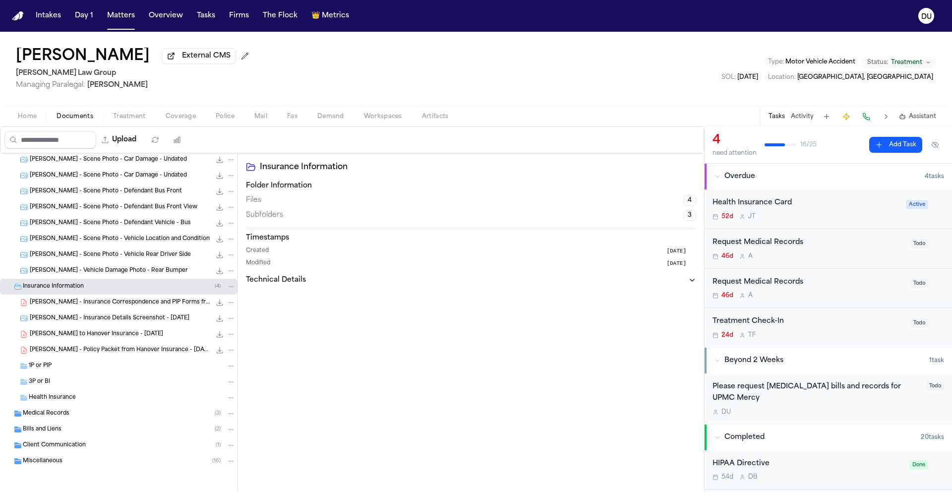
scroll to position [194, 0]
click at [43, 412] on span "Medical Records" at bounding box center [46, 414] width 47 height 8
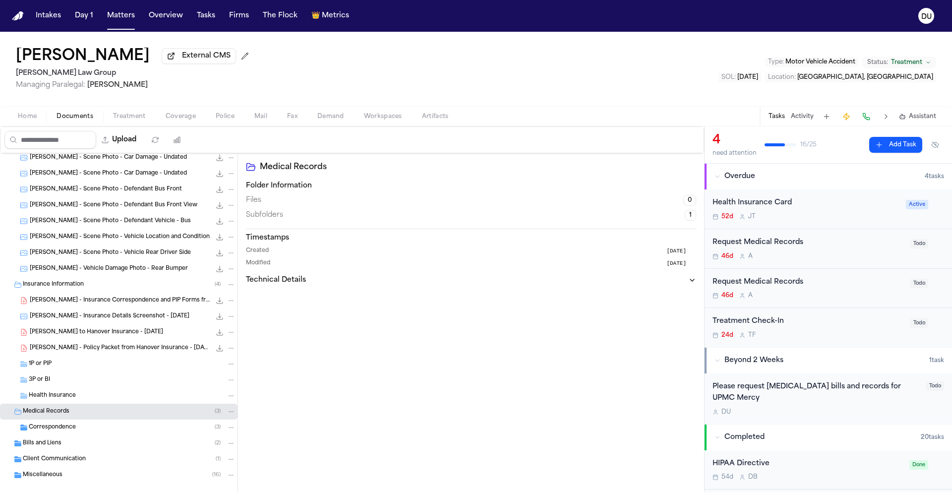
scroll to position [210, 0]
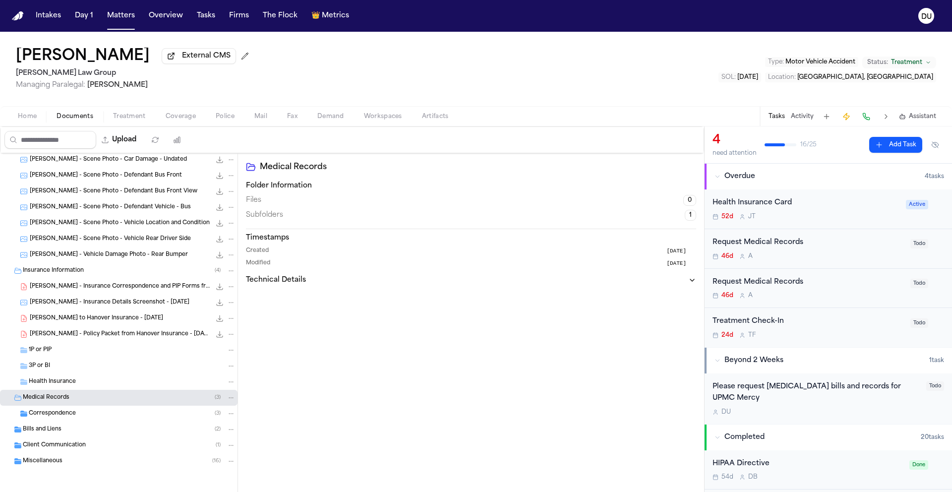
click at [69, 414] on span "Correspondence" at bounding box center [52, 414] width 47 height 8
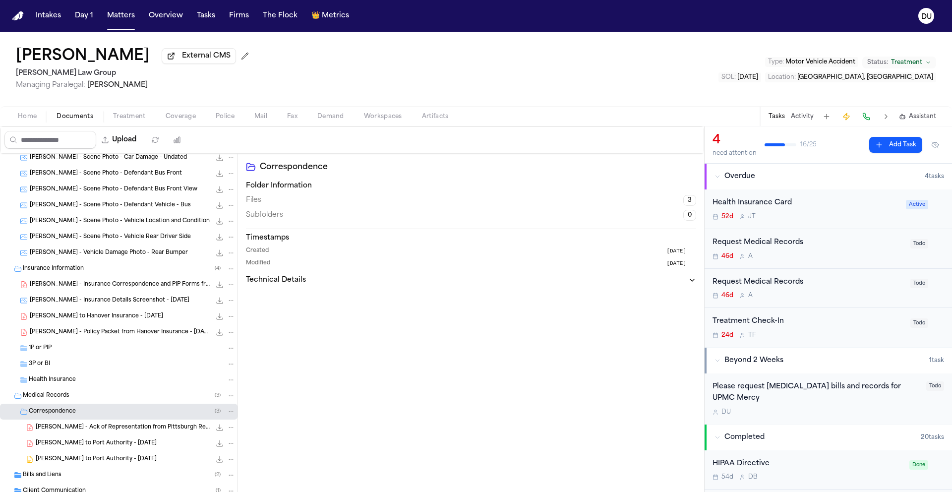
scroll to position [257, 0]
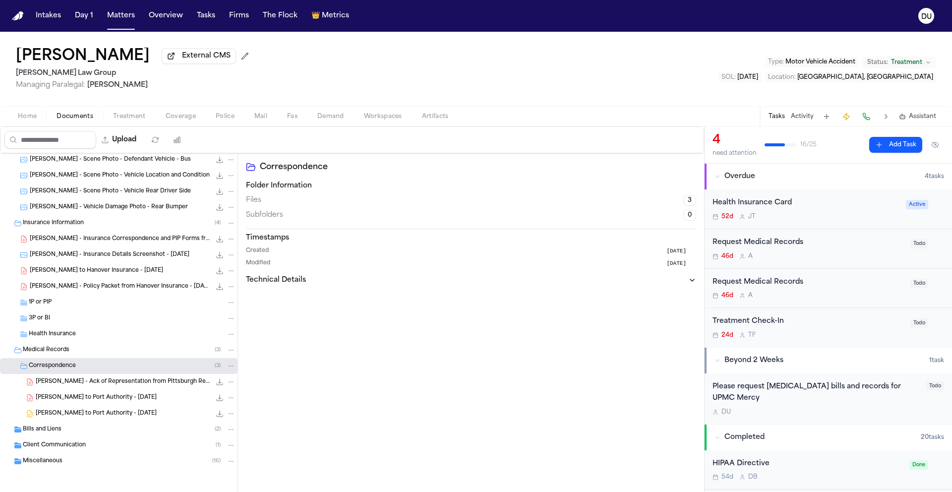
click at [43, 433] on div "Bills and Liens ( 2 )" at bounding box center [129, 429] width 213 height 9
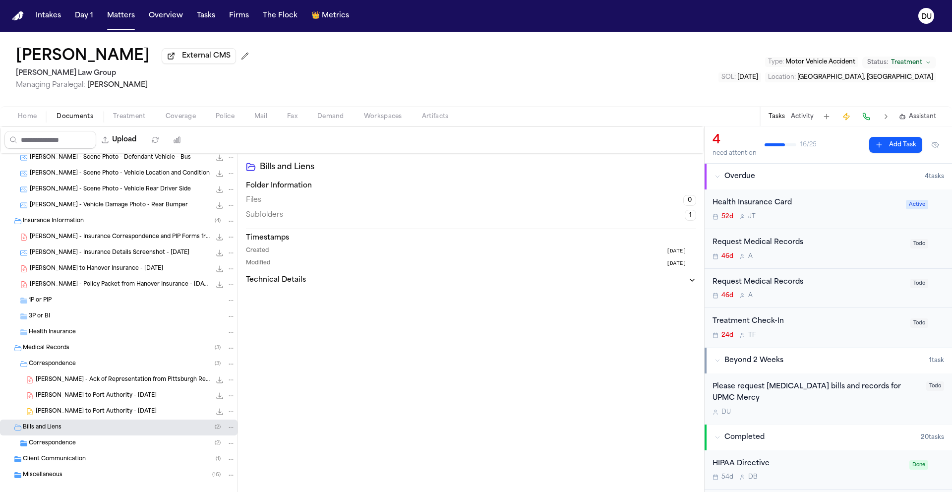
scroll to position [273, 0]
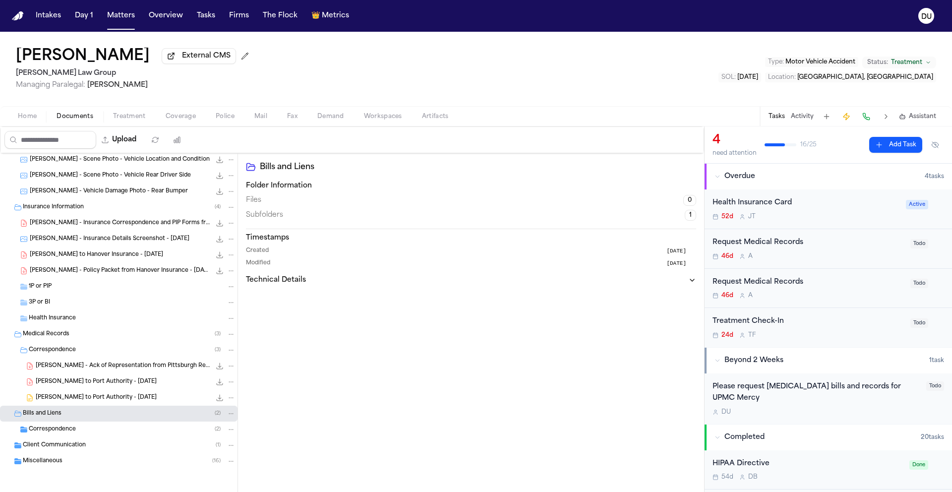
click at [52, 427] on span "Correspondence" at bounding box center [52, 430] width 47 height 8
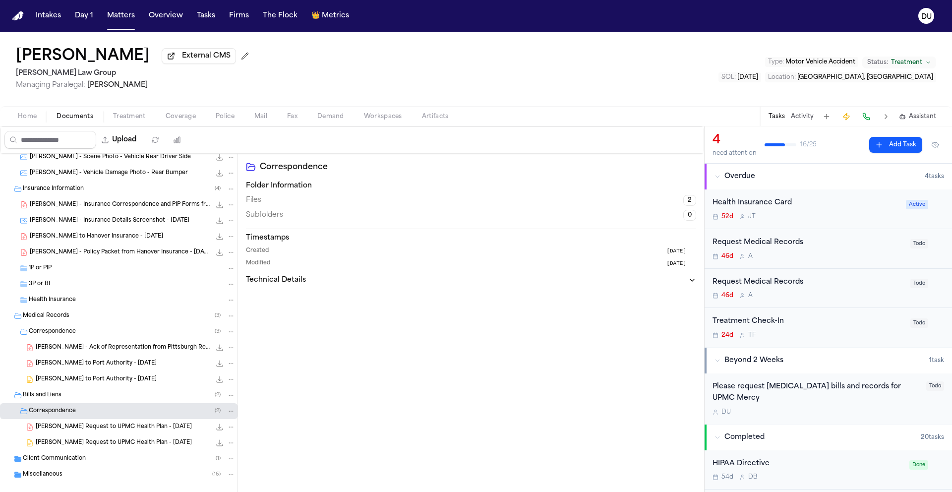
scroll to position [305, 0]
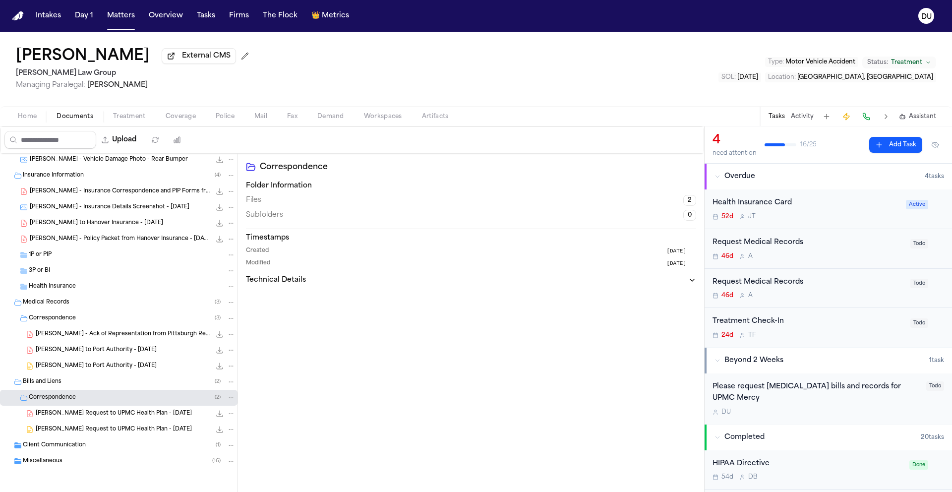
click at [55, 451] on div "Client Communication ( 1 )" at bounding box center [119, 445] width 238 height 16
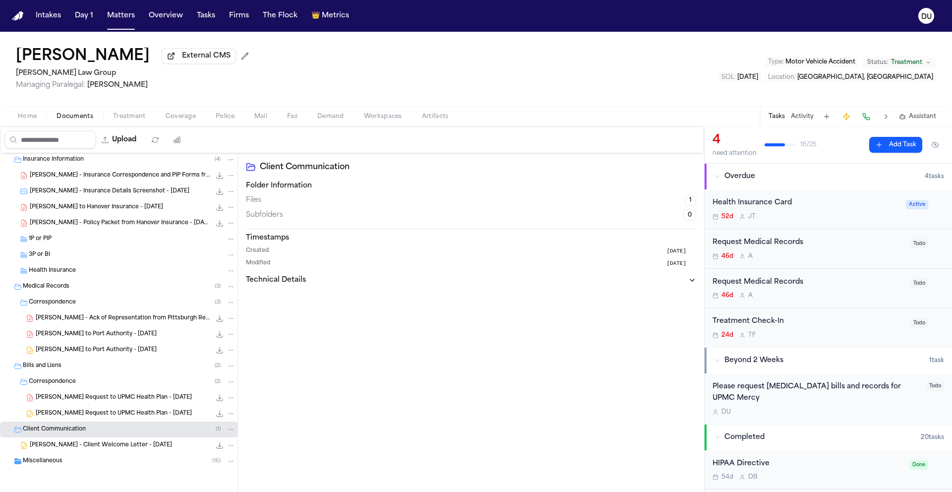
click at [43, 460] on span "Miscellaneous" at bounding box center [43, 461] width 40 height 8
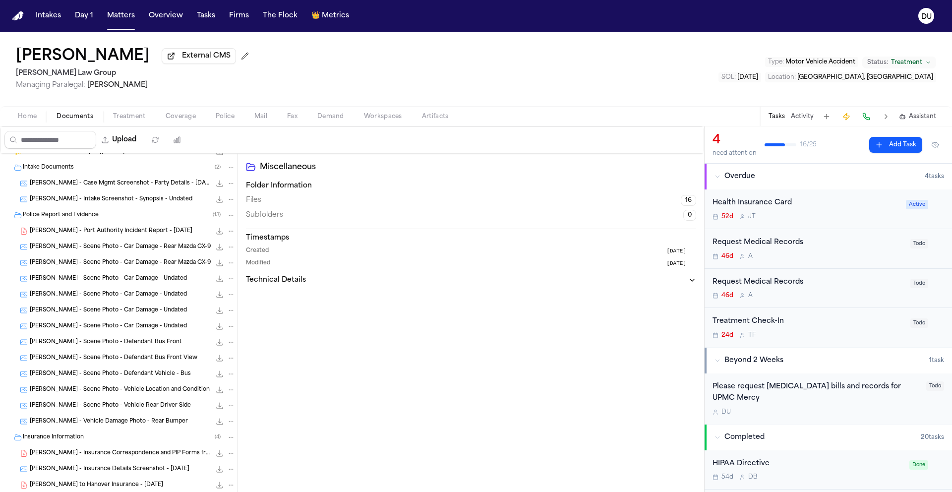
scroll to position [0, 0]
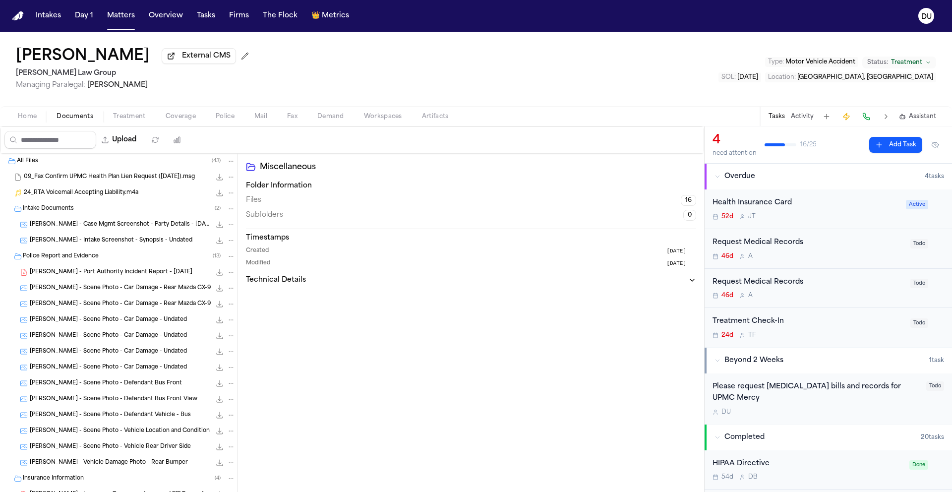
click at [28, 114] on span "Home" at bounding box center [27, 117] width 19 height 8
